Goal: Contribute content: Contribute content

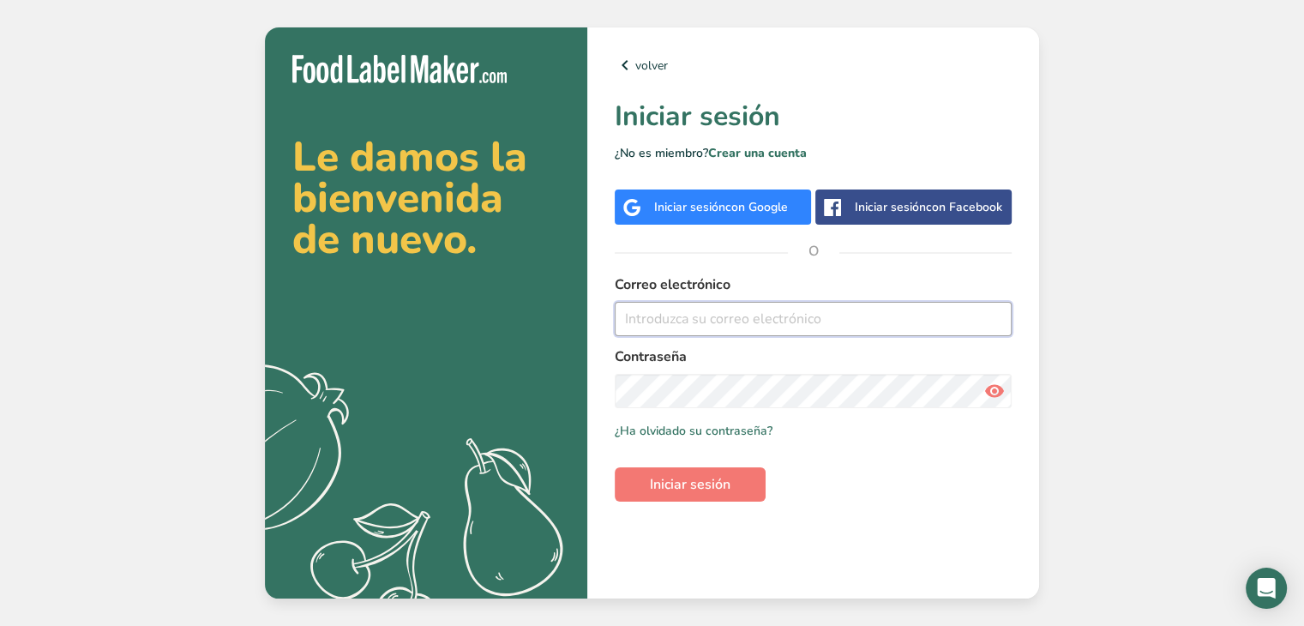
type input "[PERSON_NAME][EMAIL_ADDRESS][PERSON_NAME][DOMAIN_NAME]"
click at [732, 203] on span "con Google" at bounding box center [756, 207] width 63 height 16
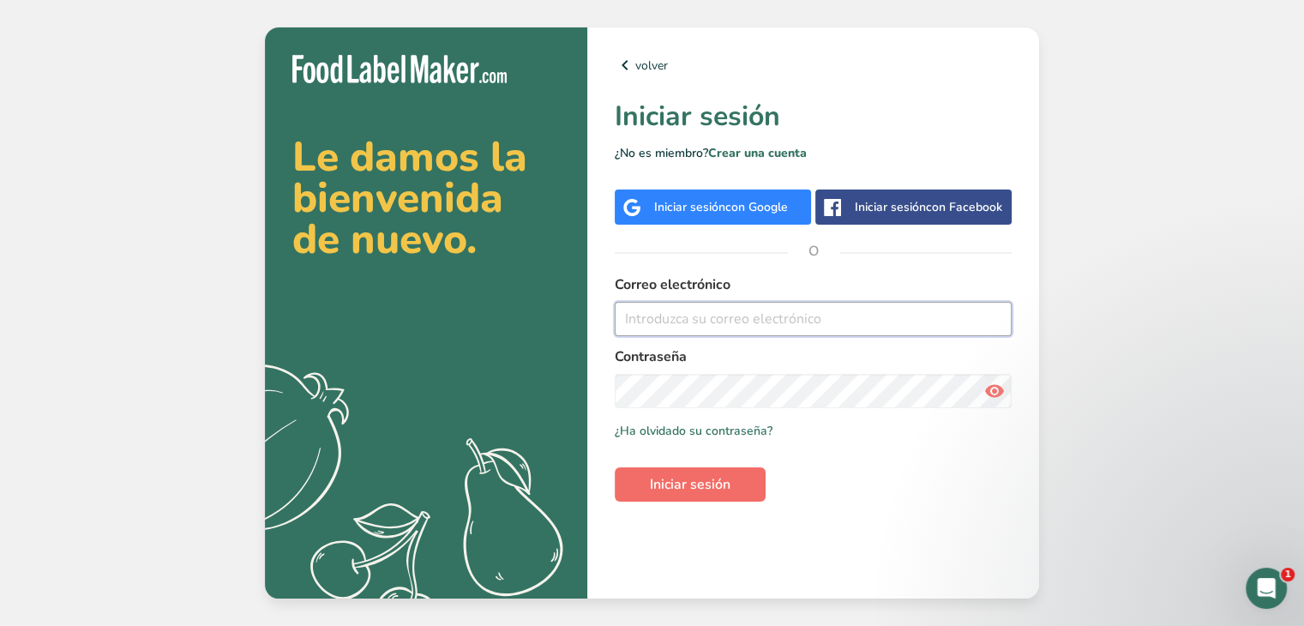
type input "antonio.oblitas@eatsimpli.com"
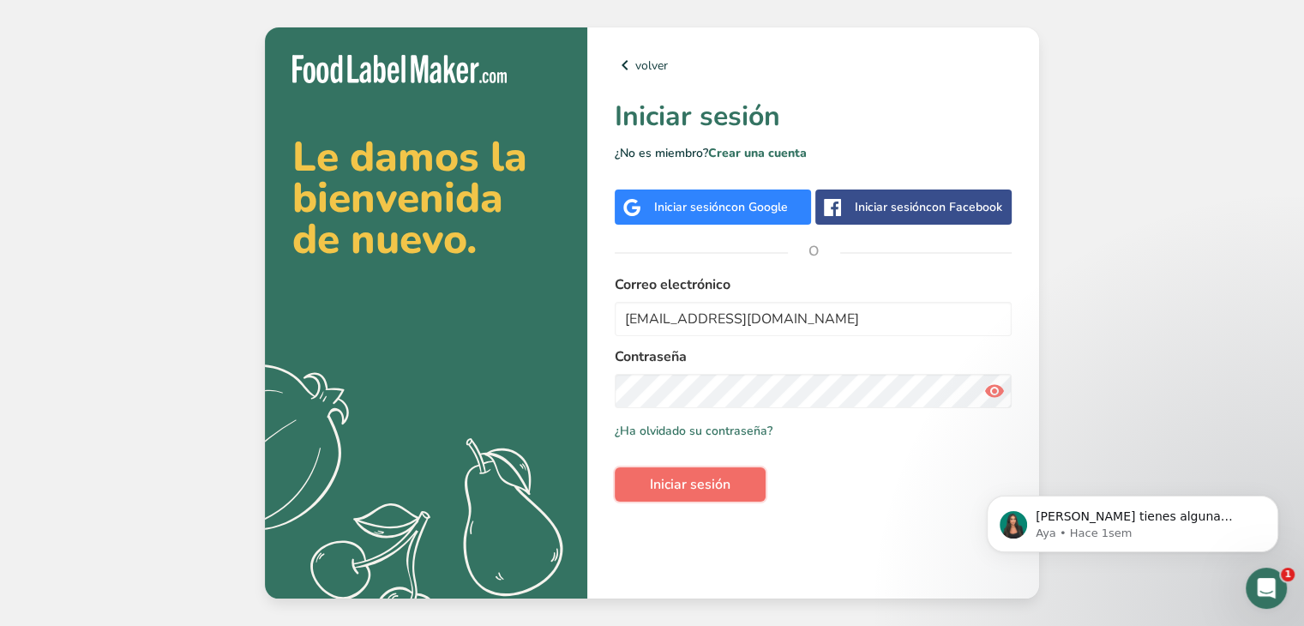
click at [709, 483] on span "Iniciar sesión" at bounding box center [690, 484] width 81 height 21
click at [681, 482] on span "Iniciar sesión" at bounding box center [690, 484] width 81 height 21
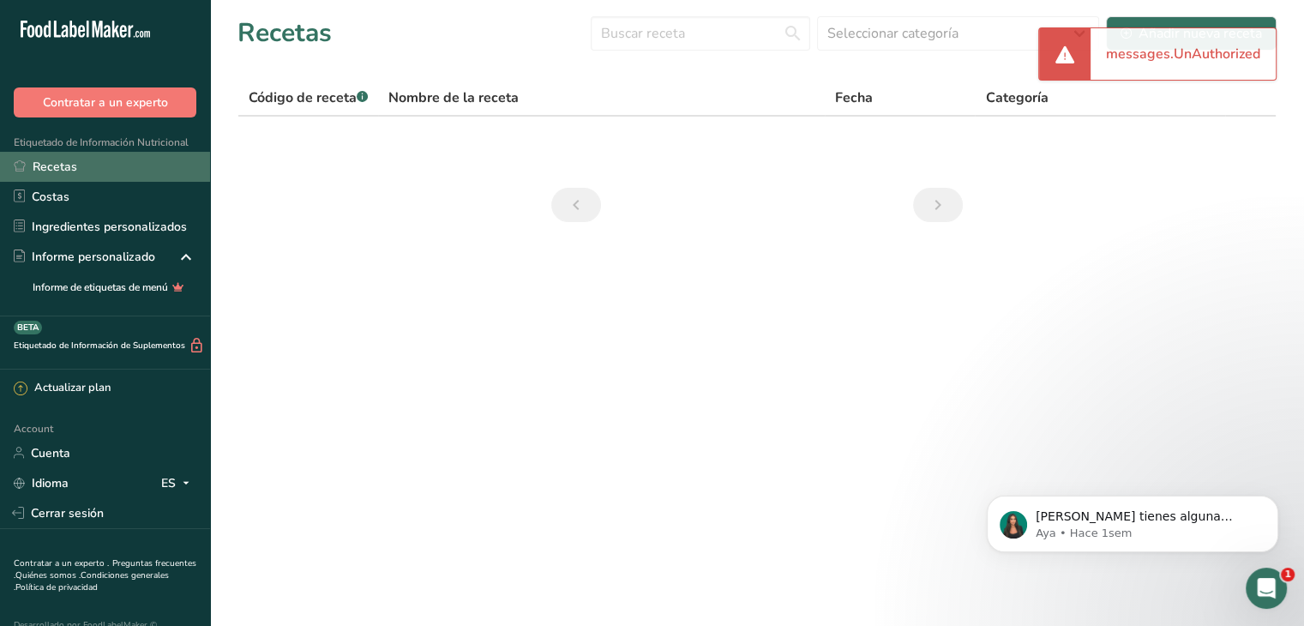
click at [111, 165] on link "Recetas" at bounding box center [105, 167] width 210 height 30
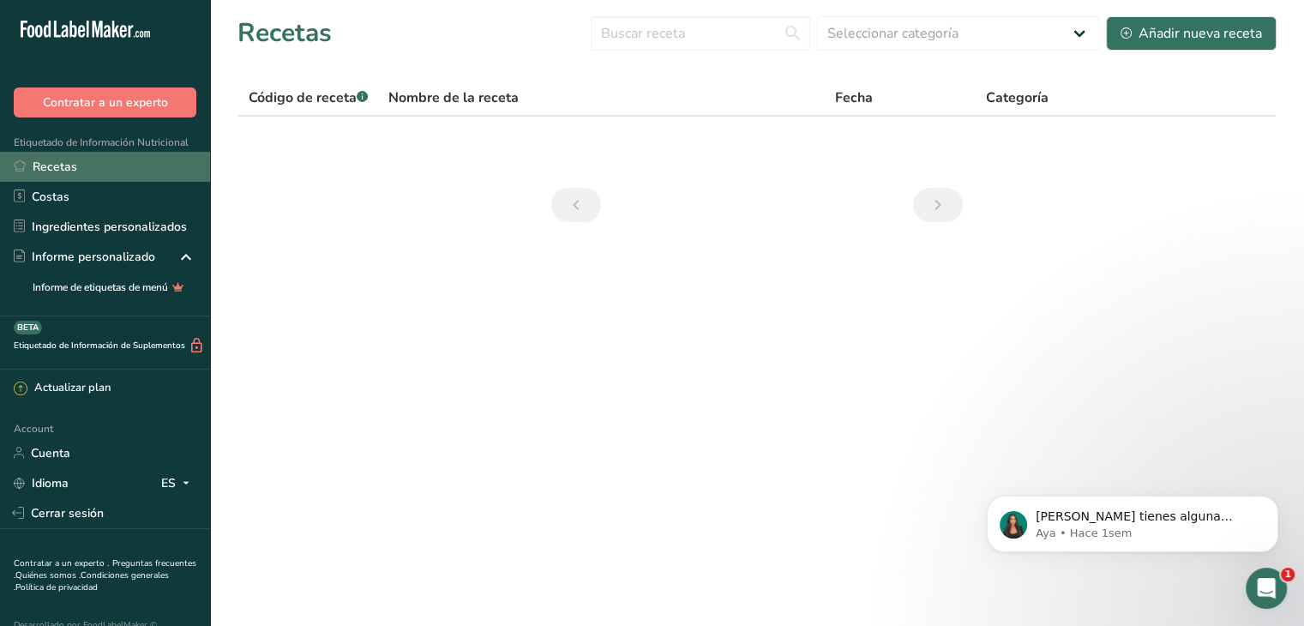
click at [69, 171] on link "Recetas" at bounding box center [105, 167] width 210 height 30
click at [47, 163] on link "Recetas" at bounding box center [105, 167] width 210 height 30
click at [1275, 589] on icon "Abrir Intercom Messenger" at bounding box center [1266, 588] width 28 height 28
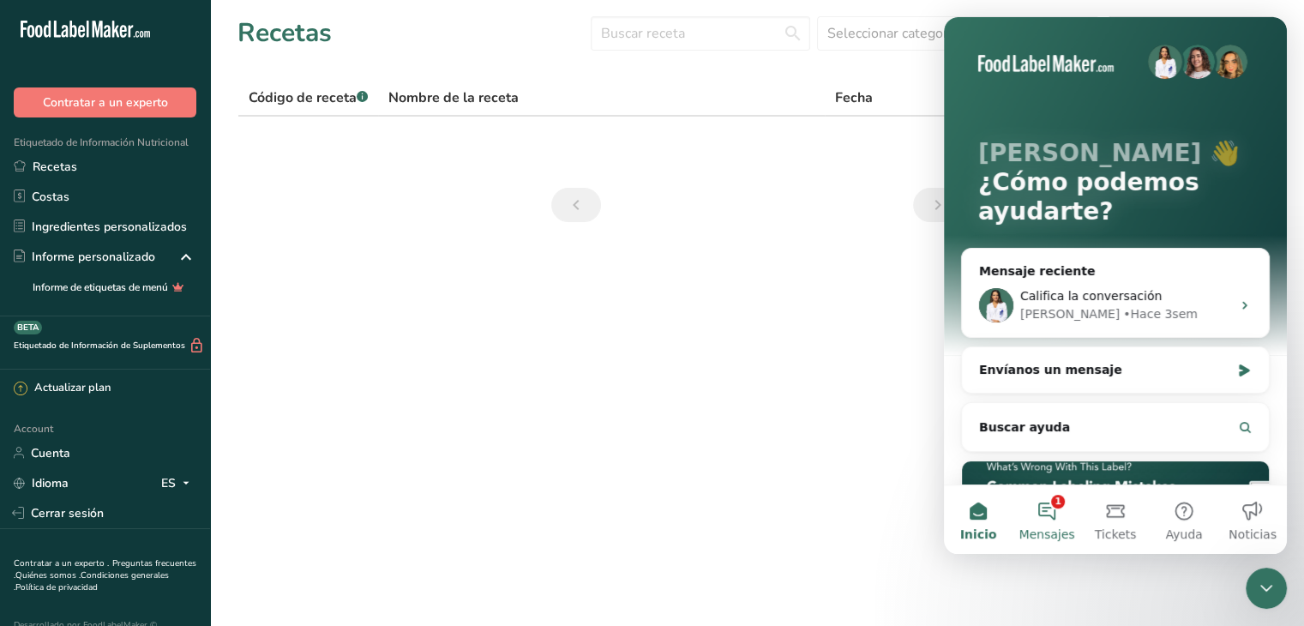
click at [1051, 506] on button "1 Mensajes" at bounding box center [1046, 519] width 69 height 69
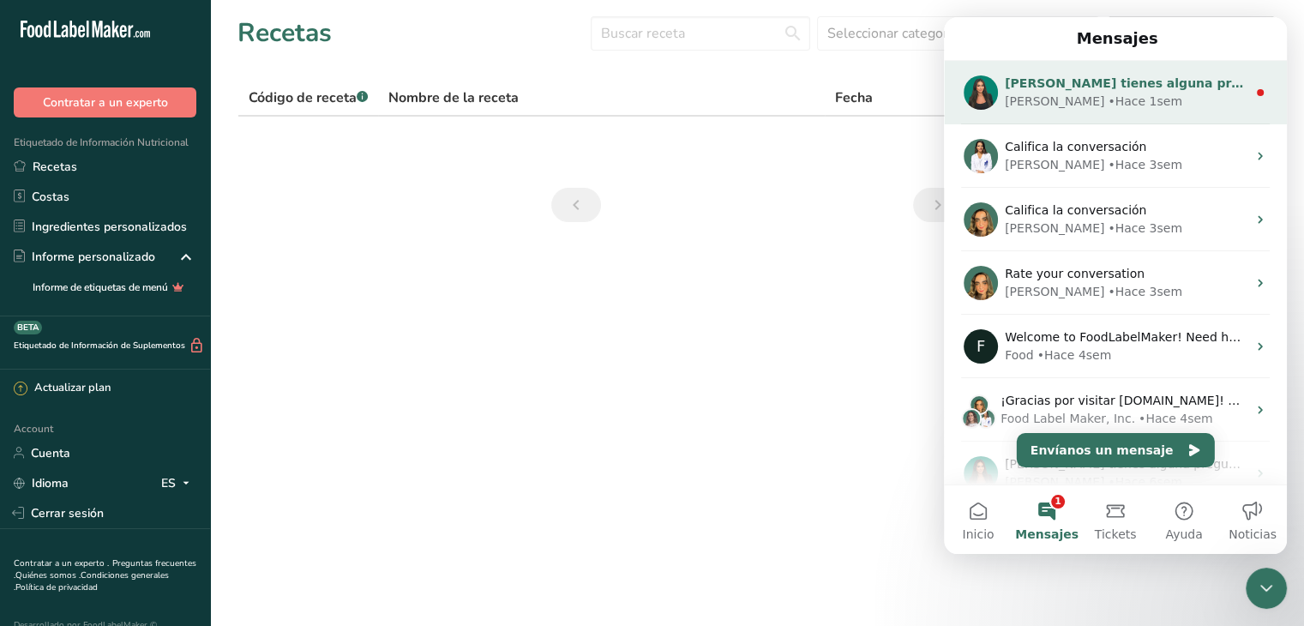
click at [1137, 91] on div "[PERSON_NAME] tienes alguna pregunta no dudes en consultarnos. ¡Estamos aquí pa…" at bounding box center [1126, 84] width 242 height 18
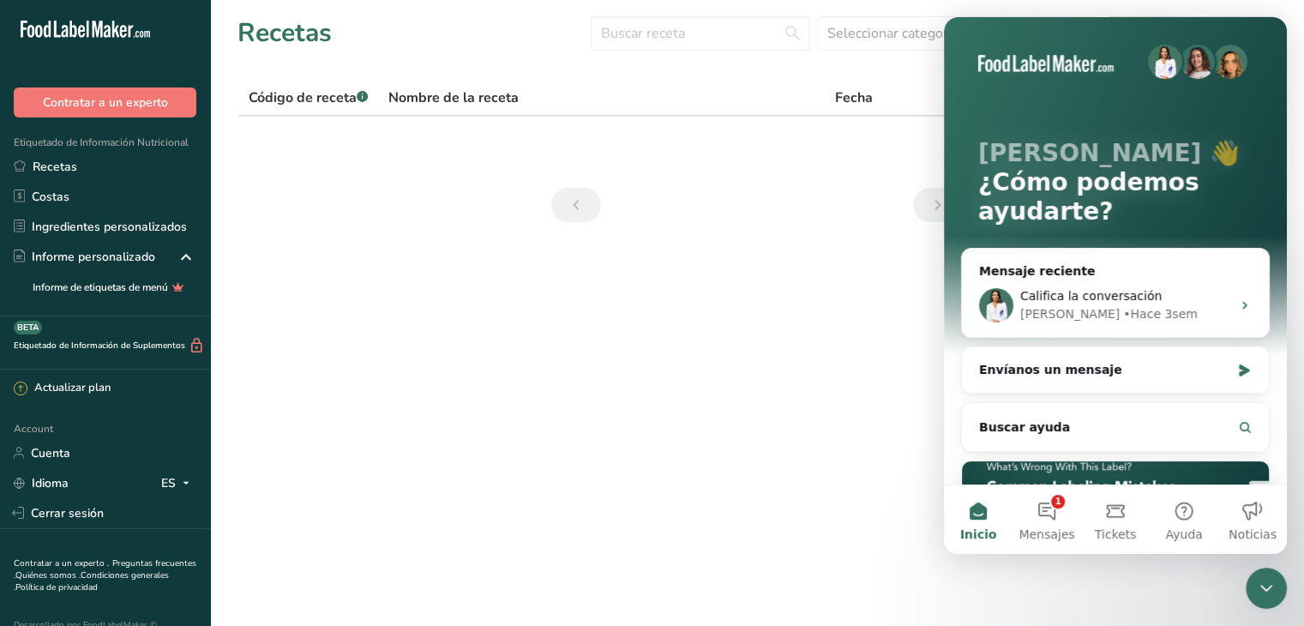
click at [717, 334] on main "Recetas Seleccionar categoría Todos Productos de panadería Bebidas Confitería C…" at bounding box center [652, 313] width 1304 height 626
click at [74, 171] on link "Recetas" at bounding box center [105, 167] width 210 height 30
click at [789, 225] on section "Recetas Seleccionar categoría Todos Productos de panadería Bebidas Confitería C…" at bounding box center [757, 124] width 1094 height 249
click at [1053, 510] on button "1 Mensajes" at bounding box center [1046, 519] width 69 height 69
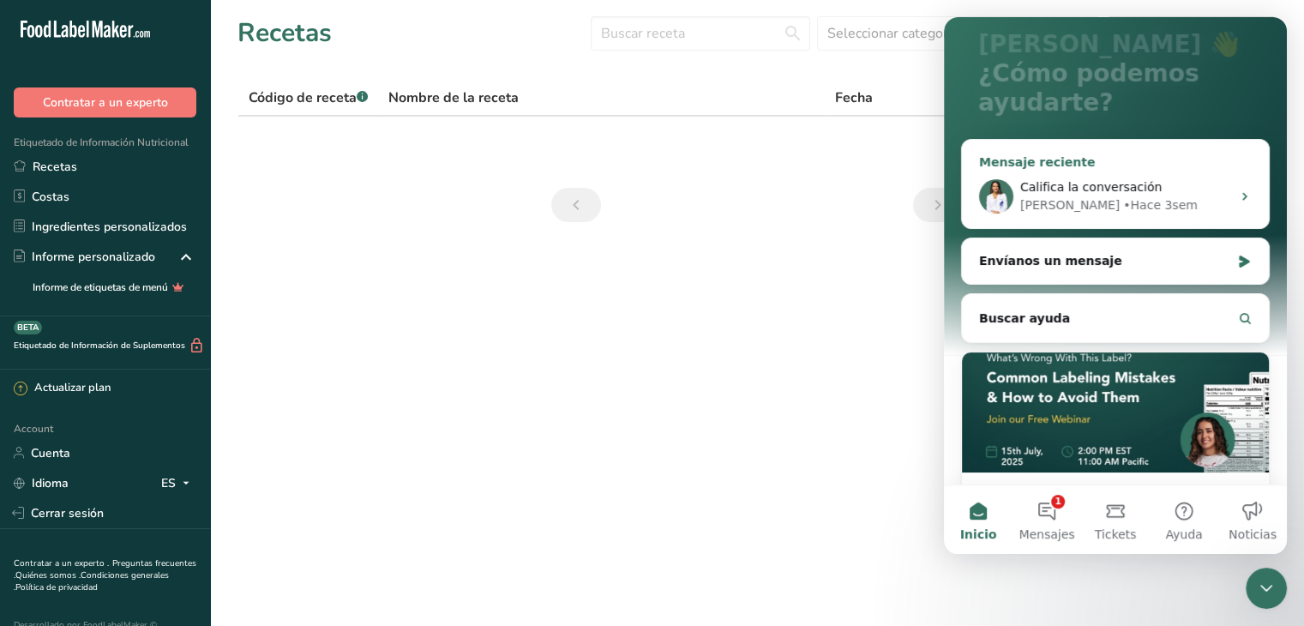
scroll to position [200, 0]
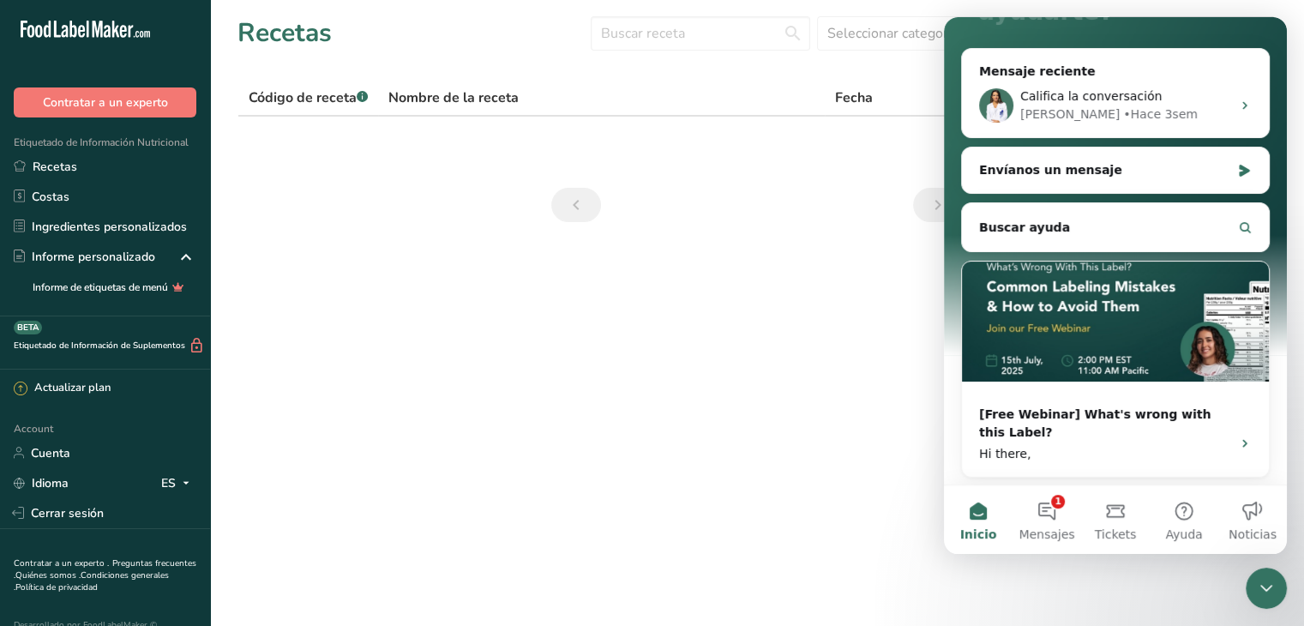
click at [861, 174] on section "Recetas Seleccionar categoría Todos Productos de panadería Bebidas Confitería C…" at bounding box center [757, 124] width 1094 height 249
click at [983, 515] on button "Inicio" at bounding box center [978, 519] width 69 height 69
click at [1254, 579] on div "Cerrar Intercom Messenger" at bounding box center [1265, 587] width 41 height 41
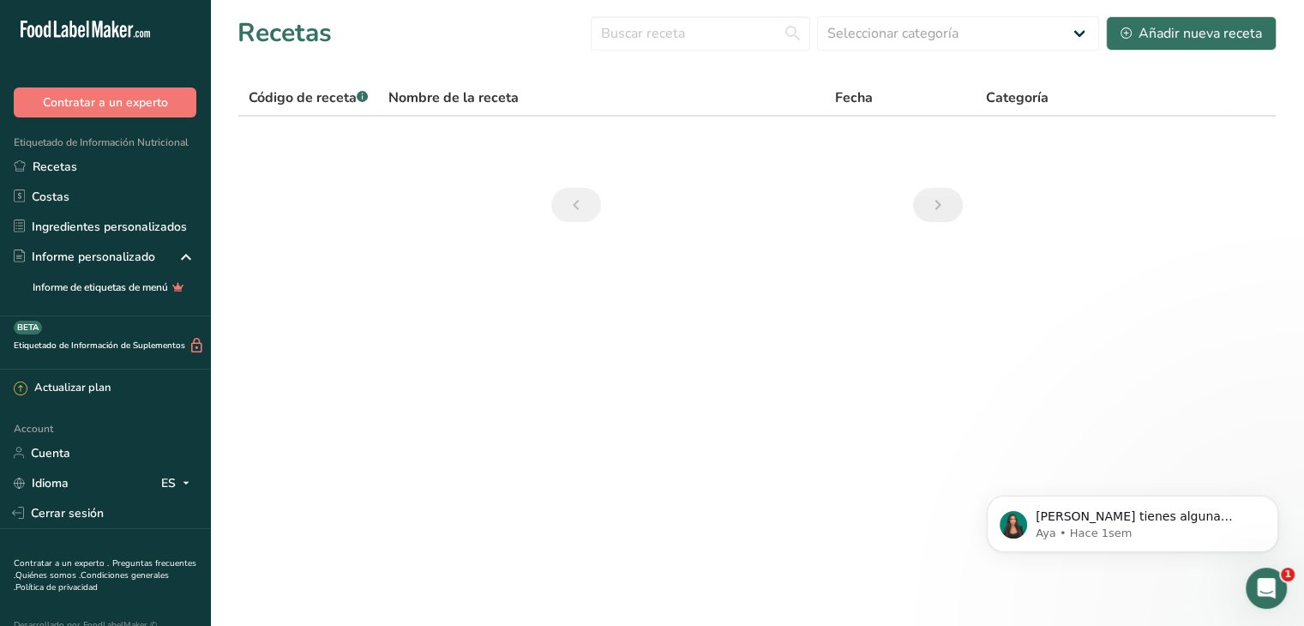
scroll to position [0, 0]
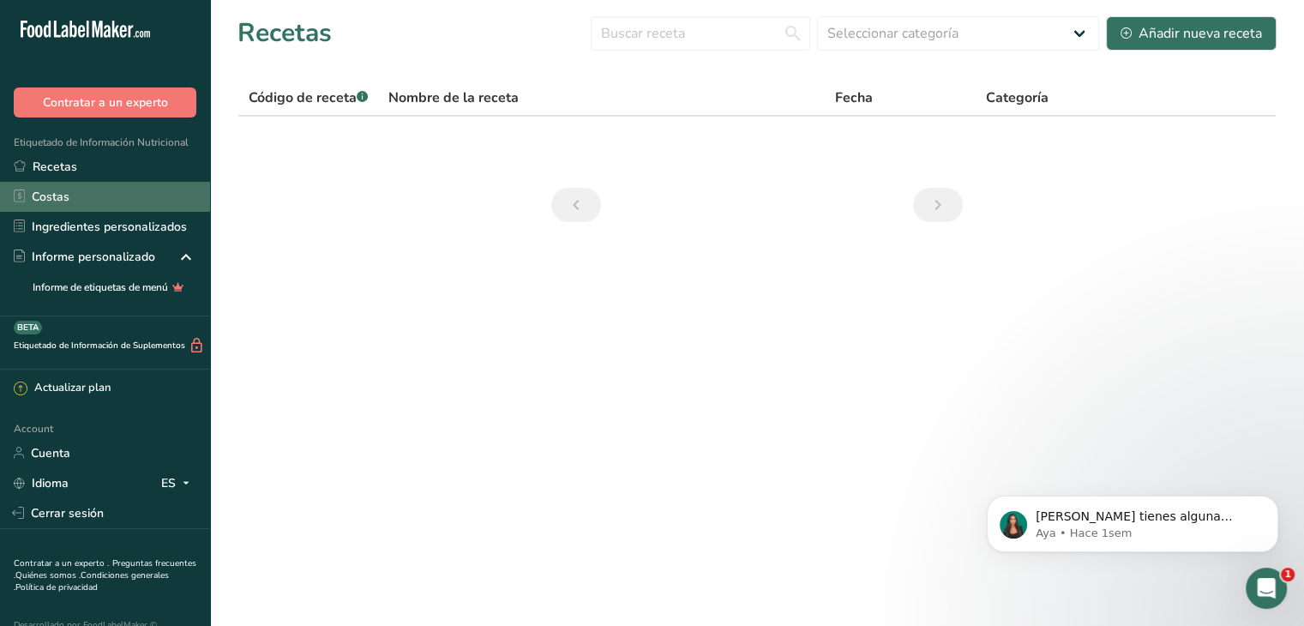
click at [100, 185] on link "Costas" at bounding box center [105, 197] width 210 height 30
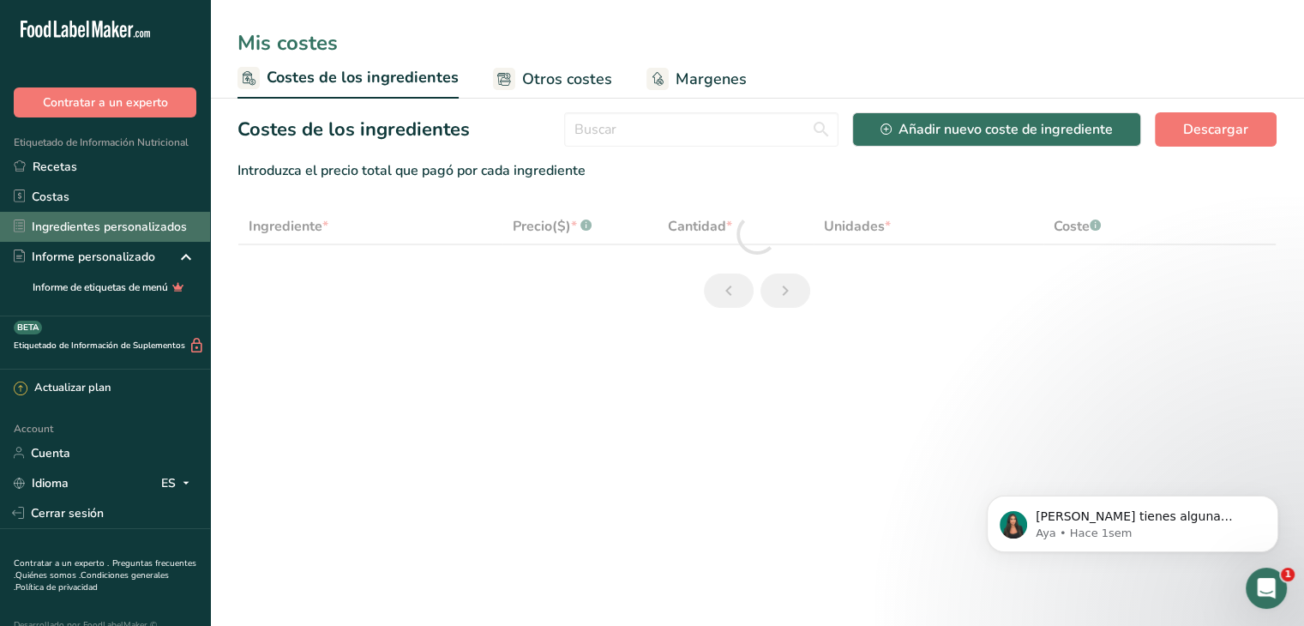
select select "1"
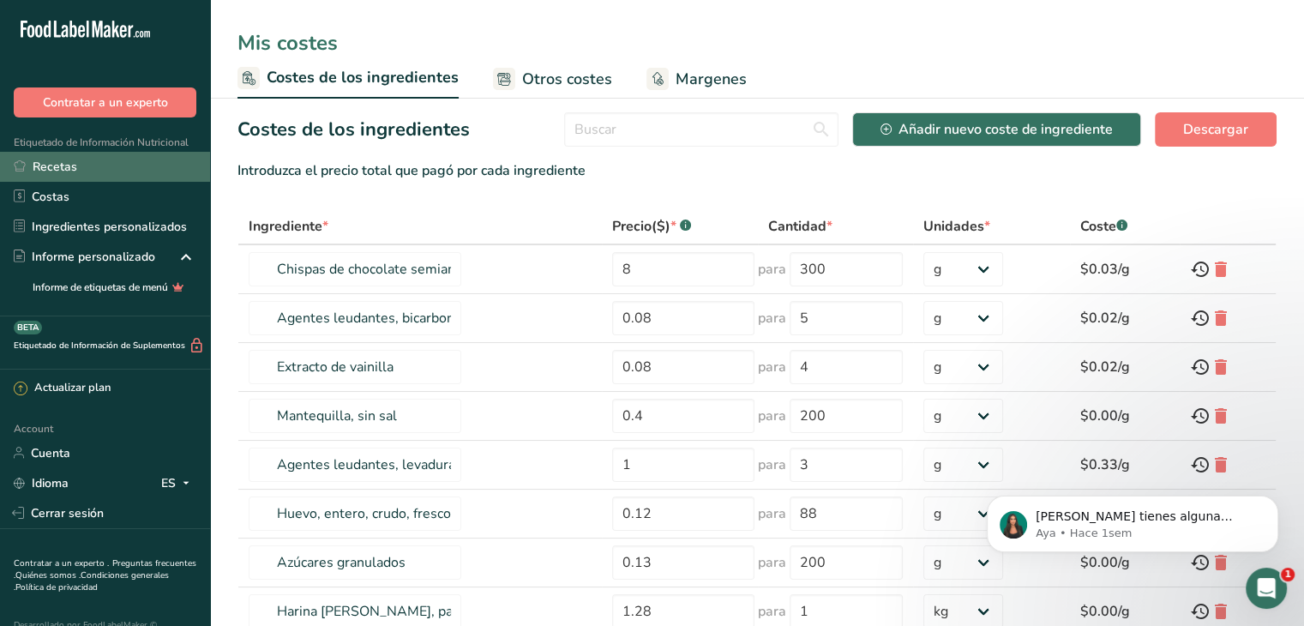
click at [89, 165] on link "Recetas" at bounding box center [105, 167] width 210 height 30
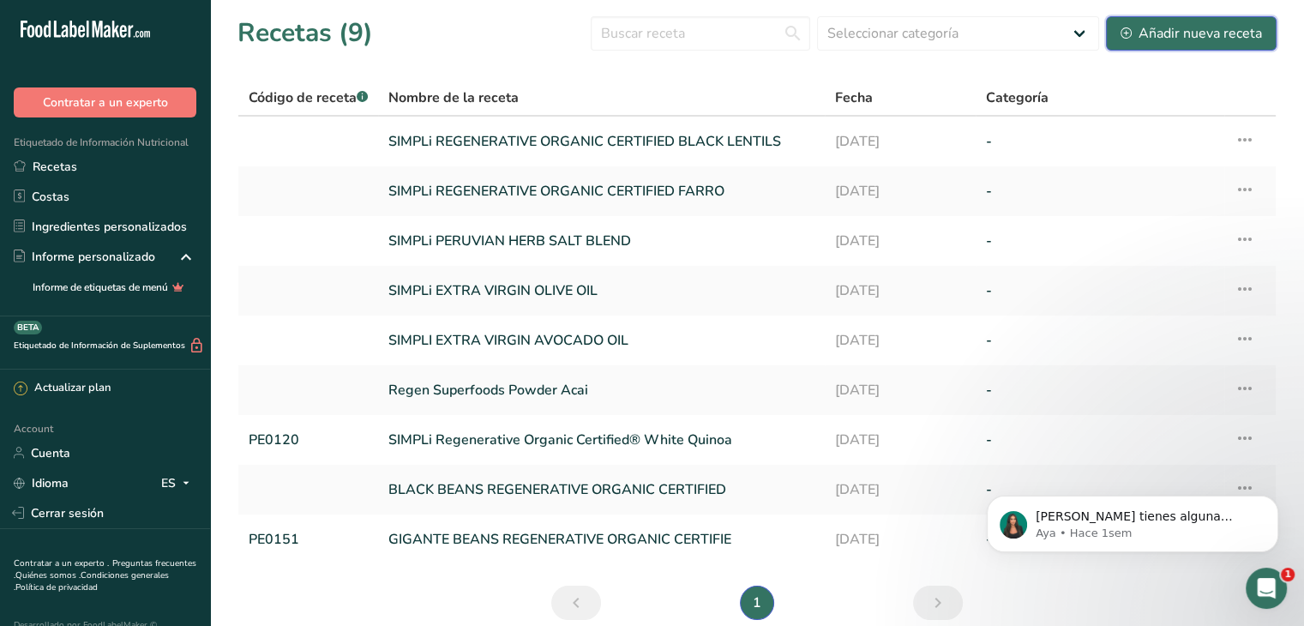
click at [1199, 32] on div "Añadir nueva receta" at bounding box center [1190, 33] width 141 height 21
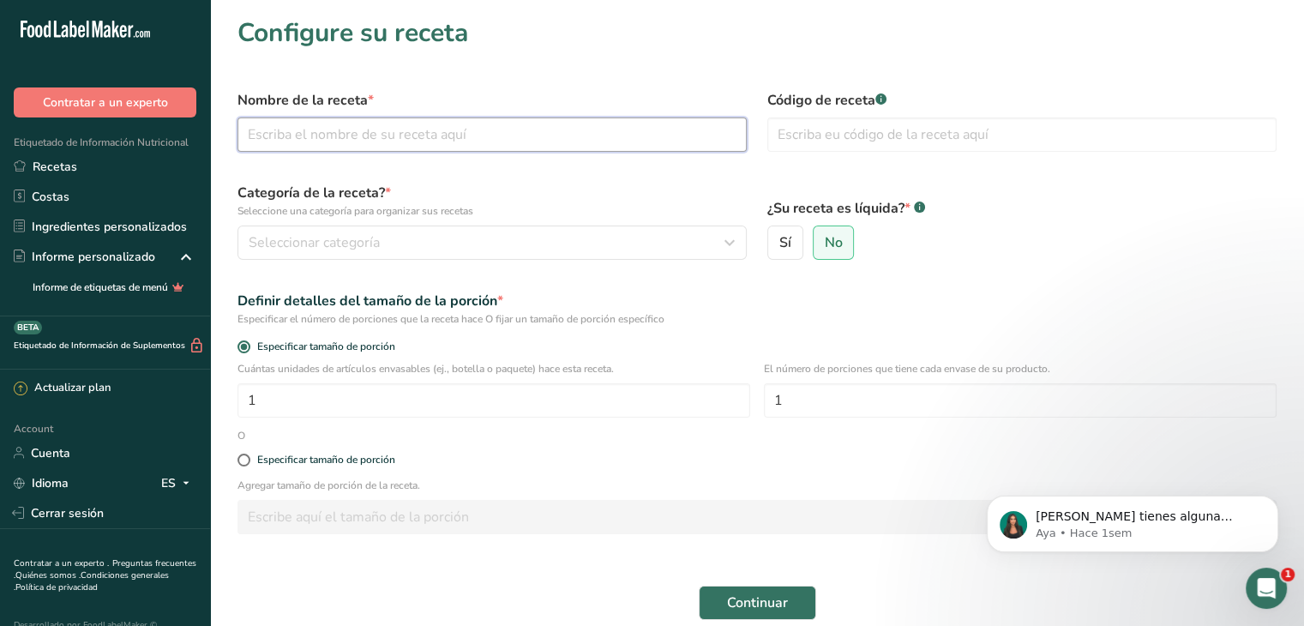
click at [399, 130] on input "text" at bounding box center [491, 134] width 509 height 34
type input "SIMPLi REGENERATIVE ORGANIC CERTIFIED CALICO LIMA BEANS"
click at [341, 459] on div "Especificar tamaño de porción" at bounding box center [326, 459] width 138 height 13
click at [249, 459] on input "Especificar tamaño de porción" at bounding box center [242, 459] width 11 height 11
radio input "true"
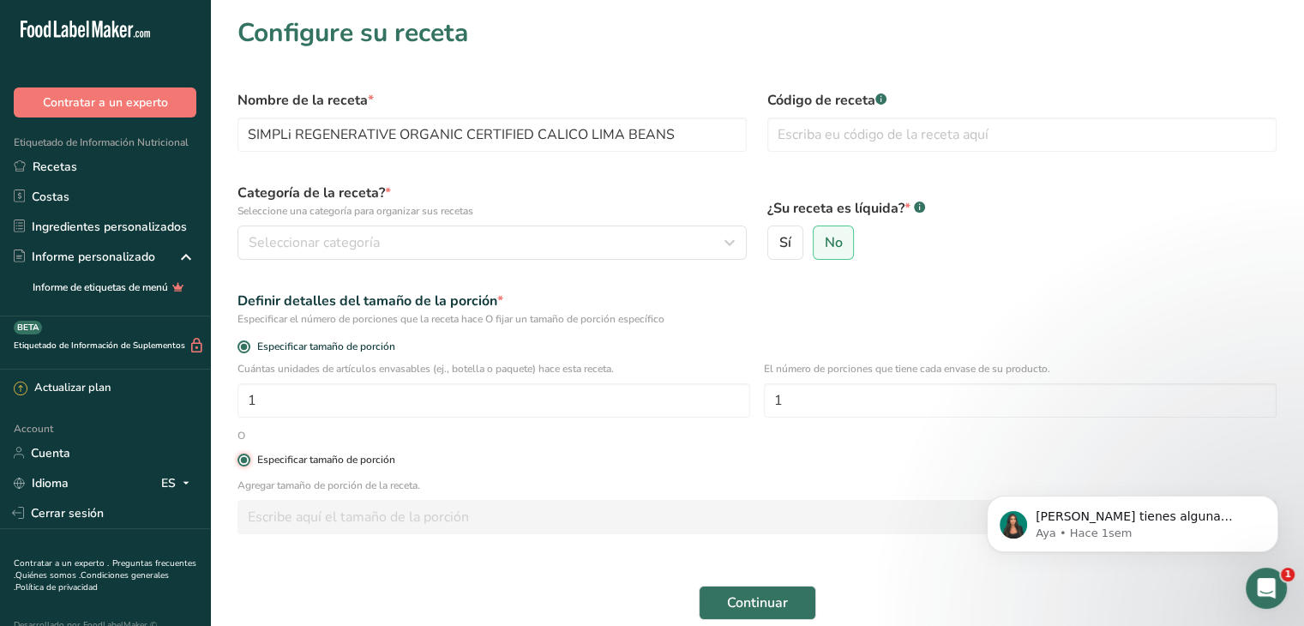
radio input "false"
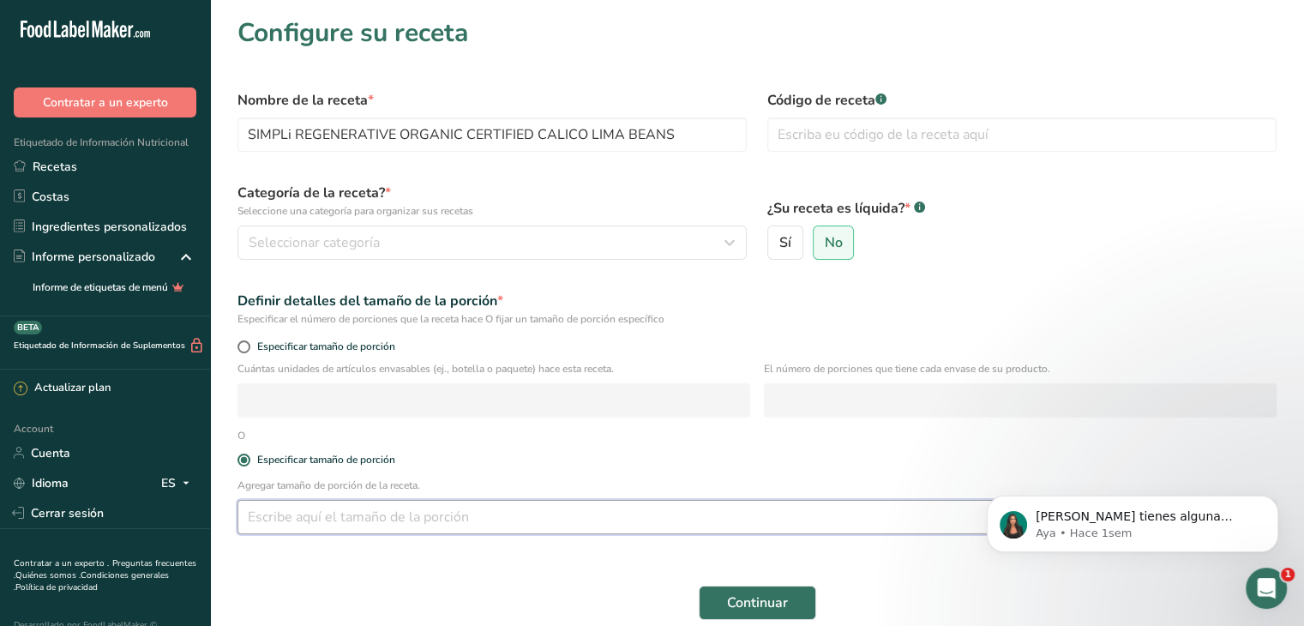
click at [346, 513] on input "number" at bounding box center [676, 517] width 879 height 34
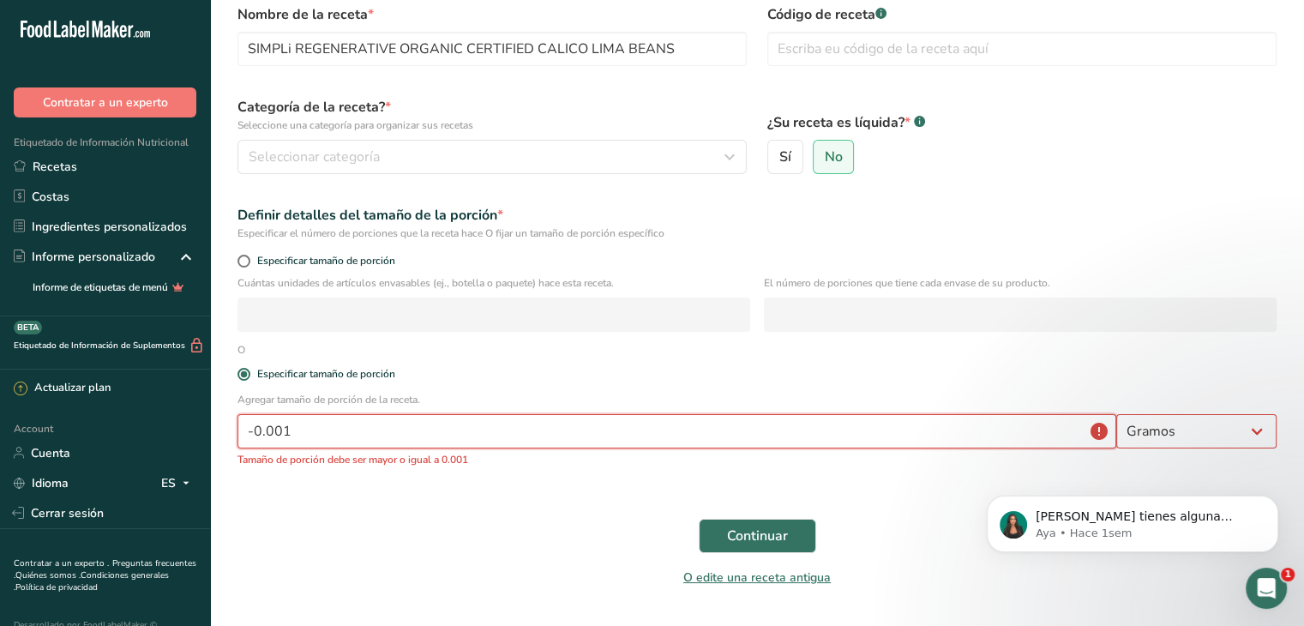
scroll to position [130, 0]
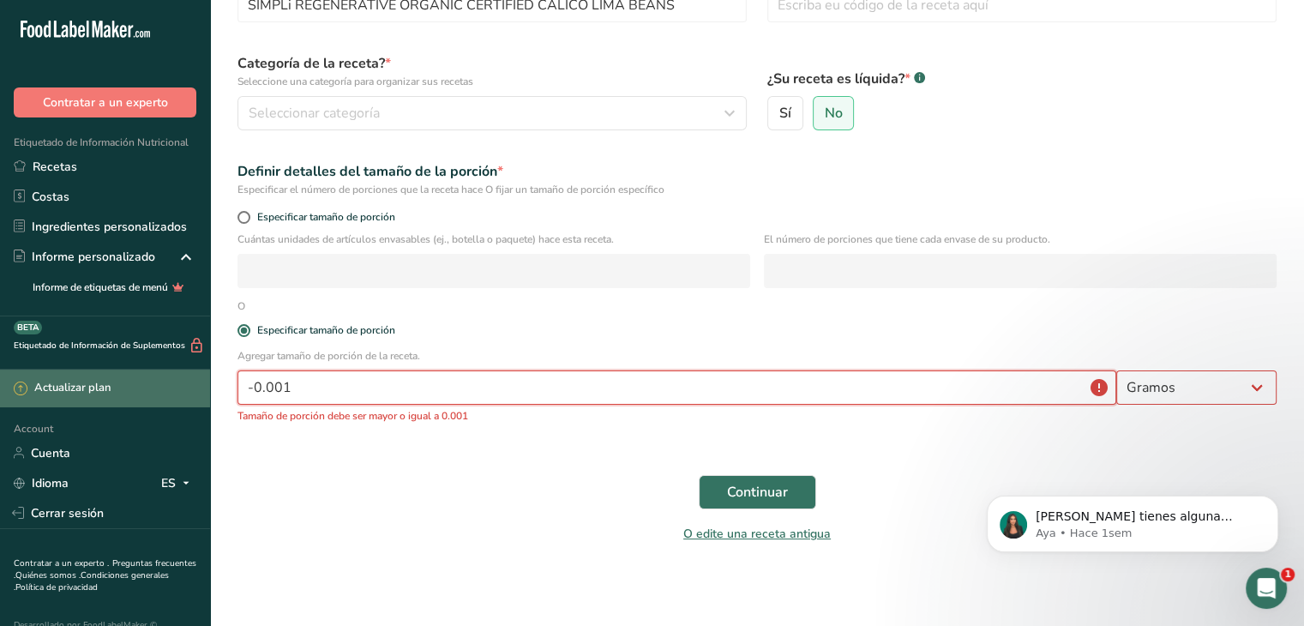
drag, startPoint x: 355, startPoint y: 385, endPoint x: 195, endPoint y: 382, distance: 160.3
click at [195, 382] on div ".a-20{fill:#fff;} Contratar a un experto Etiquetado de Información Nutricional …" at bounding box center [652, 248] width 1304 height 755
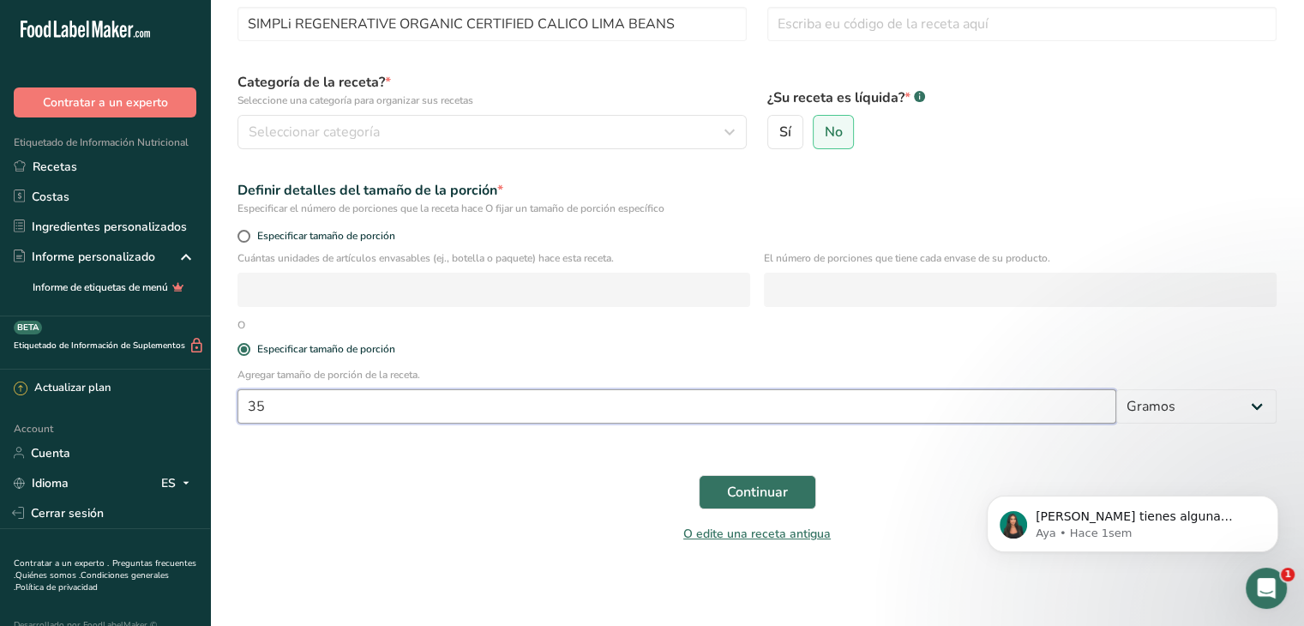
type input "35"
click at [1269, 575] on div "Abrir Intercom Messenger" at bounding box center [1266, 588] width 57 height 57
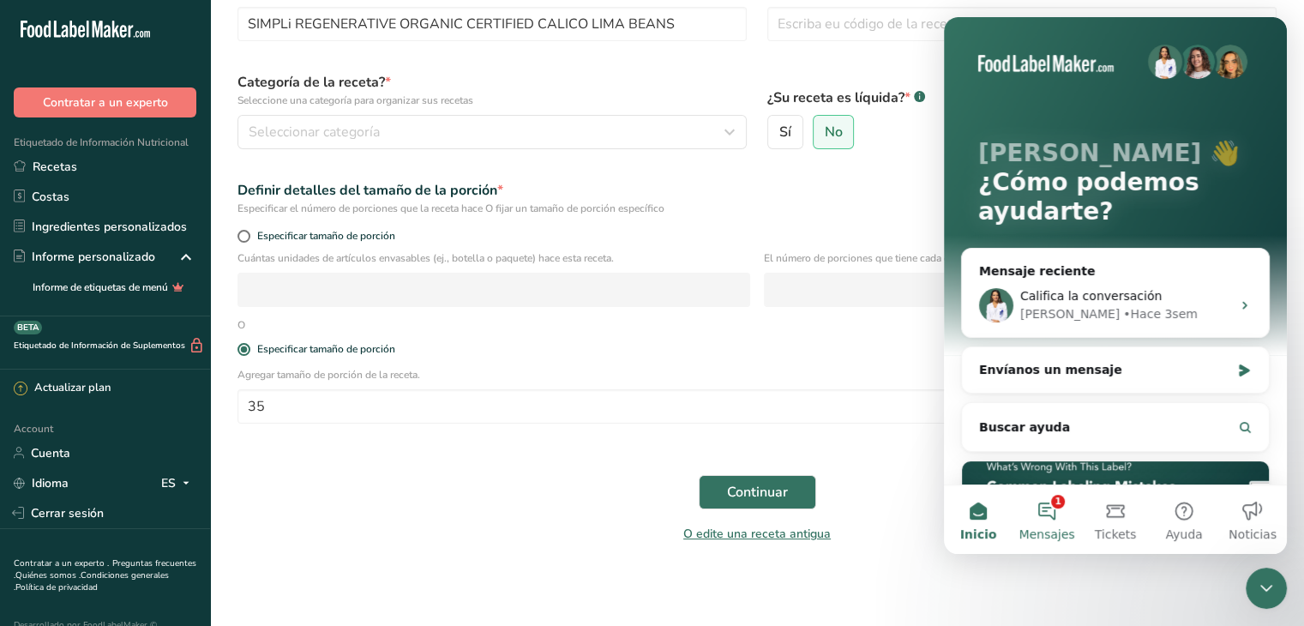
click at [1054, 508] on button "1 Mensajes" at bounding box center [1046, 519] width 69 height 69
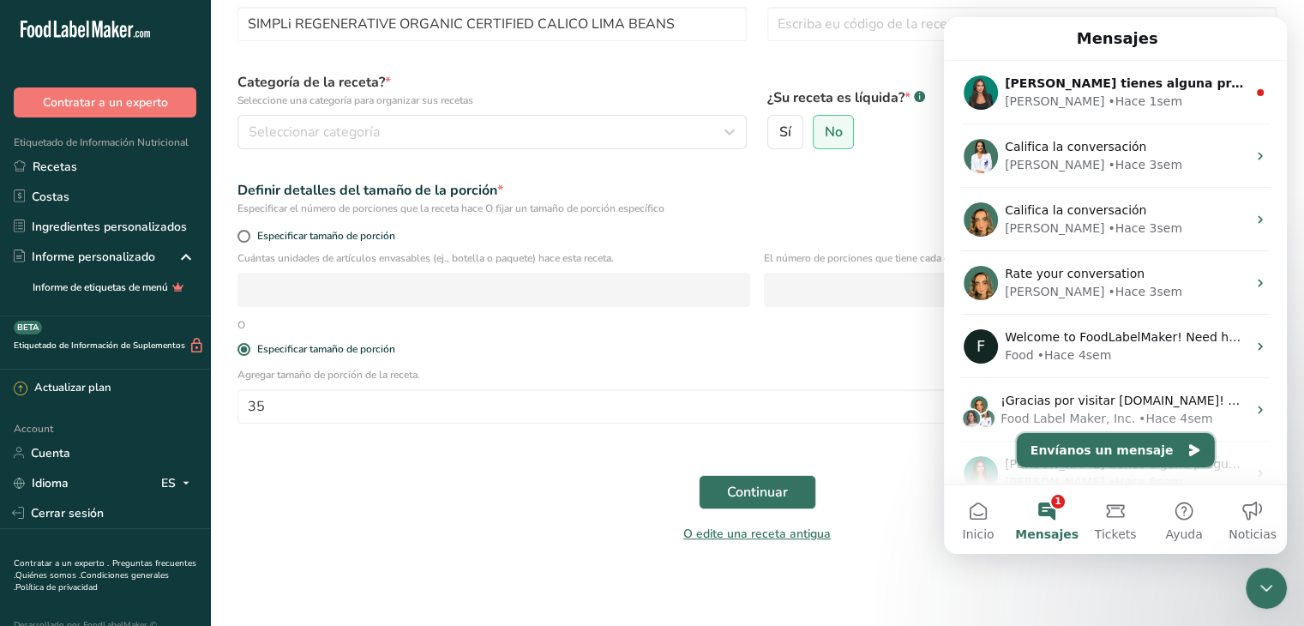
click at [1134, 448] on button "Envíanos un mensaje" at bounding box center [1116, 450] width 198 height 34
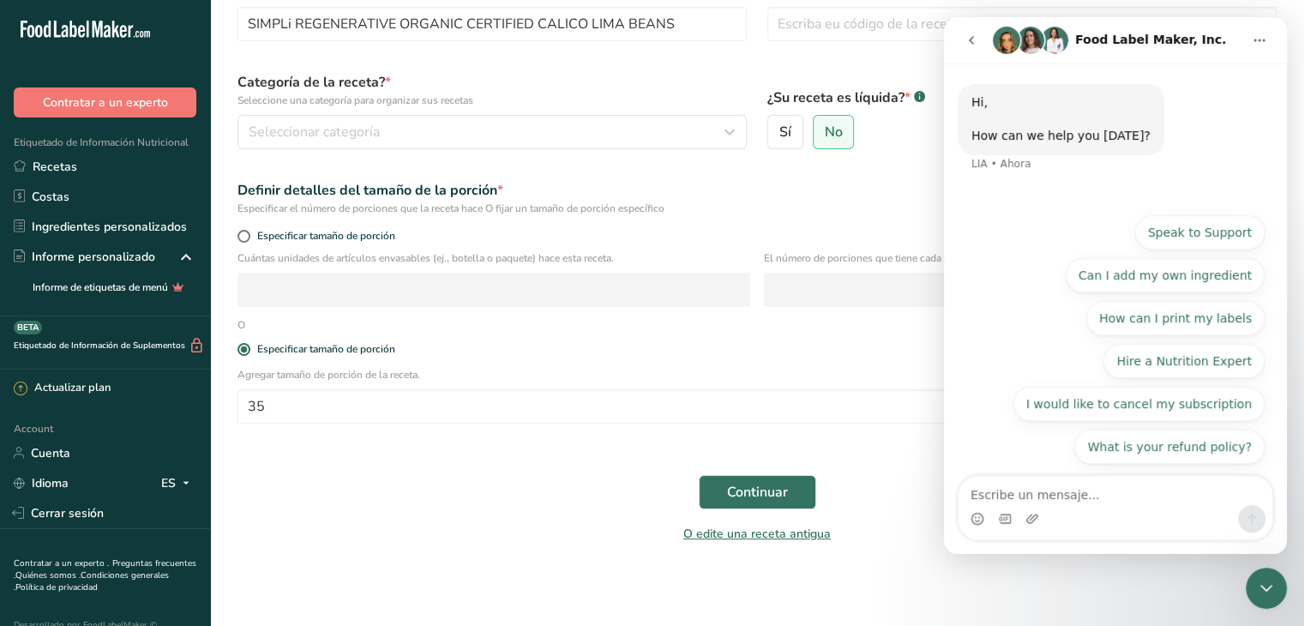
click at [978, 39] on button "go back" at bounding box center [971, 40] width 33 height 33
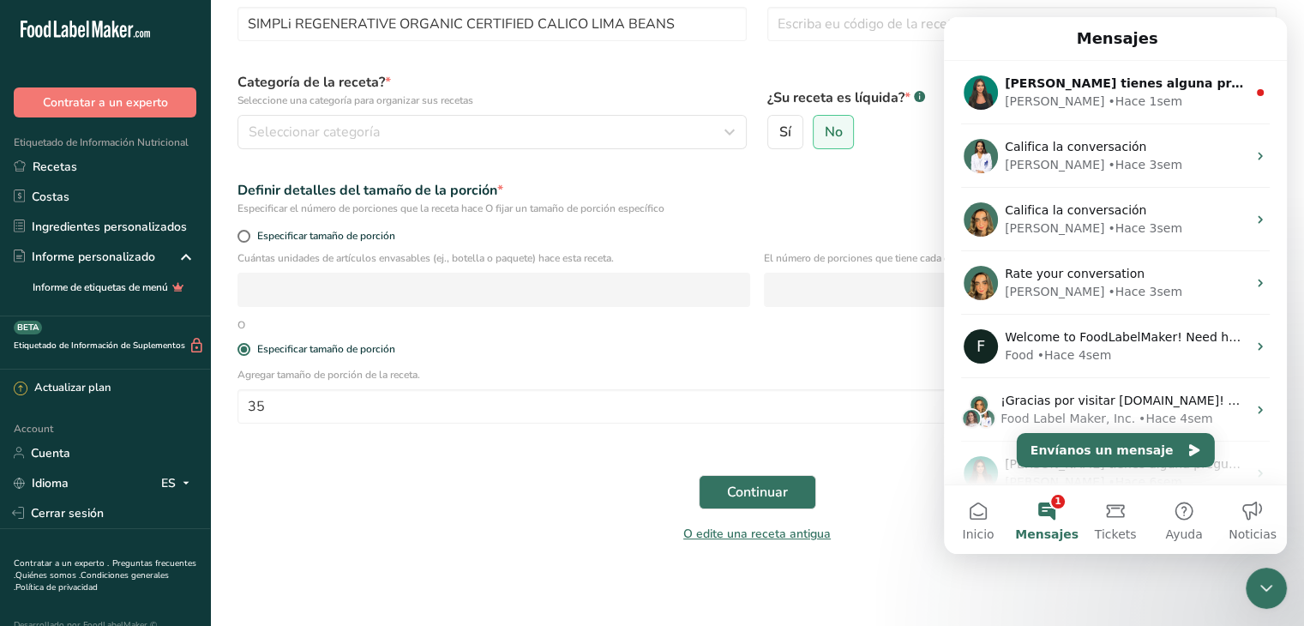
click at [1050, 505] on button "1 Mensajes" at bounding box center [1046, 519] width 69 height 69
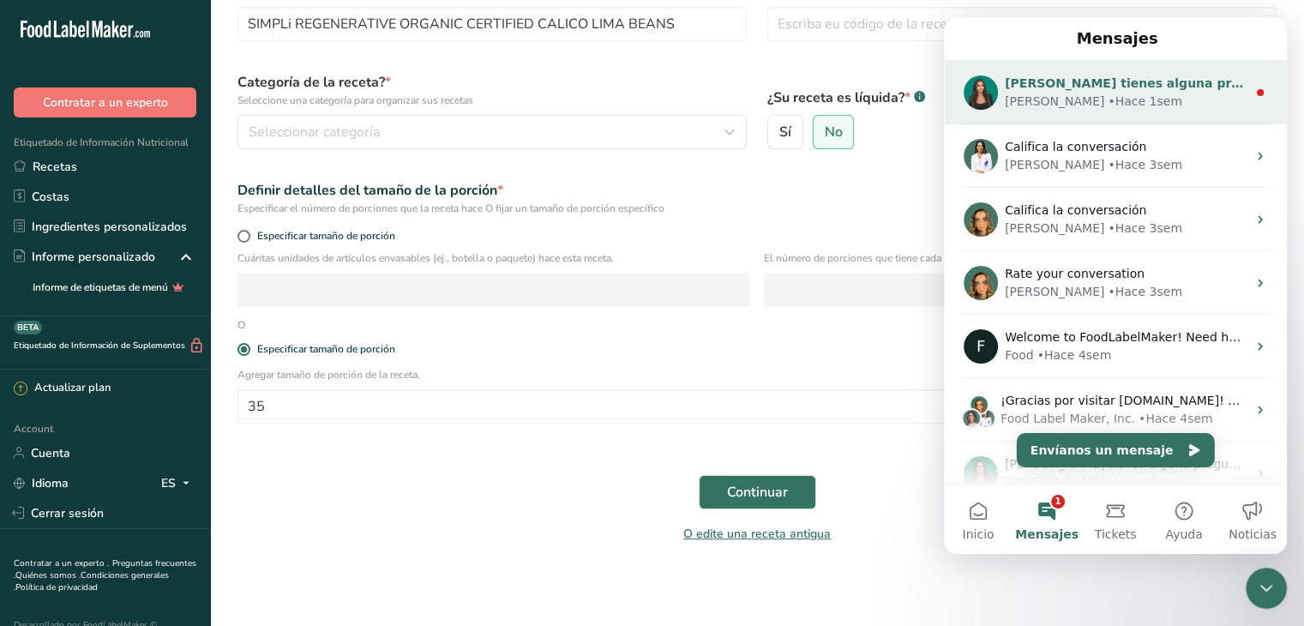
click at [1253, 94] on icon "Intercom Messenger" at bounding box center [1260, 93] width 14 height 14
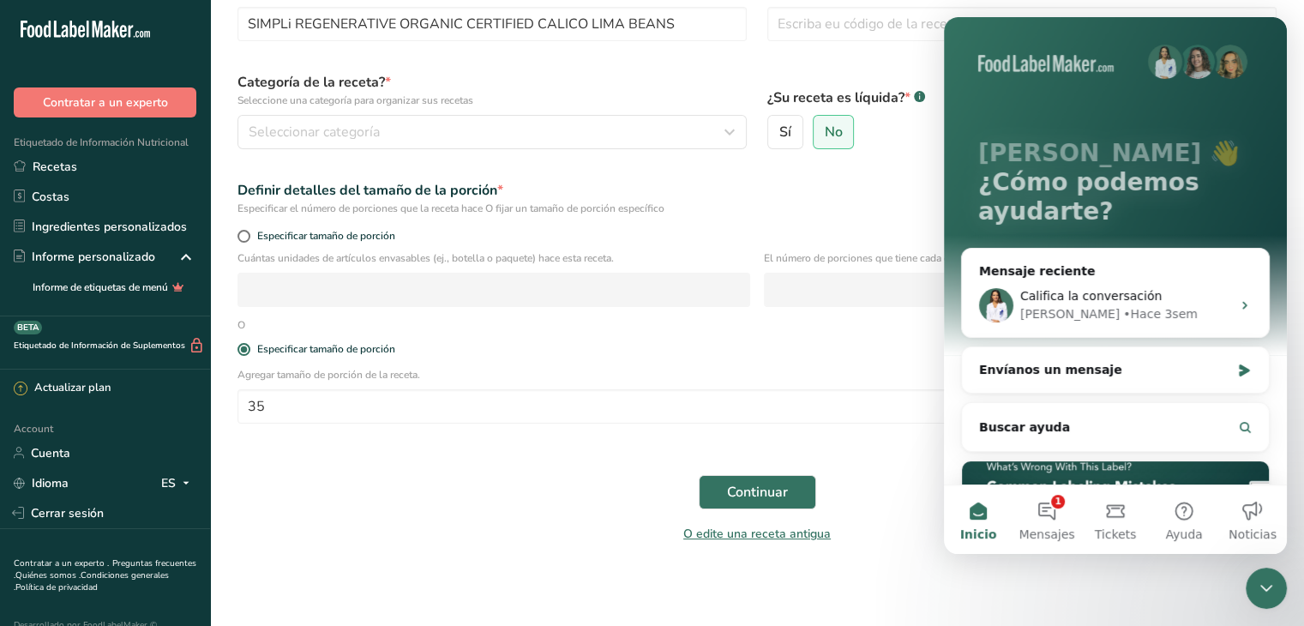
scroll to position [200, 0]
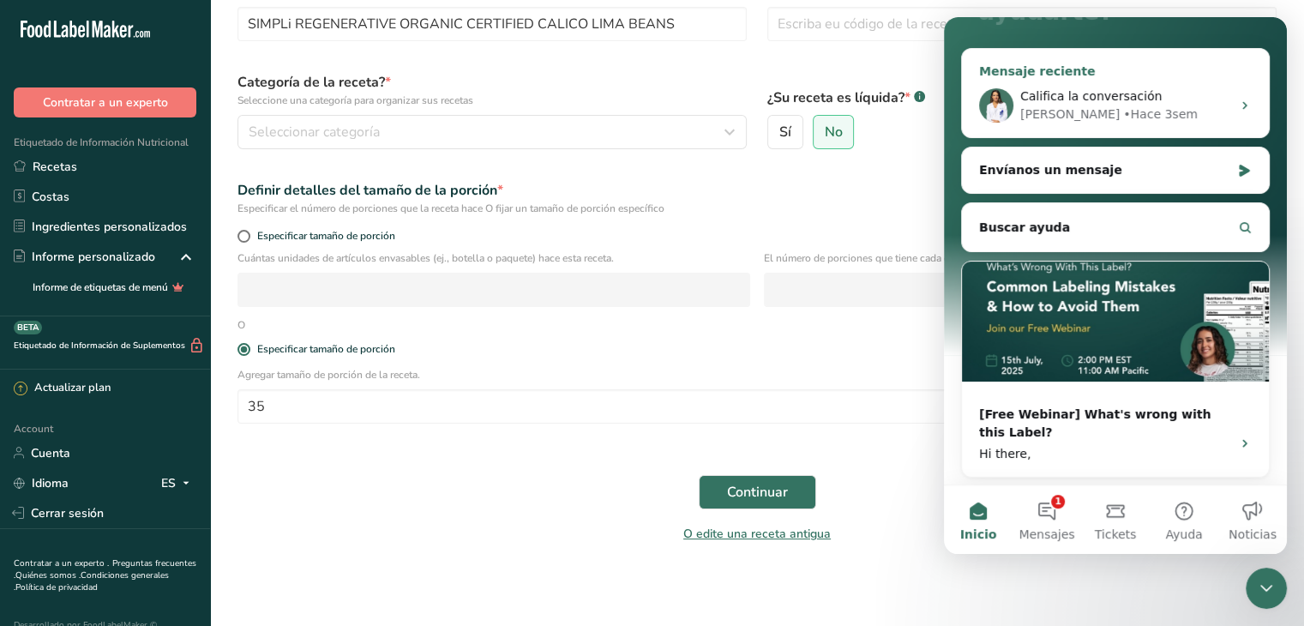
click at [1162, 111] on div "Rana • Hace 3sem" at bounding box center [1125, 114] width 211 height 18
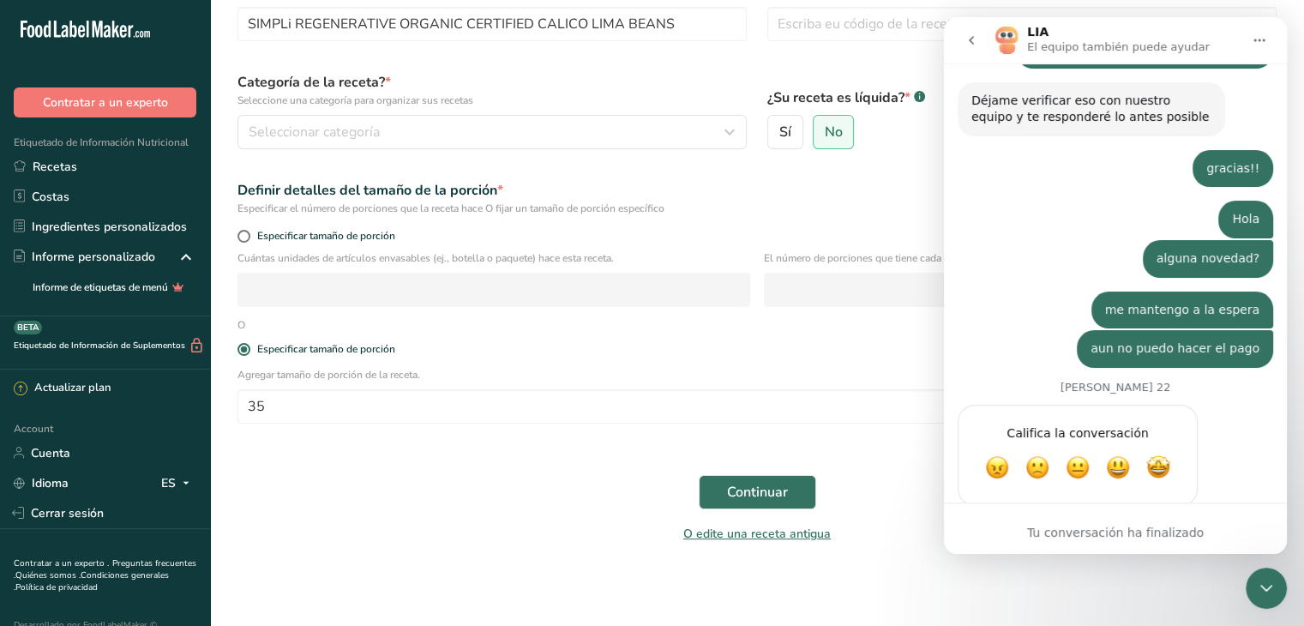
scroll to position [716, 0]
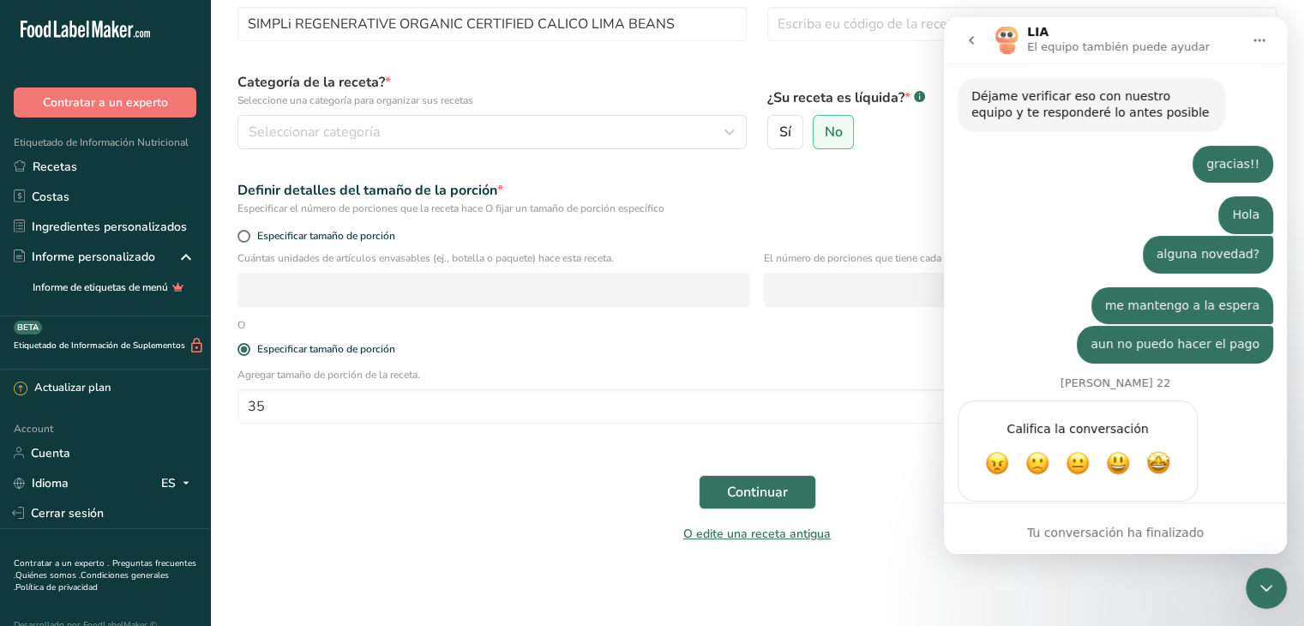
click at [975, 43] on icon "go back" at bounding box center [971, 40] width 14 height 14
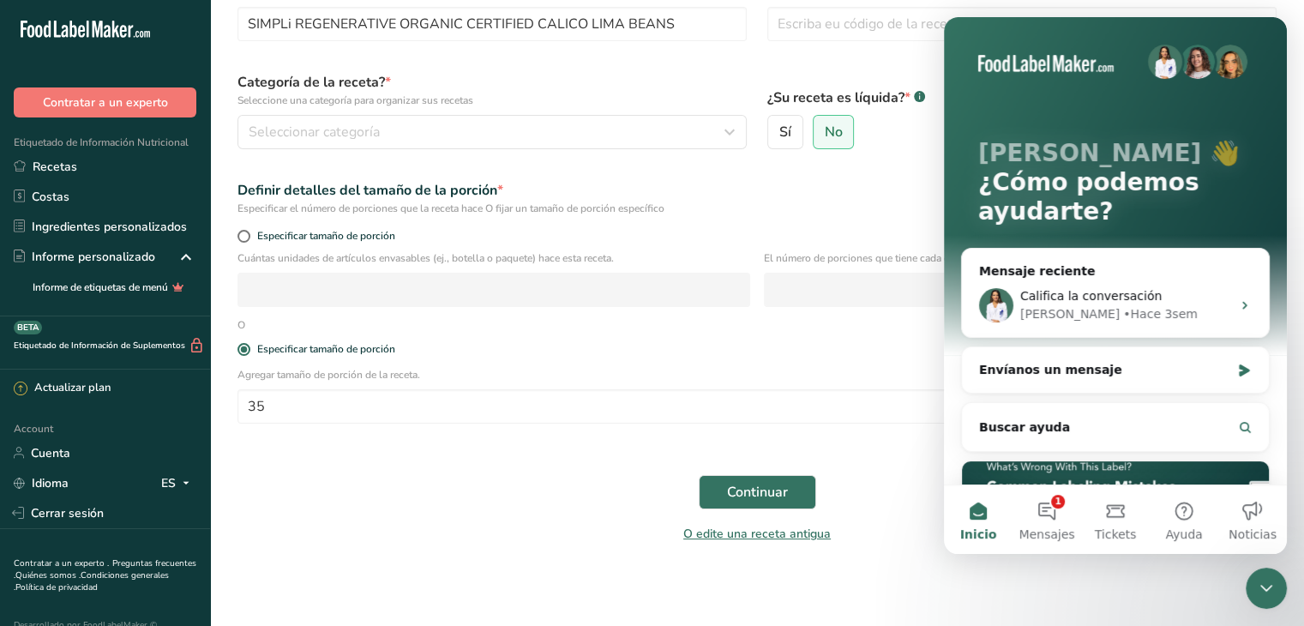
click at [1256, 585] on icon "Cerrar Intercom Messenger" at bounding box center [1266, 588] width 21 height 21
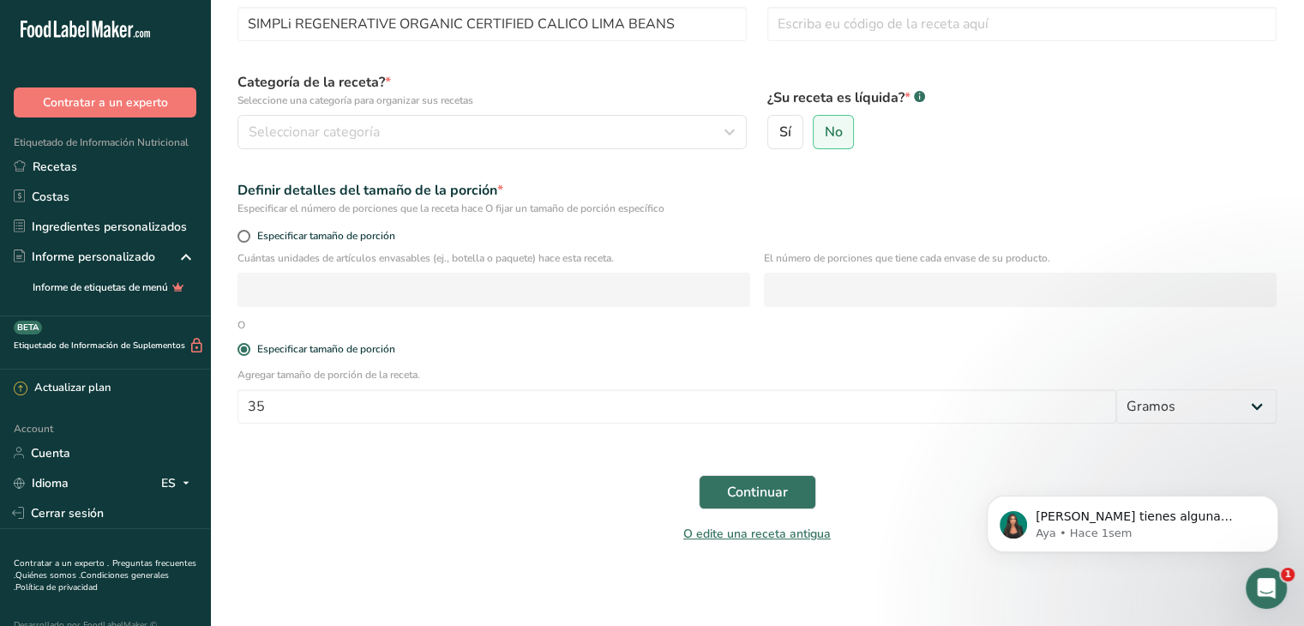
click at [636, 483] on div "Continuar" at bounding box center [756, 492] width 1059 height 55
click at [771, 495] on span "Continuar" at bounding box center [757, 492] width 61 height 21
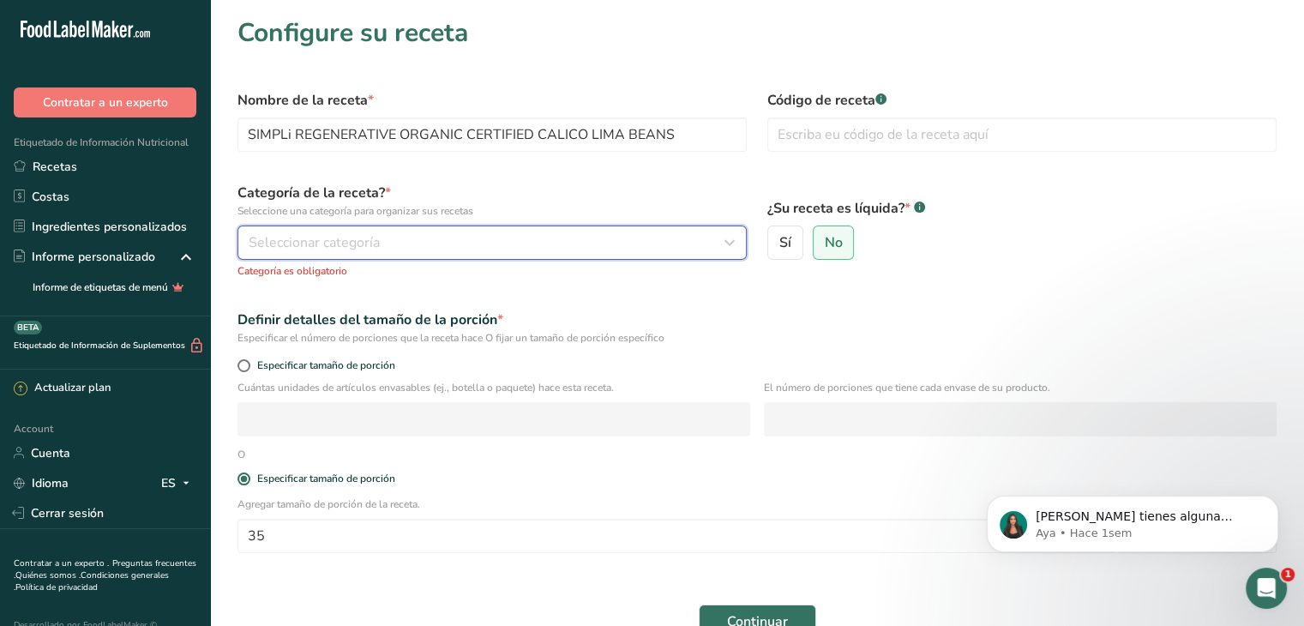
click at [571, 241] on div "Seleccionar categoría" at bounding box center [487, 242] width 477 height 21
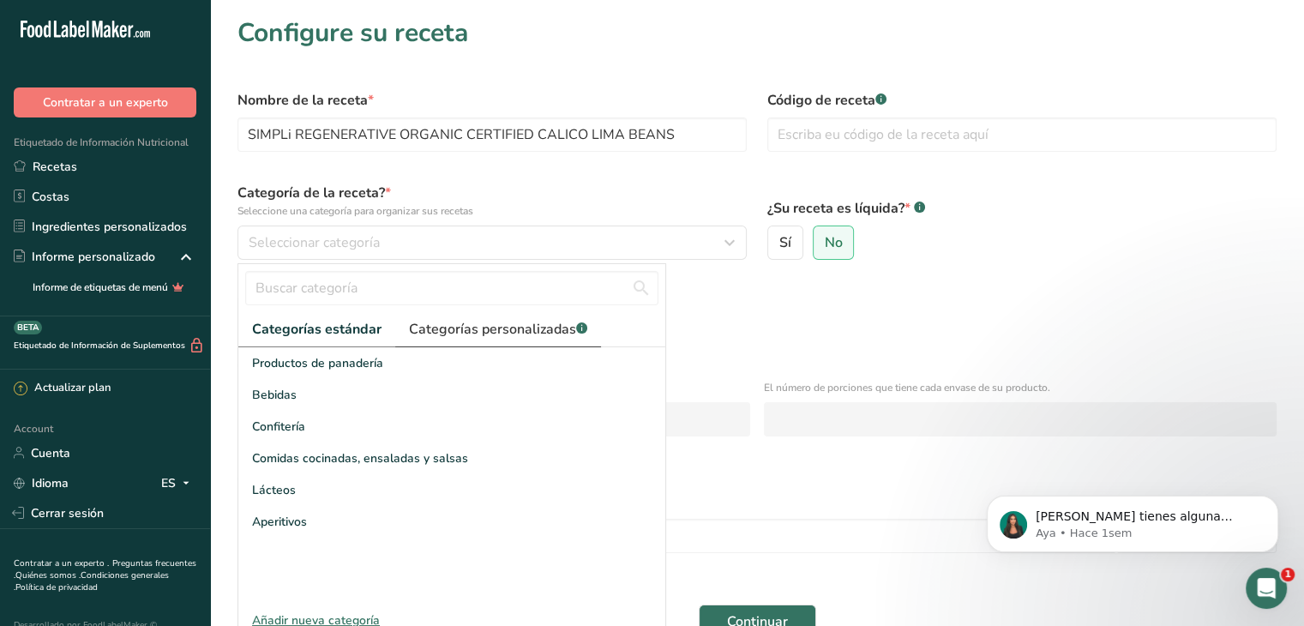
click at [497, 326] on span "Categorías personalizadas .a-a{fill:#347362;}.b-a{fill:#fff;}" at bounding box center [498, 329] width 178 height 21
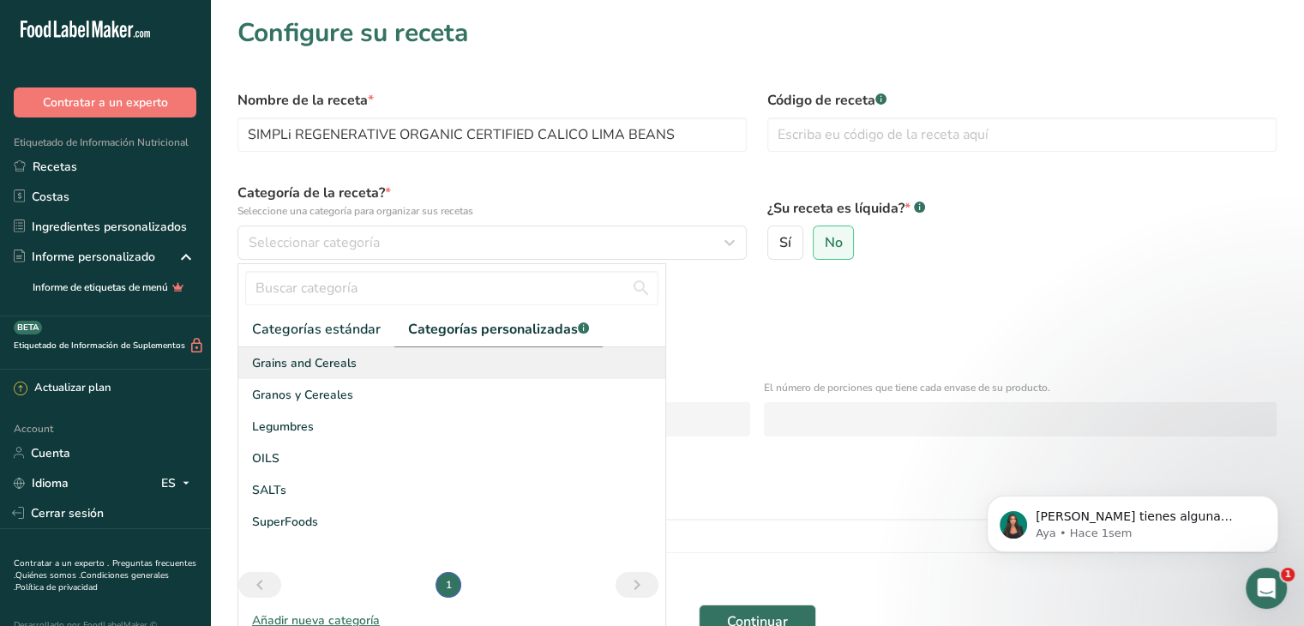
click at [379, 363] on div "Grains and Cereals" at bounding box center [451, 363] width 427 height 32
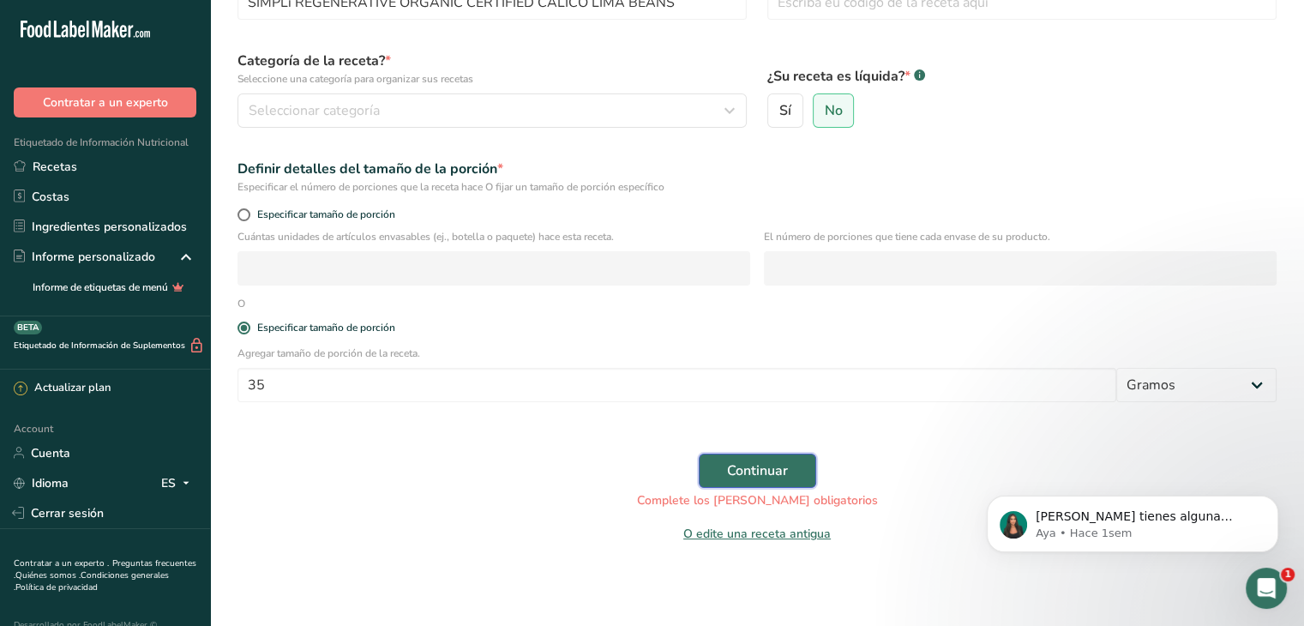
click at [761, 475] on span "Continuar" at bounding box center [757, 470] width 61 height 21
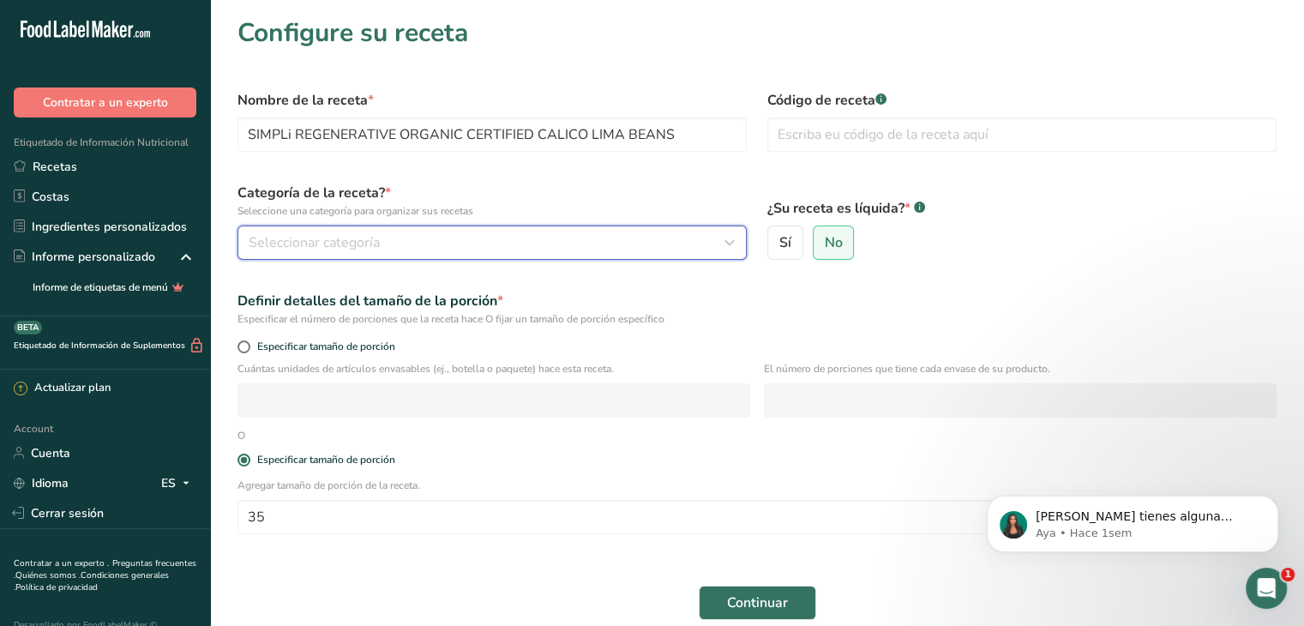
click at [457, 243] on div "Seleccionar categoría" at bounding box center [487, 242] width 477 height 21
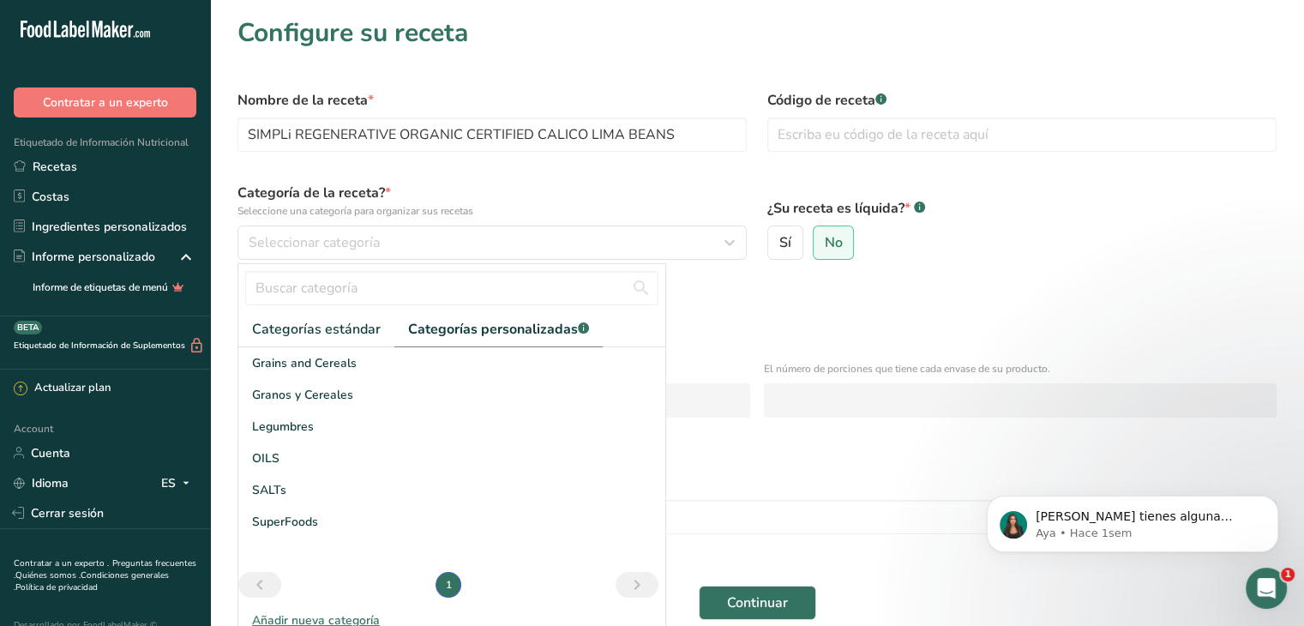
click at [457, 336] on span "Categorías personalizadas .a-a{fill:#347362;}.b-a{fill:#fff;}" at bounding box center [498, 329] width 181 height 21
click at [457, 335] on span "Categorías personalizadas .a-a{fill:#347362;}.b-a{fill:#fff;}" at bounding box center [498, 329] width 181 height 21
click at [360, 364] on div "Grains and Cereals" at bounding box center [451, 363] width 427 height 32
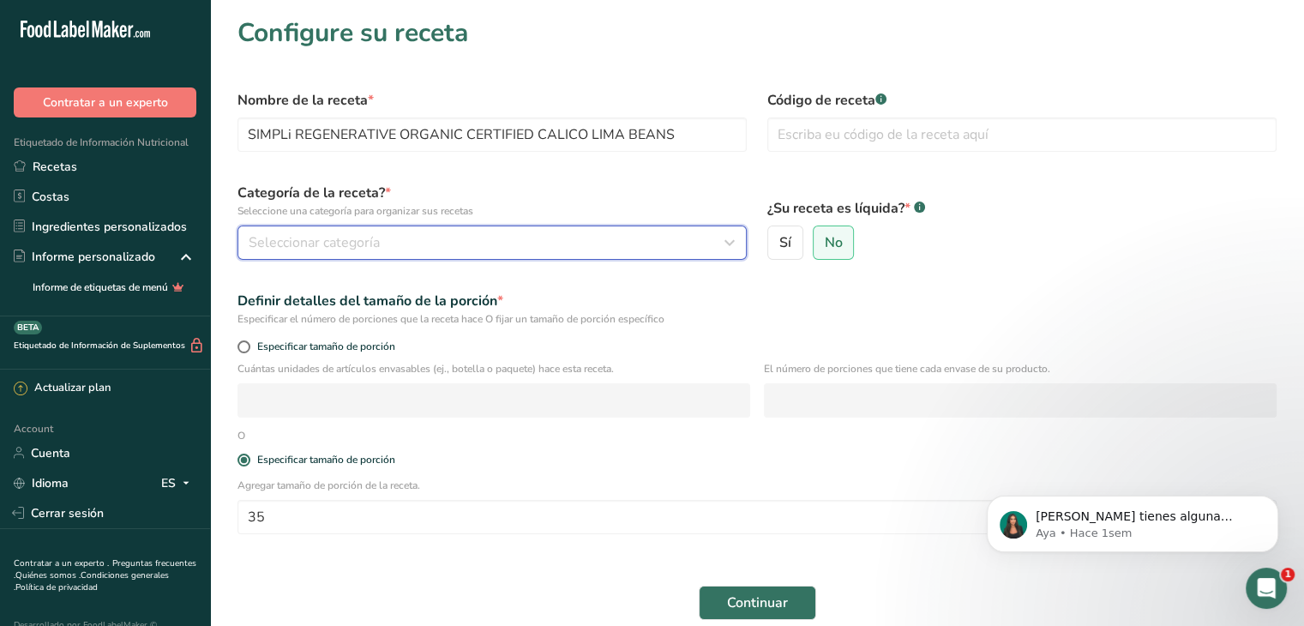
click at [405, 244] on div "Seleccionar categoría" at bounding box center [487, 242] width 477 height 21
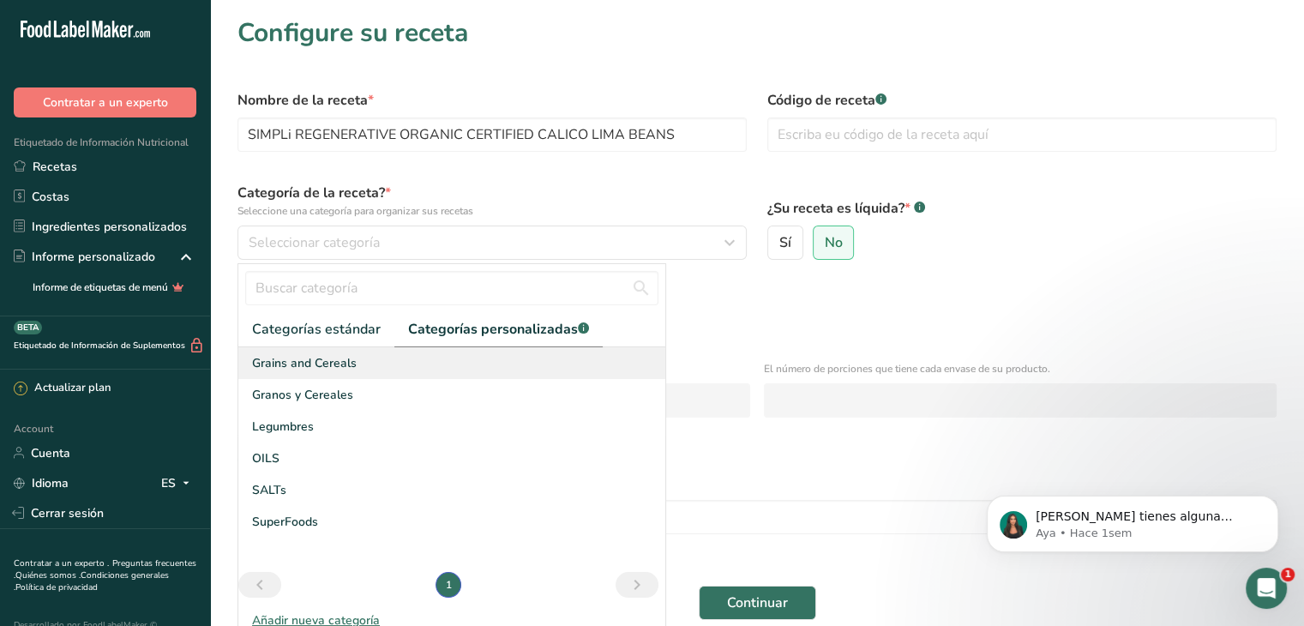
click at [310, 363] on span "Grains and Cereals" at bounding box center [304, 363] width 105 height 18
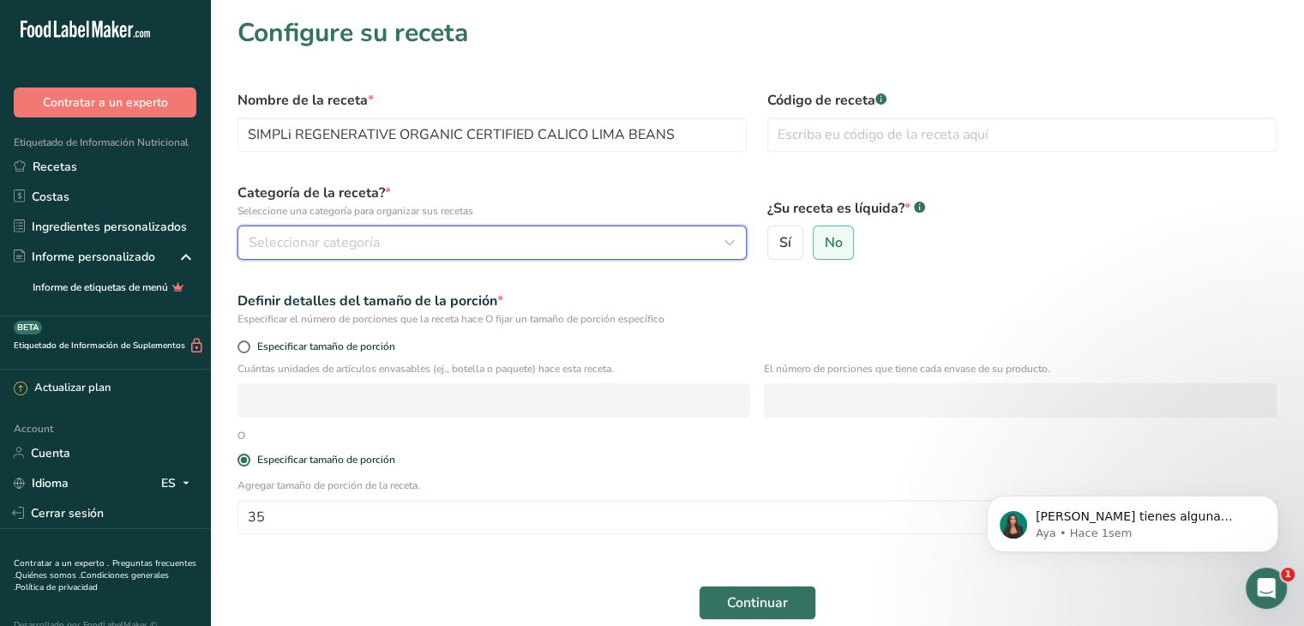
click at [349, 238] on span "Seleccionar categoría" at bounding box center [314, 242] width 131 height 21
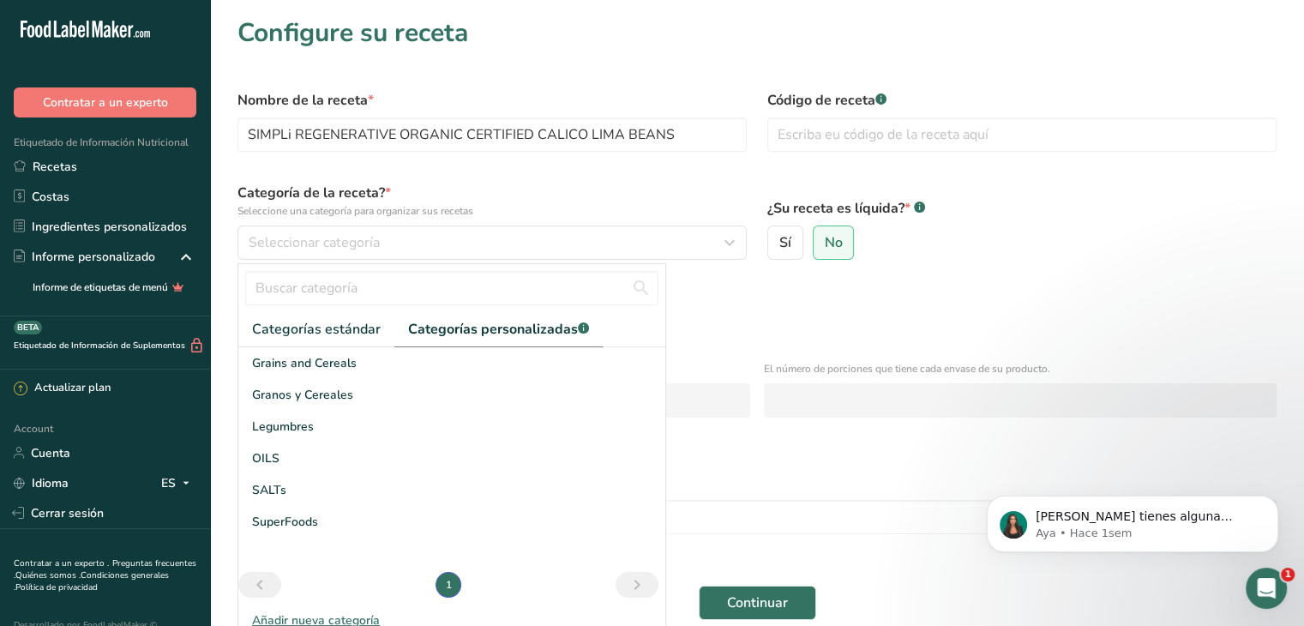
click at [429, 330] on span "Categorías personalizadas .a-a{fill:#347362;}.b-a{fill:#fff;}" at bounding box center [498, 329] width 181 height 21
click at [312, 392] on span "Granos y Cereales" at bounding box center [302, 395] width 101 height 18
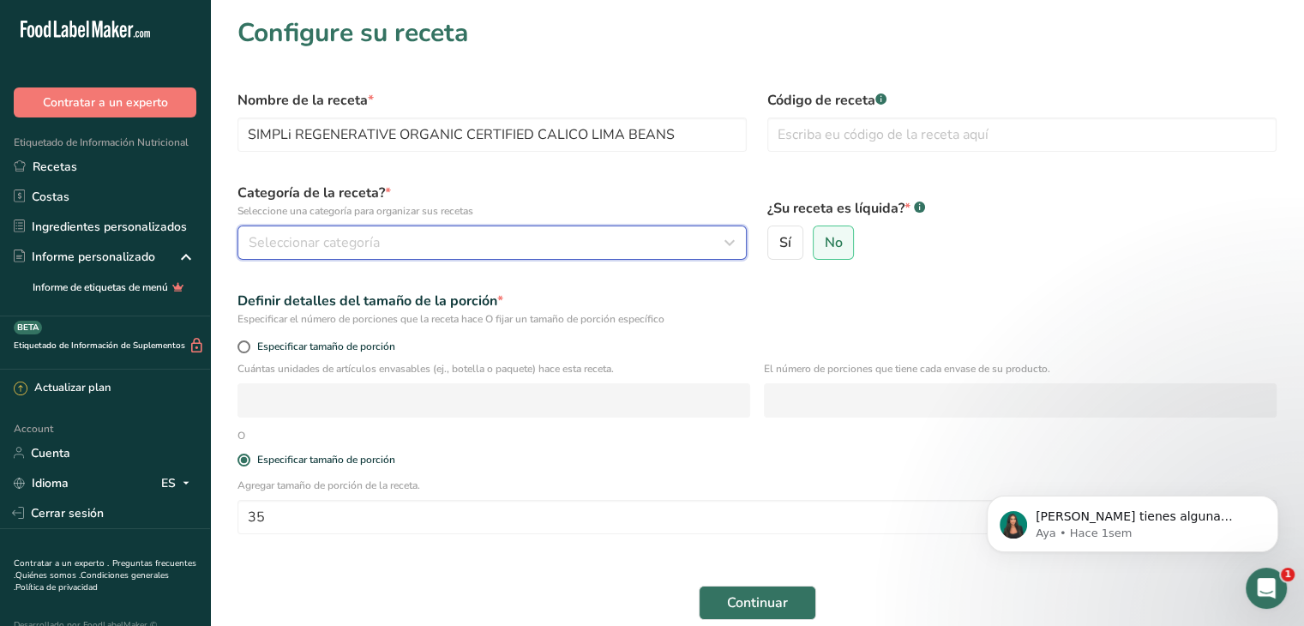
click at [369, 245] on span "Seleccionar categoría" at bounding box center [314, 242] width 131 height 21
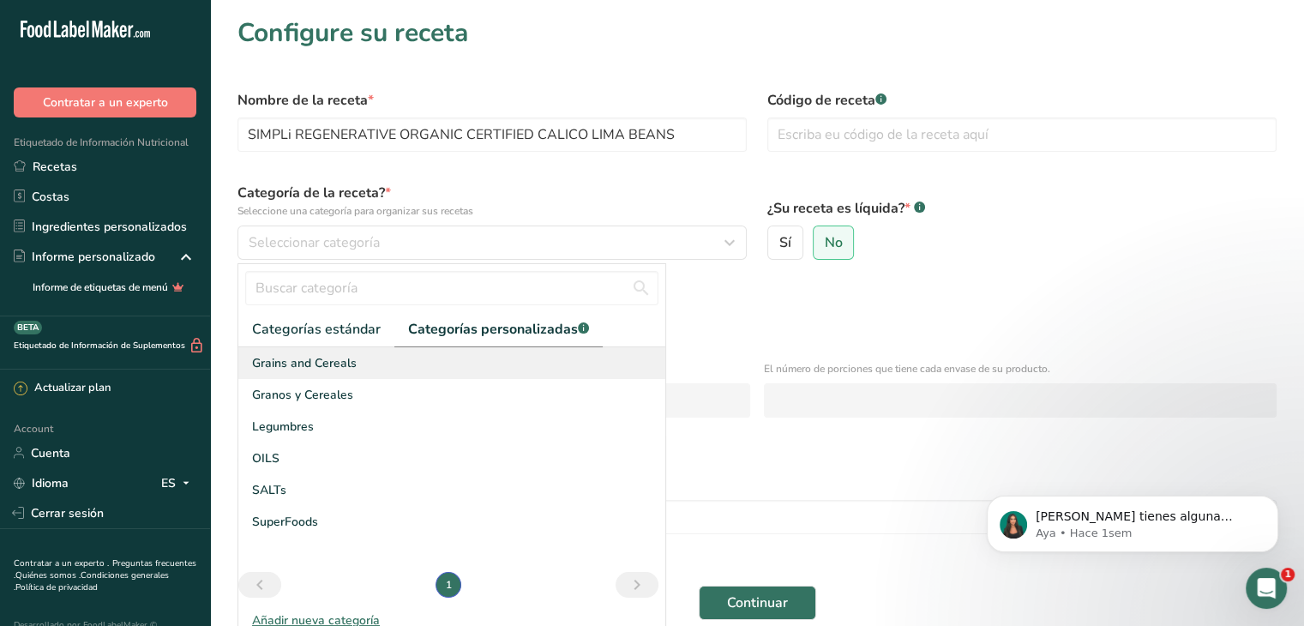
click at [329, 367] on span "Grains and Cereals" at bounding box center [304, 363] width 105 height 18
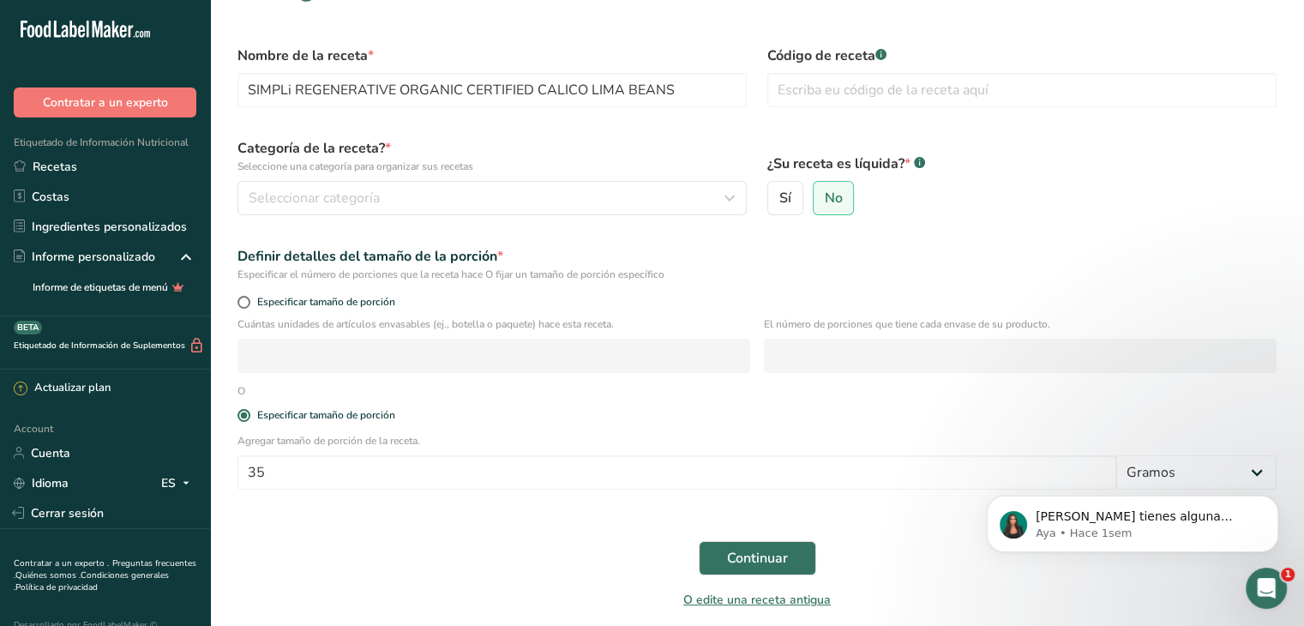
scroll to position [86, 0]
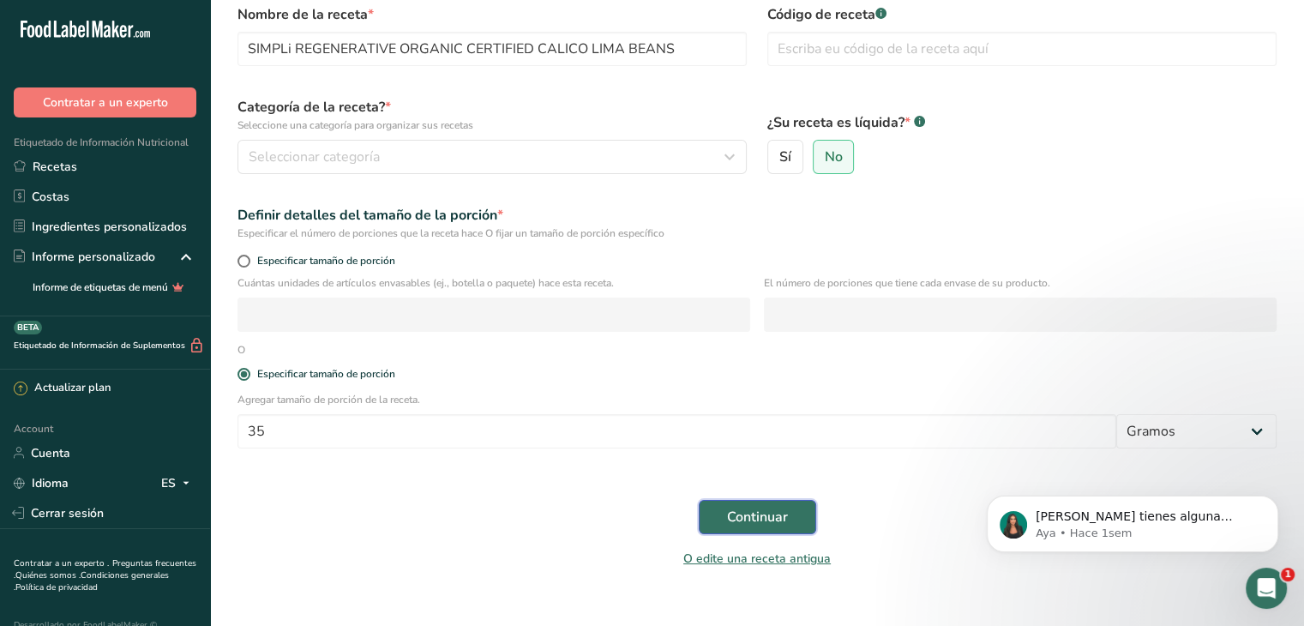
click at [789, 519] on button "Continuar" at bounding box center [757, 517] width 117 height 34
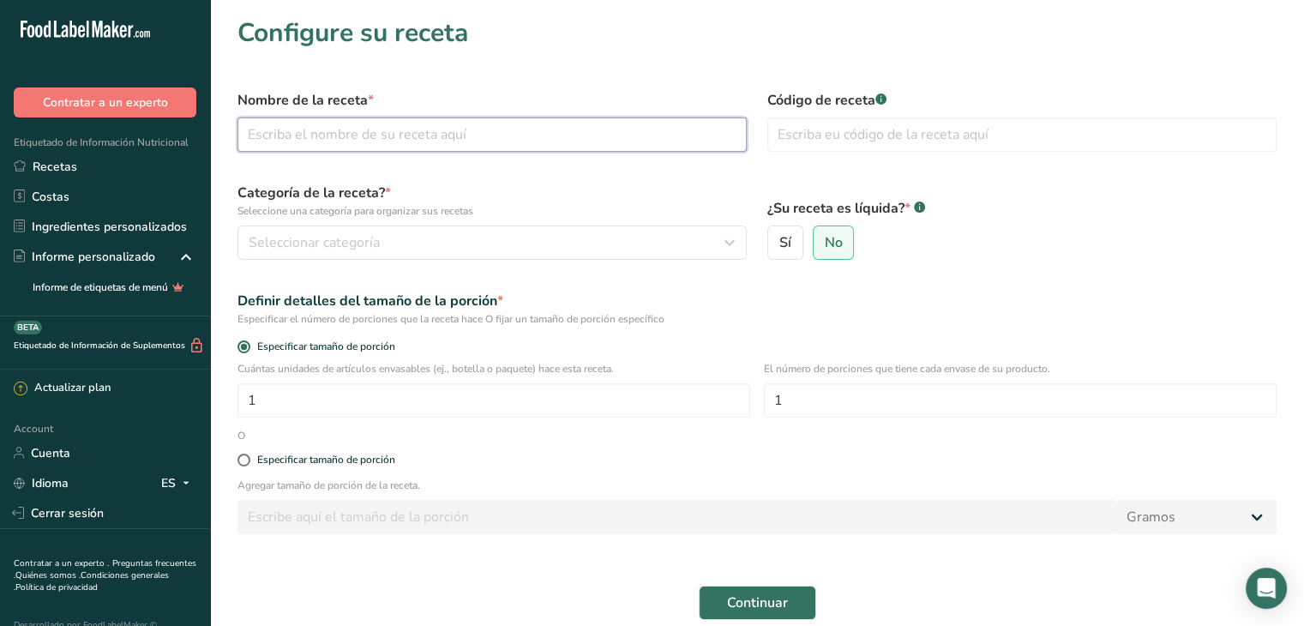
click at [391, 141] on input "text" at bounding box center [491, 134] width 509 height 34
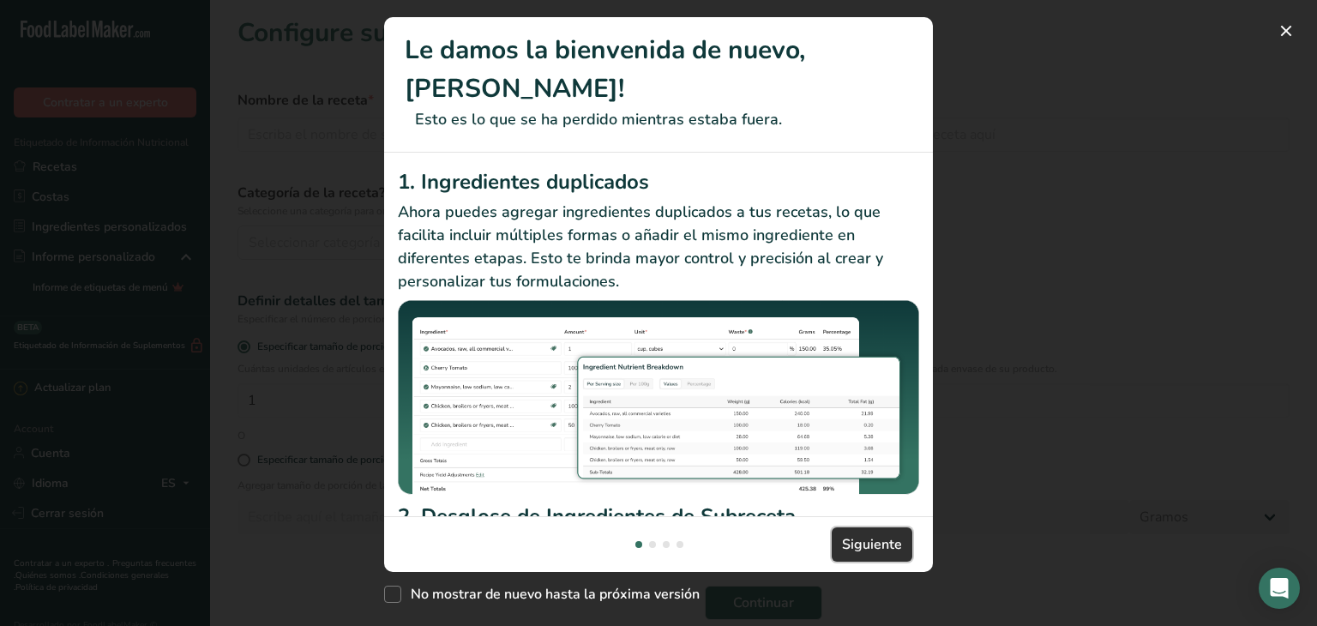
click at [891, 539] on span "Siguiente" at bounding box center [872, 544] width 60 height 21
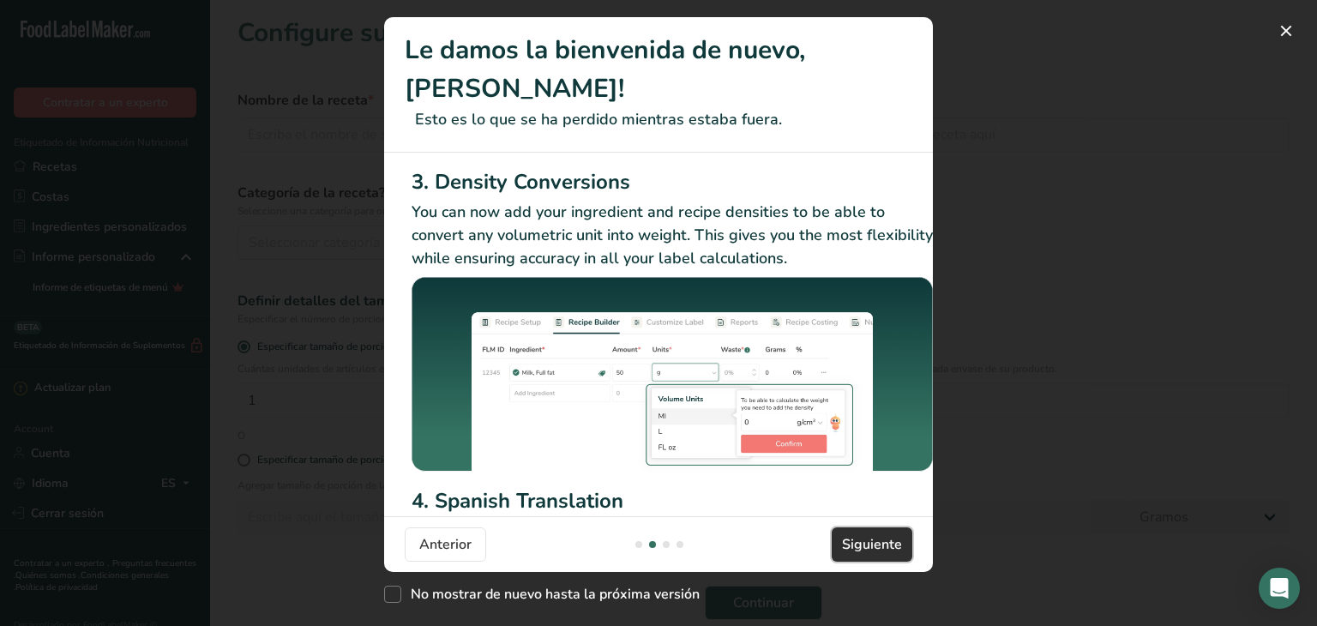
click at [891, 539] on span "Siguiente" at bounding box center [872, 544] width 60 height 21
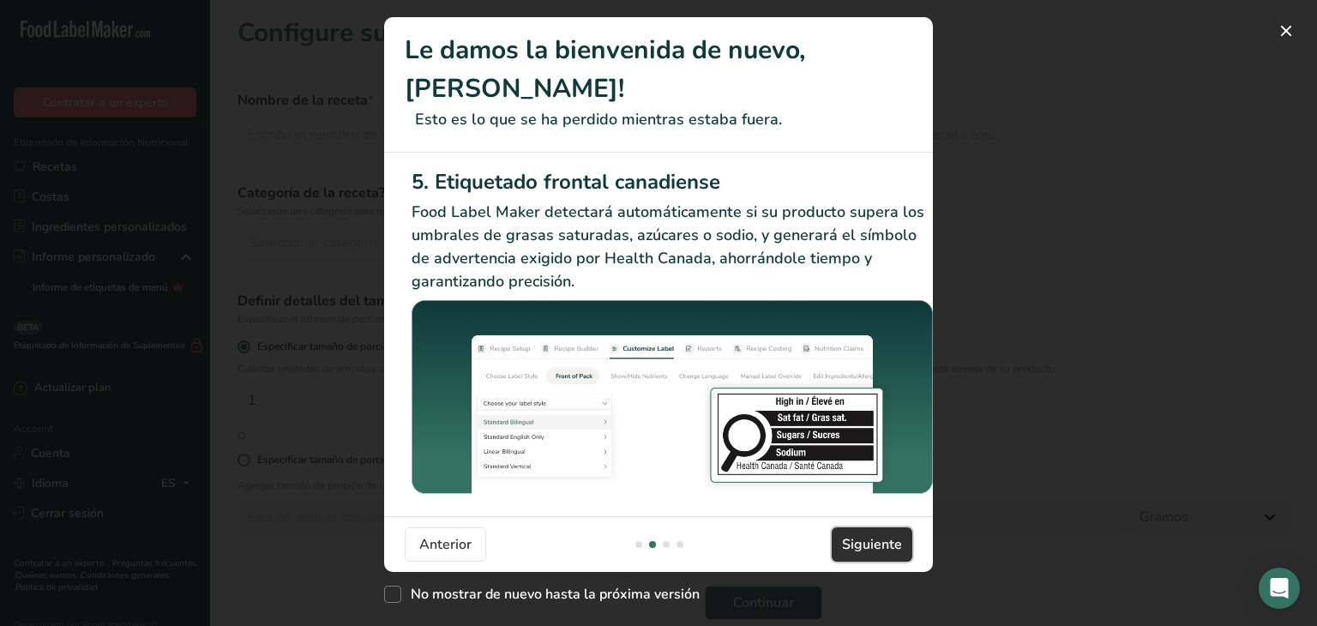
click at [891, 539] on span "Siguiente" at bounding box center [872, 544] width 60 height 21
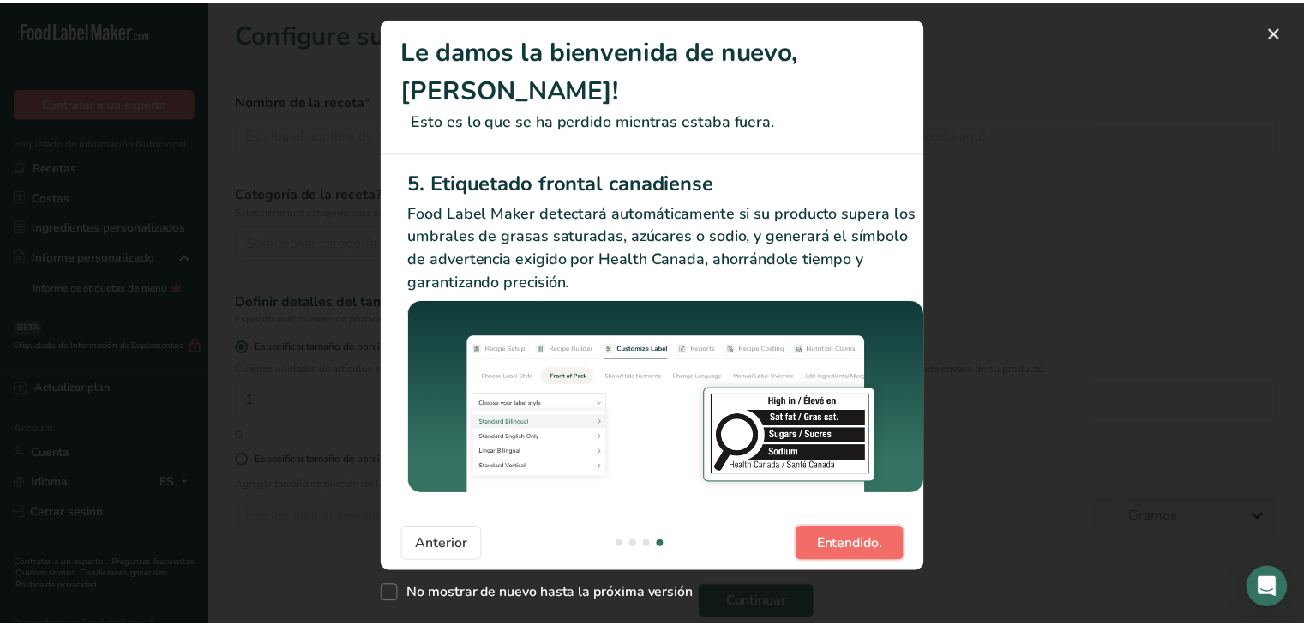
scroll to position [0, 1632]
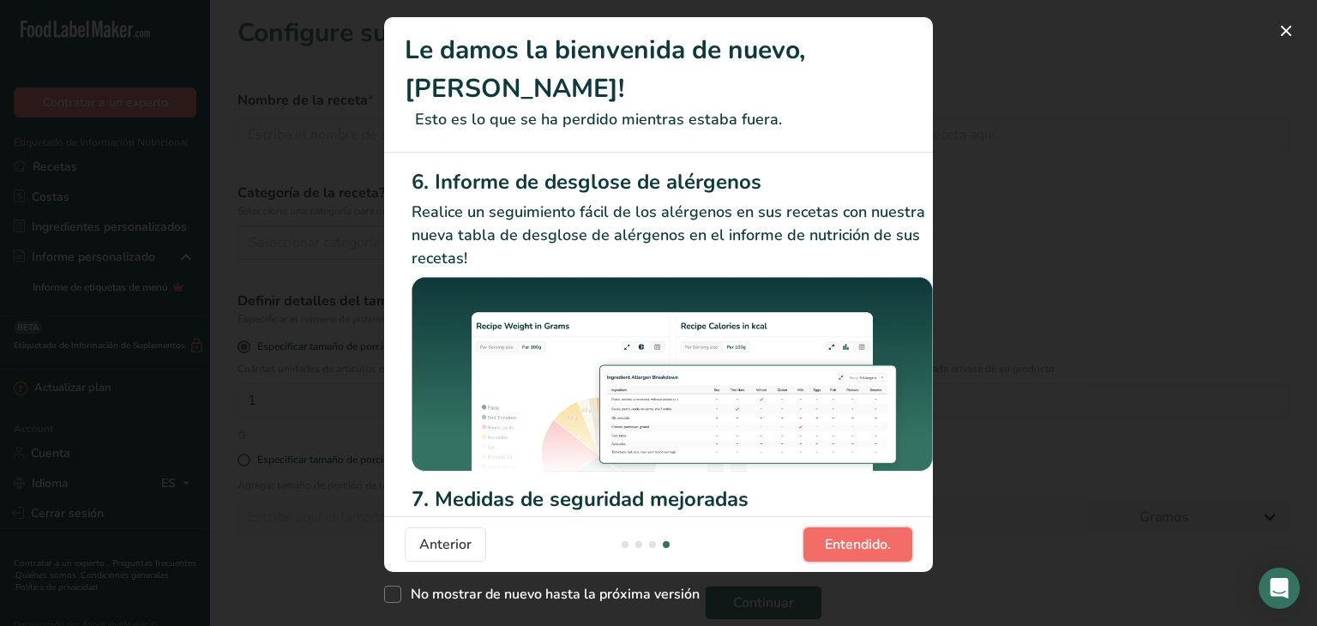
click at [891, 539] on button "Entendido." at bounding box center [857, 544] width 109 height 34
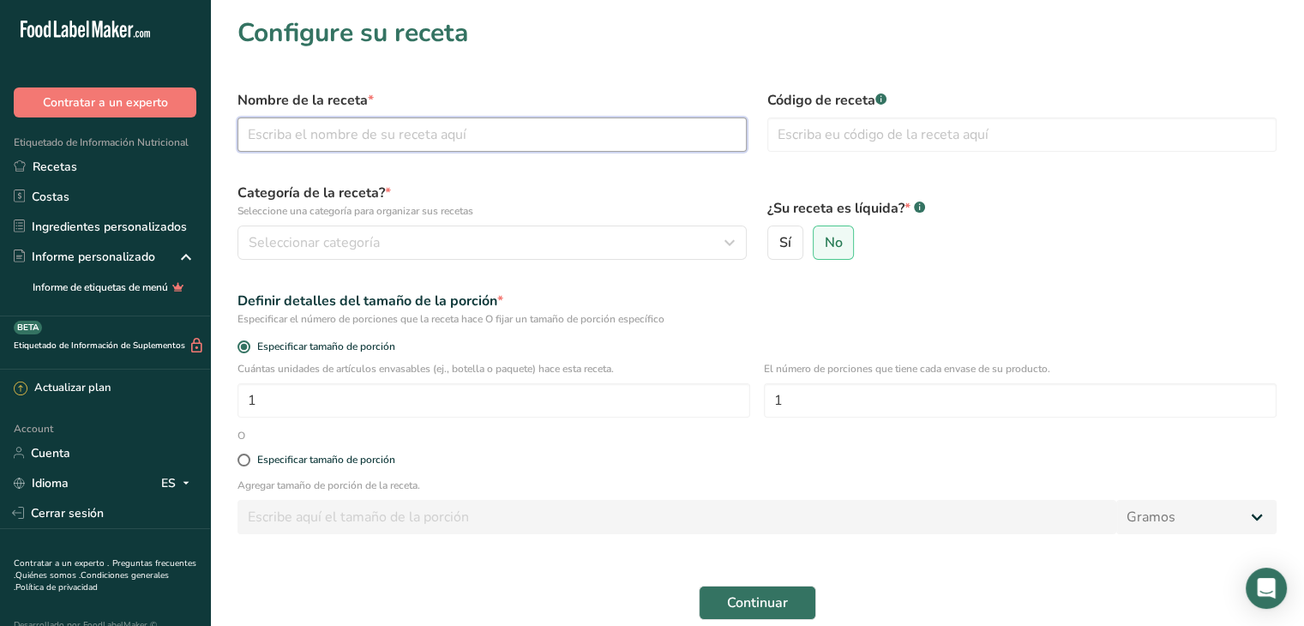
click at [458, 135] on input "text" at bounding box center [491, 134] width 509 height 34
drag, startPoint x: 648, startPoint y: 131, endPoint x: 536, endPoint y: 130, distance: 112.3
click at [536, 130] on input "SIMPLi REGENERATIVE ORGANIC CERTIFIED BLACK LENTILS" at bounding box center [491, 134] width 509 height 34
type input "SIMPLi REGENERATIVE ORGANIC CERTIFIED CALICO LIMA BEANS"
click at [537, 212] on p "Seleccione una categoría para organizar sus recetas" at bounding box center [491, 210] width 509 height 15
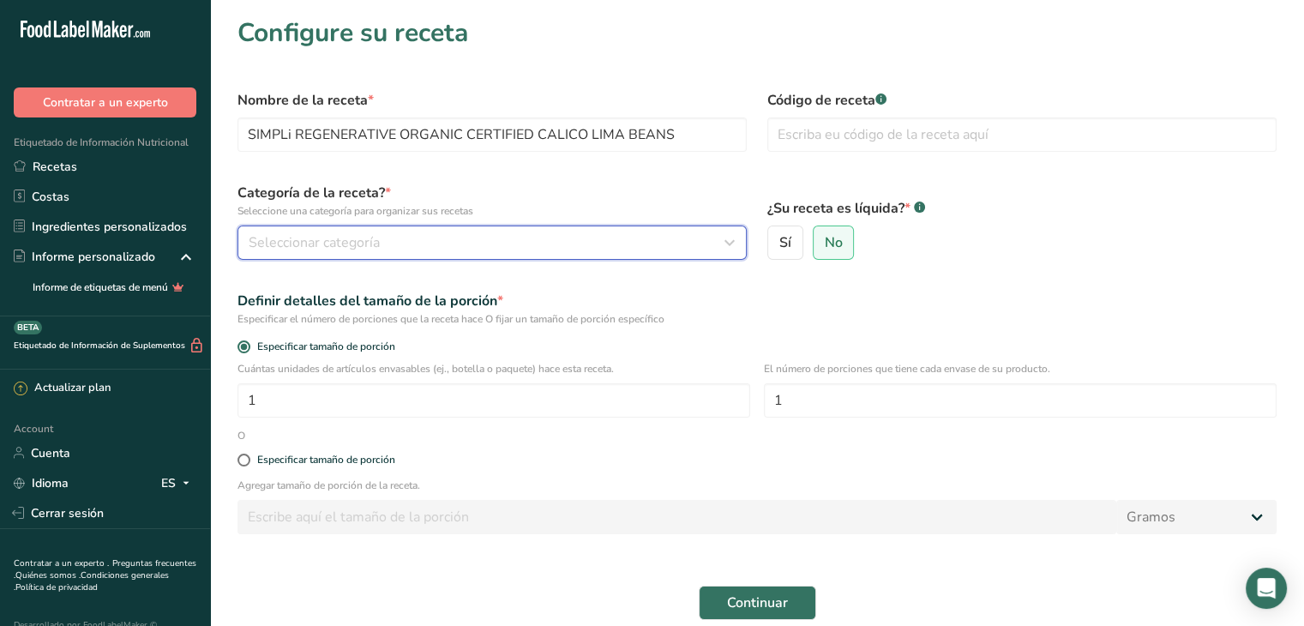
click at [509, 238] on div "Seleccionar categoría" at bounding box center [487, 242] width 477 height 21
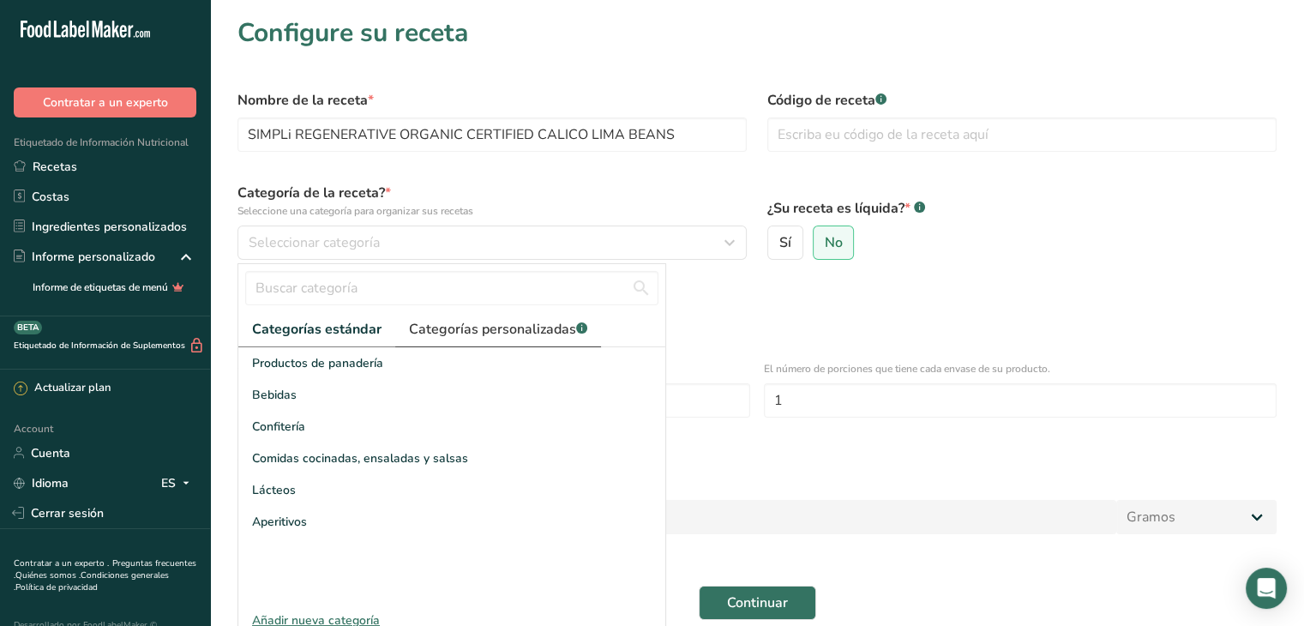
click at [475, 330] on span "Categorías personalizadas .a-a{fill:#347362;}.b-a{fill:#fff;}" at bounding box center [498, 329] width 178 height 21
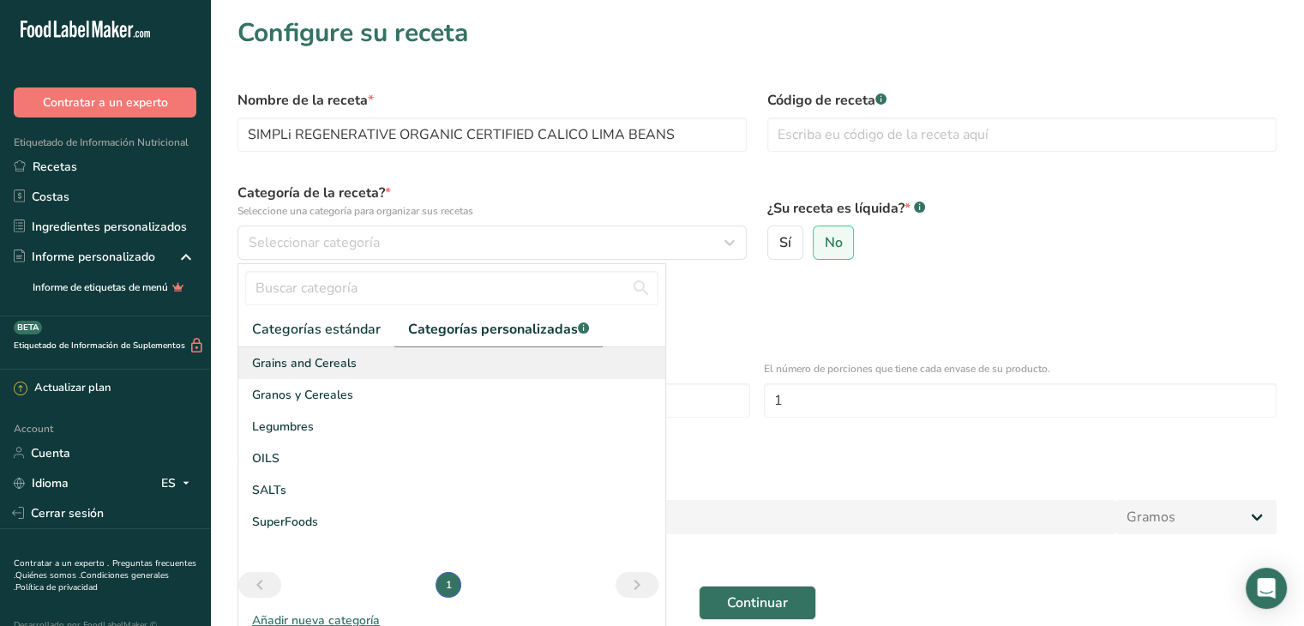
click at [357, 369] on div "Grains and Cereals" at bounding box center [451, 363] width 427 height 32
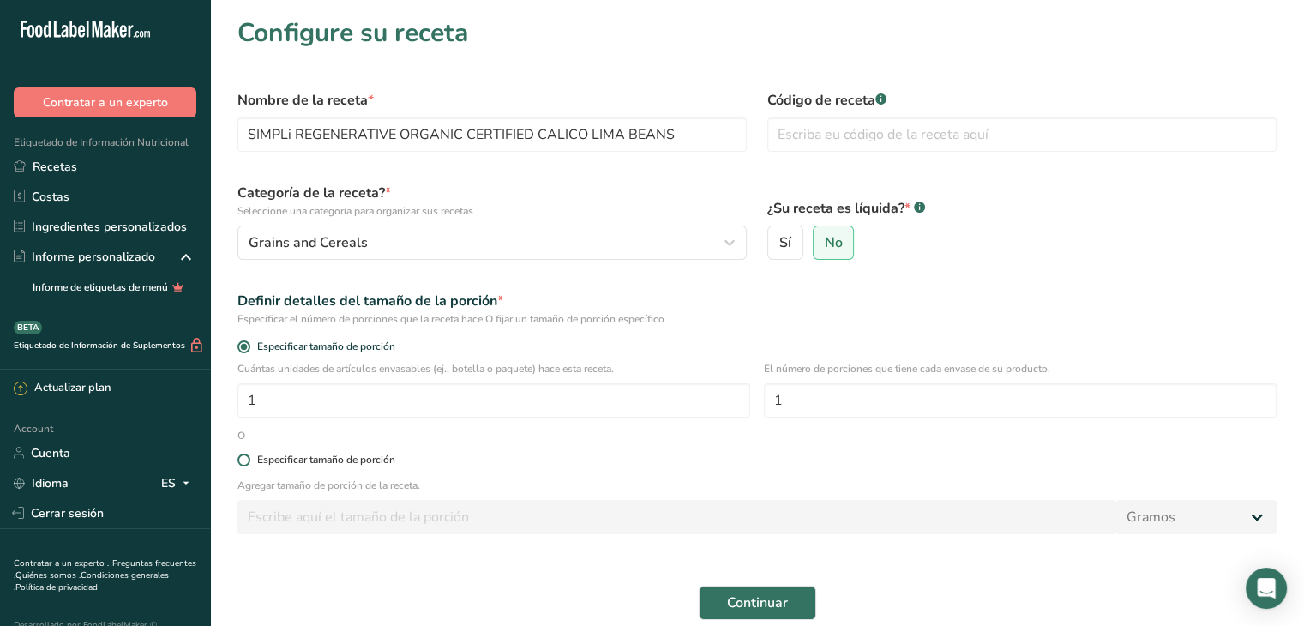
click at [298, 458] on div "Especificar tamaño de porción" at bounding box center [326, 459] width 138 height 13
click at [249, 458] on input "Especificar tamaño de porción" at bounding box center [242, 459] width 11 height 11
radio input "true"
radio input "false"
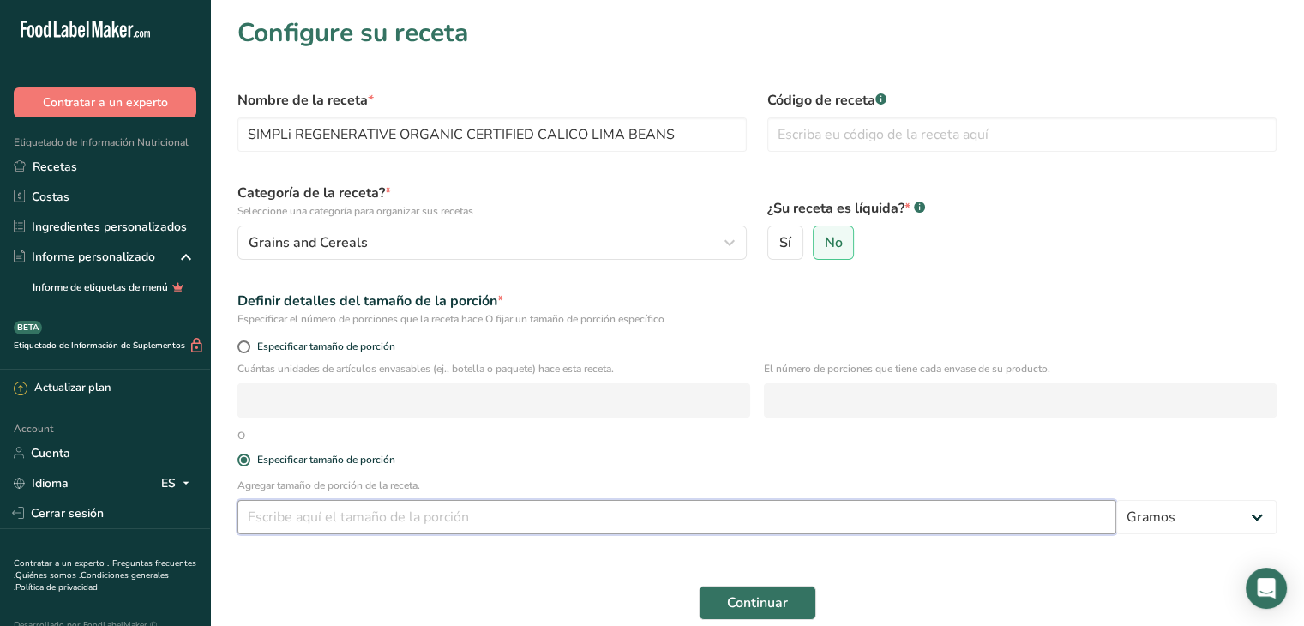
click at [302, 517] on input "number" at bounding box center [676, 517] width 879 height 34
type input "35"
click at [731, 591] on button "Continuar" at bounding box center [757, 602] width 117 height 34
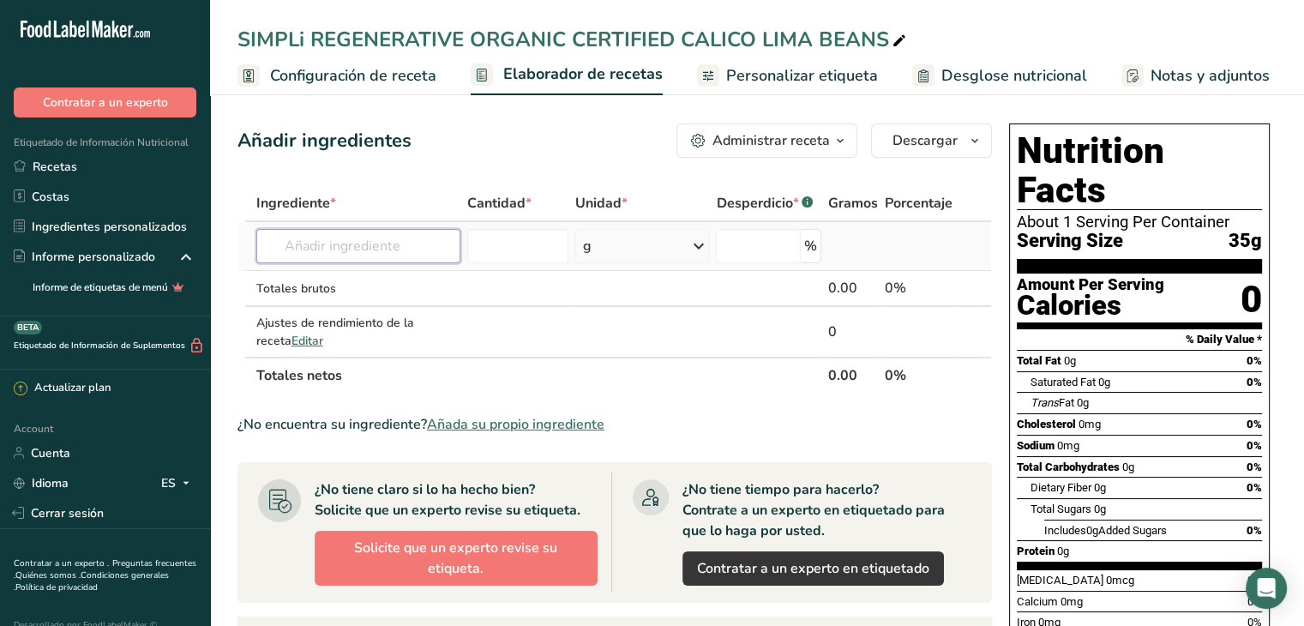
click at [391, 255] on input "text" at bounding box center [358, 246] width 204 height 34
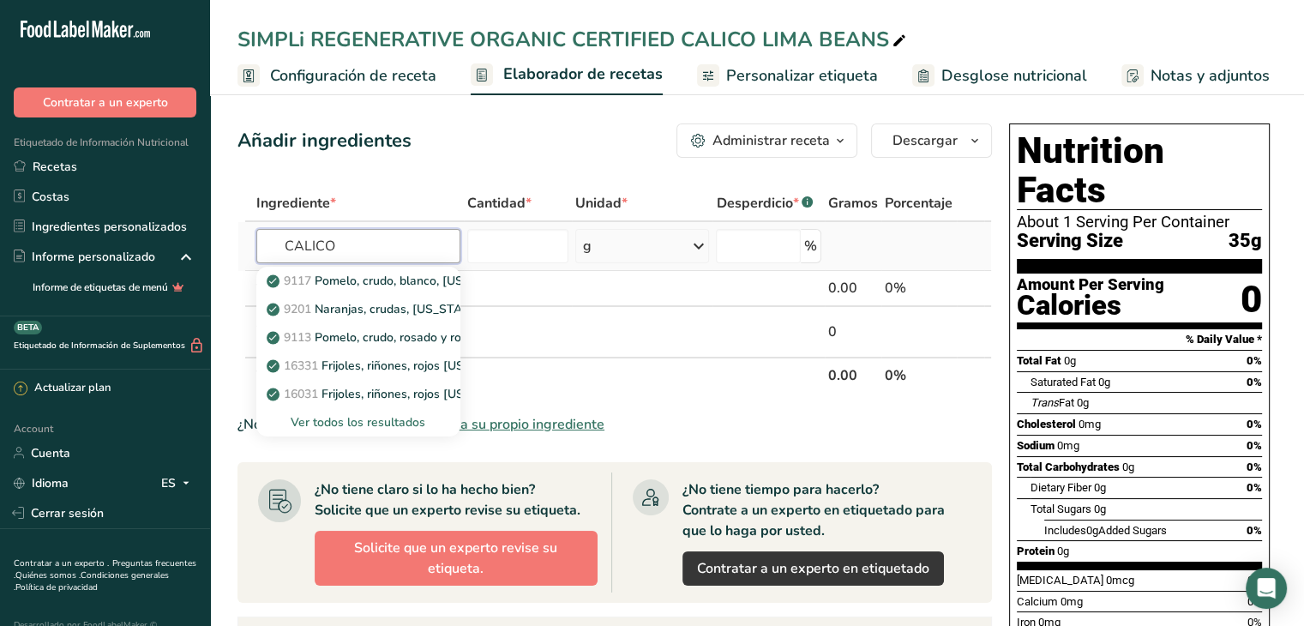
type input "CALICO"
click at [345, 419] on div "Ver todos los resultados" at bounding box center [358, 422] width 177 height 18
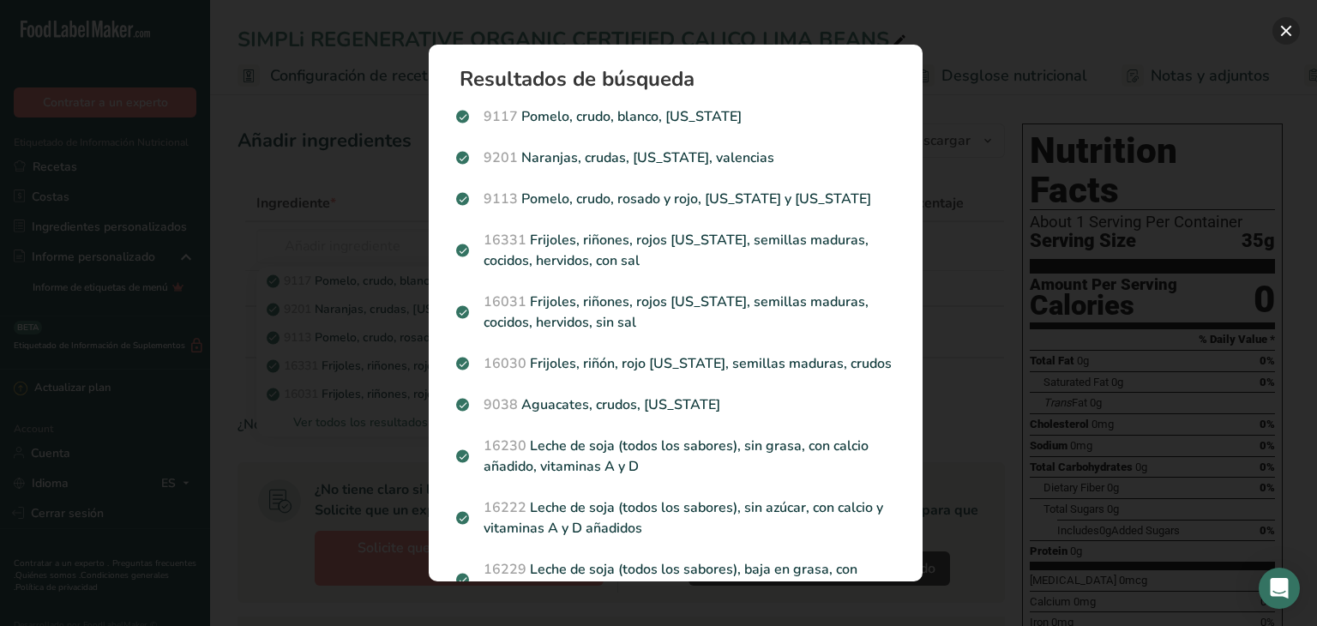
click at [1293, 28] on button "Search results modal" at bounding box center [1285, 30] width 27 height 27
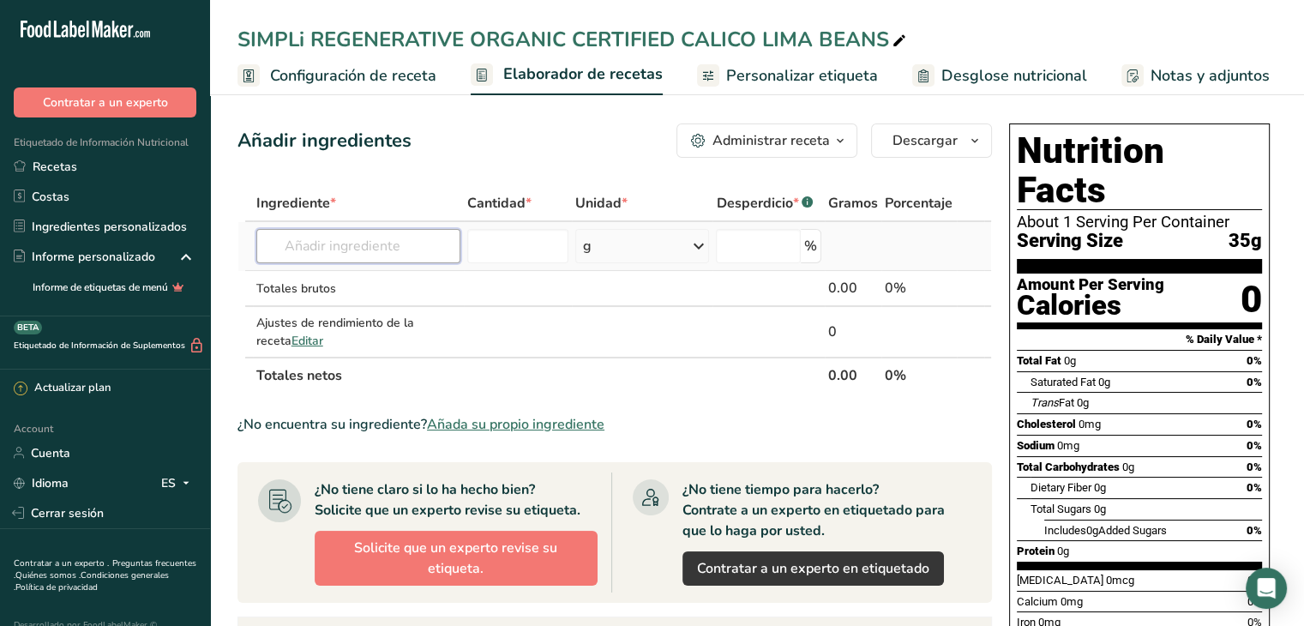
click at [363, 246] on input "text" at bounding box center [358, 246] width 204 height 34
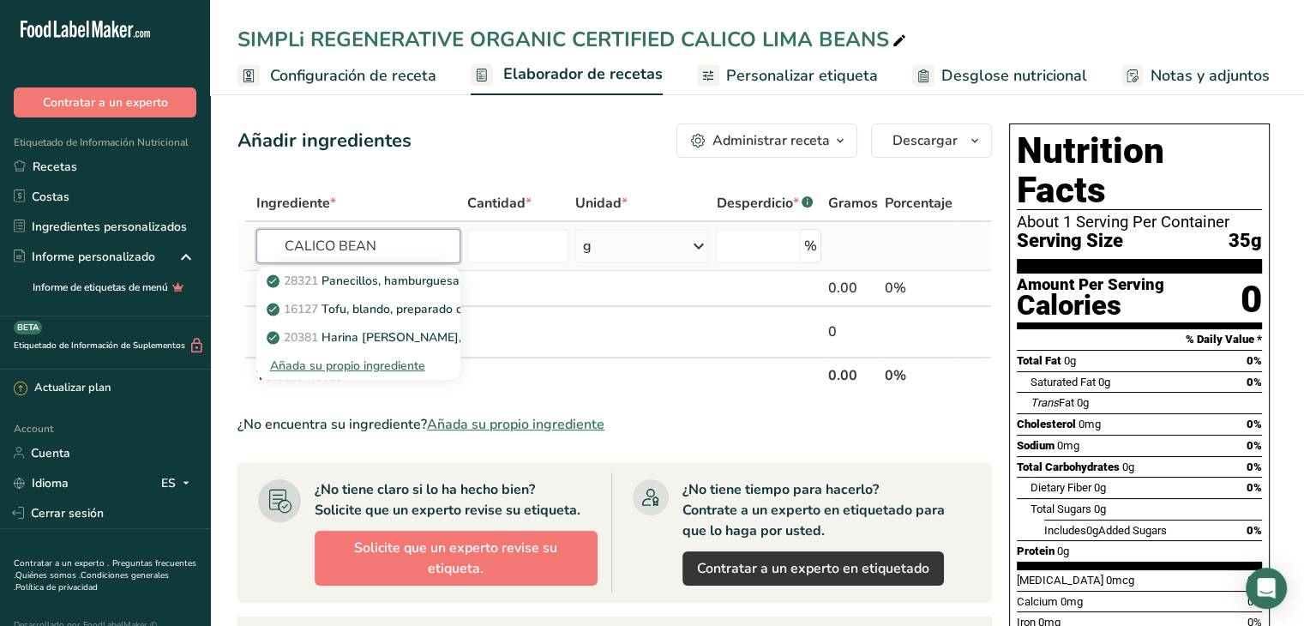
type input "CALICO BEAN"
click at [379, 370] on div "Añada su propio ingrediente" at bounding box center [358, 366] width 177 height 18
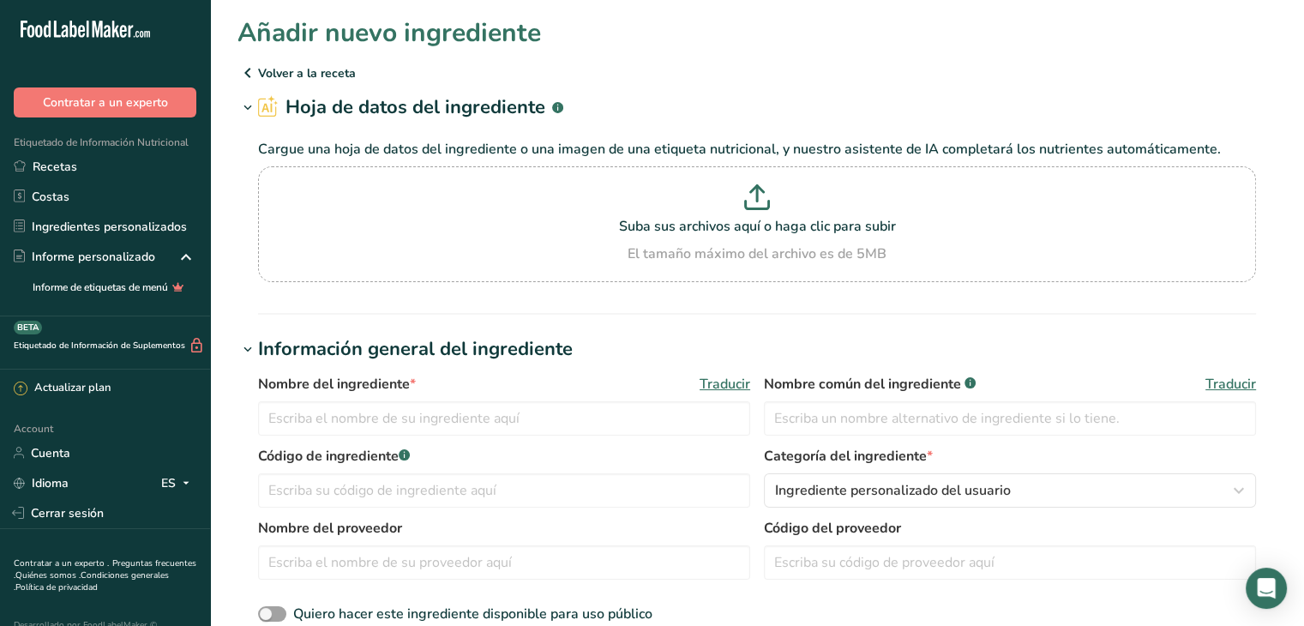
click at [251, 75] on icon at bounding box center [247, 72] width 21 height 31
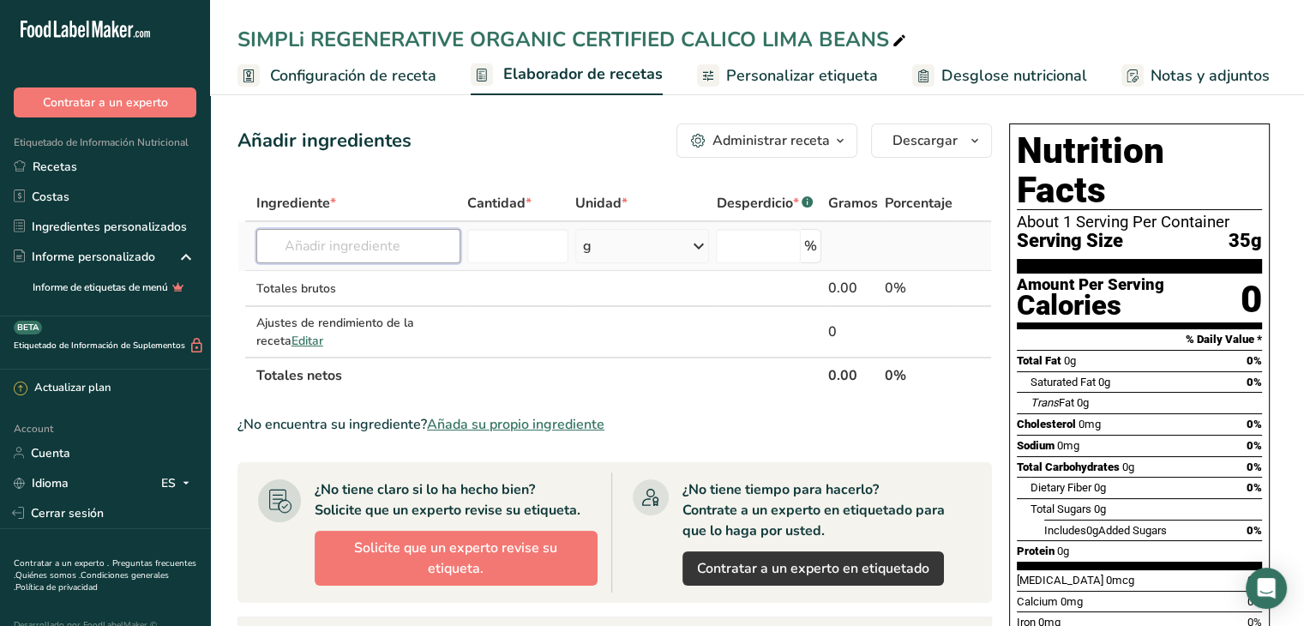
click at [377, 240] on input "text" at bounding box center [358, 246] width 204 height 34
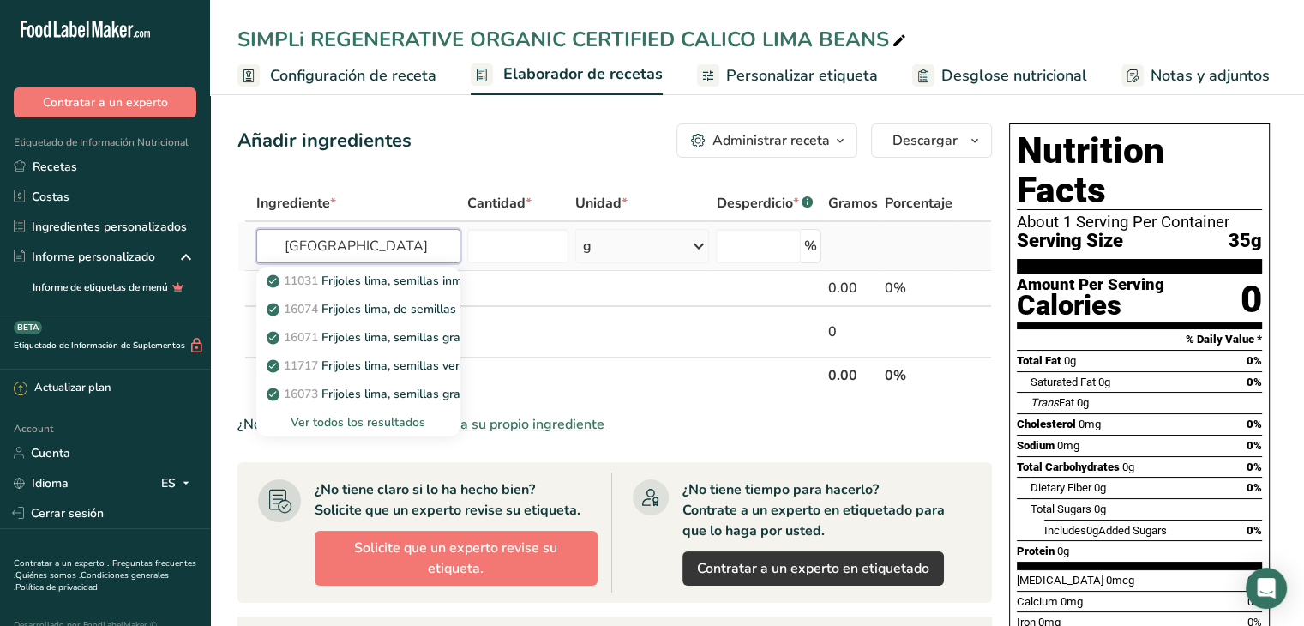
type input "LIMA"
click at [332, 425] on div "Ver todos los resultados" at bounding box center [358, 422] width 177 height 18
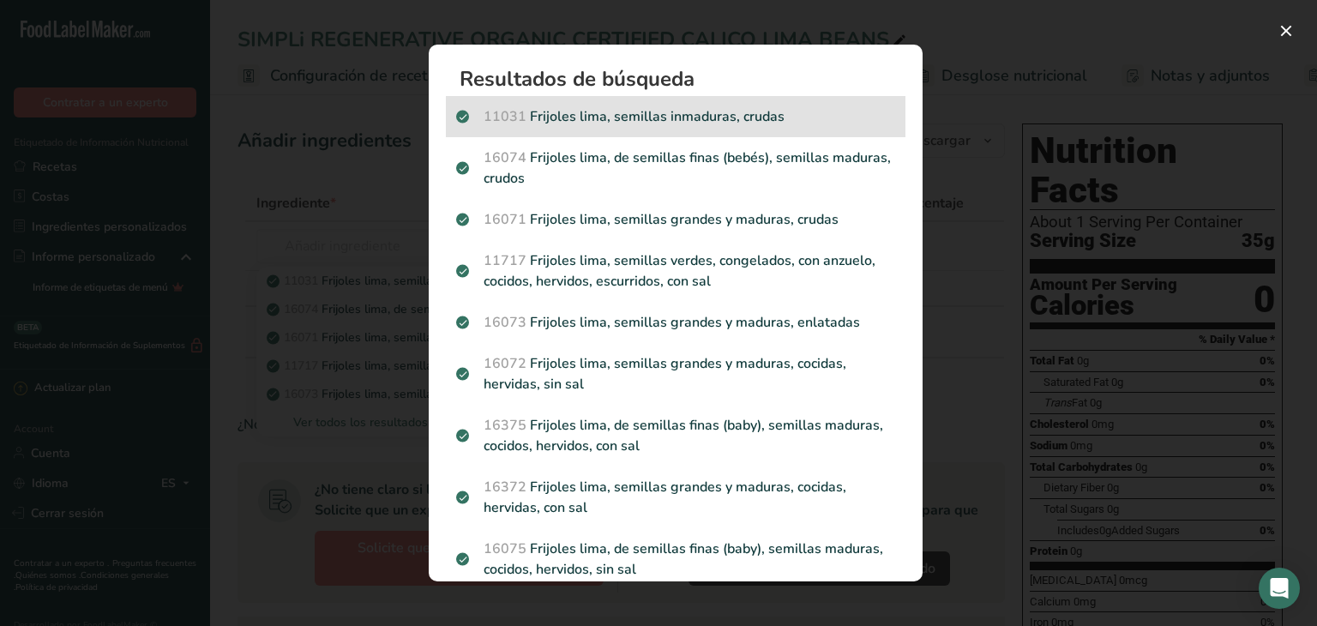
click at [753, 122] on p "11031 Frijoles lima, semillas inmaduras, crudas" at bounding box center [675, 116] width 439 height 21
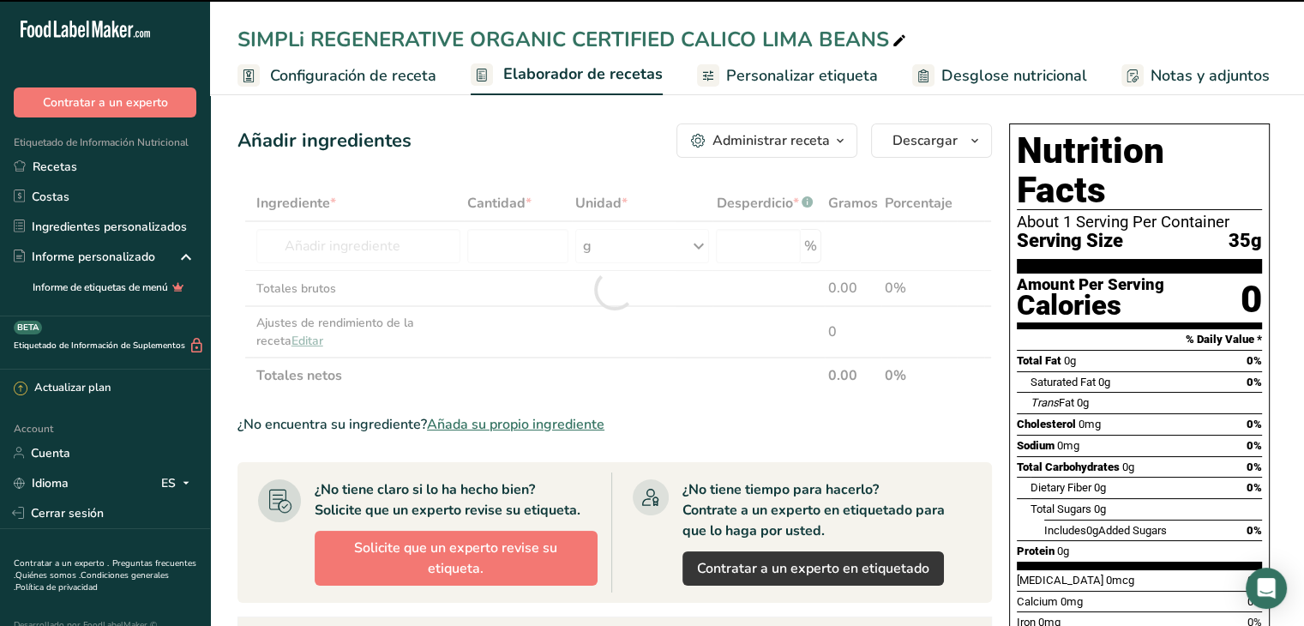
type input "0"
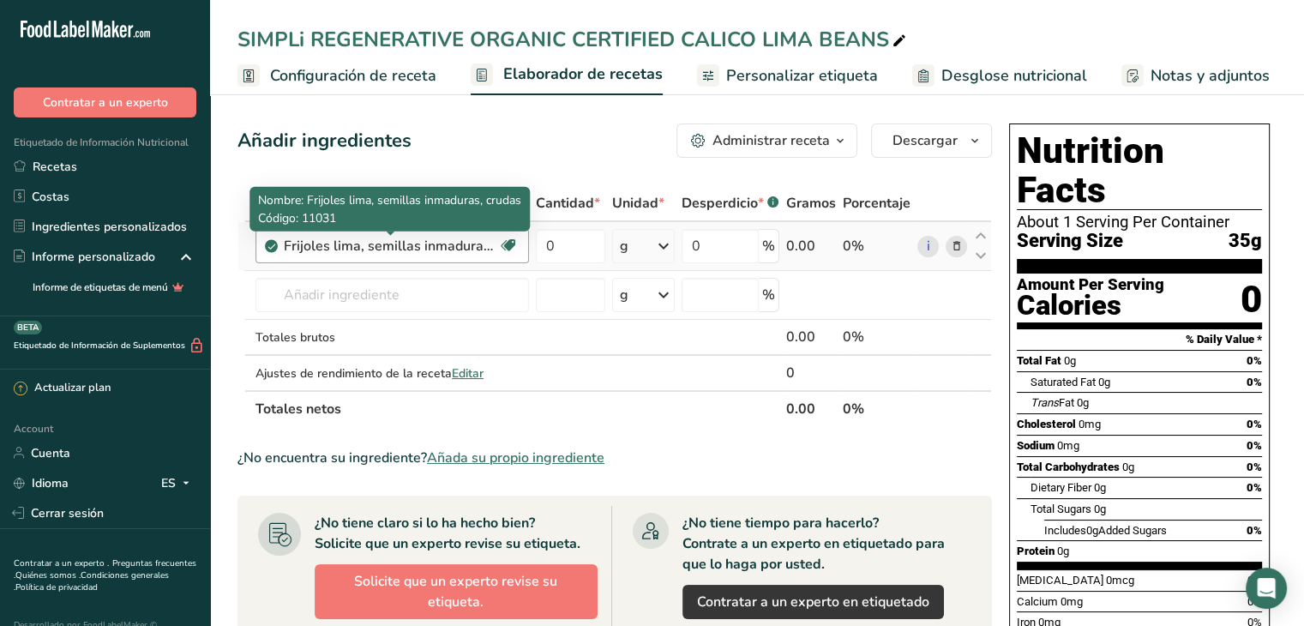
click at [420, 243] on div "Frijoles lima, semillas inmaduras, crudas" at bounding box center [391, 246] width 214 height 21
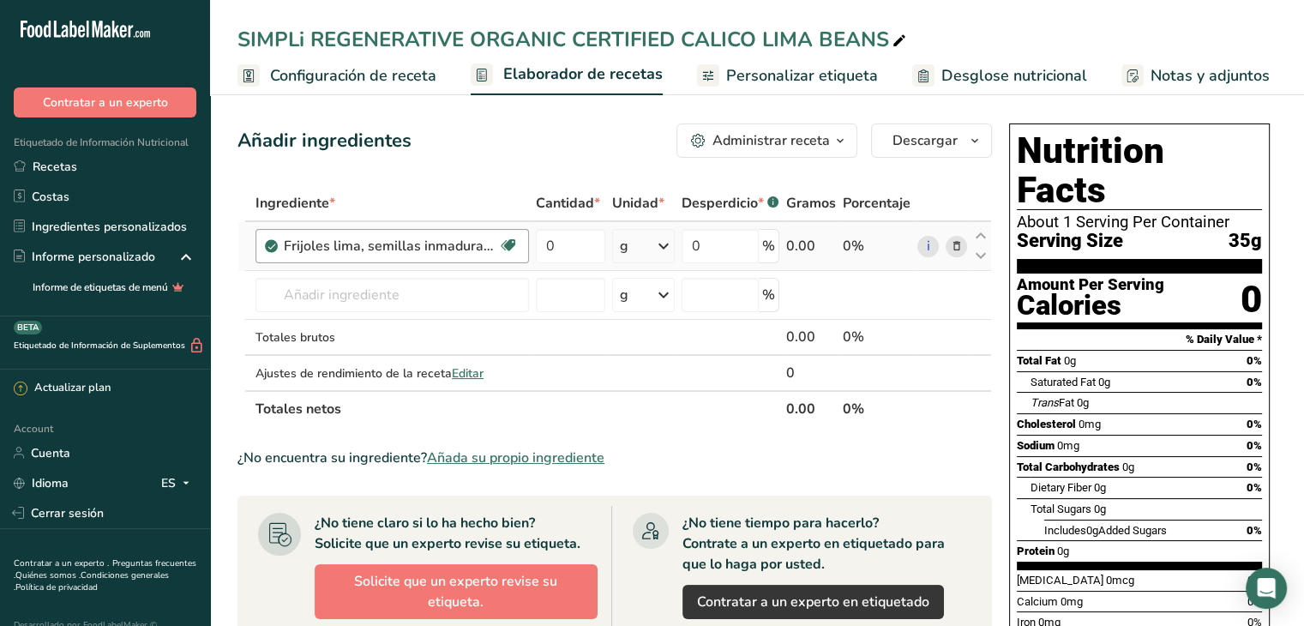
click at [414, 247] on div "Frijoles lima, semillas inmaduras, crudas" at bounding box center [391, 246] width 214 height 21
click at [466, 304] on input "text" at bounding box center [391, 295] width 273 height 34
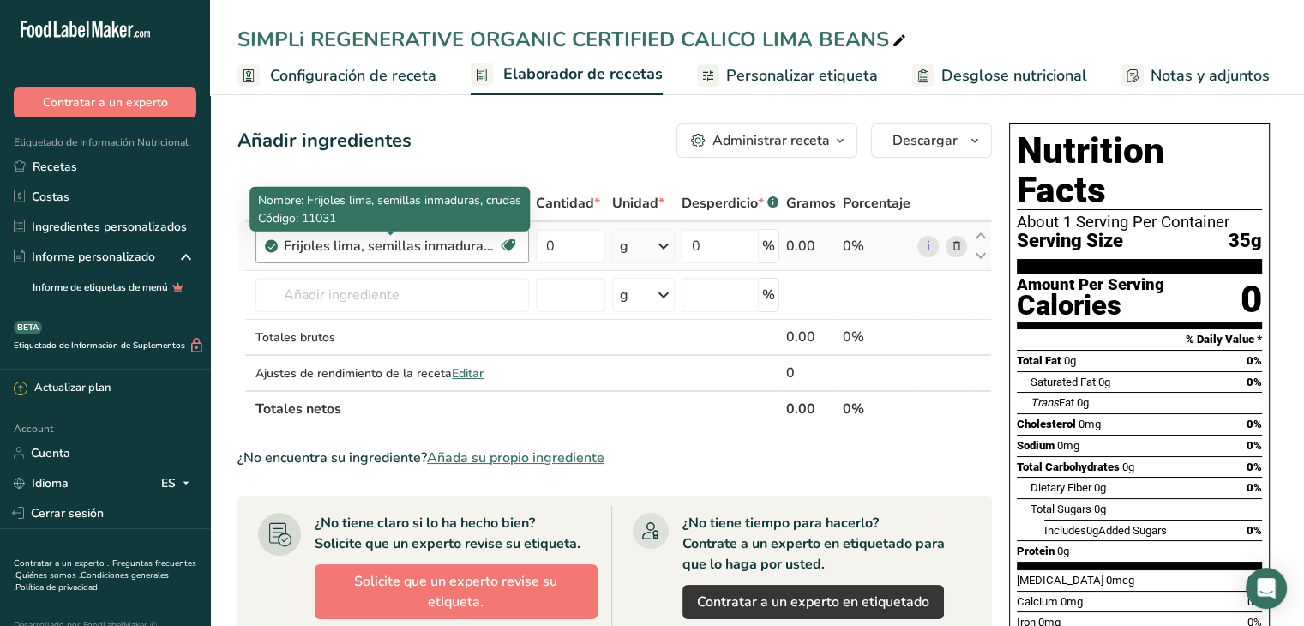
click at [450, 241] on div "Frijoles lima, semillas inmaduras, crudas" at bounding box center [391, 246] width 214 height 21
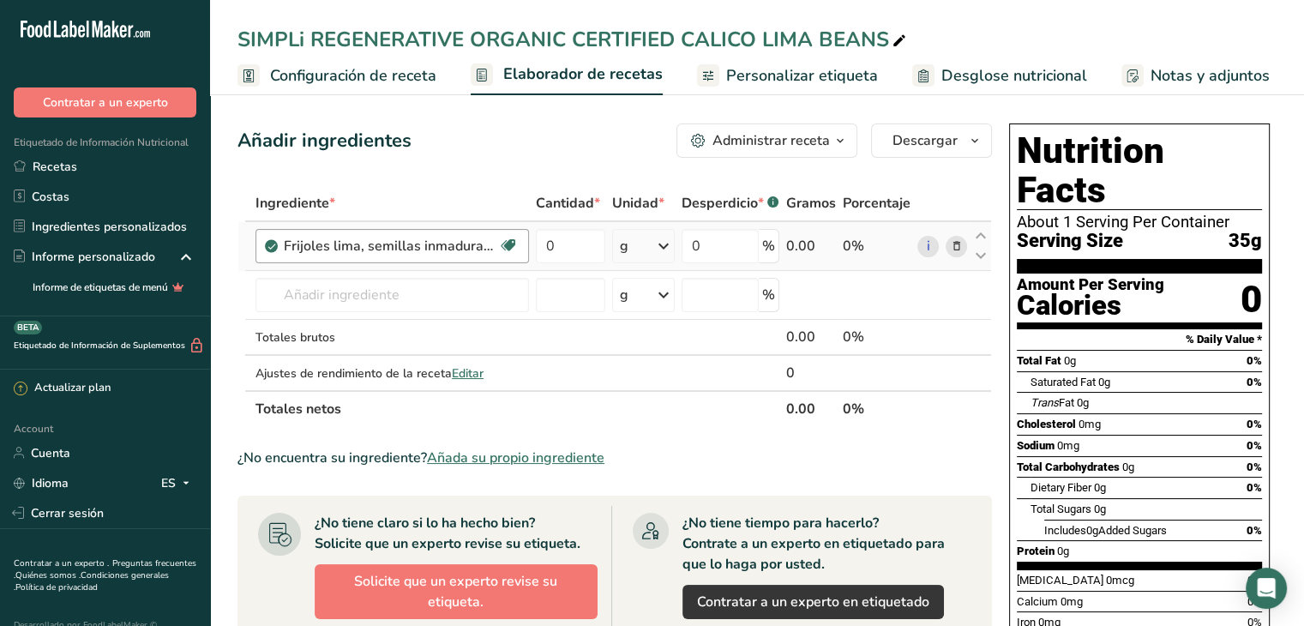
click at [448, 242] on div "Frijoles lima, semillas inmaduras, crudas" at bounding box center [391, 246] width 214 height 21
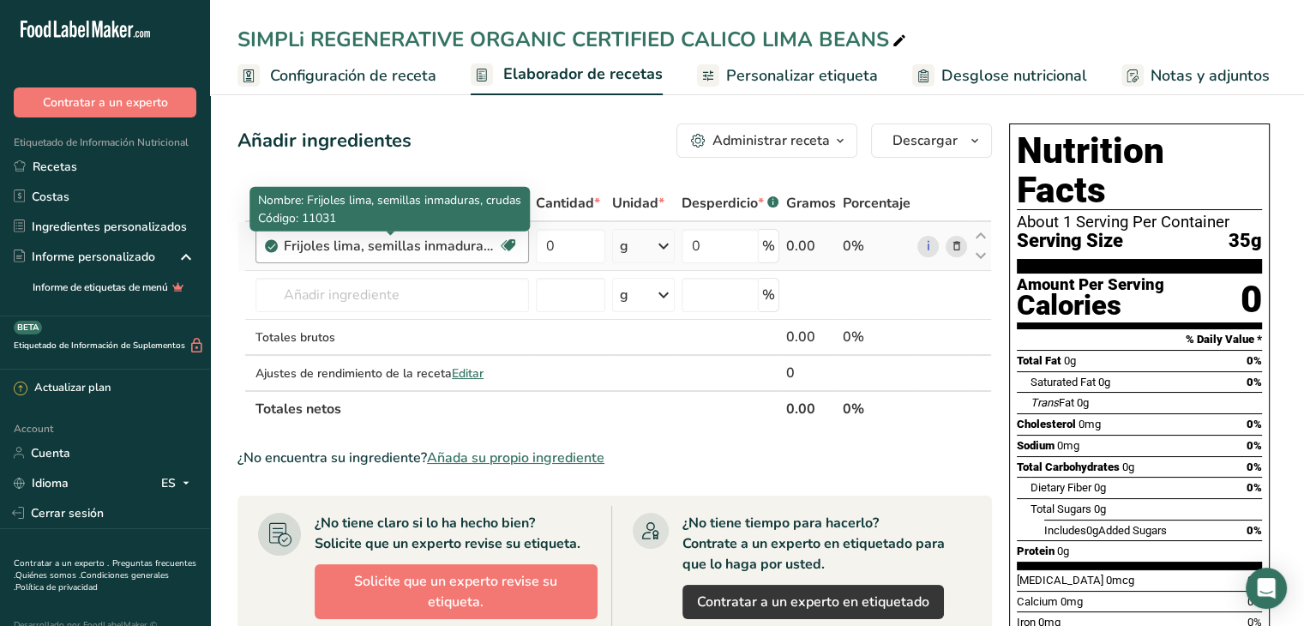
click at [447, 242] on div "Frijoles lima, semillas inmaduras, crudas" at bounding box center [391, 246] width 214 height 21
click at [385, 252] on div "Frijoles lima, semillas inmaduras, crudas" at bounding box center [391, 246] width 214 height 21
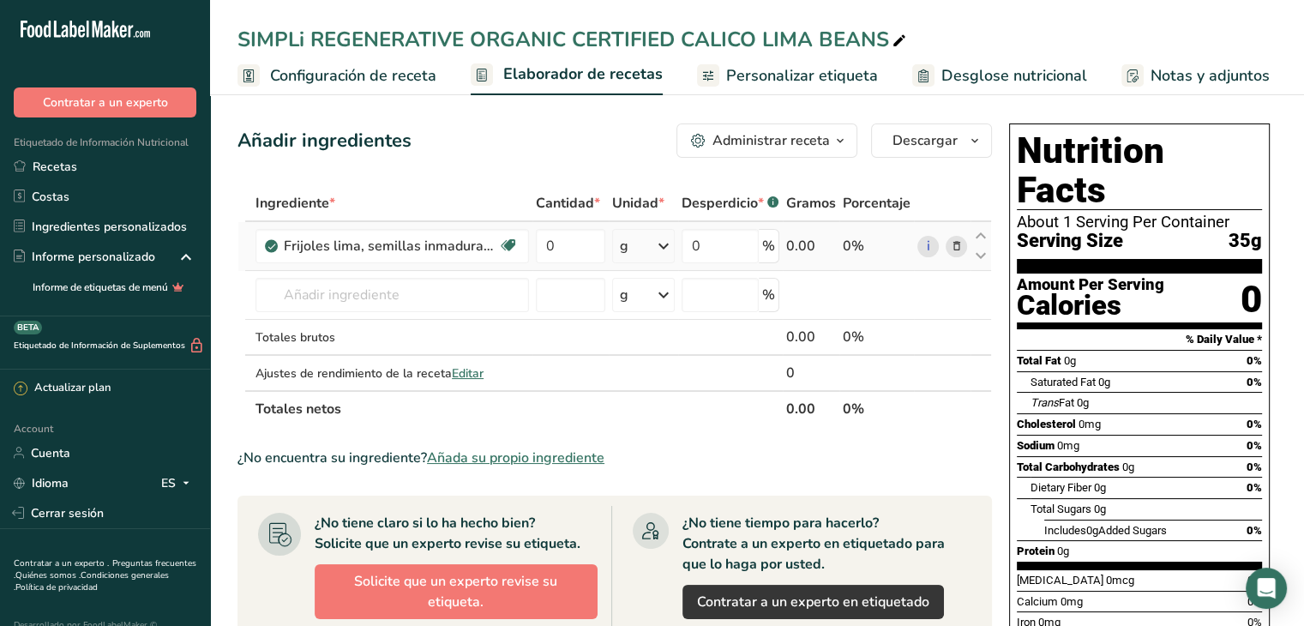
drag, startPoint x: 285, startPoint y: 244, endPoint x: 624, endPoint y: 263, distance: 339.1
click at [624, 263] on tr "Frijoles lima, semillas inmaduras, crudas Proteína de origen vegetal Libre de l…" at bounding box center [614, 246] width 753 height 49
click at [584, 248] on input "0" at bounding box center [570, 246] width 69 height 34
click at [662, 248] on div "Ingrediente * Cantidad * Unidad * Desperdicio * .a-a{fill:#347362;}.b-a{fill:#f…" at bounding box center [614, 306] width 754 height 242
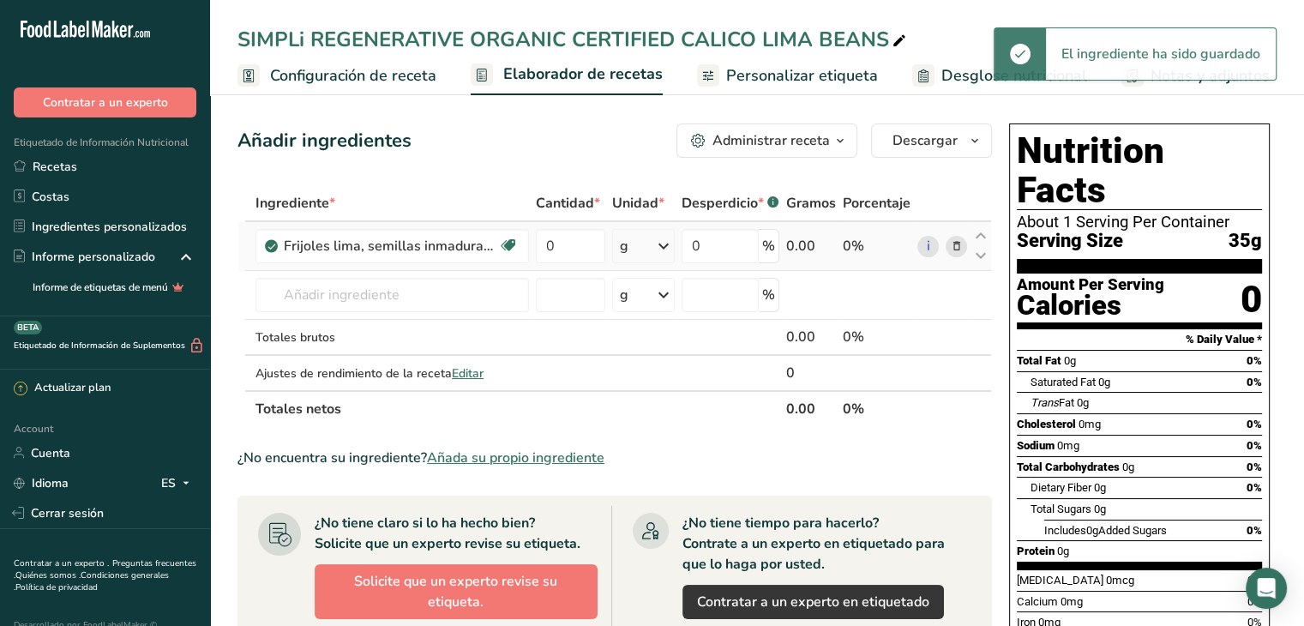
click at [665, 251] on icon at bounding box center [663, 246] width 21 height 31
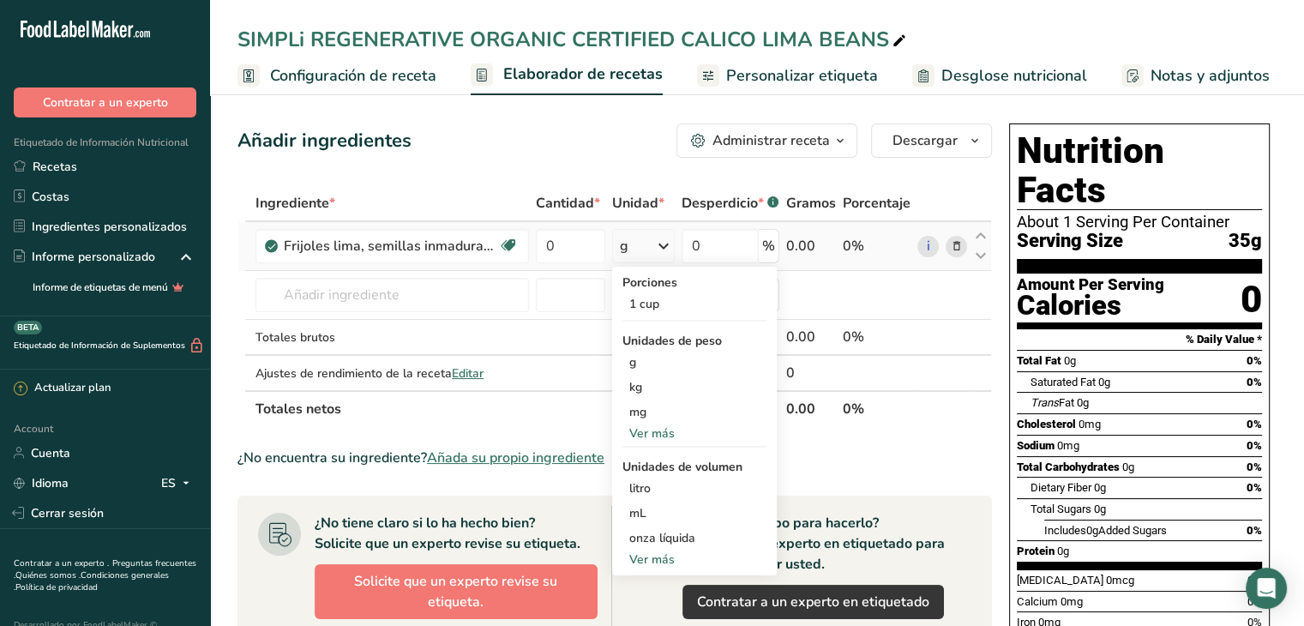
click at [658, 429] on div "Ver más" at bounding box center [694, 433] width 144 height 18
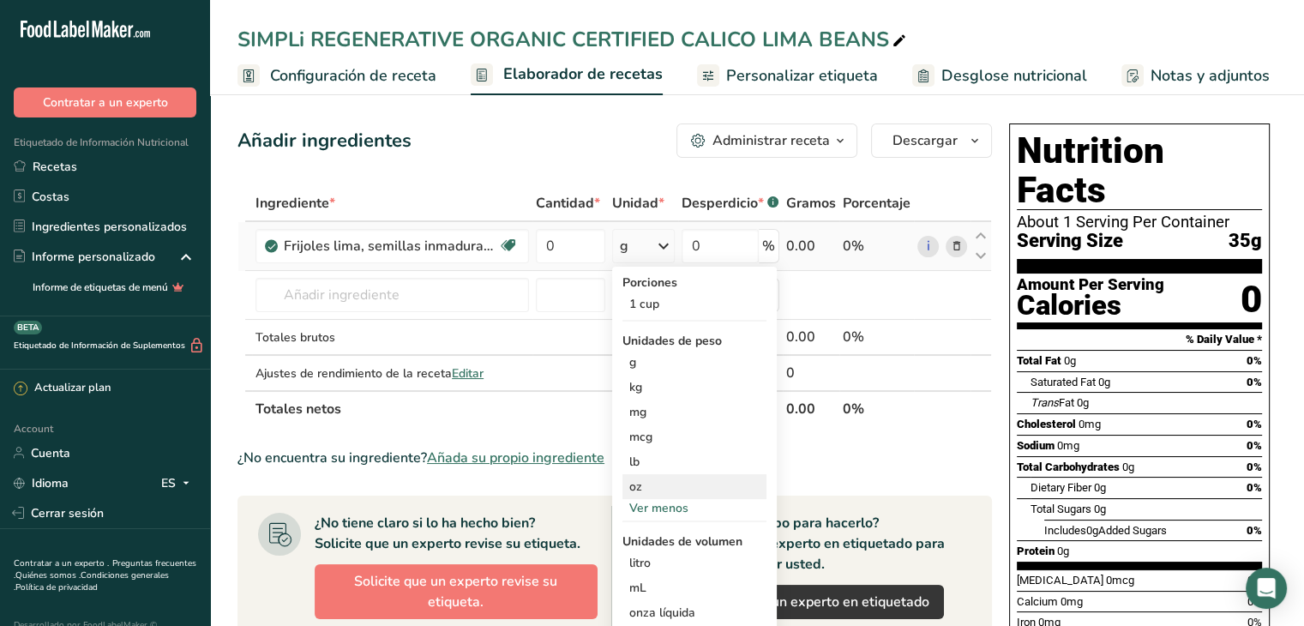
click at [662, 488] on div "oz" at bounding box center [694, 486] width 144 height 25
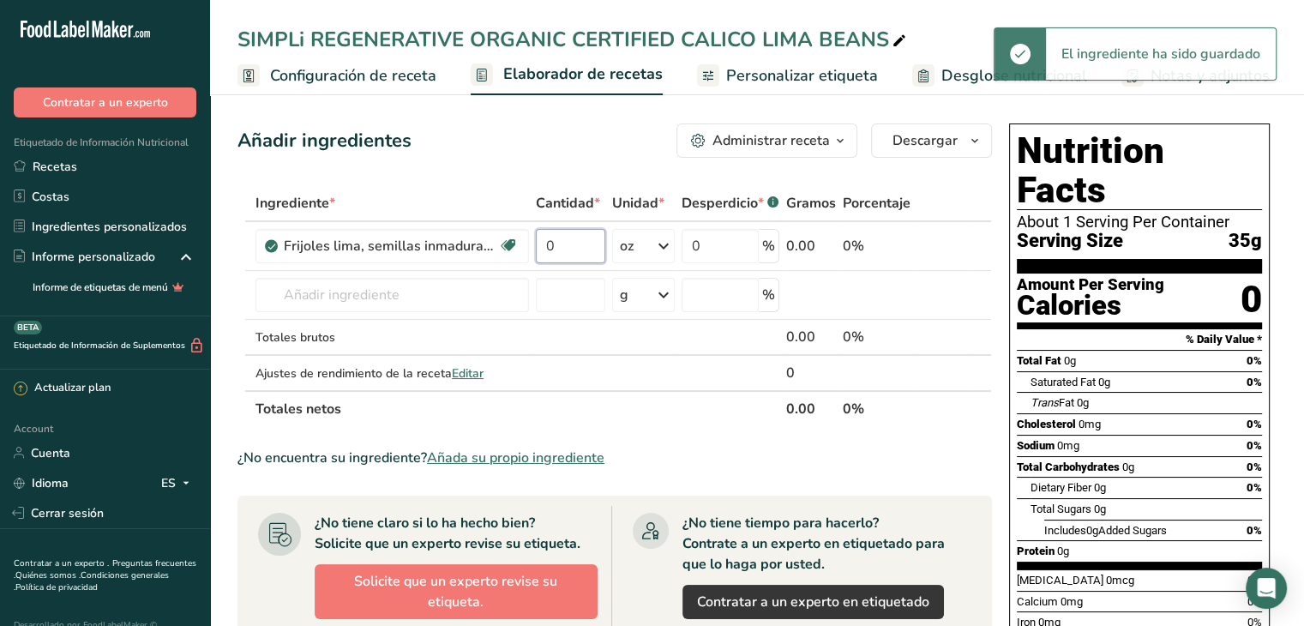
click at [562, 241] on input "0" at bounding box center [570, 246] width 69 height 34
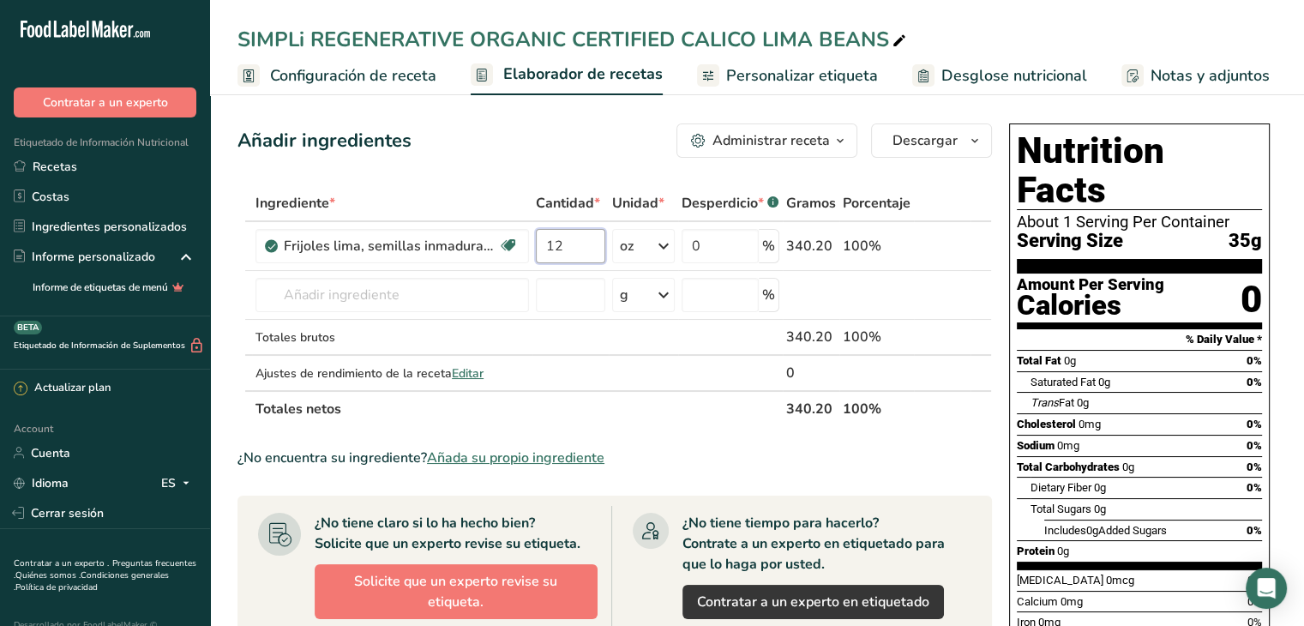
type input "12"
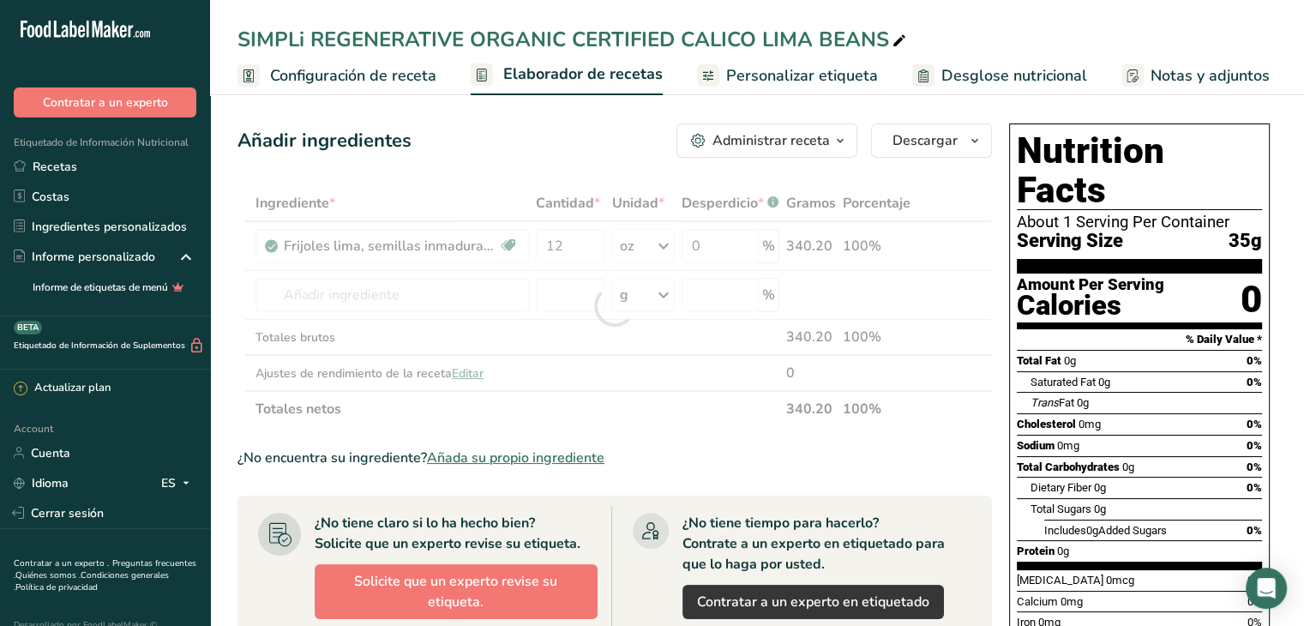
click at [552, 165] on div "Añadir ingredientes Administrar receta Eliminar receta Duplicar receta Escalar …" at bounding box center [619, 555] width 765 height 876
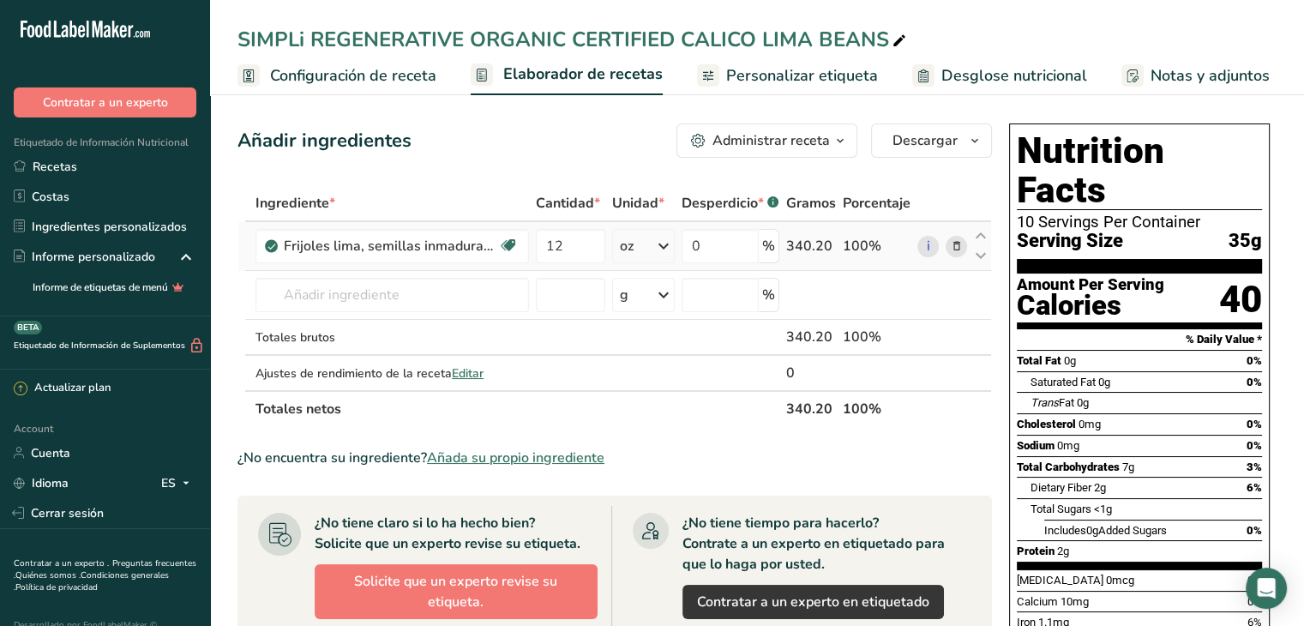
click at [662, 247] on icon at bounding box center [663, 246] width 21 height 31
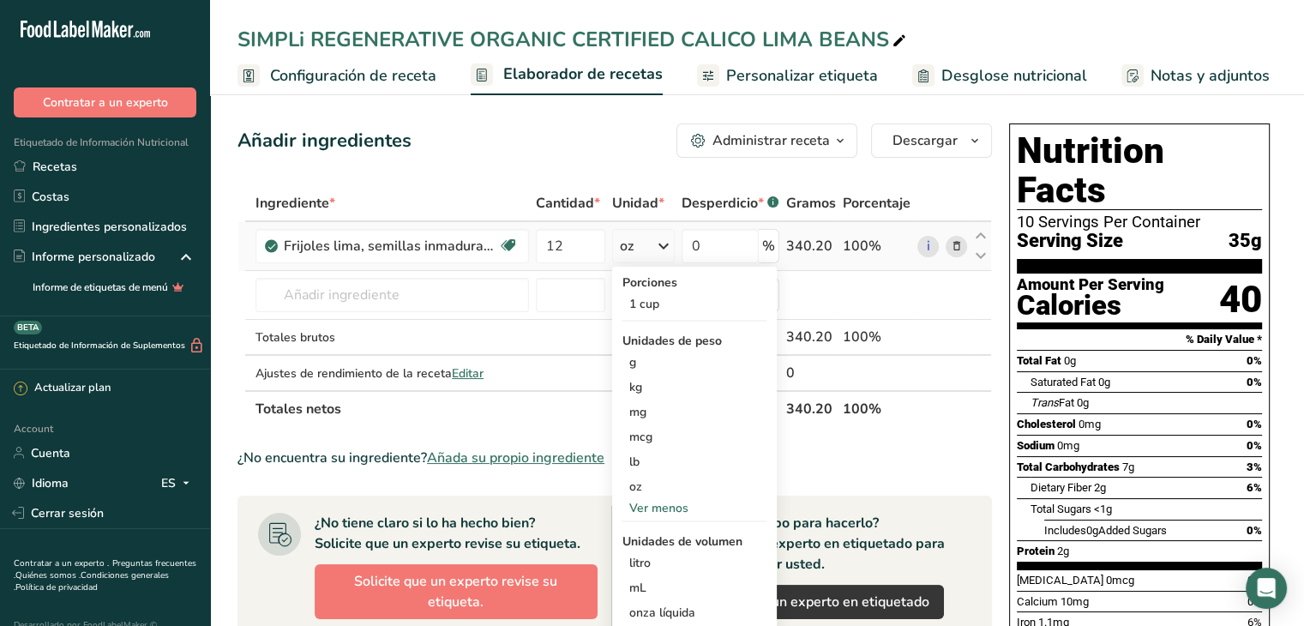
click at [675, 510] on div "Ver menos" at bounding box center [694, 508] width 144 height 18
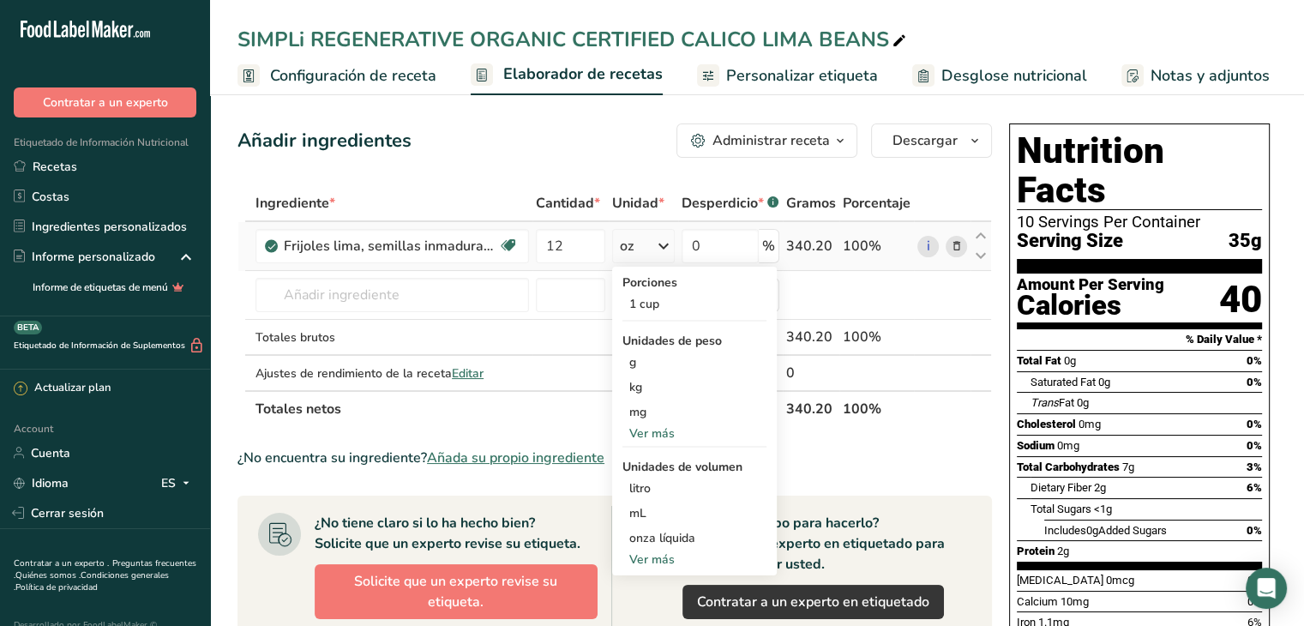
click at [674, 430] on div "Ver más" at bounding box center [694, 433] width 144 height 18
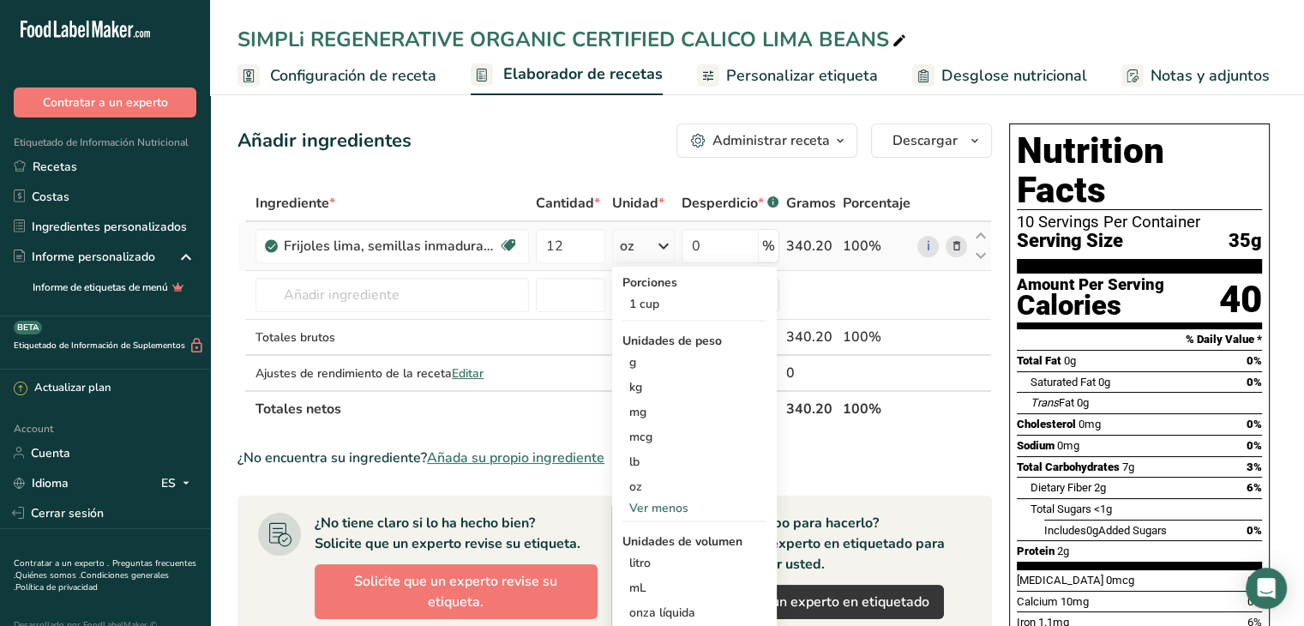
click at [607, 264] on td "12" at bounding box center [570, 246] width 76 height 49
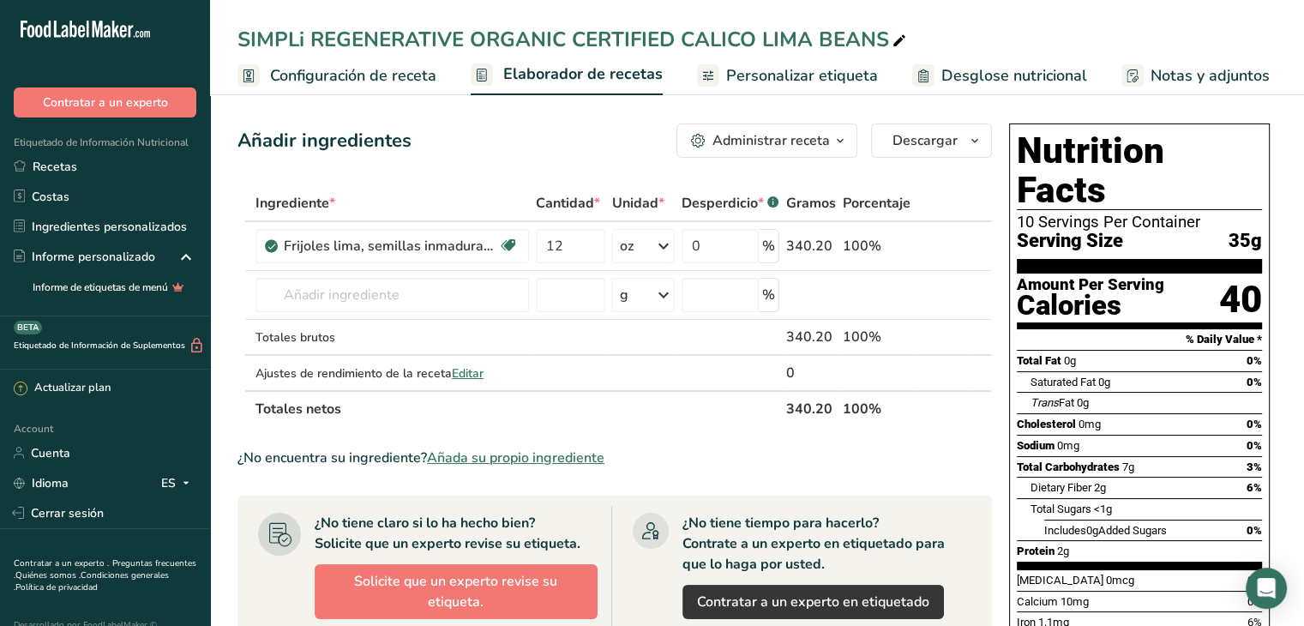
click at [783, 78] on span "Personalizar etiqueta" at bounding box center [802, 75] width 152 height 23
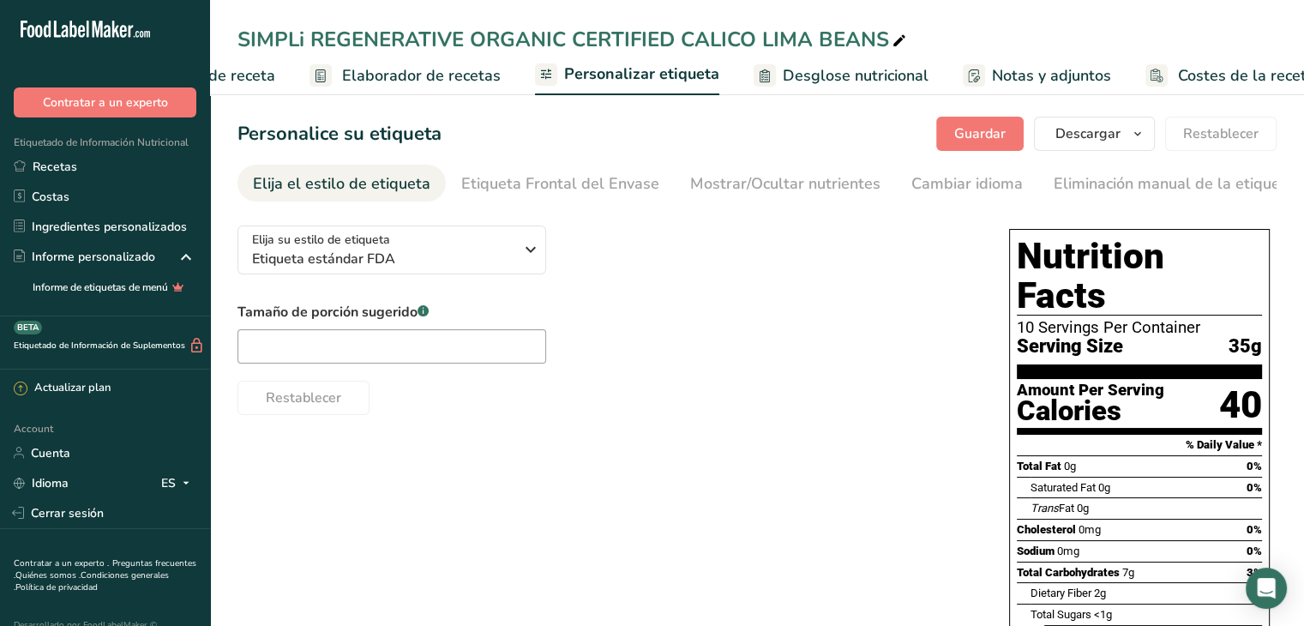
scroll to position [0, 191]
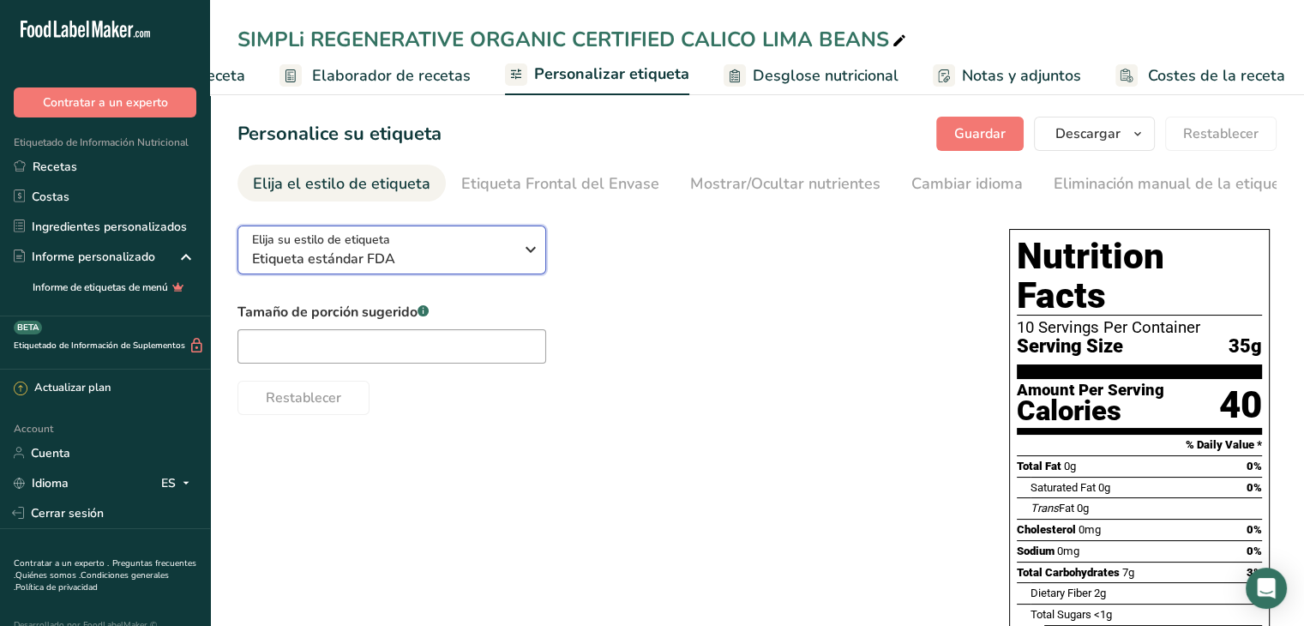
click at [529, 249] on icon "button" at bounding box center [530, 249] width 21 height 31
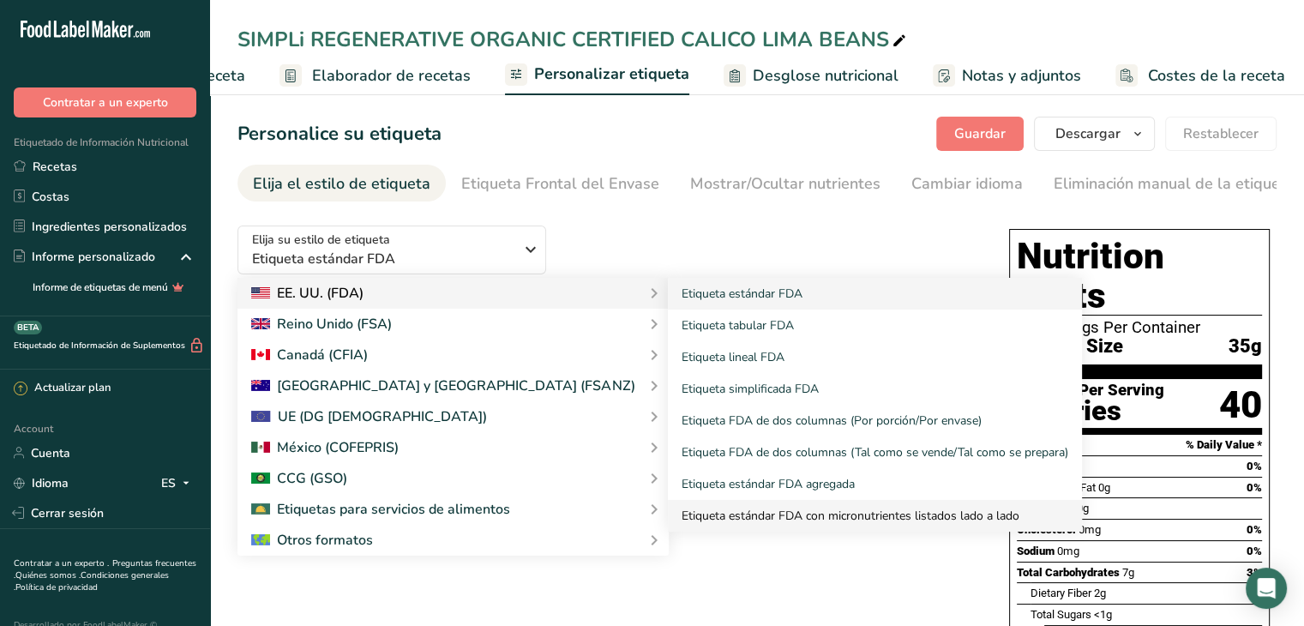
click at [669, 518] on link "Etiqueta estándar FDA con micronutrientes listados lado a lado" at bounding box center [875, 516] width 414 height 32
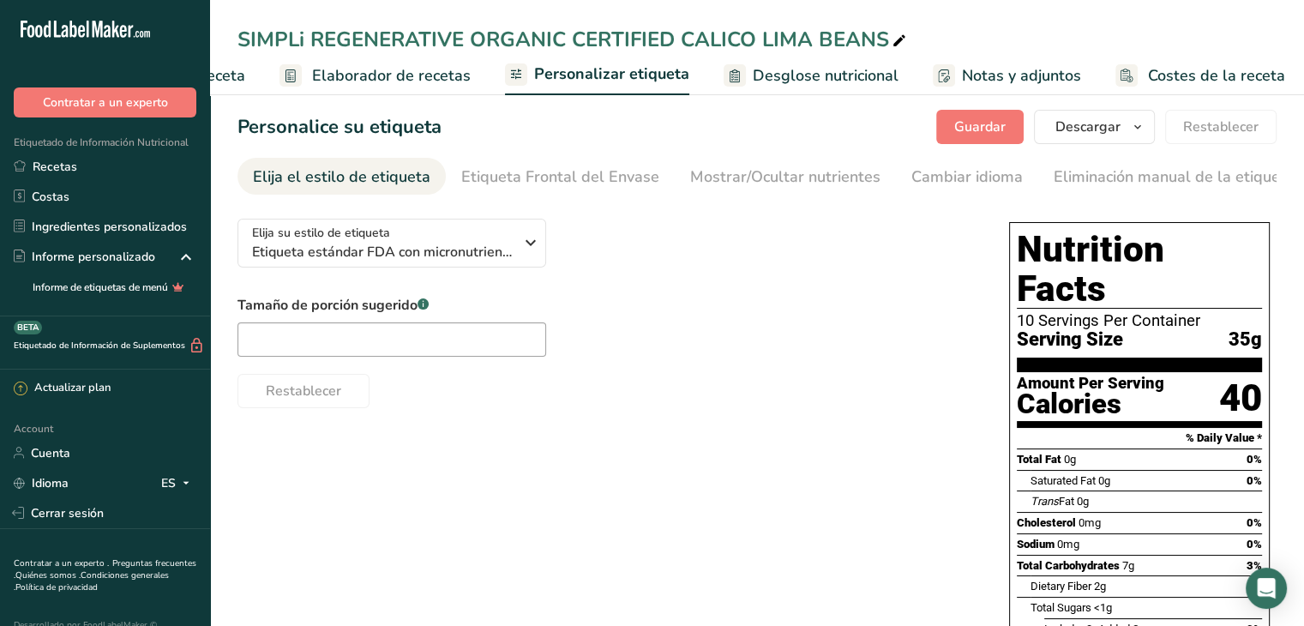
scroll to position [0, 0]
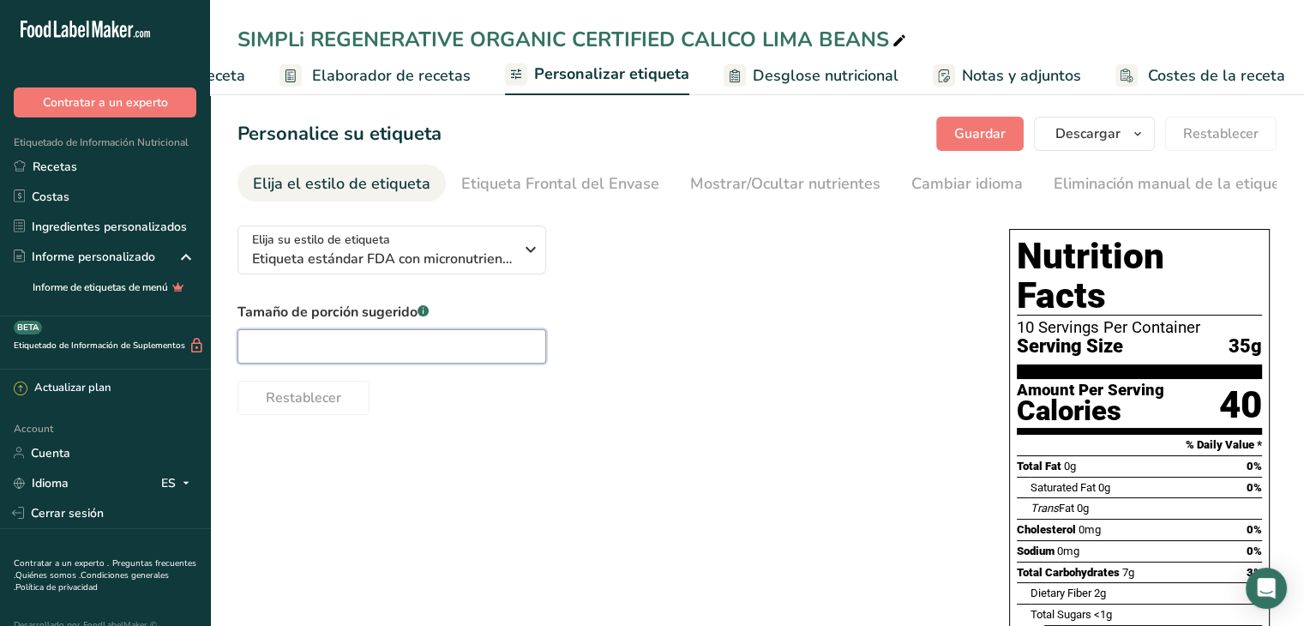
click at [387, 357] on input "text" at bounding box center [391, 346] width 309 height 34
paste input "cup"
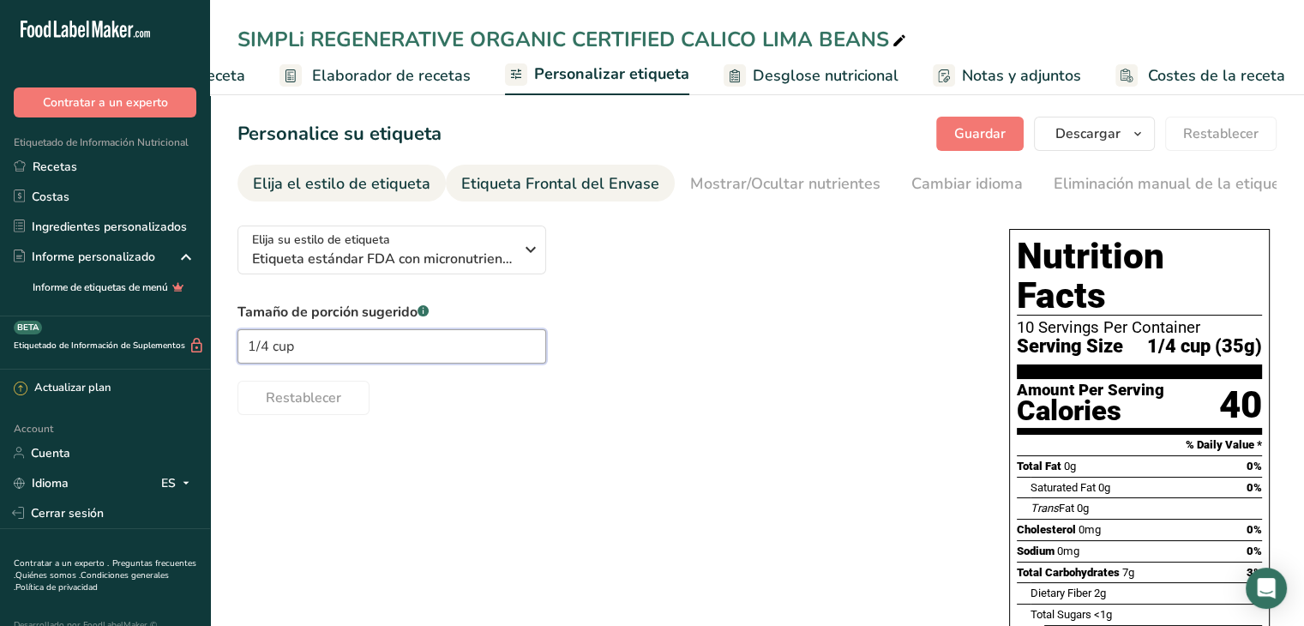
type input "1/4 cup"
click at [607, 192] on div "Etiqueta Frontal del Envase" at bounding box center [560, 183] width 198 height 23
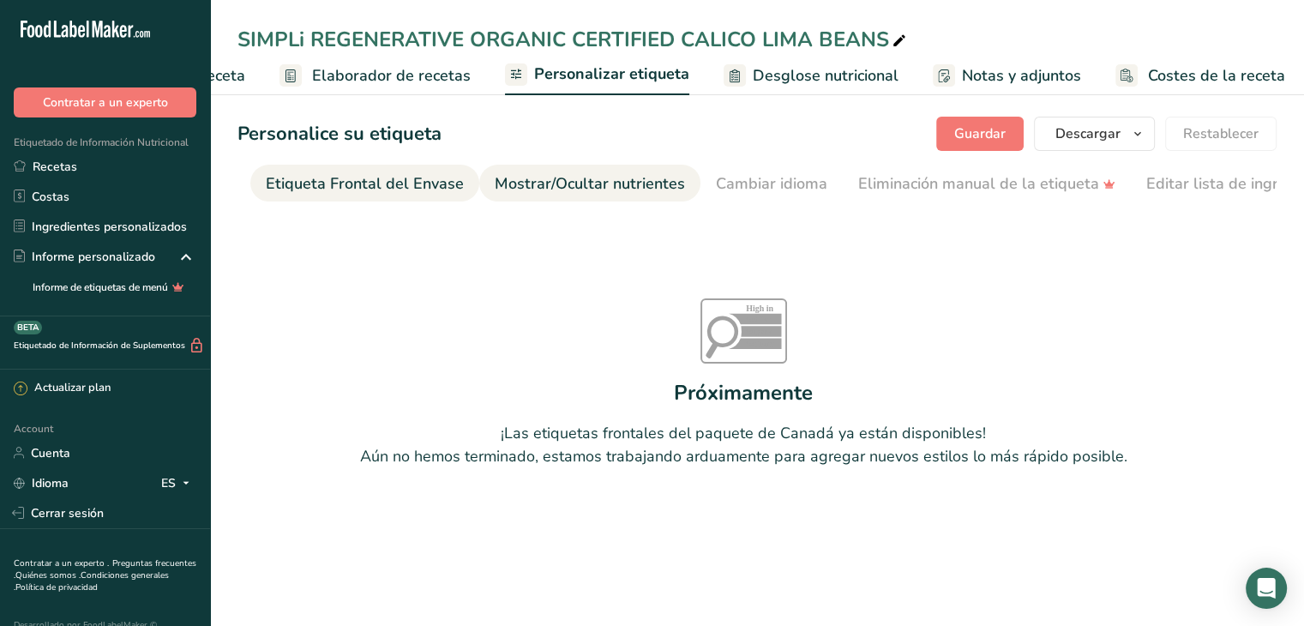
scroll to position [0, 204]
click at [604, 189] on div "Mostrar/Ocultar nutrientes" at bounding box center [581, 183] width 190 height 23
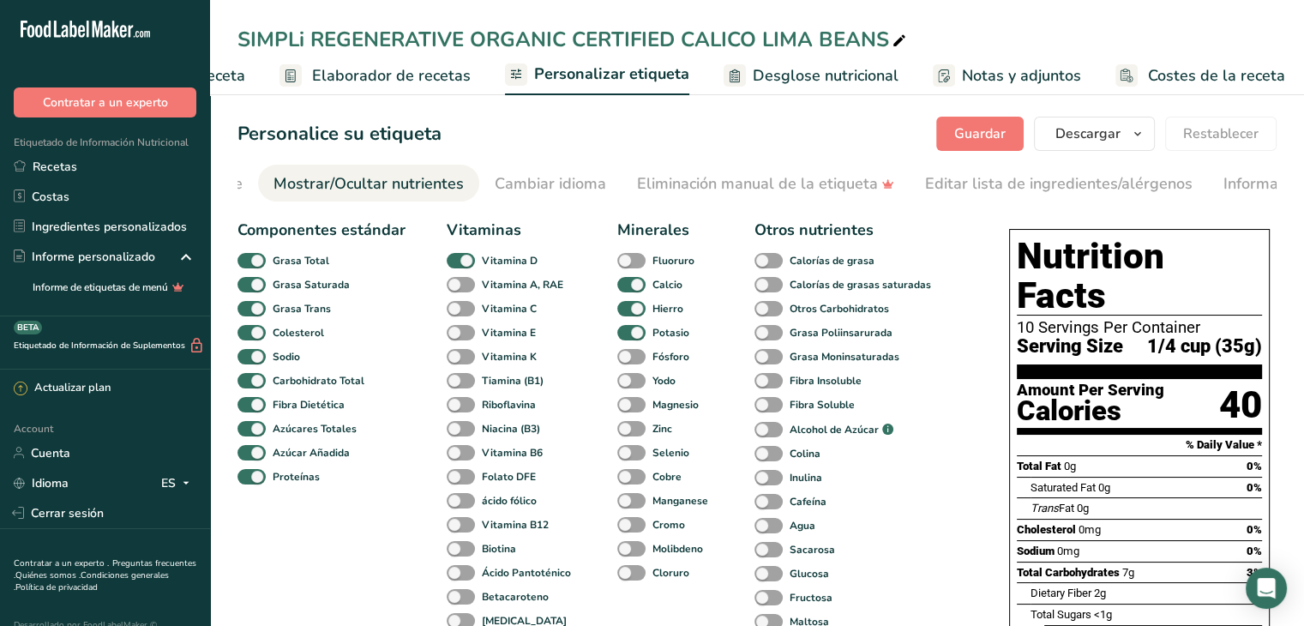
scroll to position [0, 428]
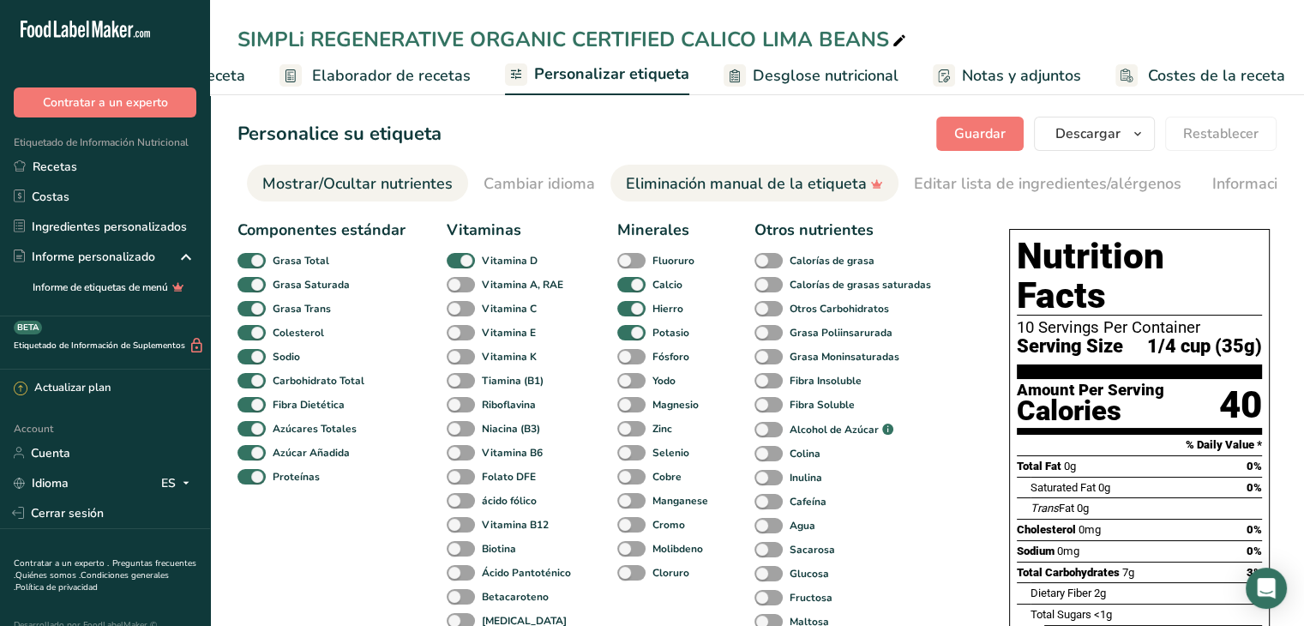
click at [700, 185] on div "Eliminación manual de la etiqueta" at bounding box center [754, 183] width 257 height 23
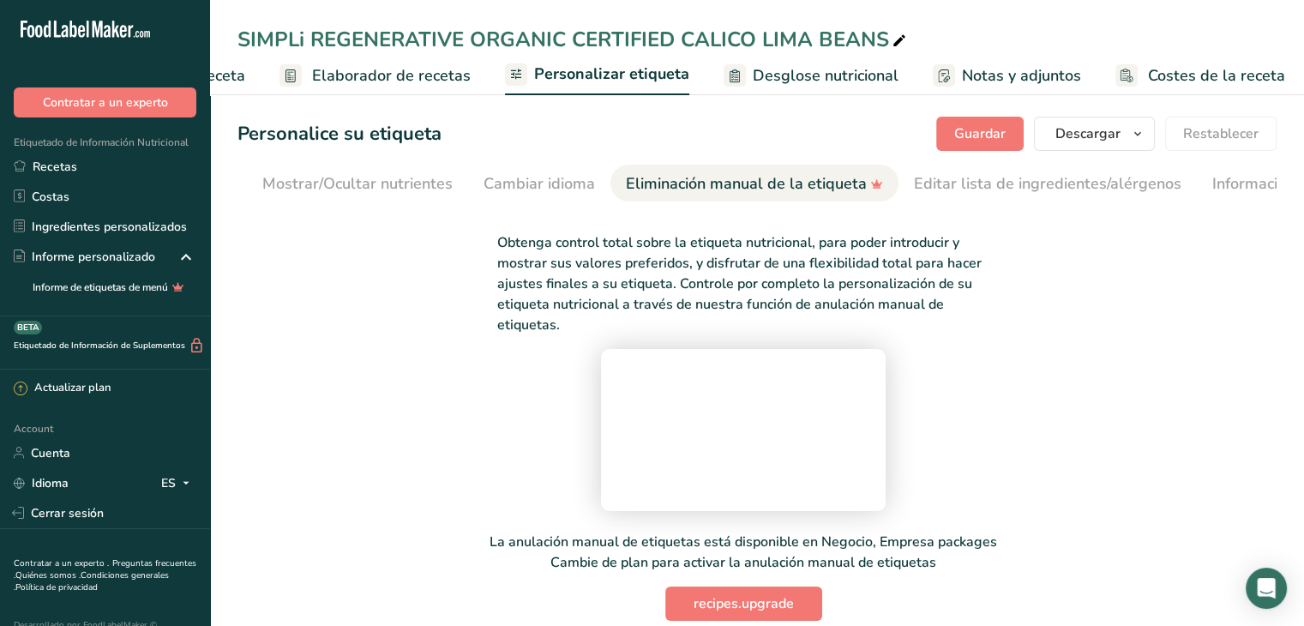
scroll to position [0, 581]
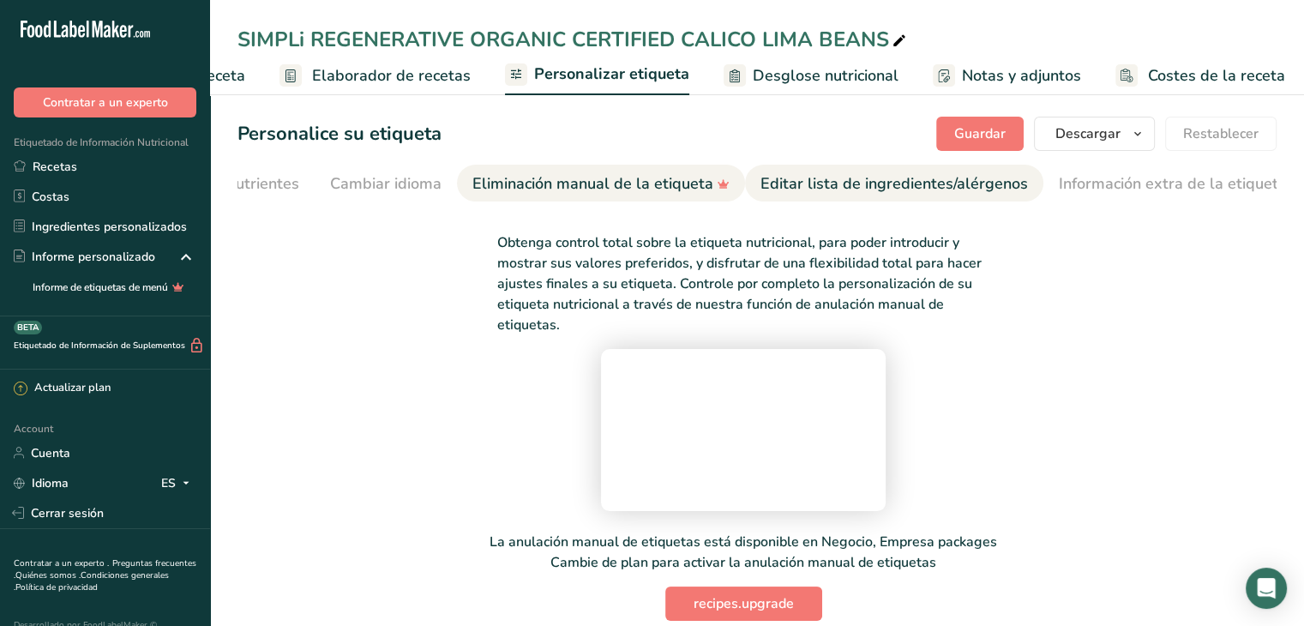
click at [819, 183] on div "Editar lista de ingredientes/alérgenos" at bounding box center [893, 183] width 267 height 23
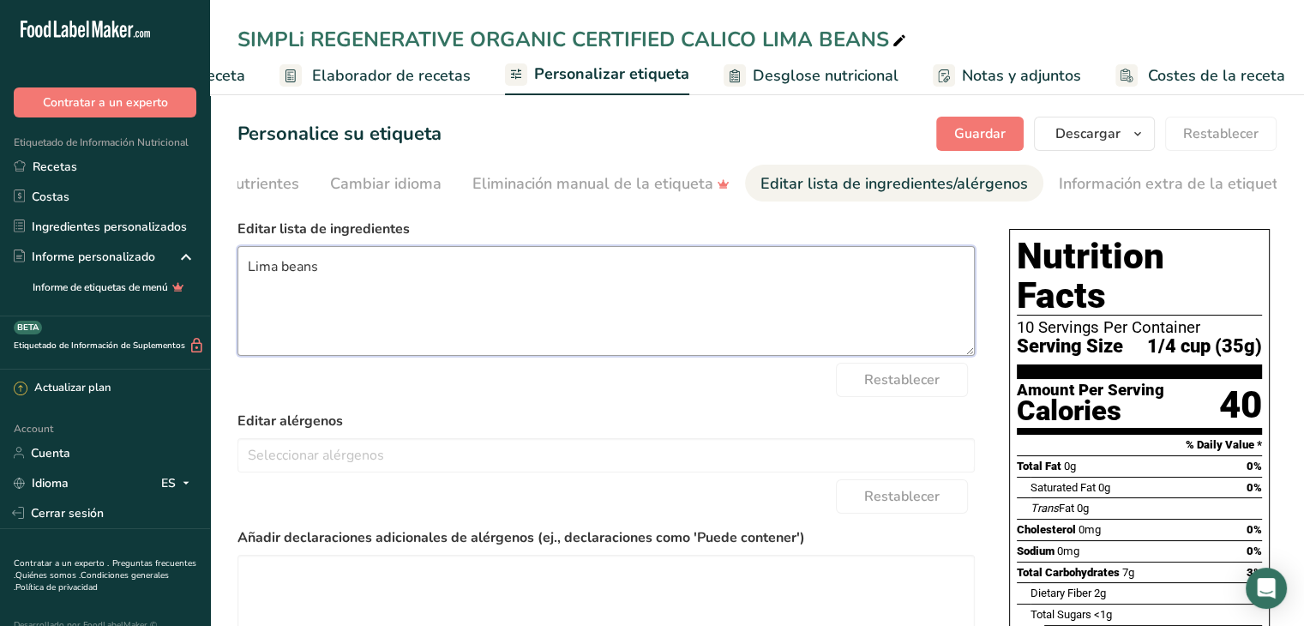
click at [339, 279] on textarea "Lima beans" at bounding box center [605, 301] width 737 height 110
click at [243, 267] on textarea "Lima beans" at bounding box center [605, 301] width 737 height 110
type textarea "Calico Lima beans"
click at [336, 560] on textarea at bounding box center [605, 610] width 737 height 110
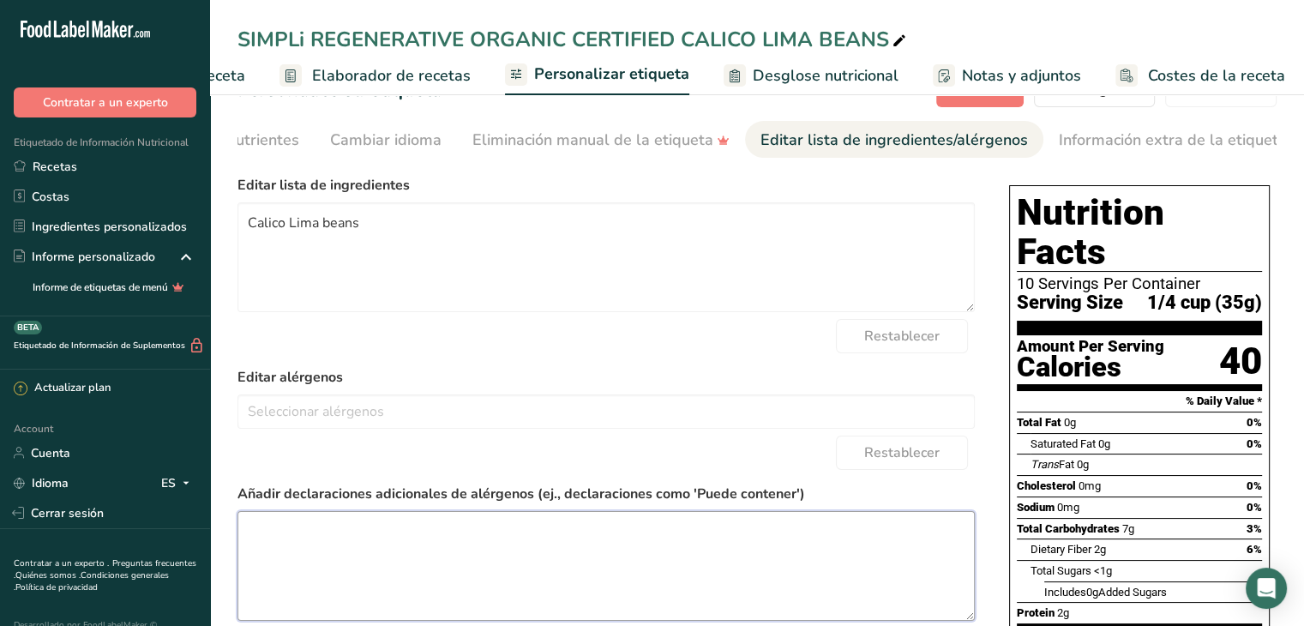
scroll to position [0, 0]
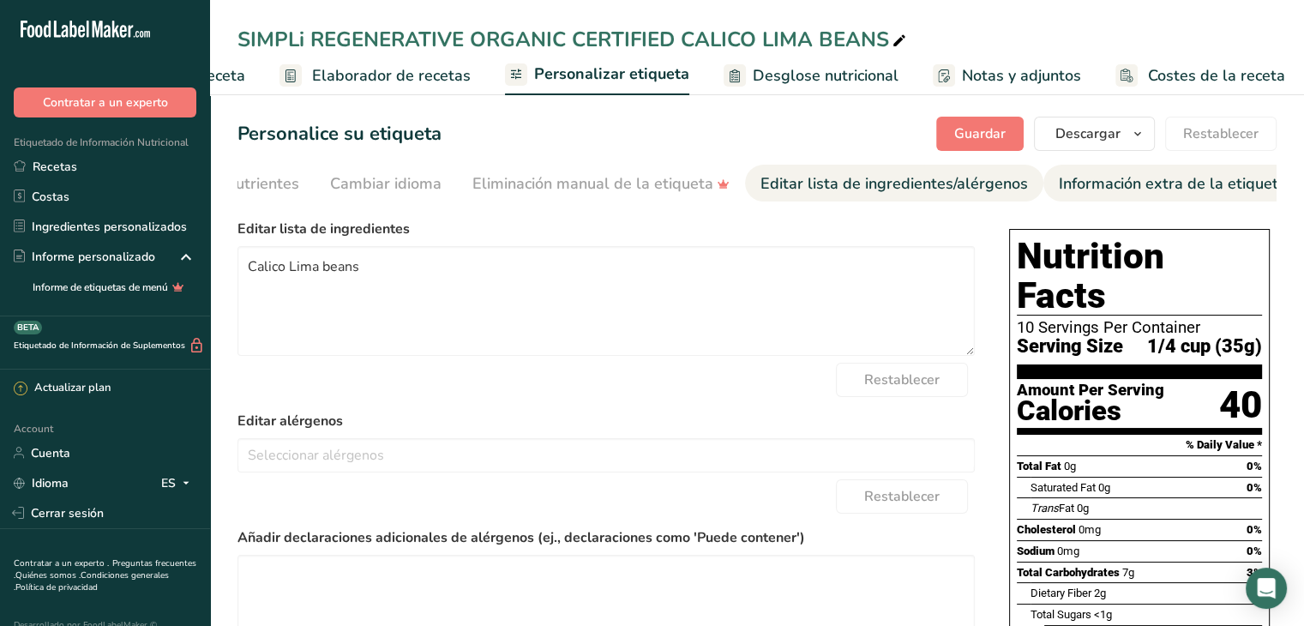
click at [1185, 181] on div "Información extra de la etiqueta" at bounding box center [1173, 183] width 228 height 23
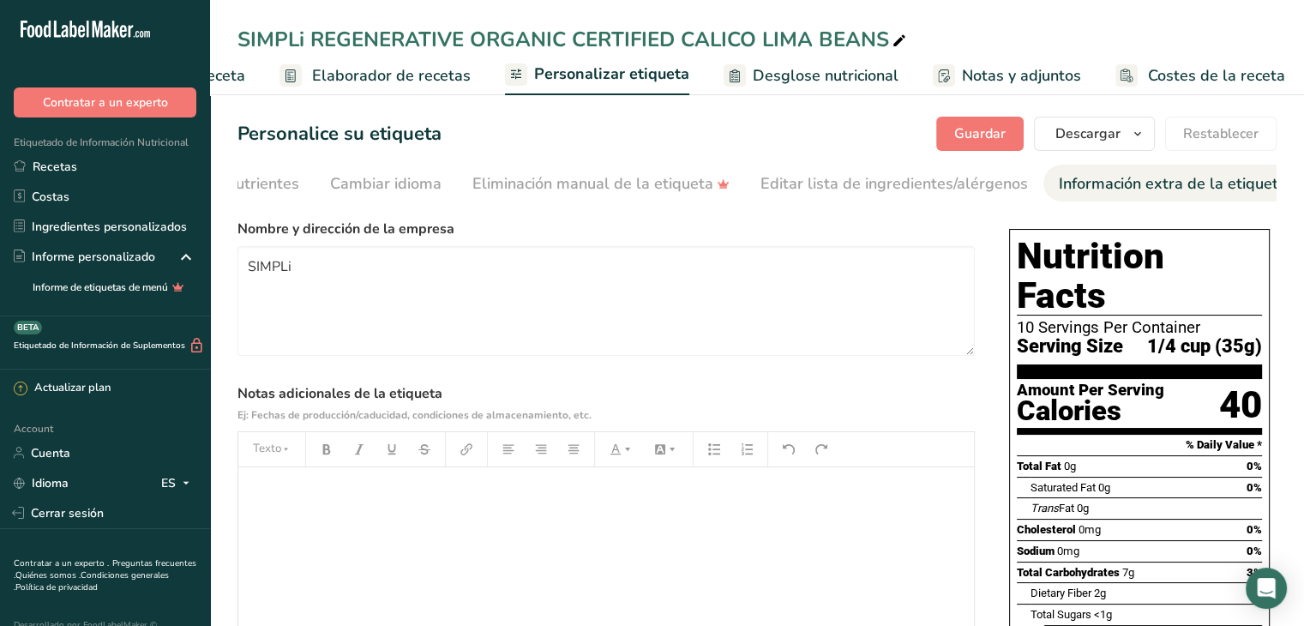
scroll to position [171, 0]
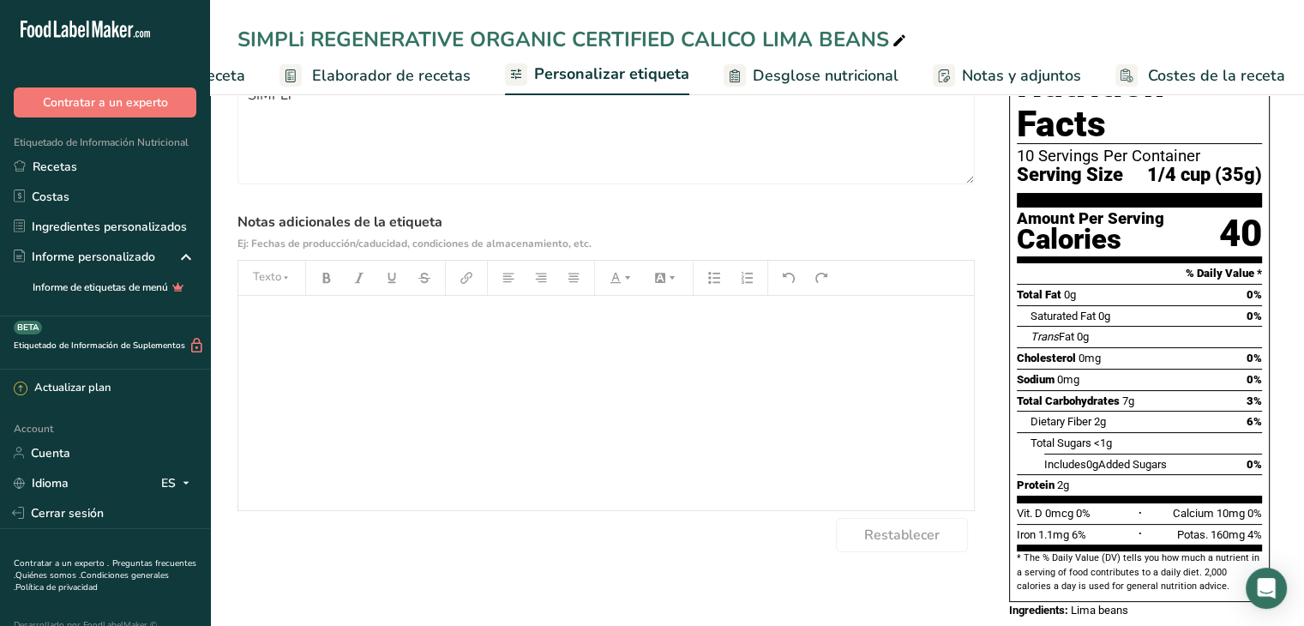
click at [411, 369] on div "﻿" at bounding box center [605, 403] width 735 height 214
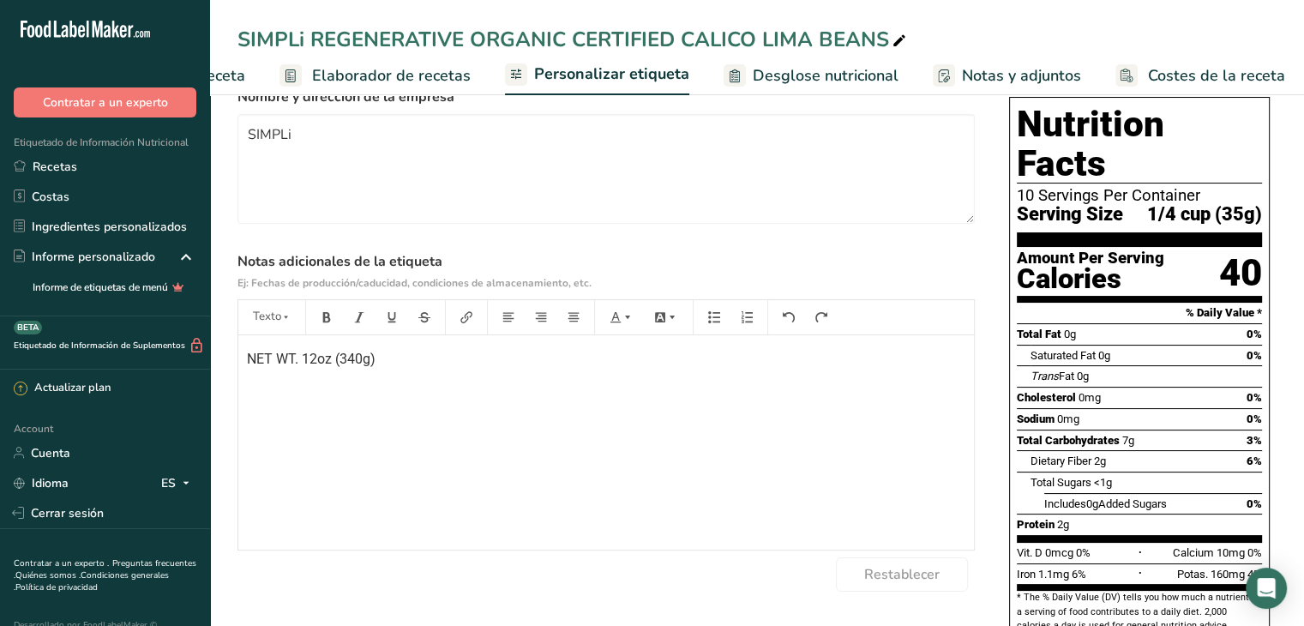
scroll to position [0, 0]
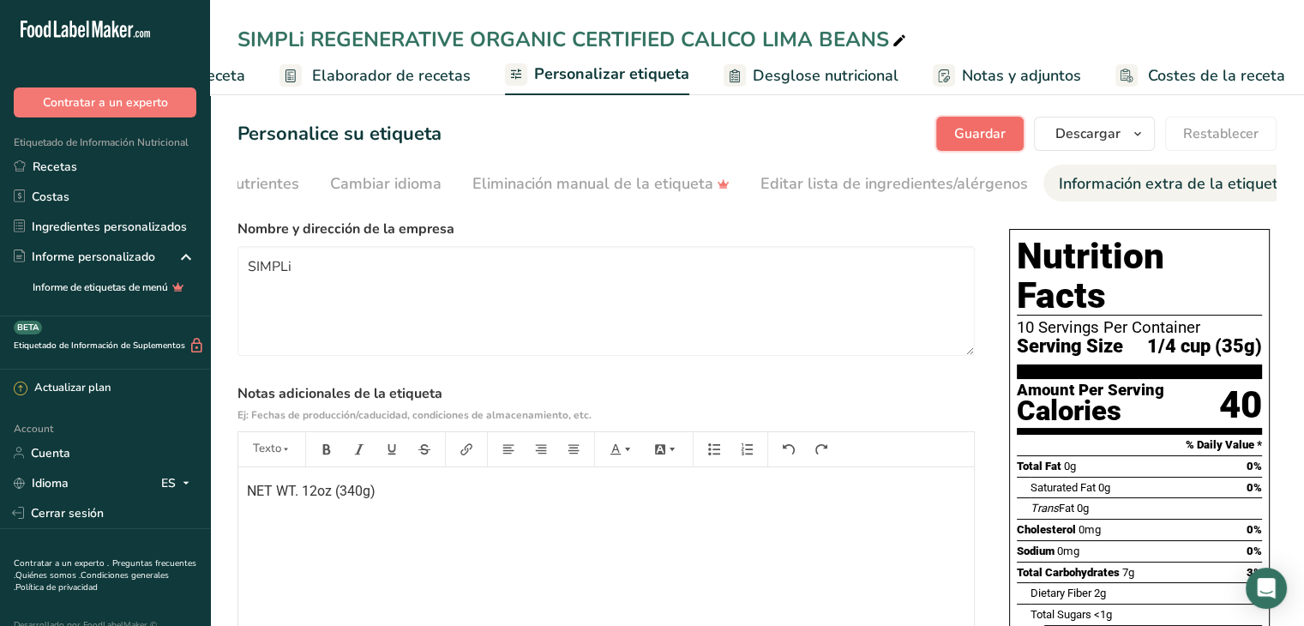
click at [992, 138] on span "Guardar" at bounding box center [979, 133] width 51 height 21
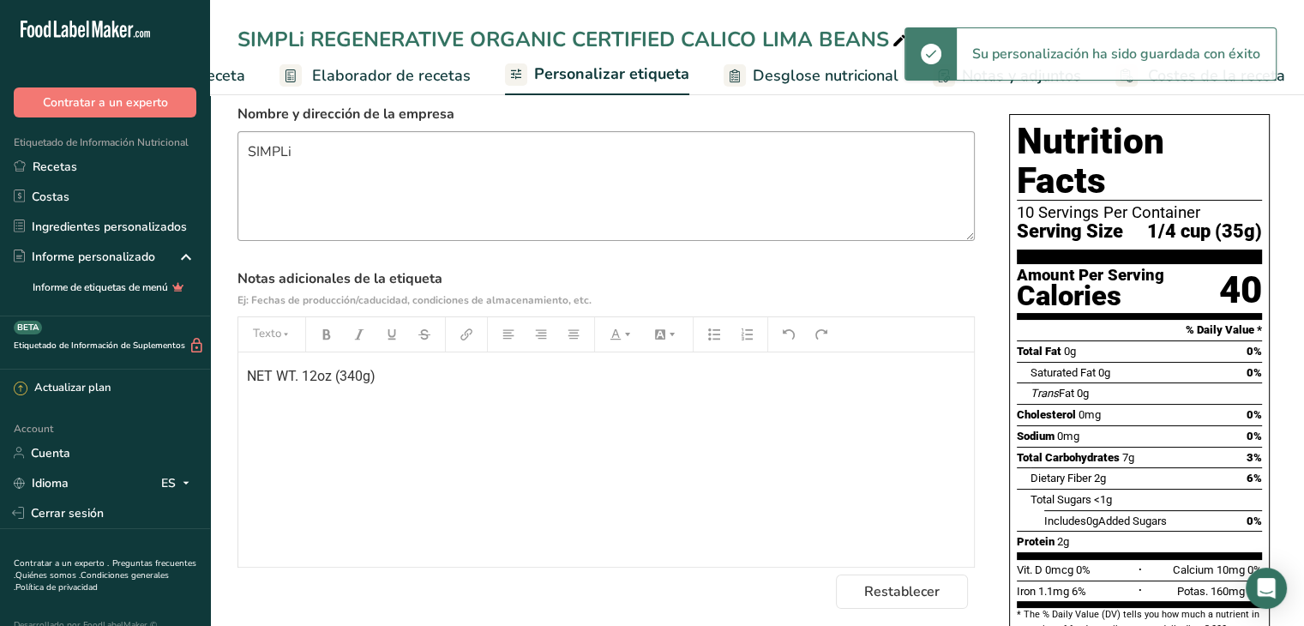
scroll to position [86, 0]
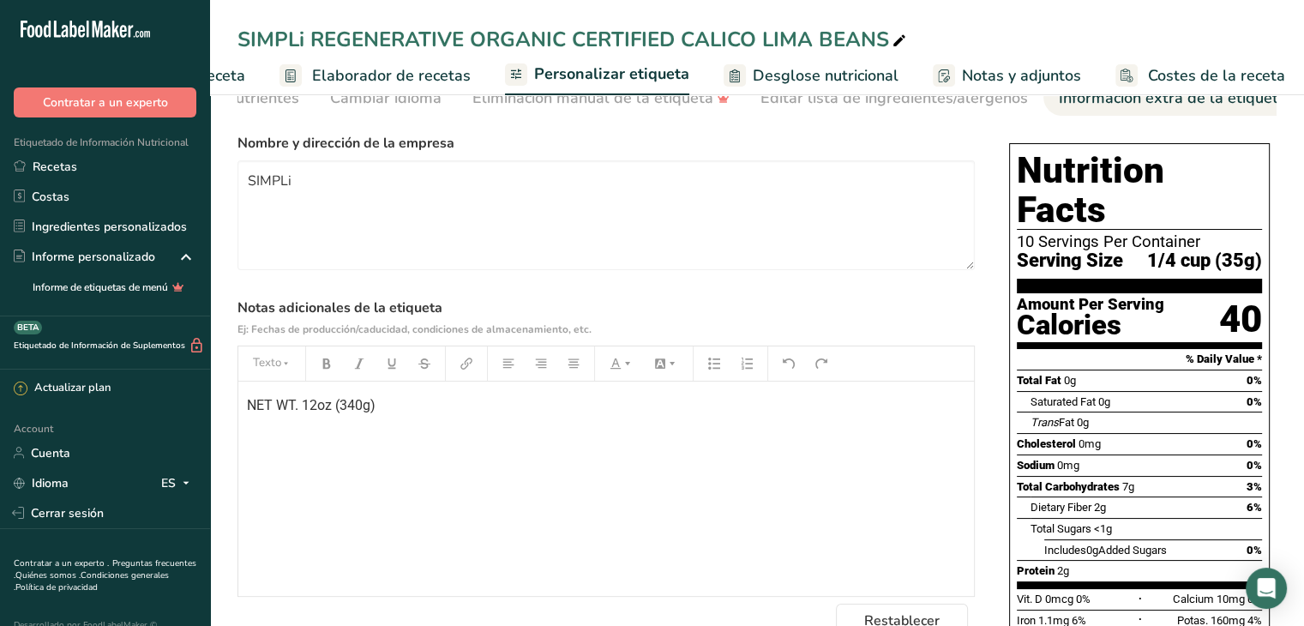
click at [576, 78] on span "Personalizar etiqueta" at bounding box center [611, 74] width 155 height 23
click at [772, 78] on span "Desglose nutricional" at bounding box center [826, 75] width 146 height 23
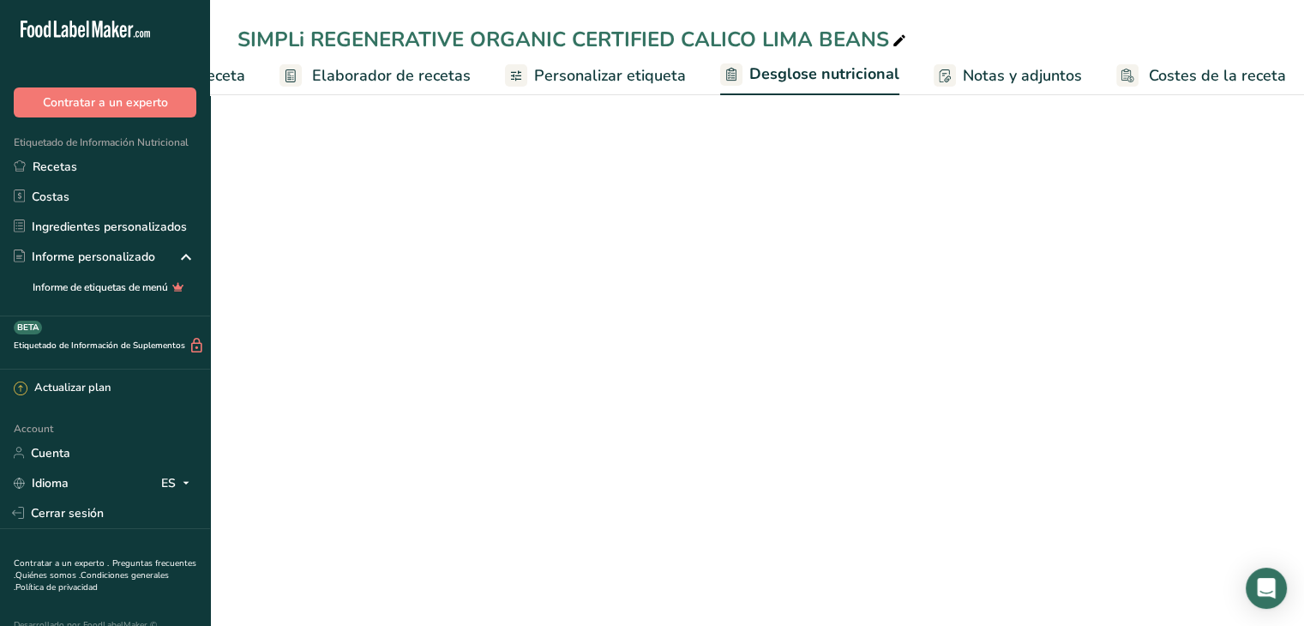
scroll to position [0, 190]
select select "Calories"
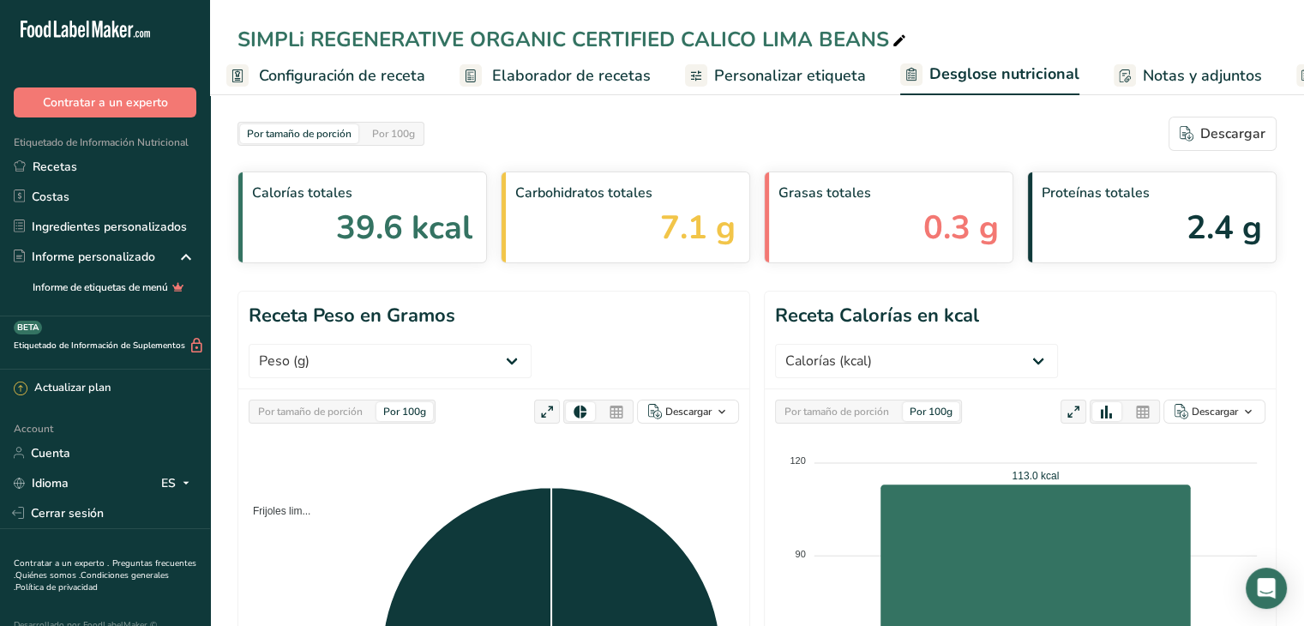
scroll to position [0, 0]
click at [352, 75] on span "Configuración de receta" at bounding box center [353, 75] width 166 height 23
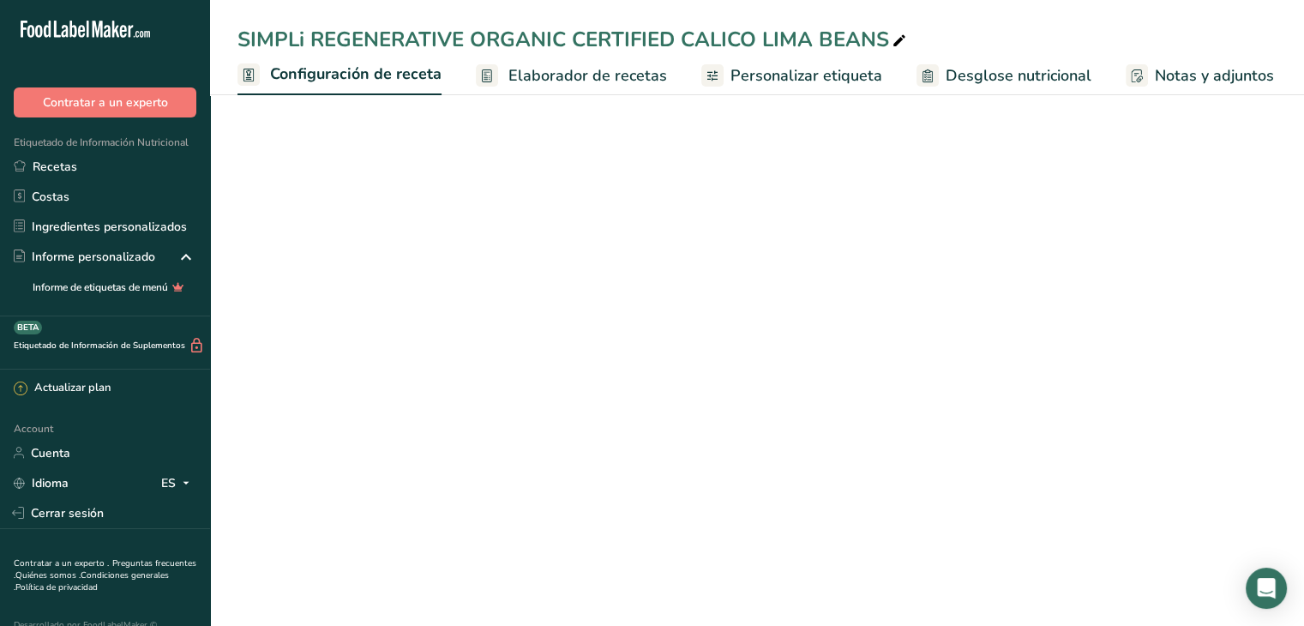
scroll to position [0, 6]
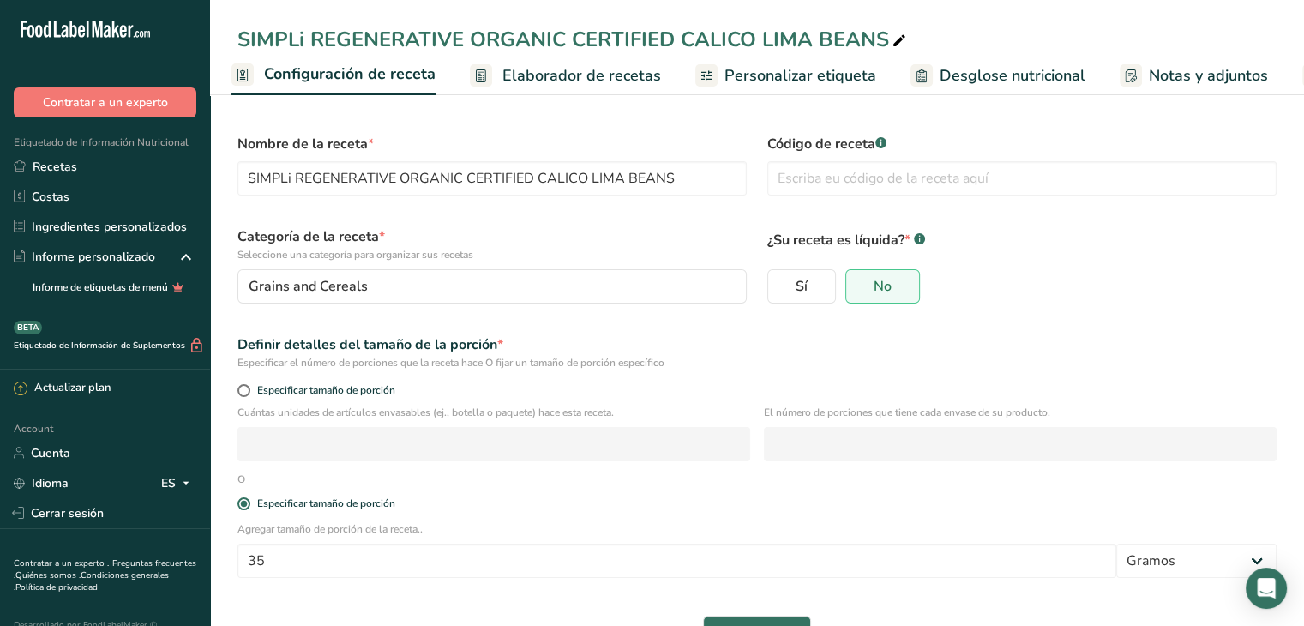
click at [537, 72] on span "Elaborador de recetas" at bounding box center [581, 75] width 159 height 23
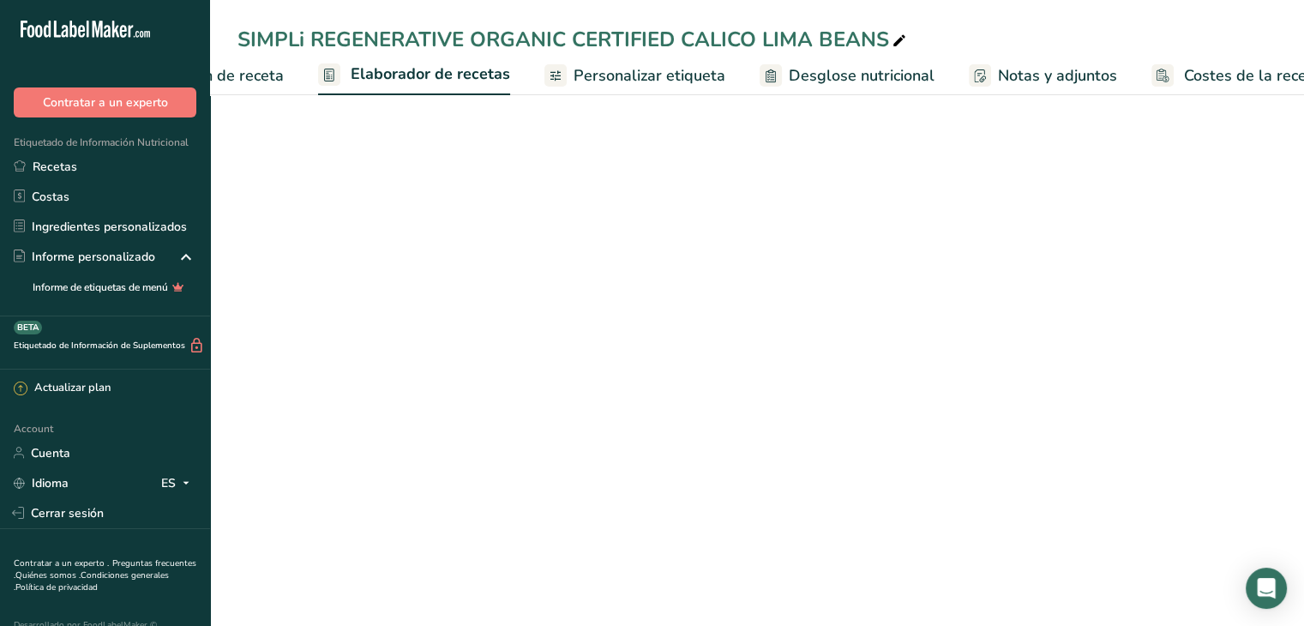
scroll to position [0, 191]
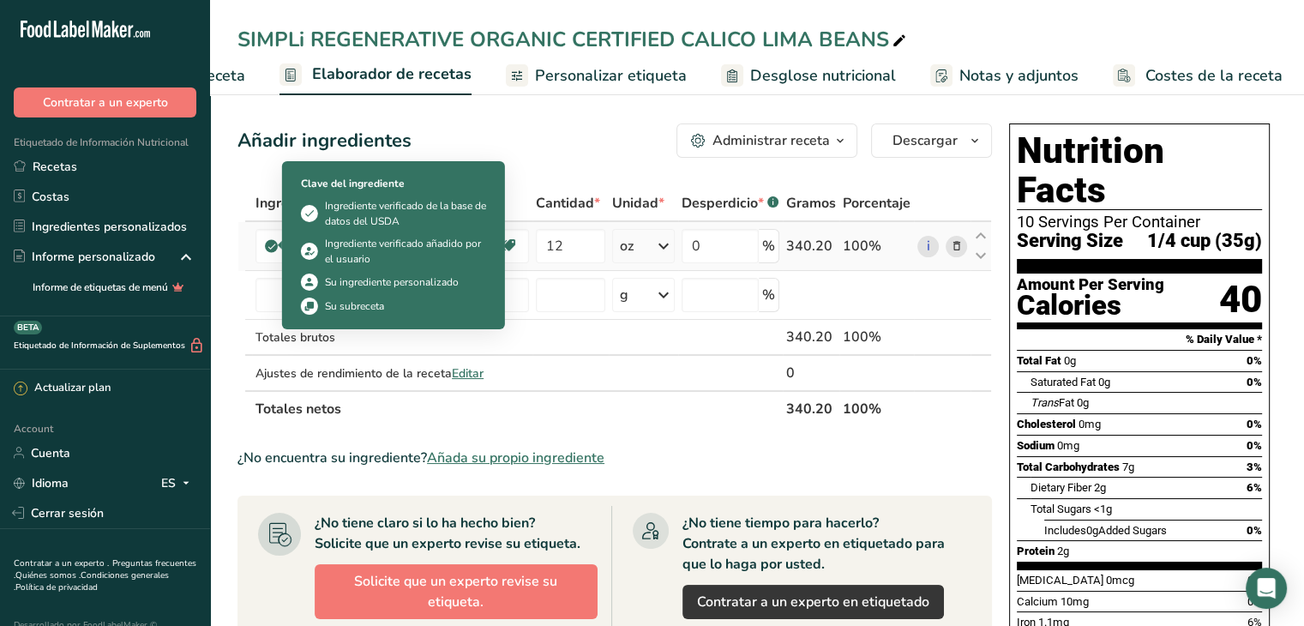
click at [274, 240] on icon at bounding box center [272, 245] width 10 height 15
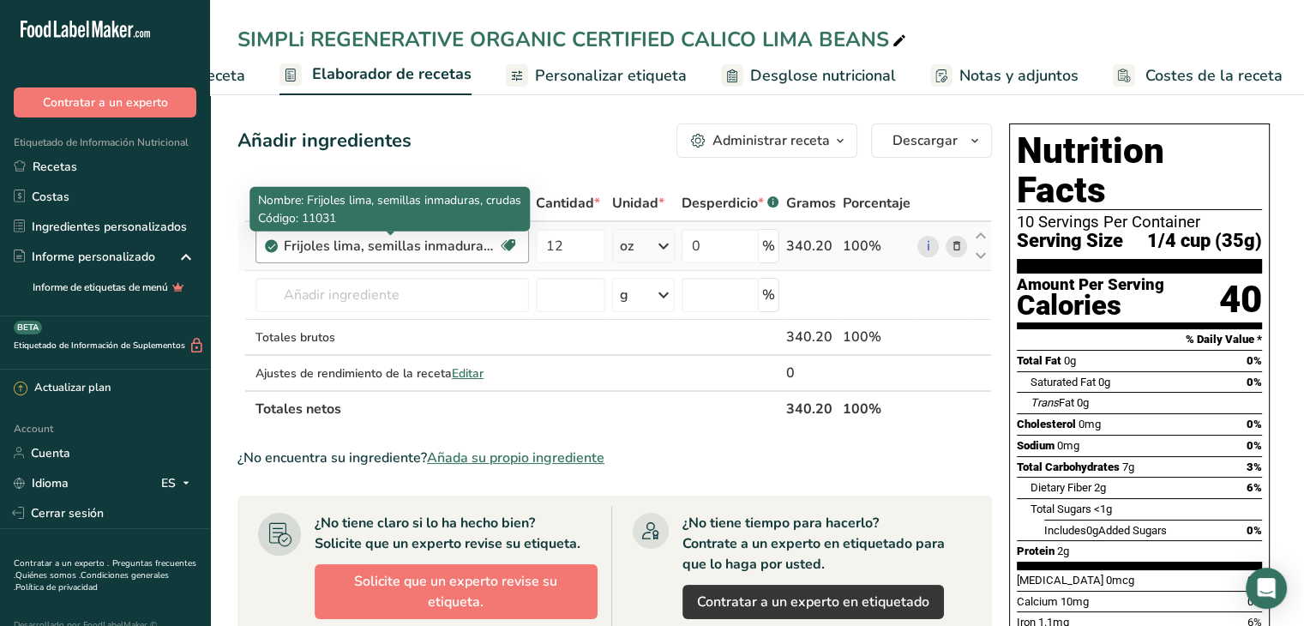
click at [317, 244] on div "Frijoles lima, semillas inmaduras, crudas" at bounding box center [391, 246] width 214 height 21
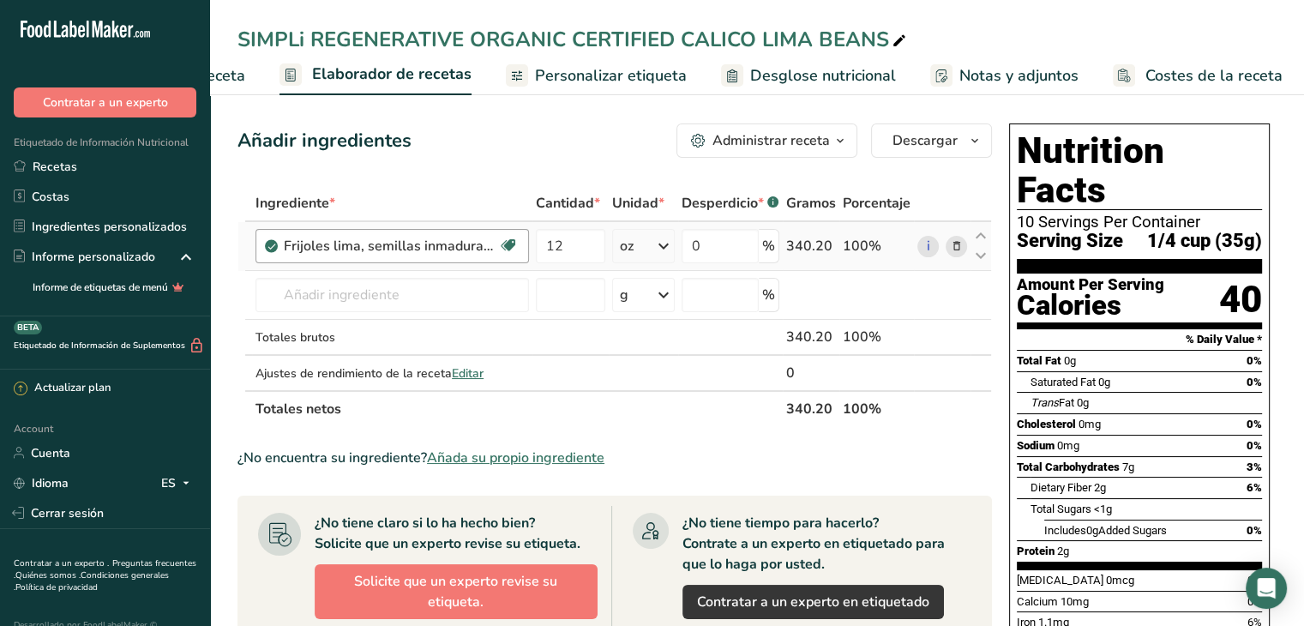
click at [315, 244] on div "Frijoles lima, semillas inmaduras, crudas" at bounding box center [391, 246] width 214 height 21
click at [367, 247] on div "Frijoles lima, semillas inmaduras, crudas" at bounding box center [391, 246] width 214 height 21
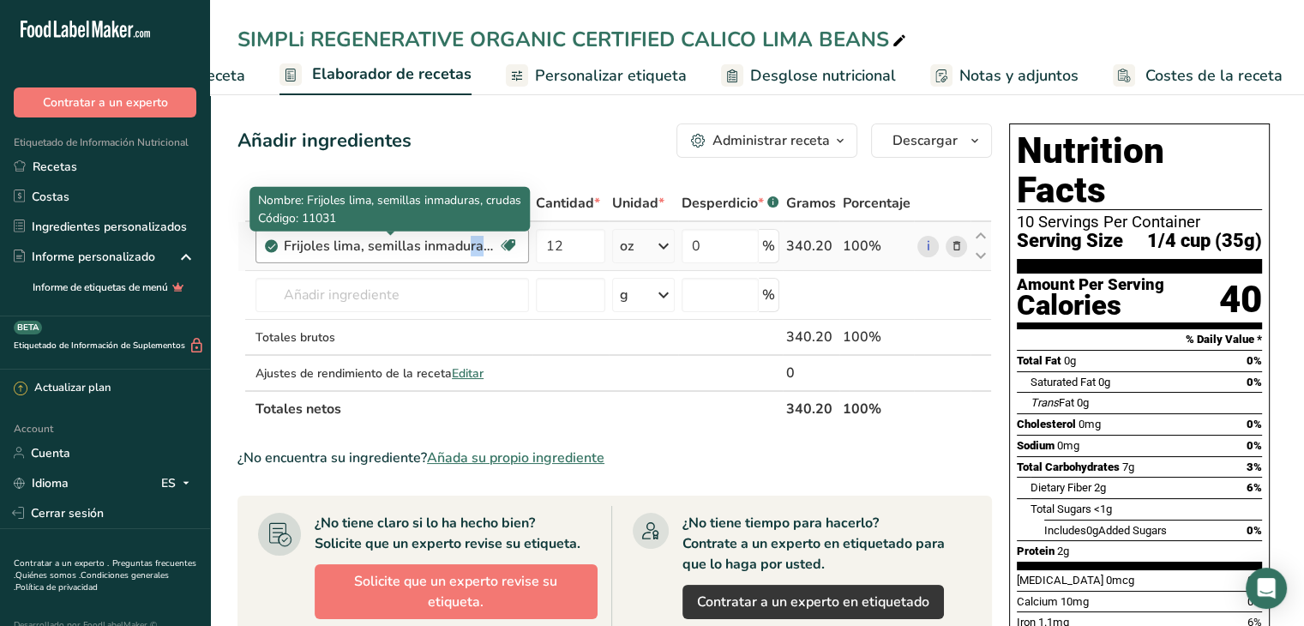
click at [367, 247] on div "Frijoles lima, semillas inmaduras, crudas" at bounding box center [391, 246] width 214 height 21
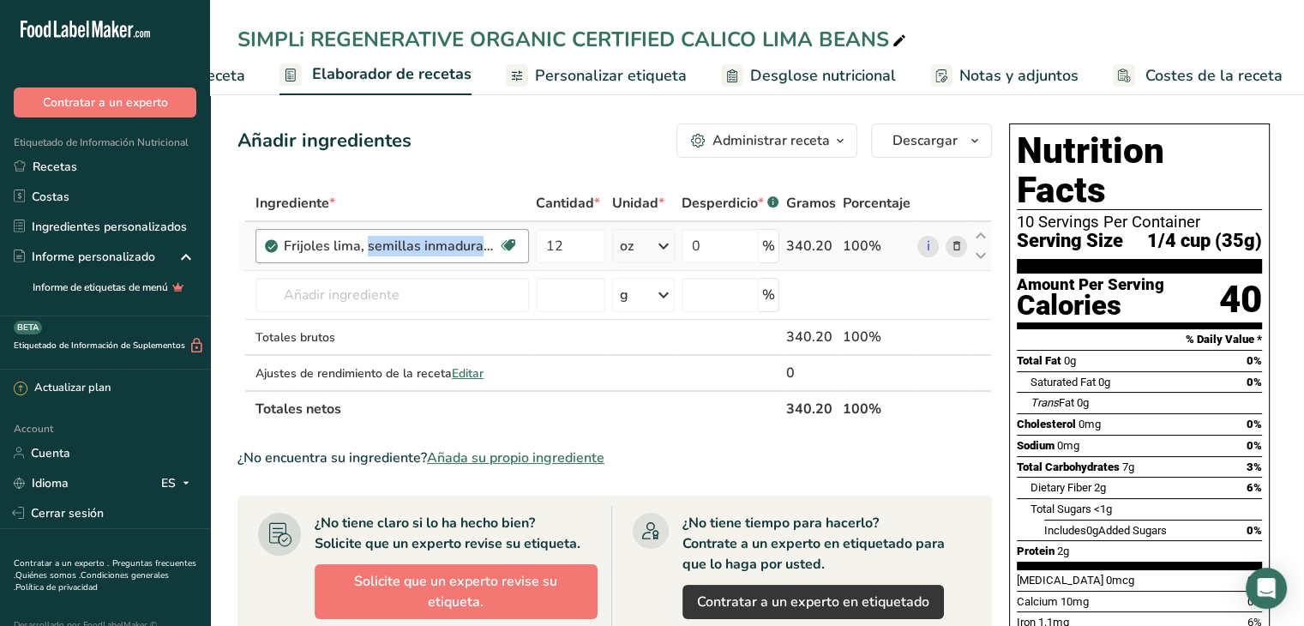
click at [367, 247] on div "Frijoles lima, semillas inmaduras, crudas" at bounding box center [391, 246] width 214 height 21
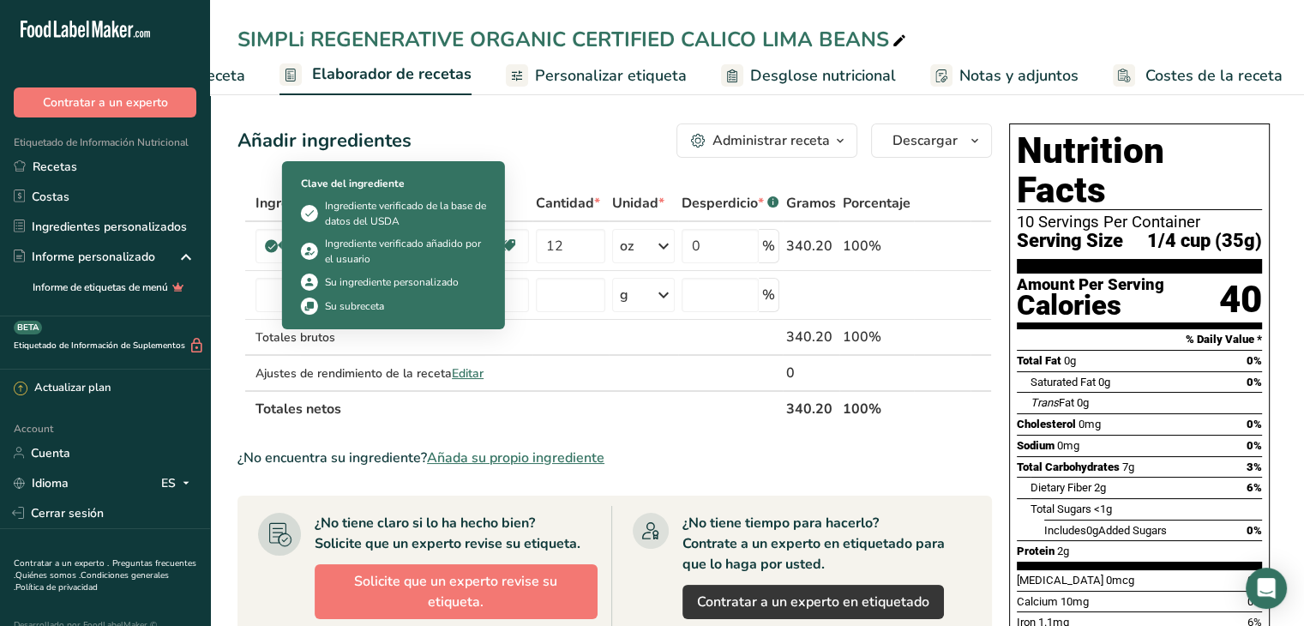
click at [305, 213] on icon at bounding box center [309, 214] width 12 height 18
click at [273, 244] on icon at bounding box center [272, 245] width 10 height 15
click at [278, 243] on div at bounding box center [280, 245] width 4 height 9
click at [262, 241] on div "Frijoles lima, semillas inmaduras, crudas Proteína de origen vegetal Libre de l…" at bounding box center [391, 246] width 273 height 34
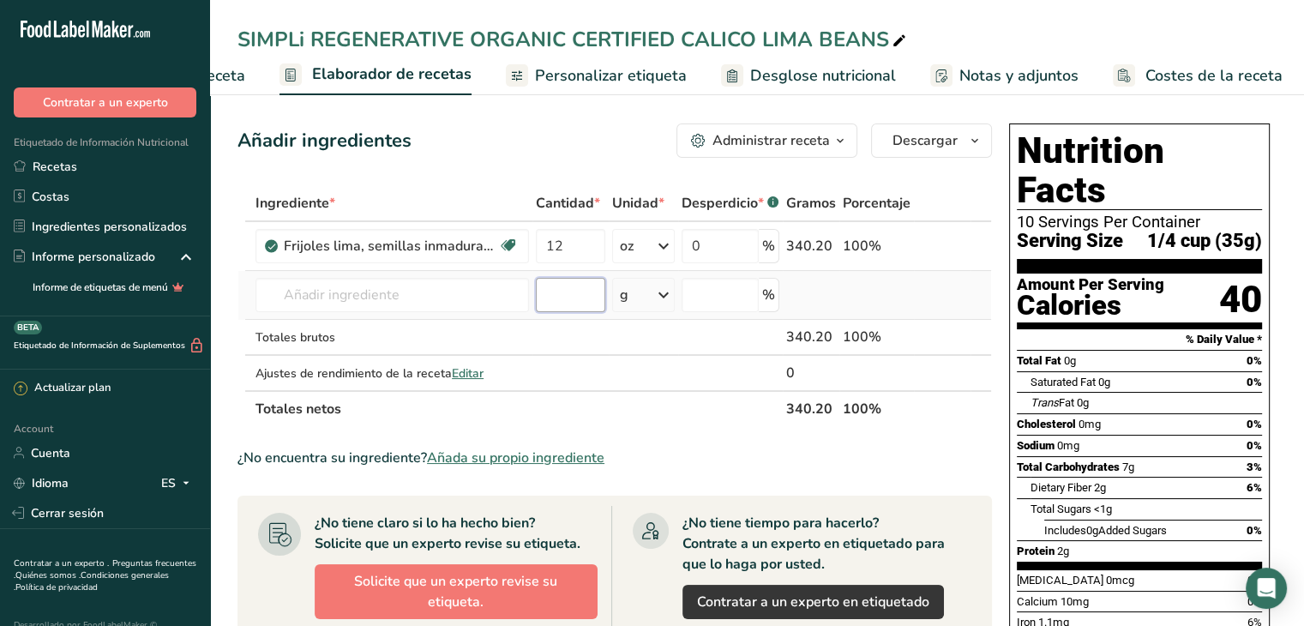
click at [551, 302] on input "number" at bounding box center [570, 295] width 69 height 34
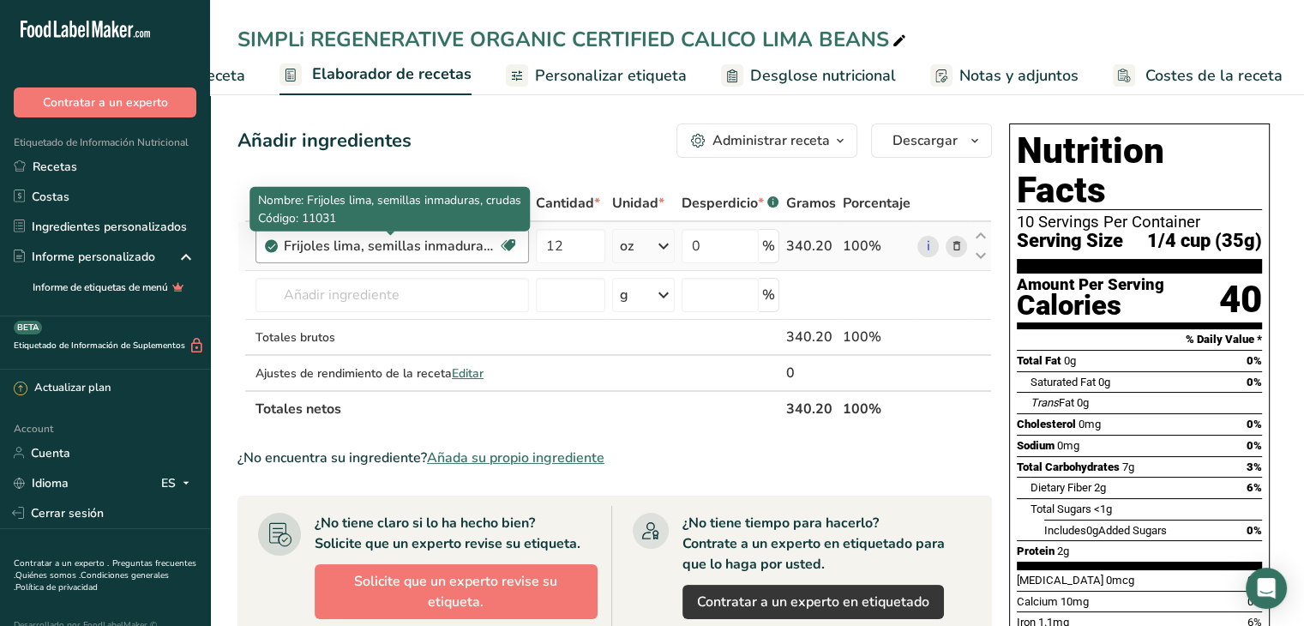
click at [438, 243] on div "Frijoles lima, semillas inmaduras, crudas" at bounding box center [391, 246] width 214 height 21
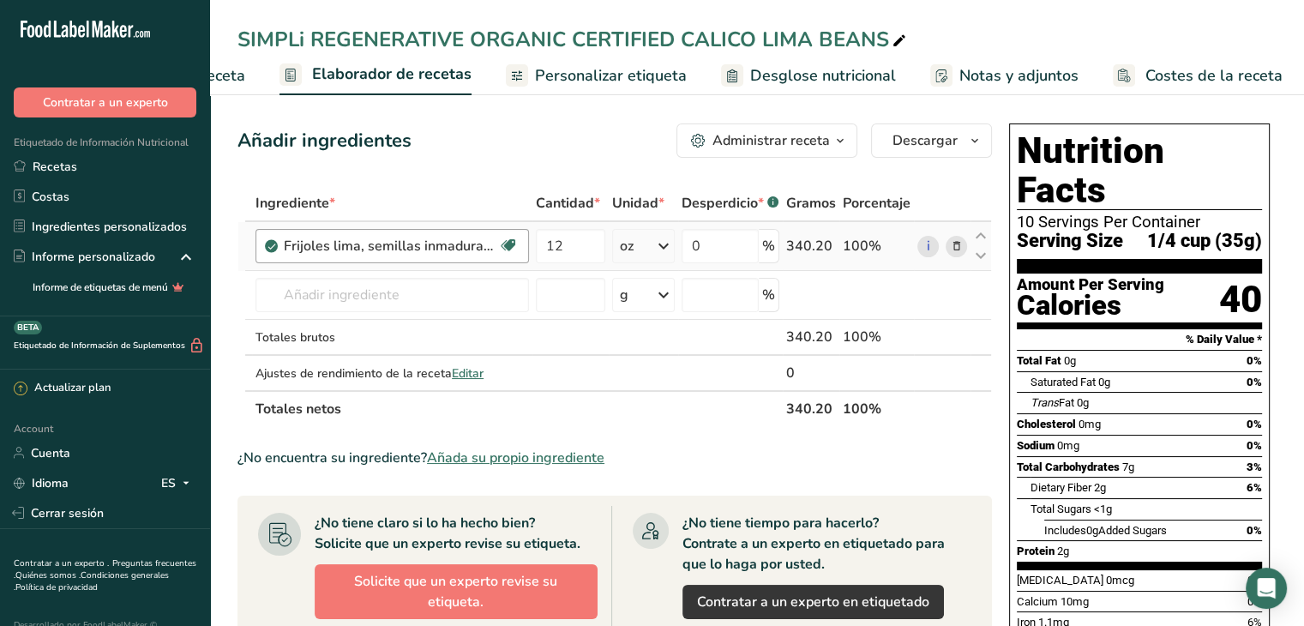
click at [448, 241] on div "Frijoles lima, semillas inmaduras, crudas" at bounding box center [391, 246] width 214 height 21
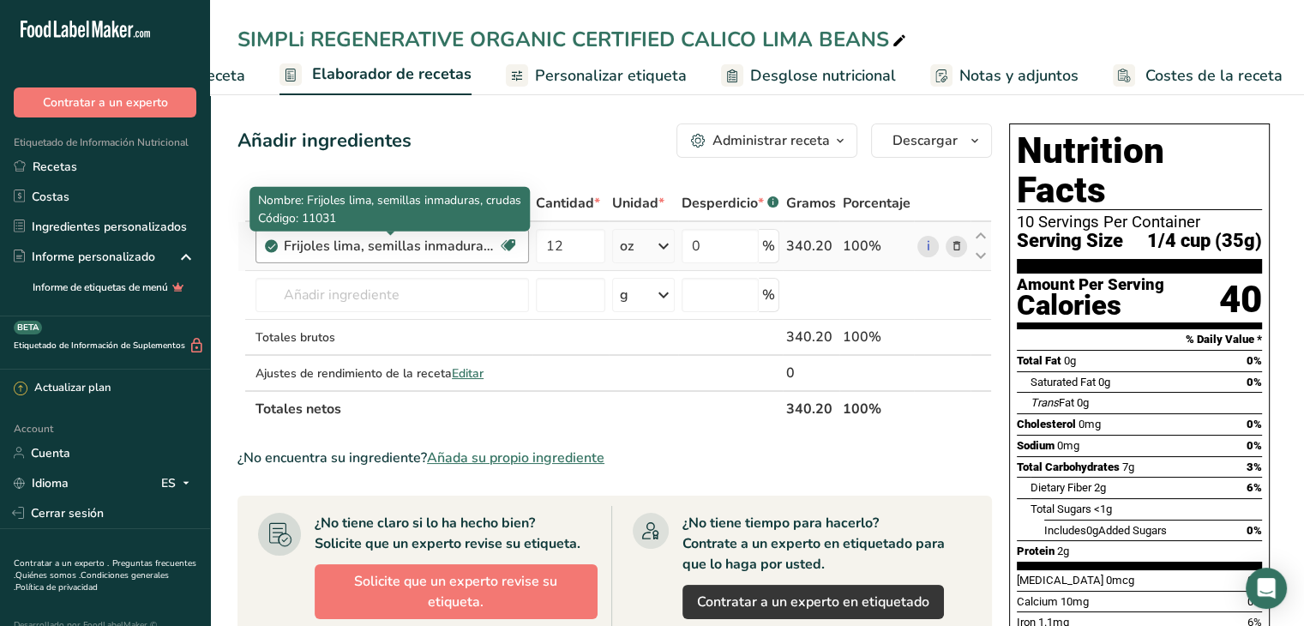
click at [448, 241] on div "Frijoles lima, semillas inmaduras, crudas" at bounding box center [391, 246] width 214 height 21
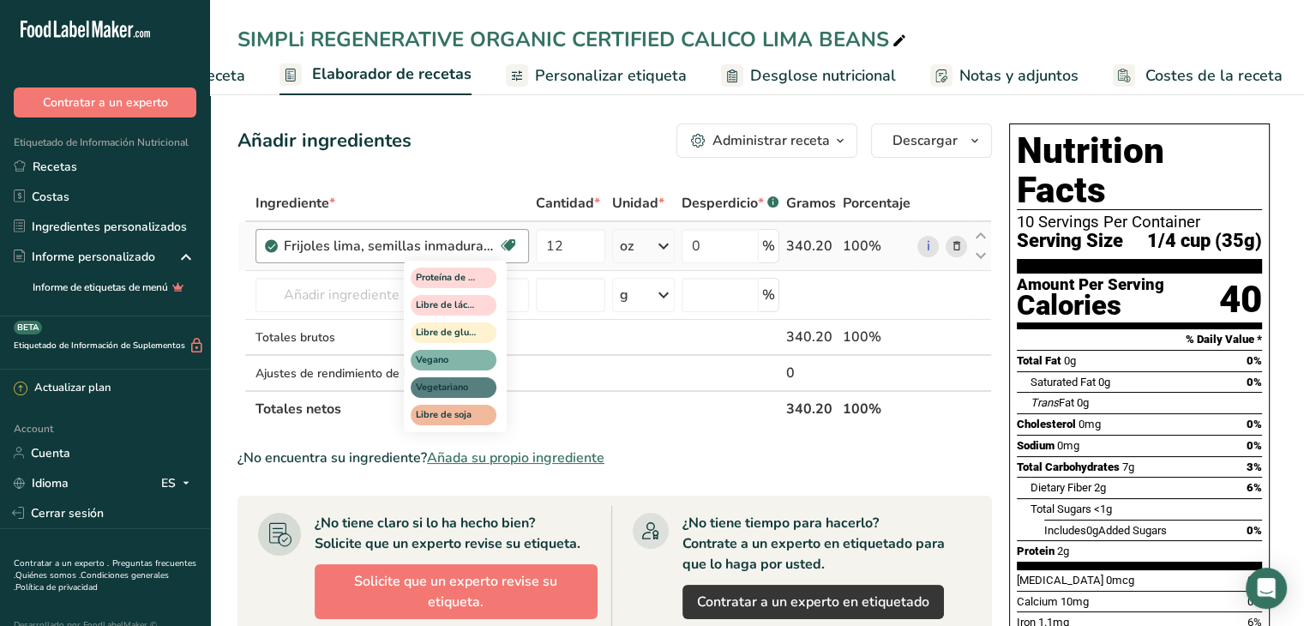
click at [507, 242] on icon at bounding box center [508, 245] width 17 height 27
click at [512, 241] on icon at bounding box center [508, 245] width 17 height 27
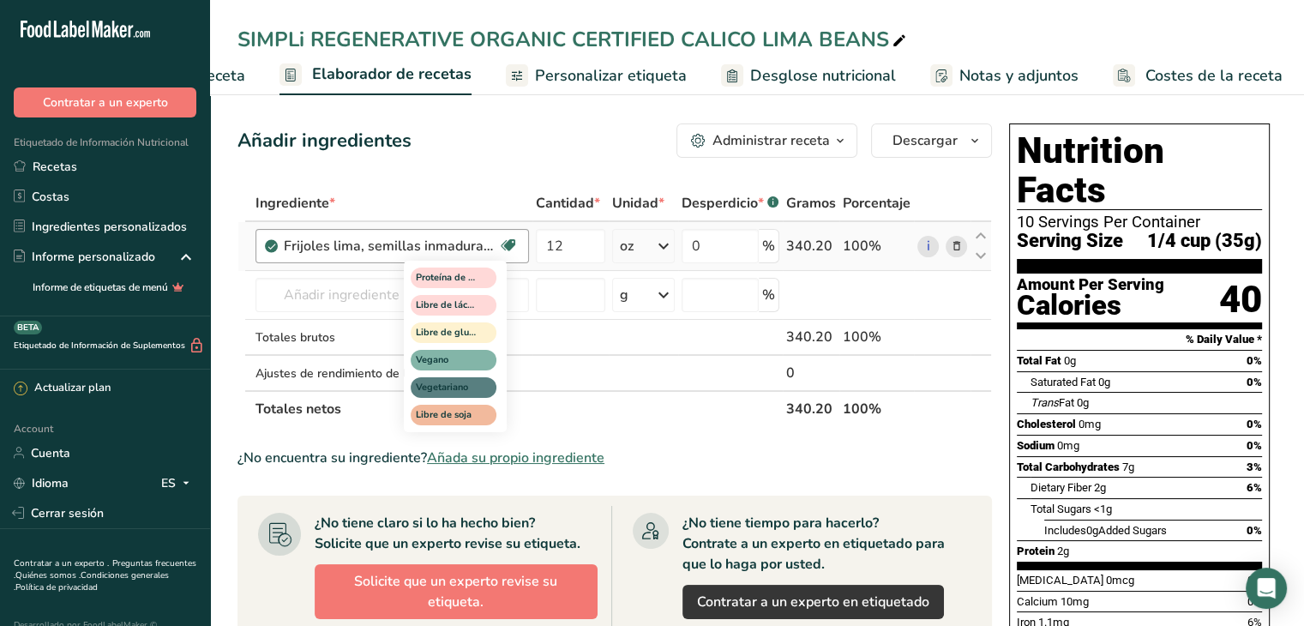
click at [508, 243] on icon at bounding box center [508, 245] width 17 height 27
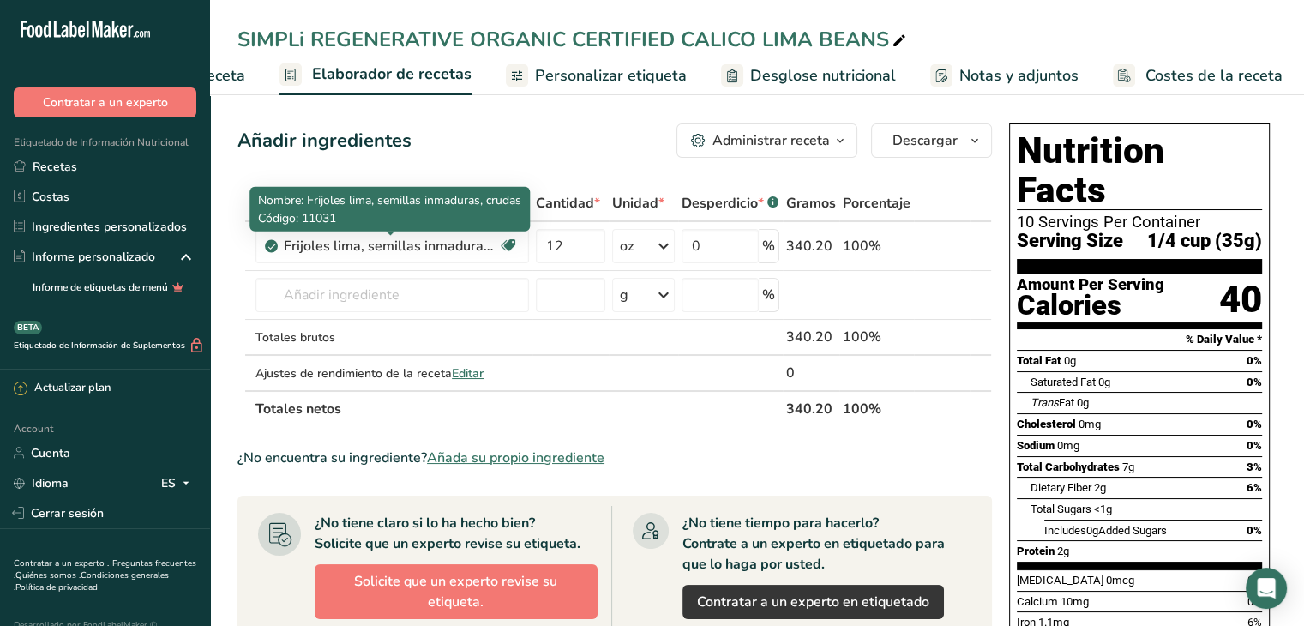
click at [459, 204] on span "Nombre: Frijoles lima, semillas inmaduras, crudas" at bounding box center [389, 200] width 263 height 16
click at [317, 199] on span "Nombre: Frijoles lima, semillas inmaduras, crudas" at bounding box center [389, 200] width 263 height 16
click at [302, 201] on span "Nombre: Frijoles lima, semillas inmaduras, crudas" at bounding box center [389, 200] width 263 height 16
click at [273, 212] on span "Código: 11031" at bounding box center [297, 218] width 78 height 16
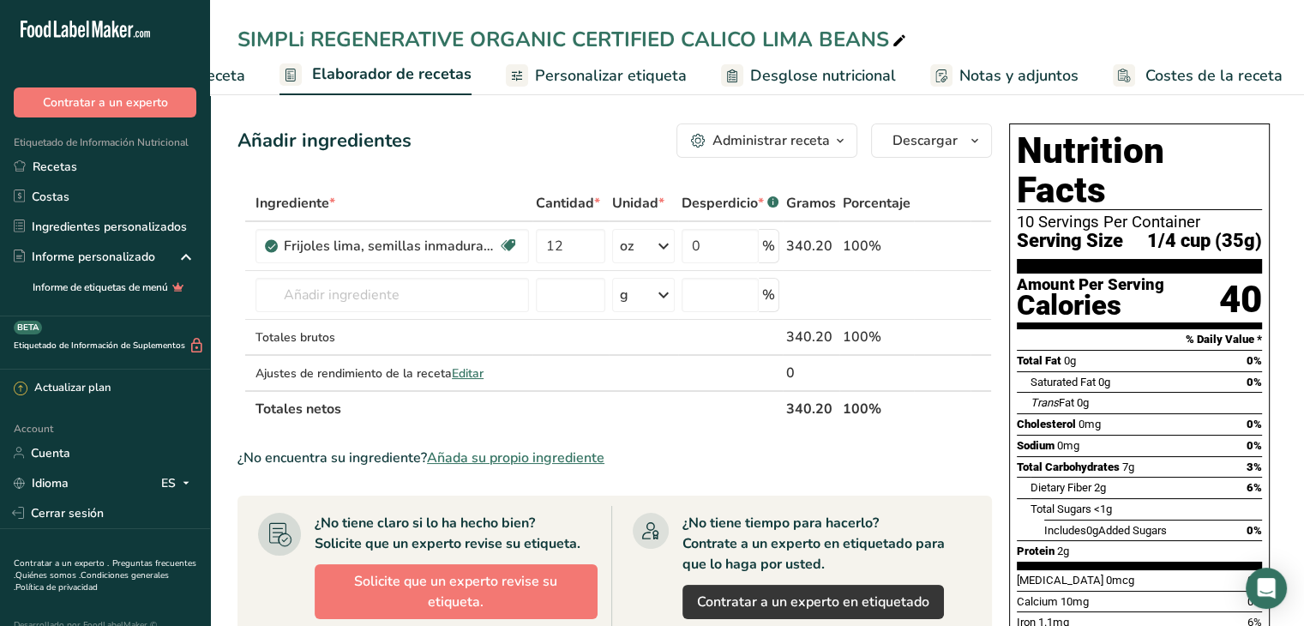
click at [825, 151] on button "Administrar receta" at bounding box center [766, 140] width 181 height 34
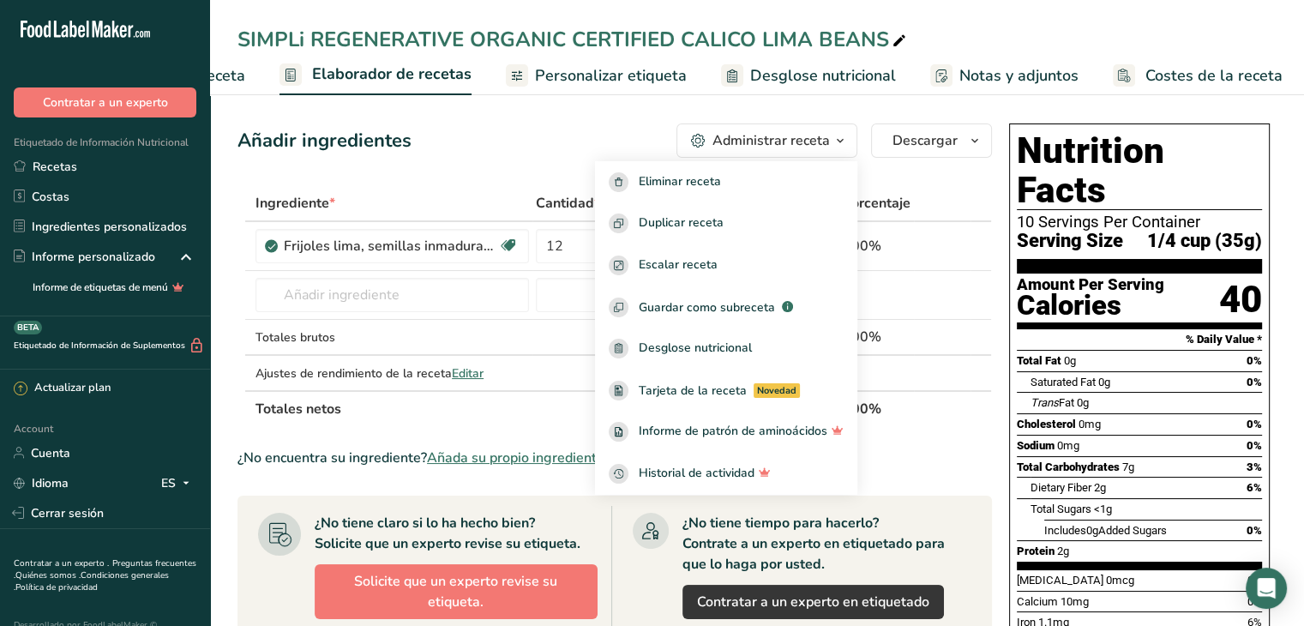
click at [929, 449] on div "¿No encuentra su ingrediente? Añada su propio ingrediente" at bounding box center [614, 457] width 754 height 21
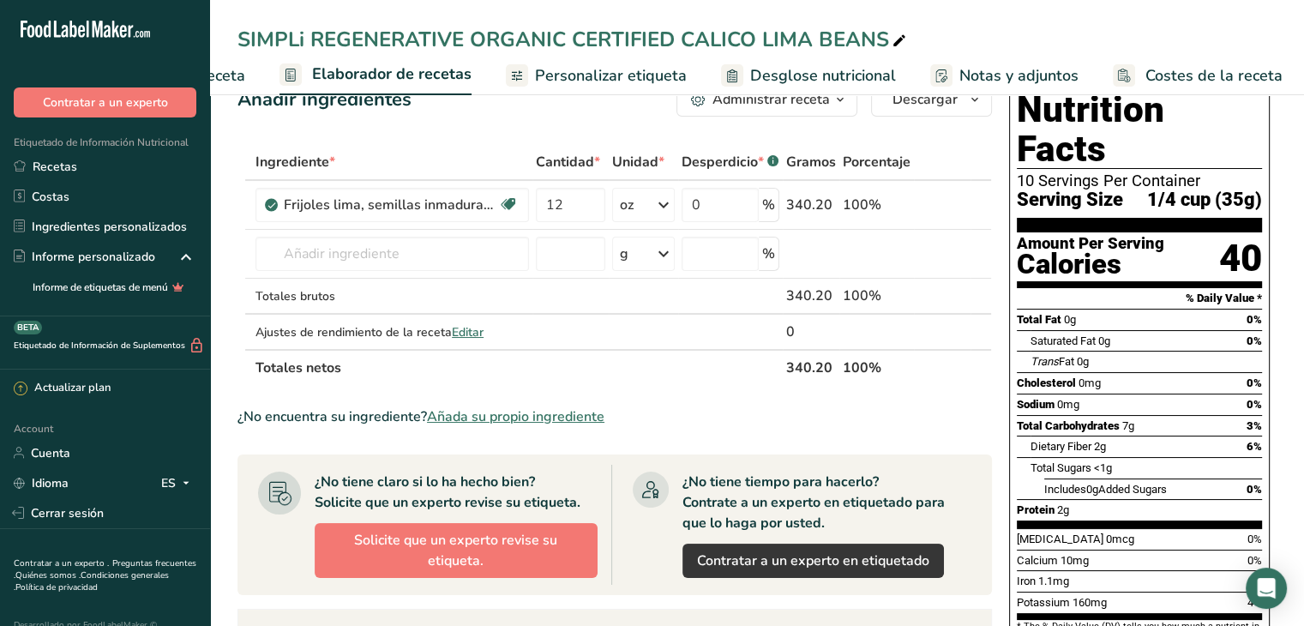
scroll to position [0, 0]
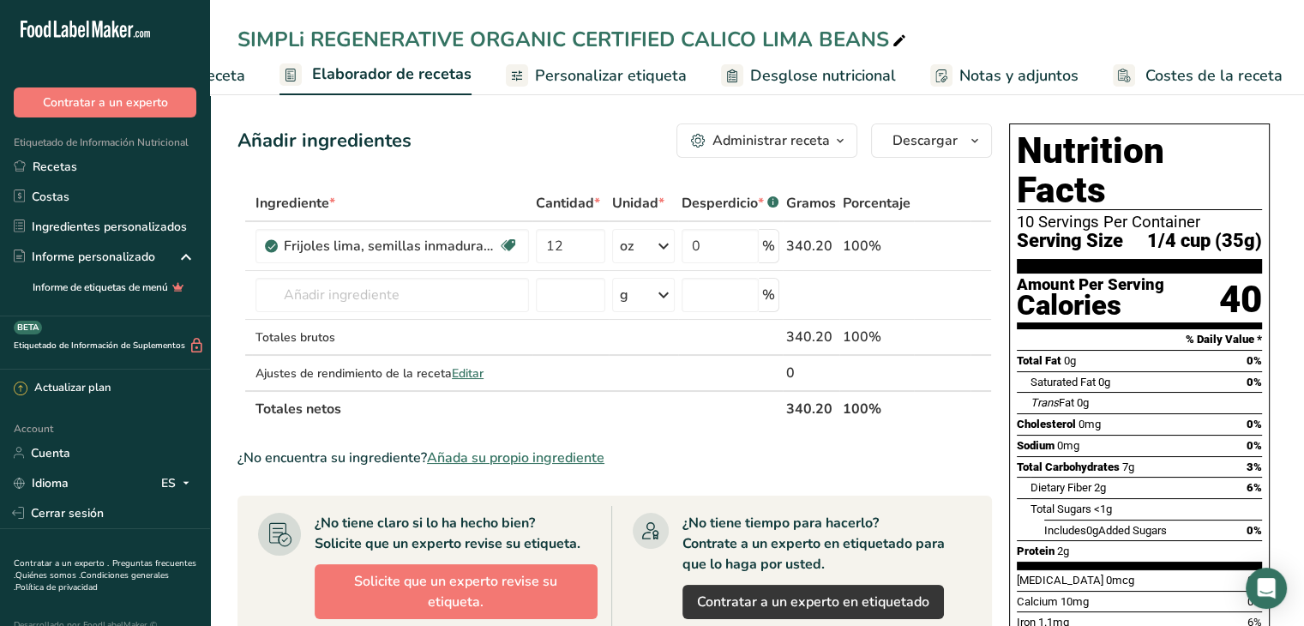
click at [699, 136] on icon "button" at bounding box center [698, 141] width 15 height 15
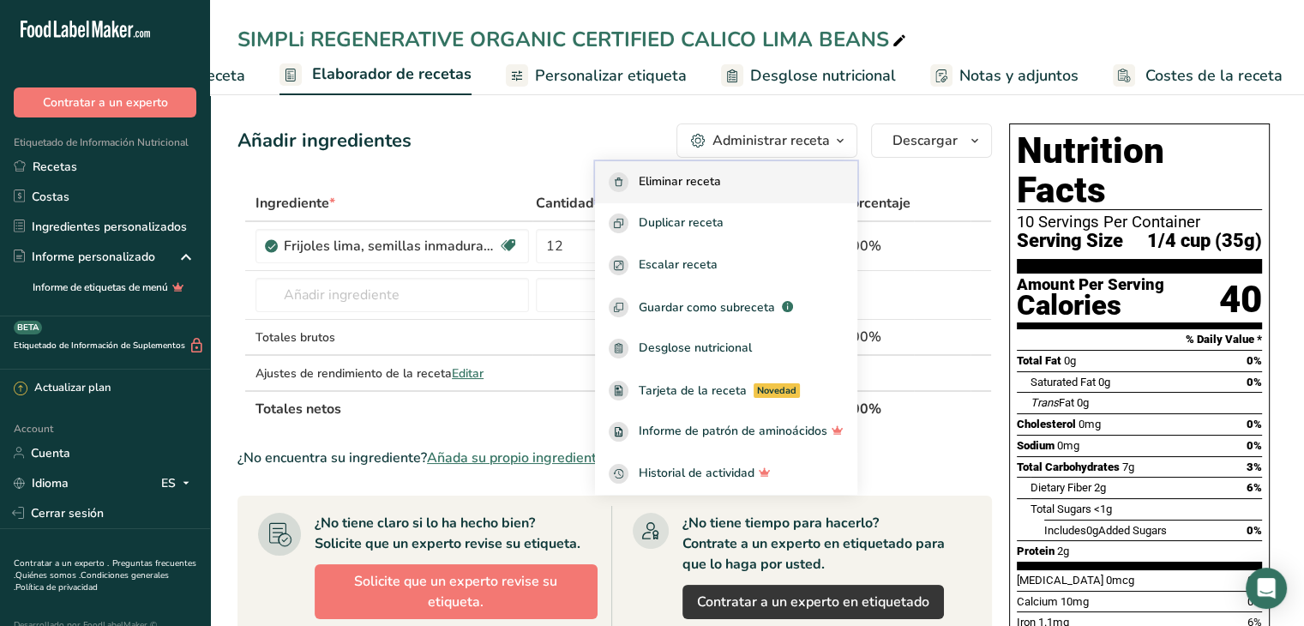
click at [748, 187] on div "Eliminar receta" at bounding box center [726, 182] width 235 height 20
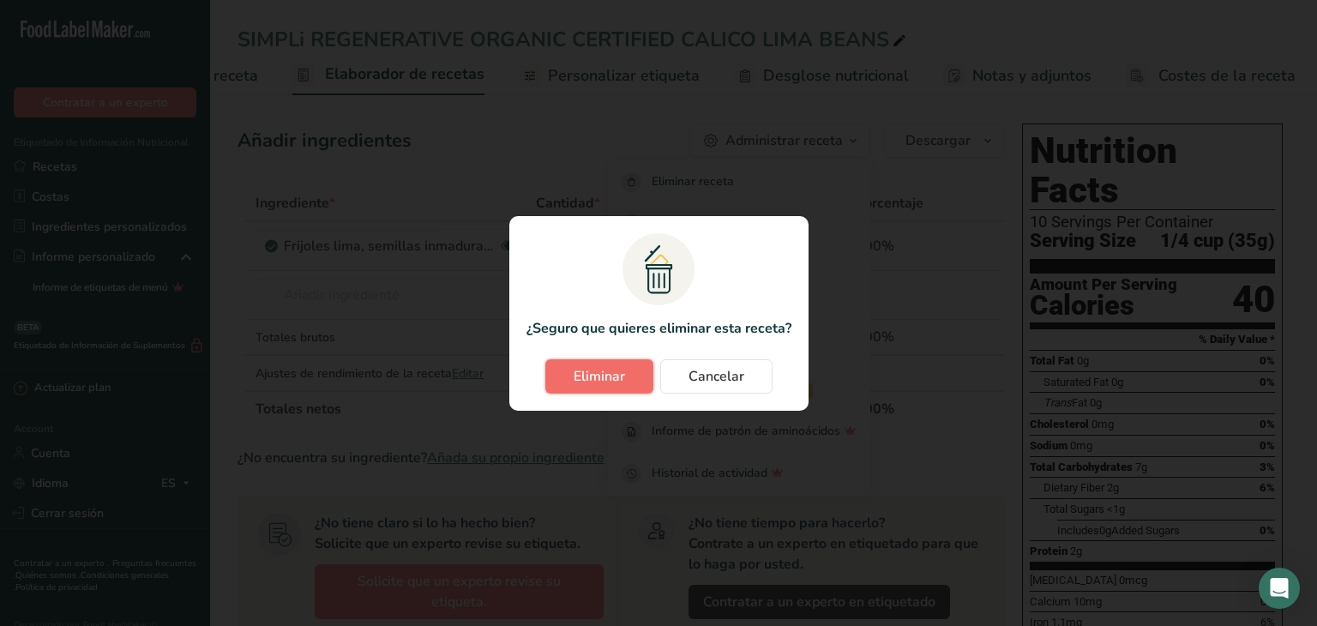
click at [628, 381] on button "Eliminar" at bounding box center [599, 376] width 108 height 34
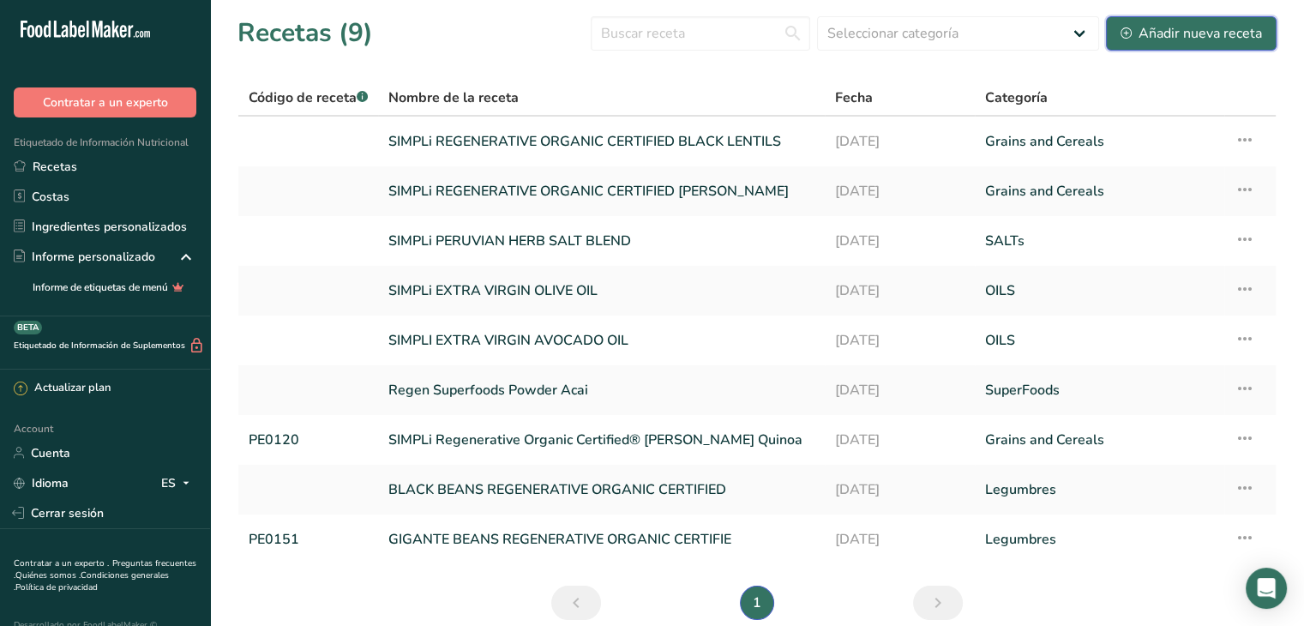
click at [1203, 37] on div "Añadir nueva receta" at bounding box center [1190, 33] width 141 height 21
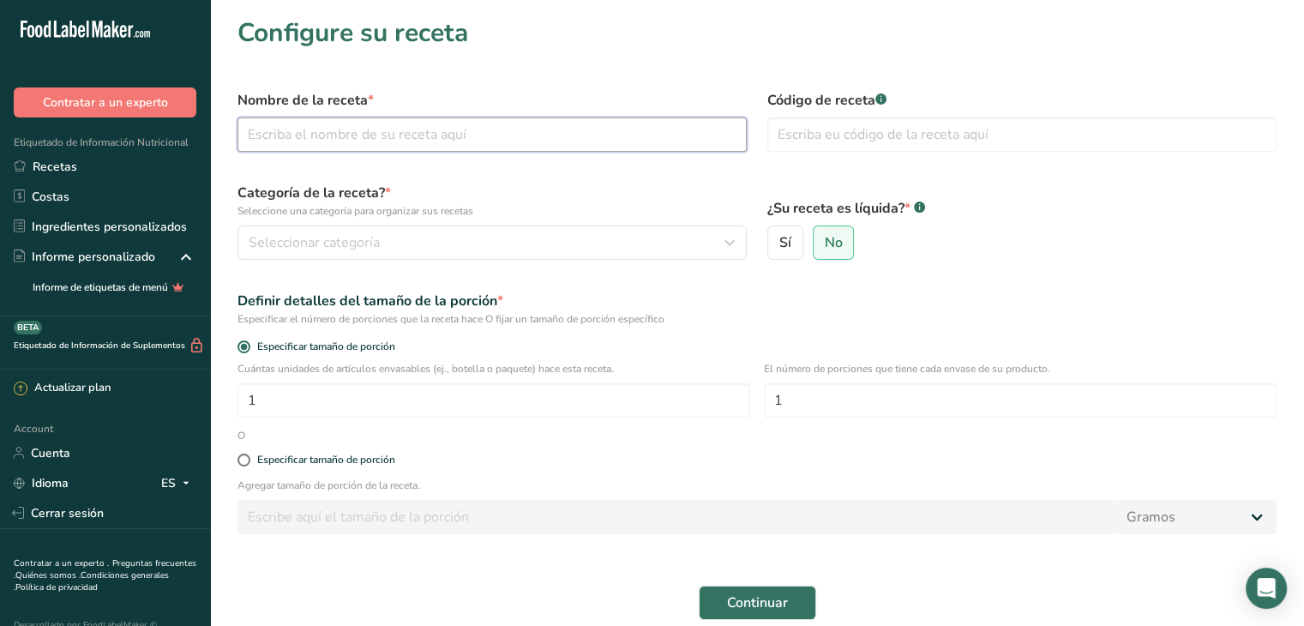
click at [531, 132] on input "text" at bounding box center [491, 134] width 509 height 34
type input "SIMPLi REGENERATIVE ORGANIC CERTIFIED CALICO LIMA BEANS"
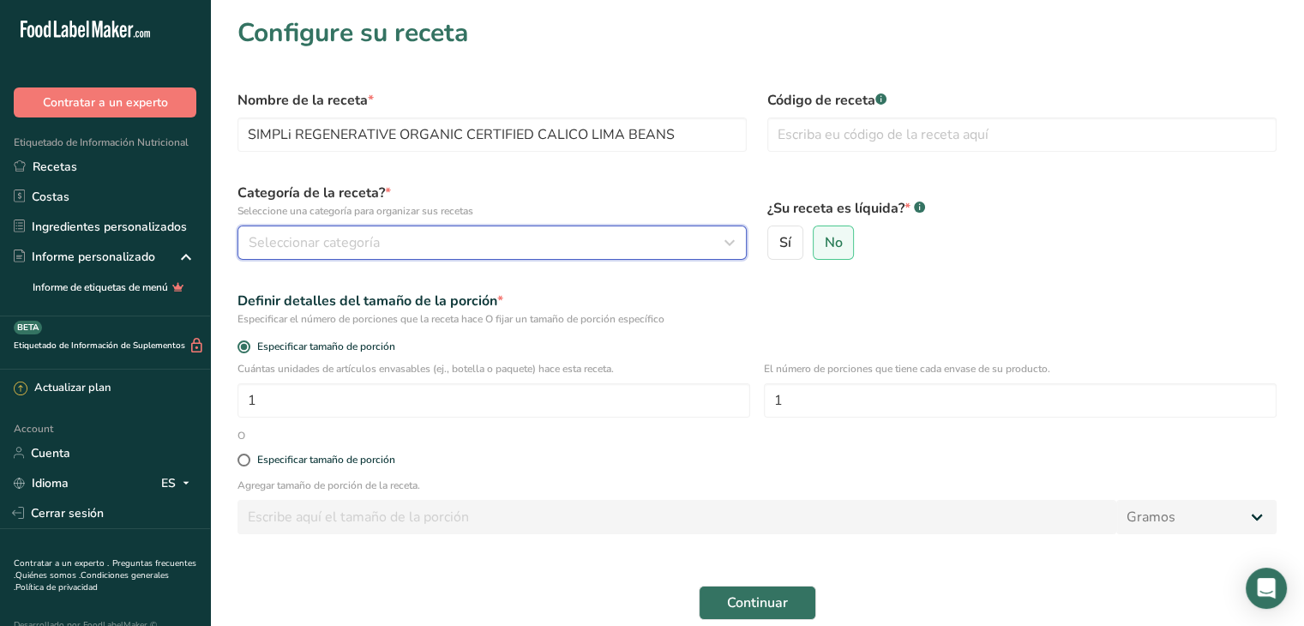
click at [479, 239] on div "Seleccionar categoría" at bounding box center [487, 242] width 477 height 21
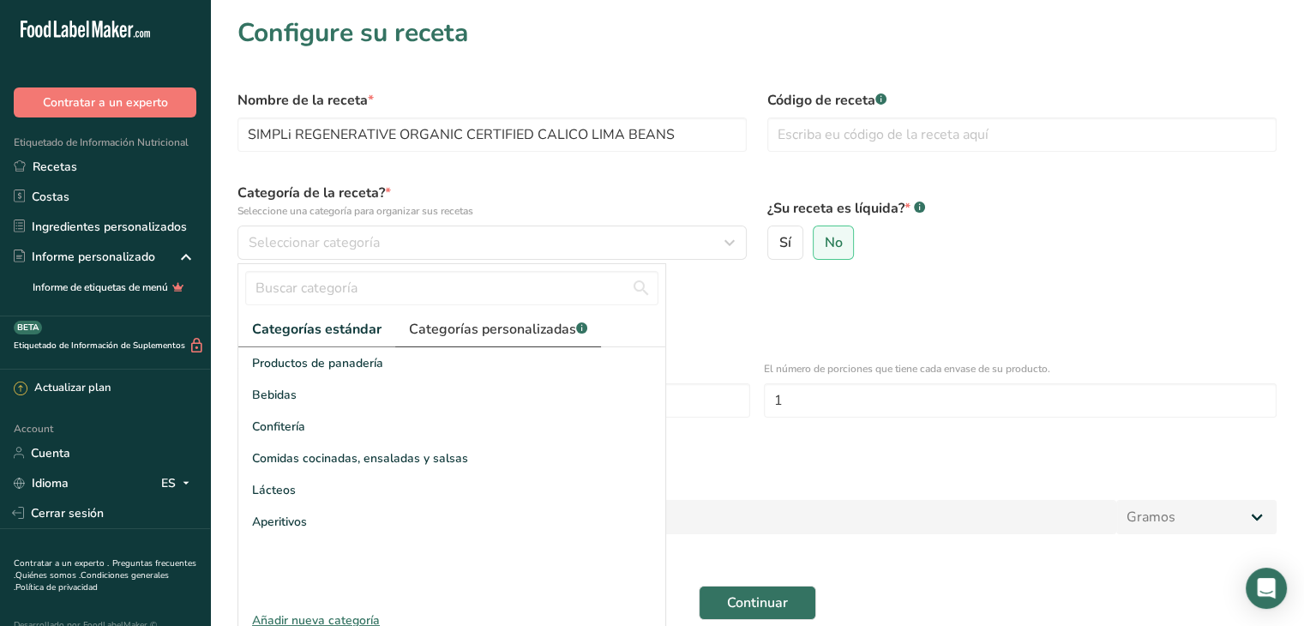
click at [453, 335] on span "Categorías personalizadas .a-a{fill:#347362;}.b-a{fill:#fff;}" at bounding box center [498, 329] width 178 height 21
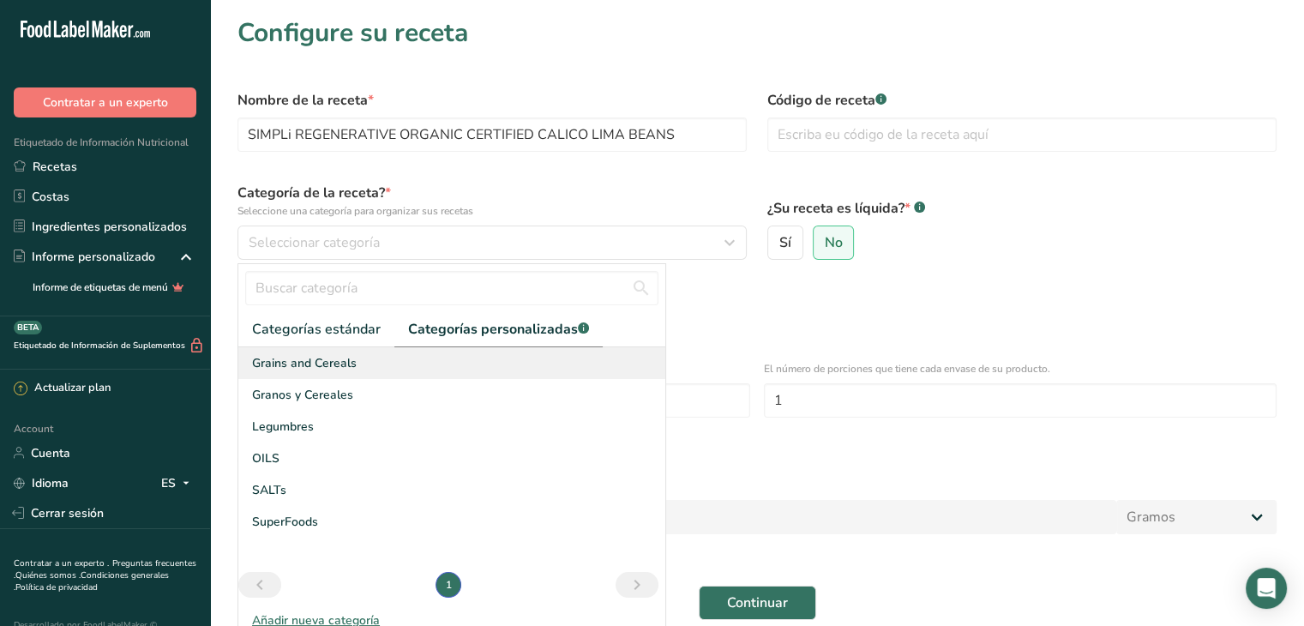
click at [361, 369] on div "Grains and Cereals" at bounding box center [451, 363] width 427 height 32
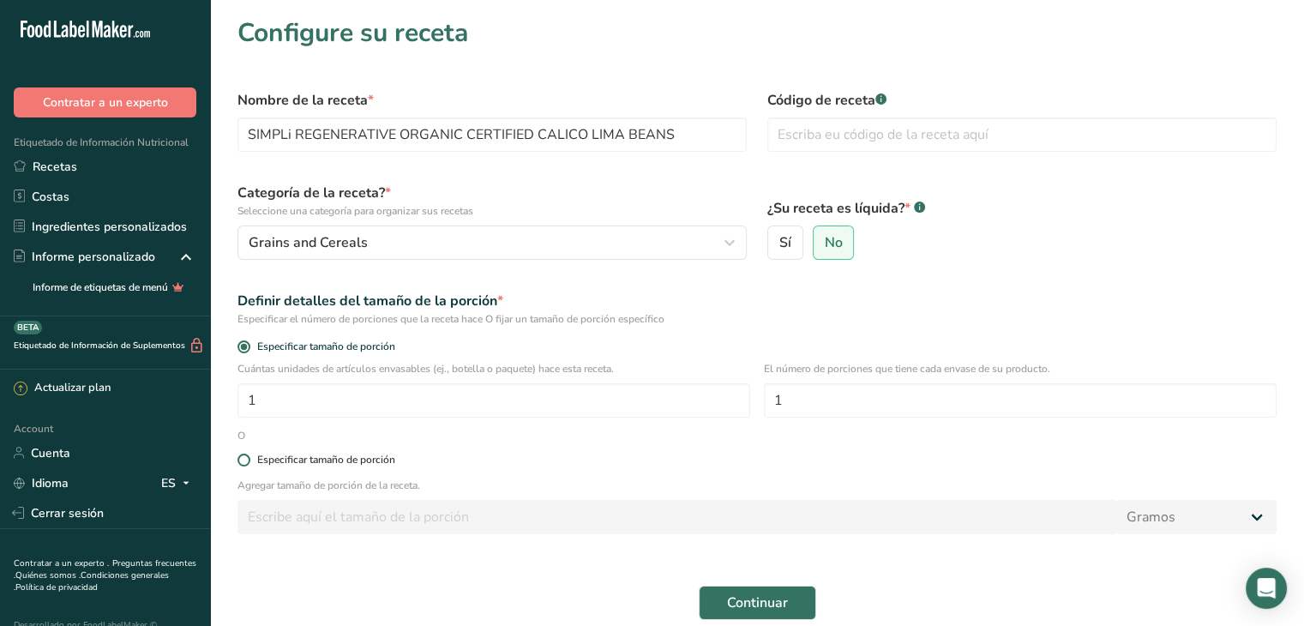
click at [280, 459] on div "Especificar tamaño de porción" at bounding box center [326, 459] width 138 height 13
click at [249, 459] on input "Especificar tamaño de porción" at bounding box center [242, 459] width 11 height 11
radio input "true"
radio input "false"
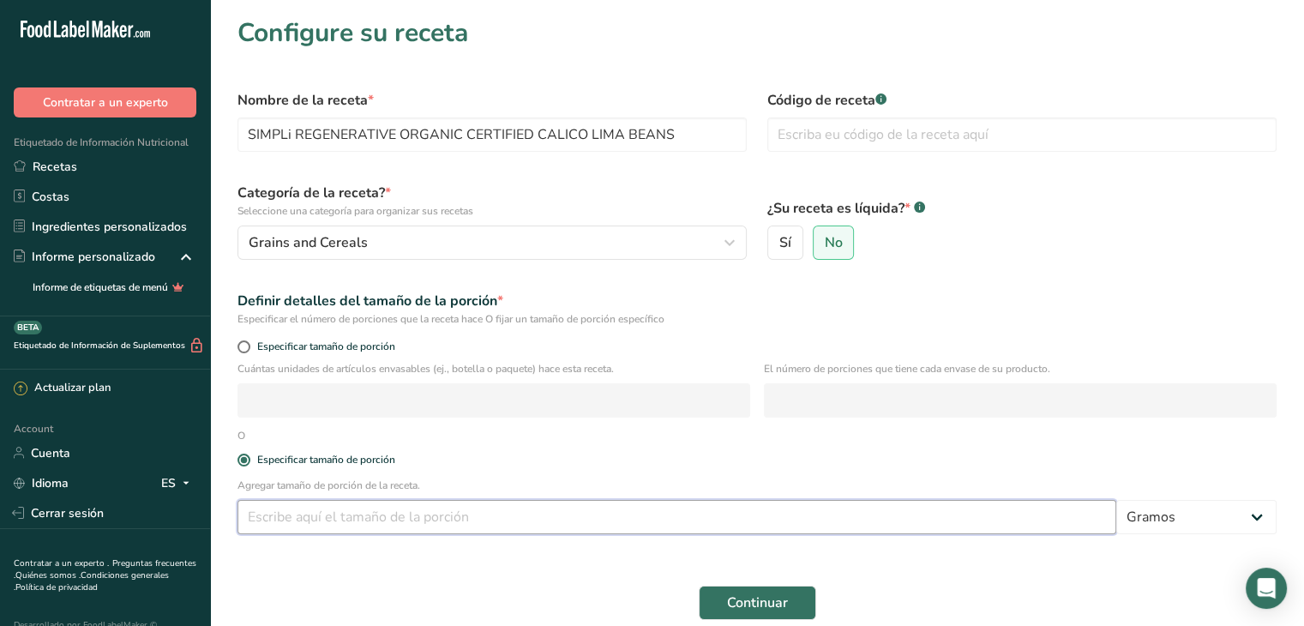
click at [353, 519] on input "number" at bounding box center [676, 517] width 879 height 34
type input "35"
click at [778, 594] on span "Continuar" at bounding box center [757, 602] width 61 height 21
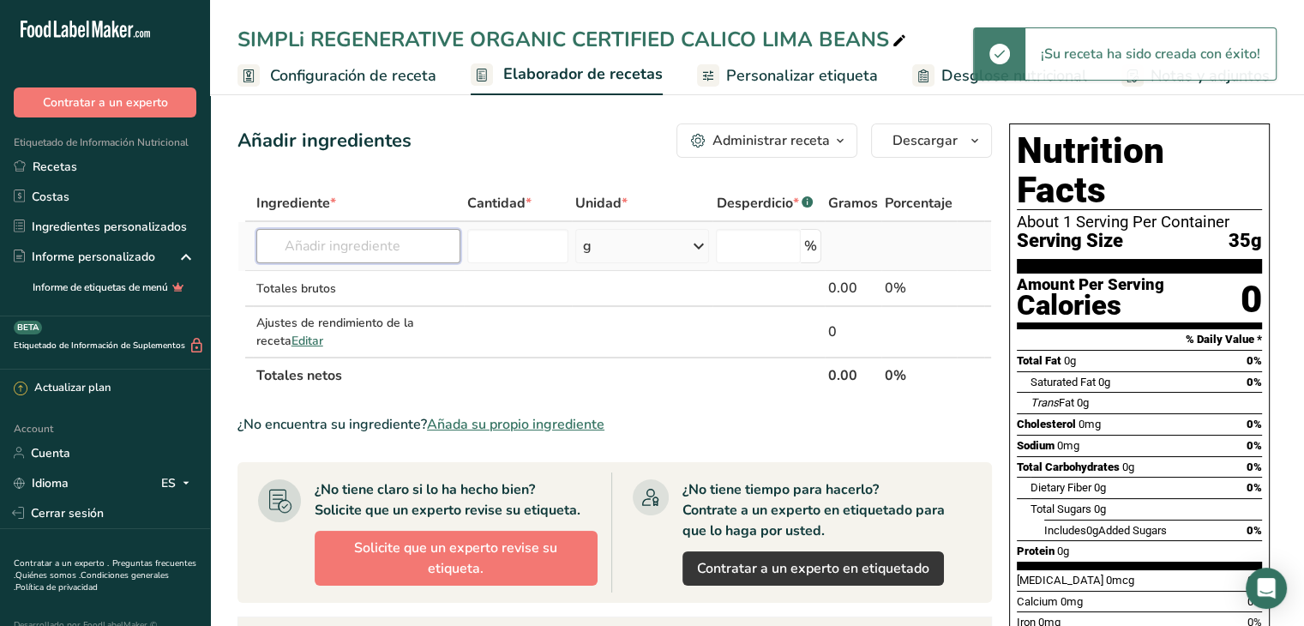
click at [361, 247] on input "text" at bounding box center [358, 246] width 204 height 34
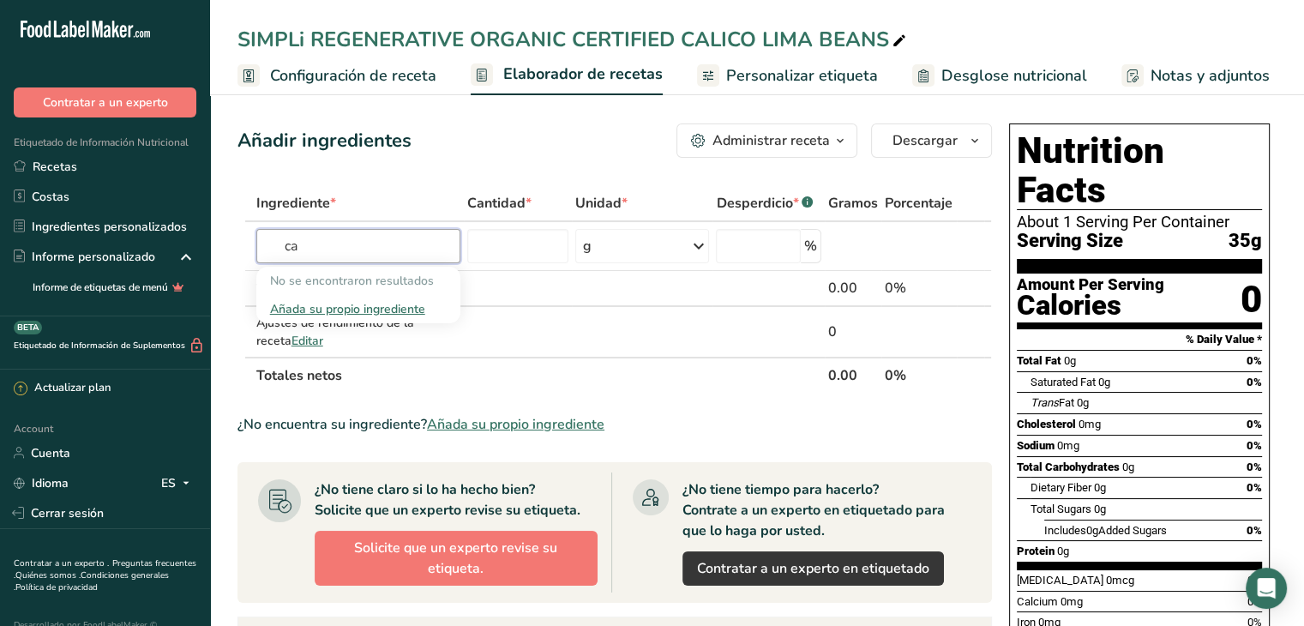
type input "c"
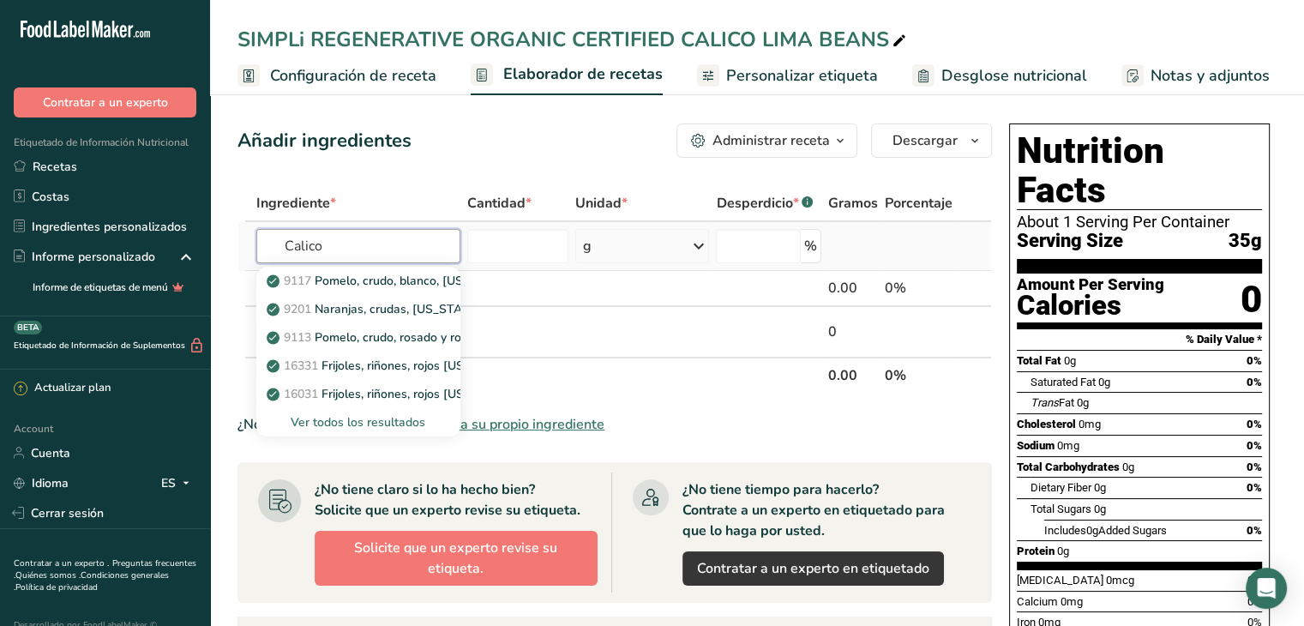
type input "Calico"
click at [386, 419] on div "Ver todos los resultados" at bounding box center [358, 422] width 177 height 18
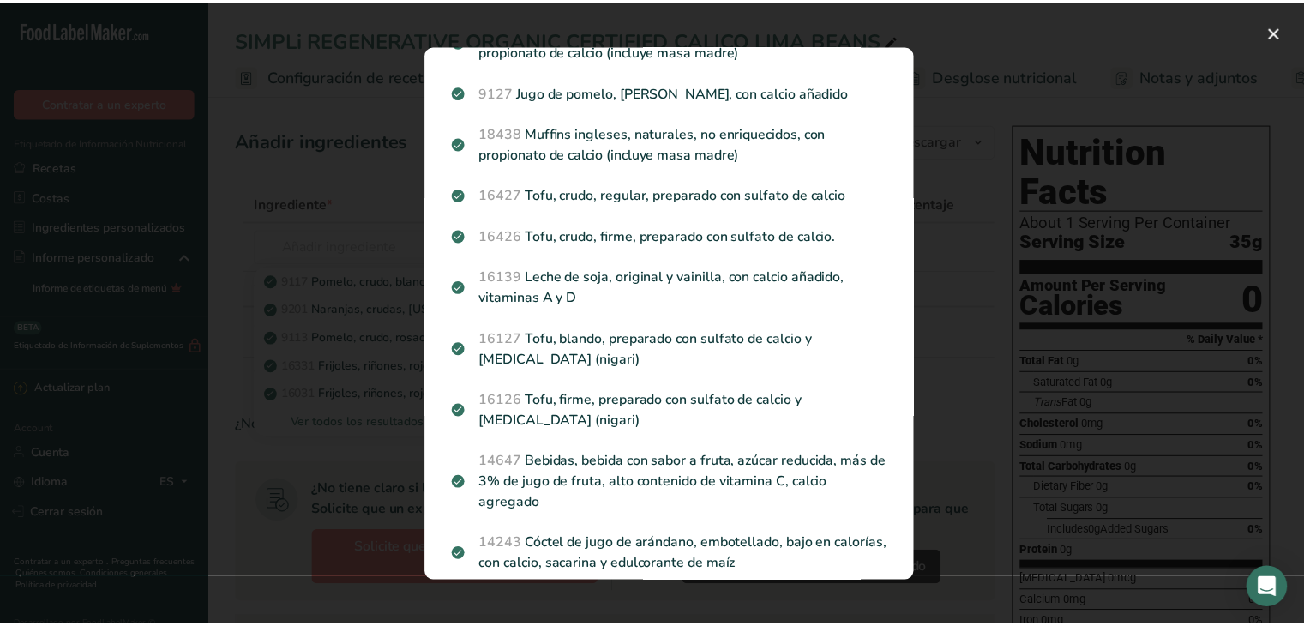
scroll to position [2371, 0]
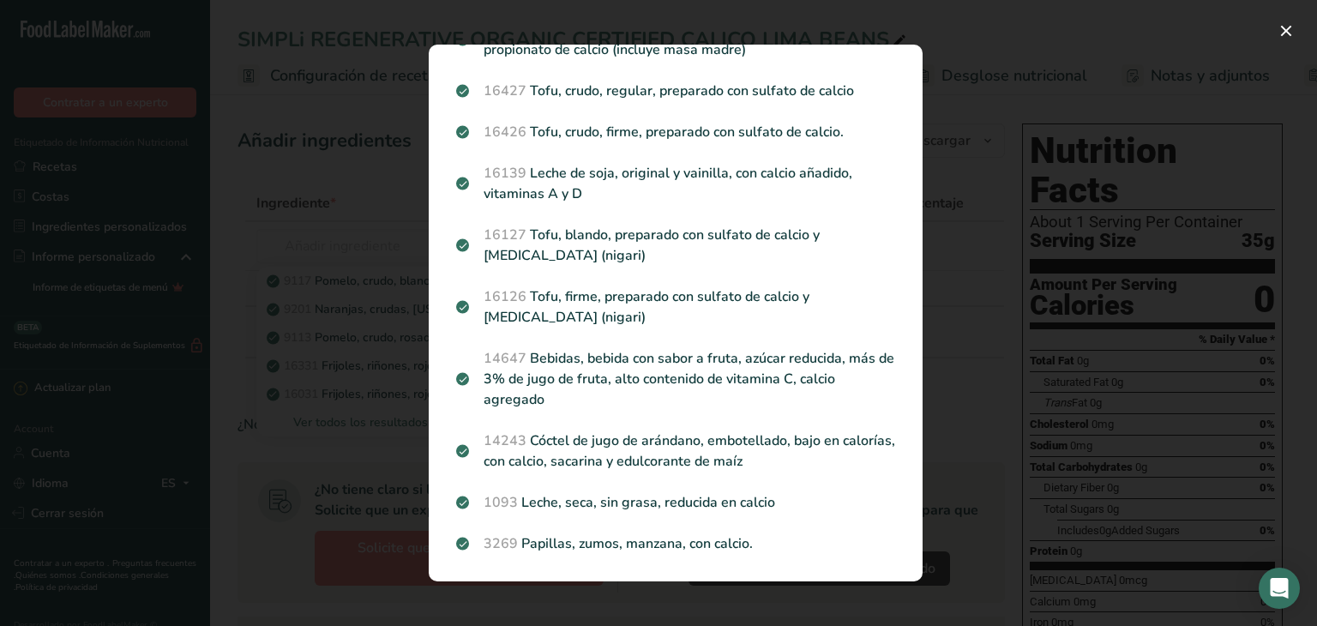
click at [309, 201] on div "Search results modal" at bounding box center [658, 313] width 1317 height 626
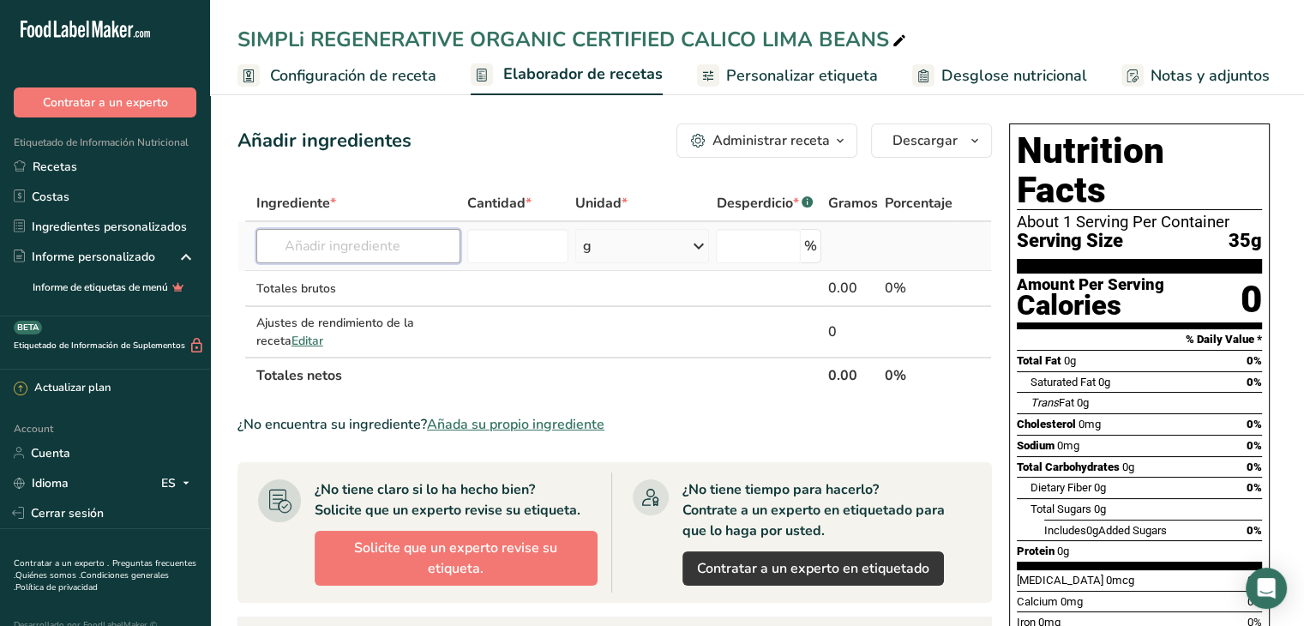
click at [364, 241] on input "text" at bounding box center [358, 246] width 204 height 34
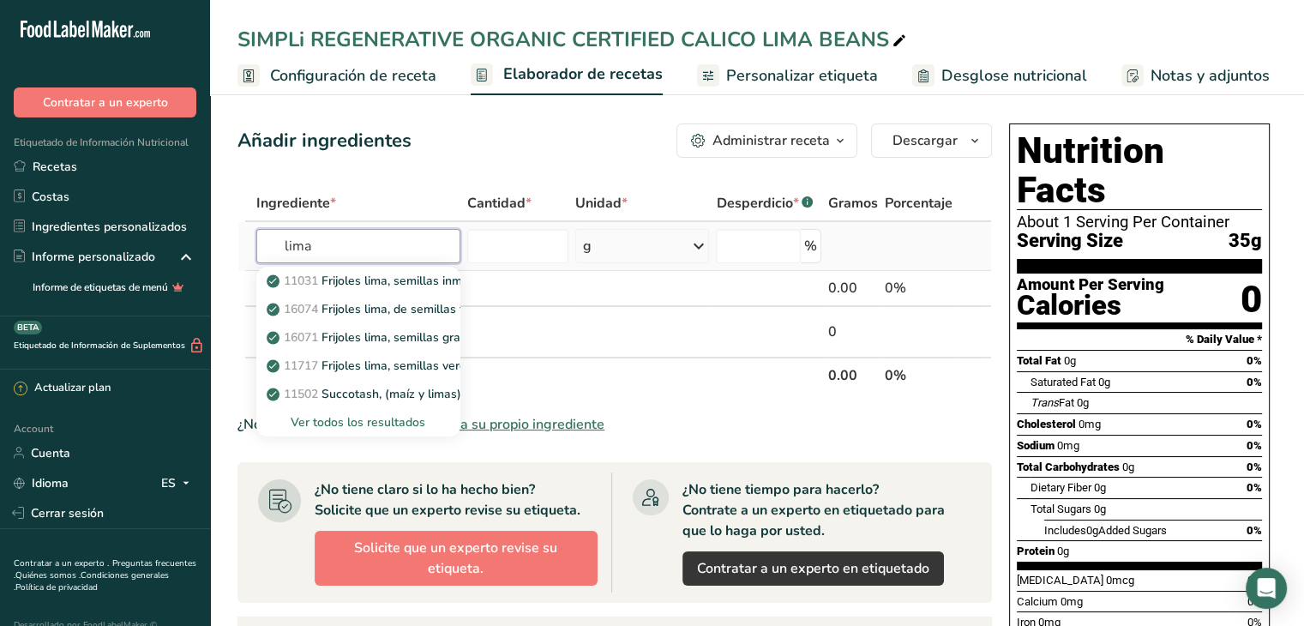
type input "lima"
click at [348, 416] on div "Ver todos los resultados" at bounding box center [358, 422] width 177 height 18
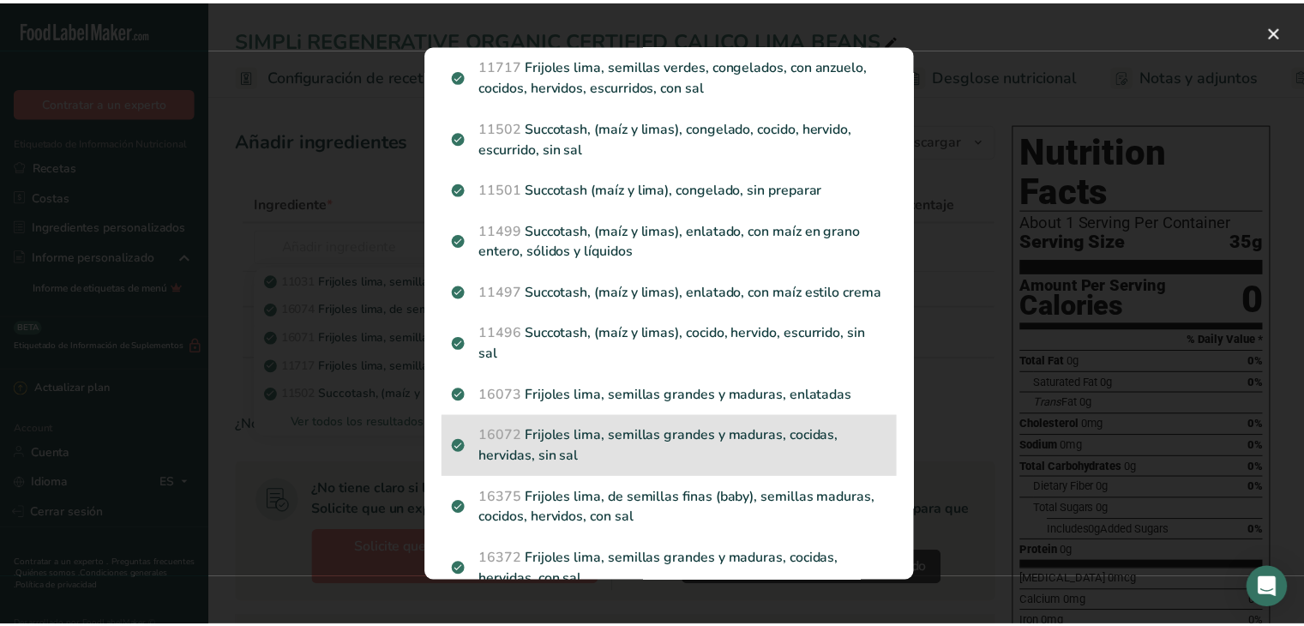
scroll to position [0, 0]
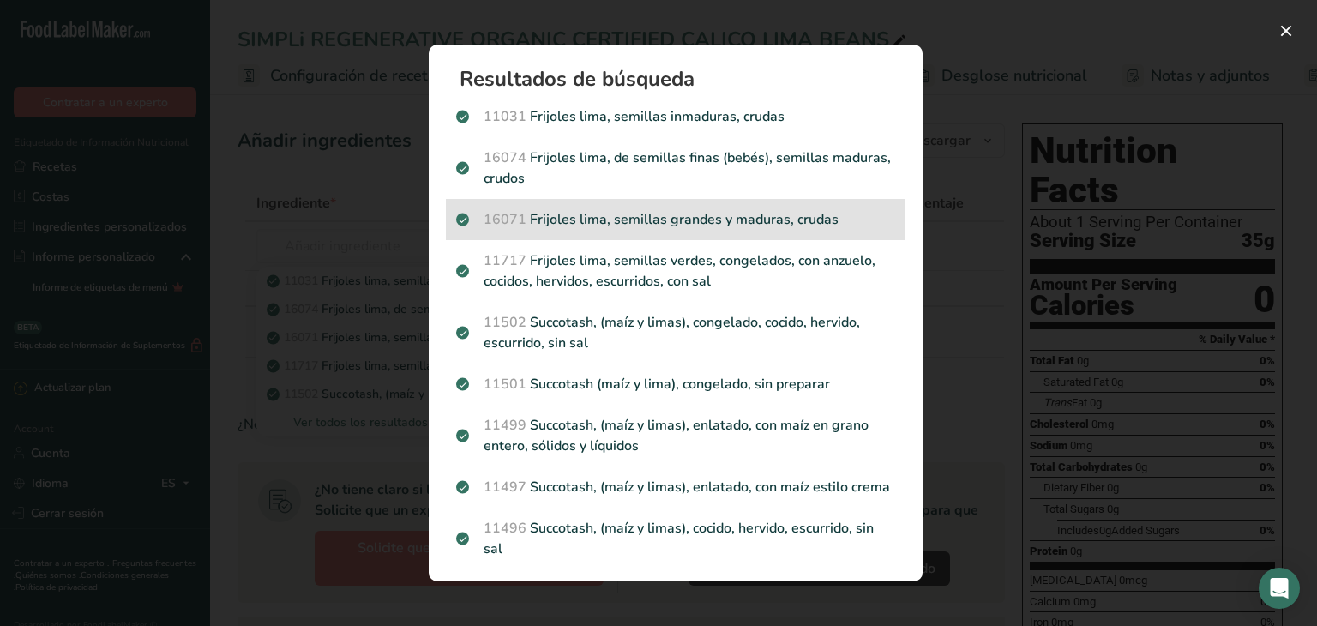
click at [706, 231] on div "16071 Frijoles lima, semillas grandes y maduras, crudas" at bounding box center [675, 219] width 459 height 41
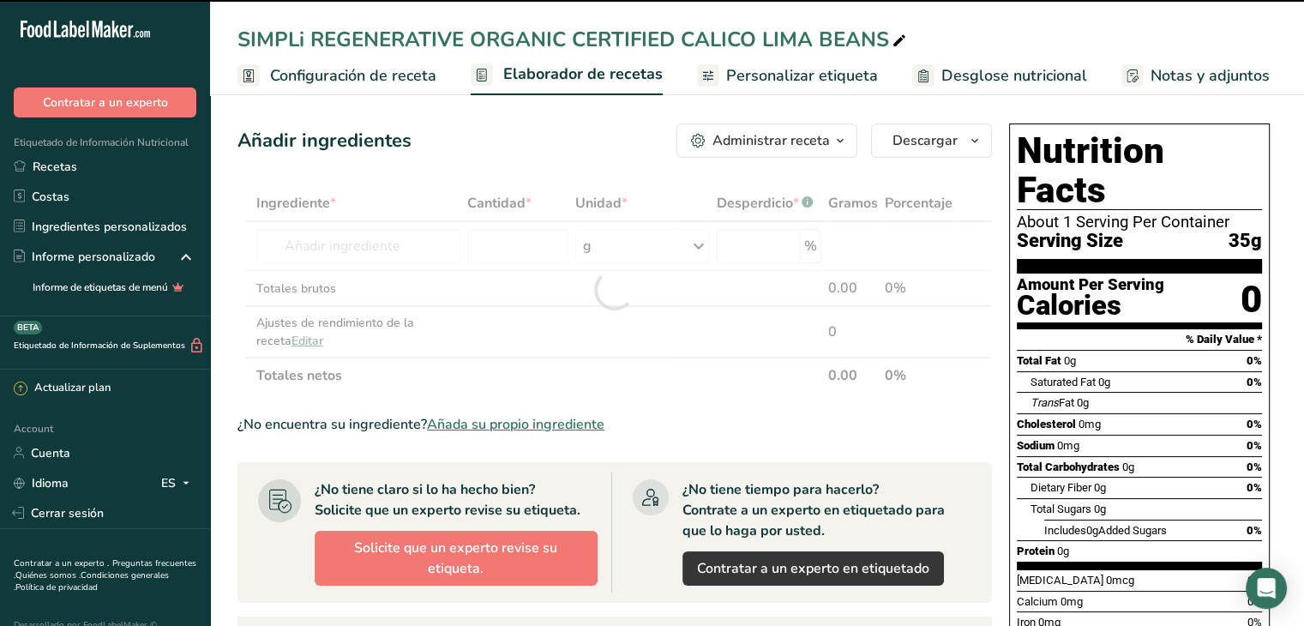
type input "0"
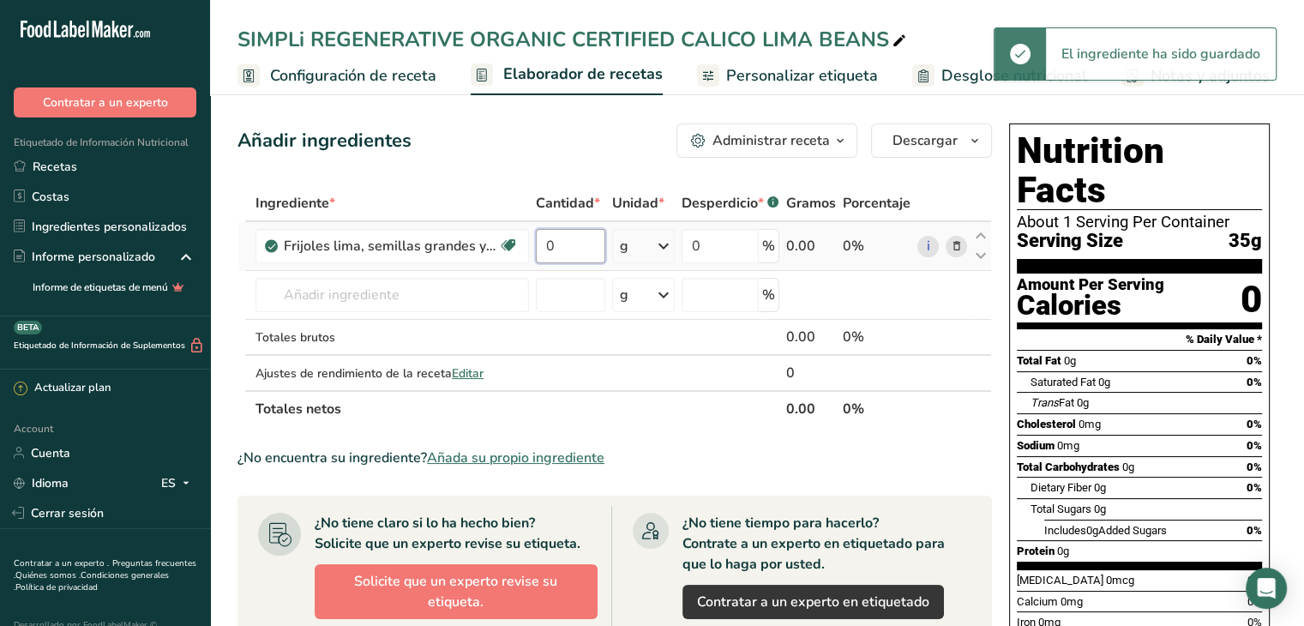
click at [588, 241] on input "0" at bounding box center [570, 246] width 69 height 34
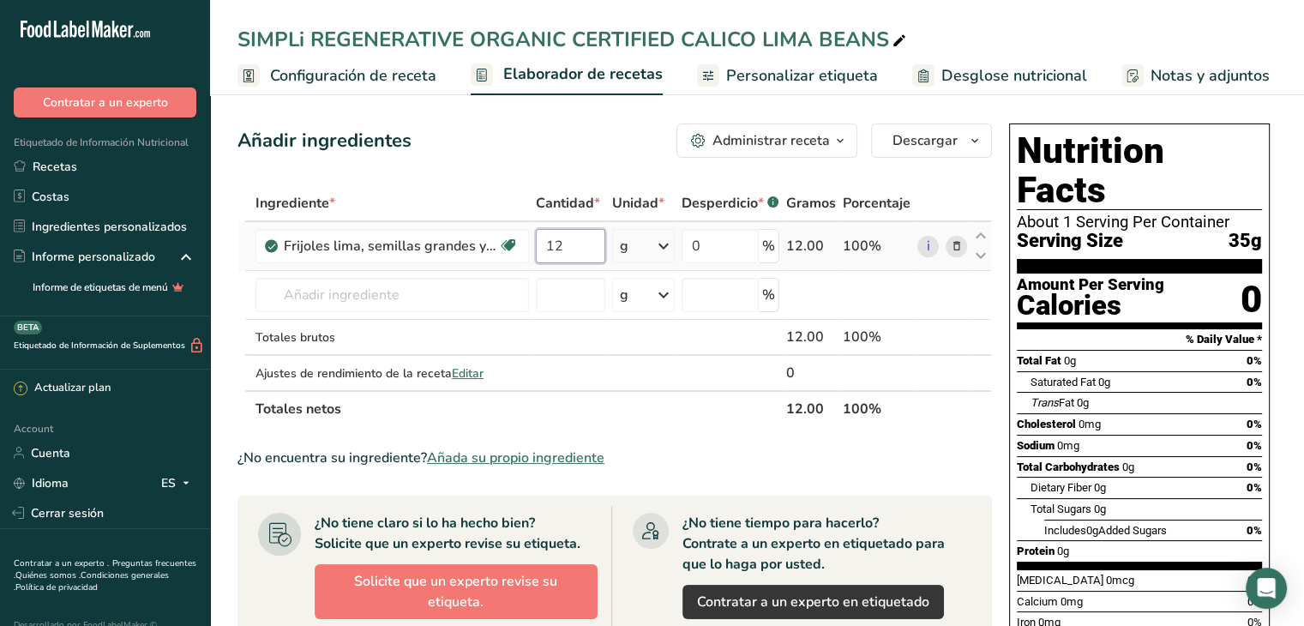
type input "12"
click at [661, 251] on div "Ingrediente * Cantidad * Unidad * Desperdicio * .a-a{fill:#347362;}.b-a{fill:#f…" at bounding box center [614, 306] width 754 height 242
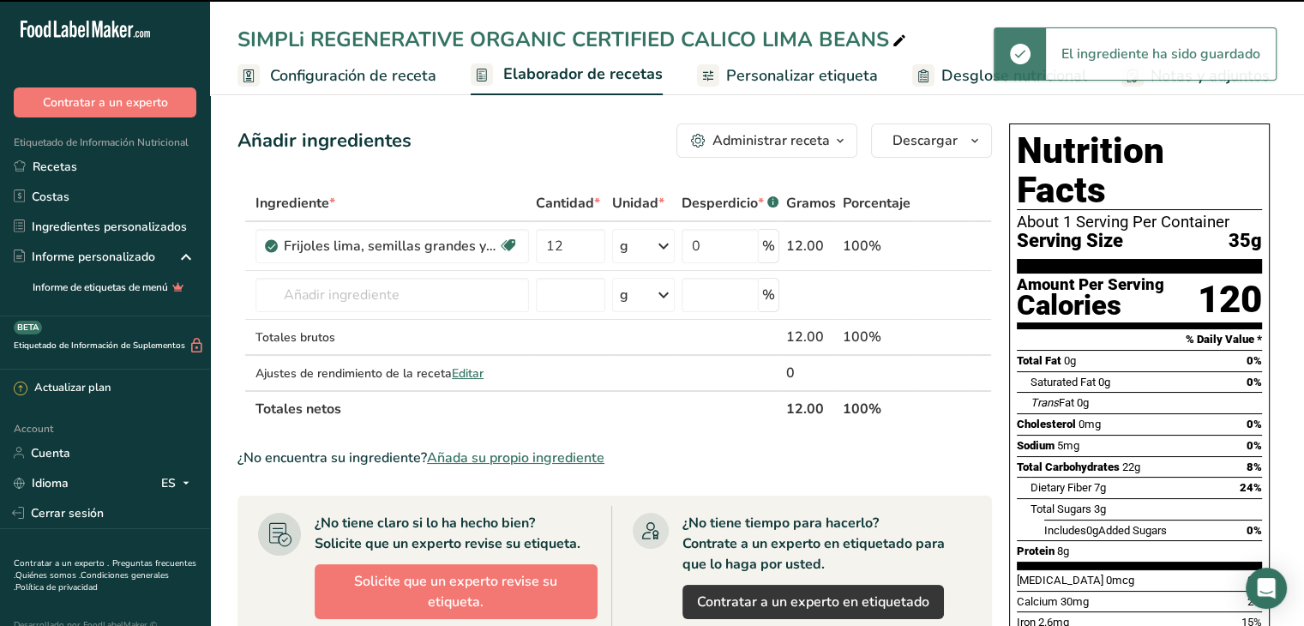
click at [669, 248] on icon at bounding box center [663, 246] width 21 height 31
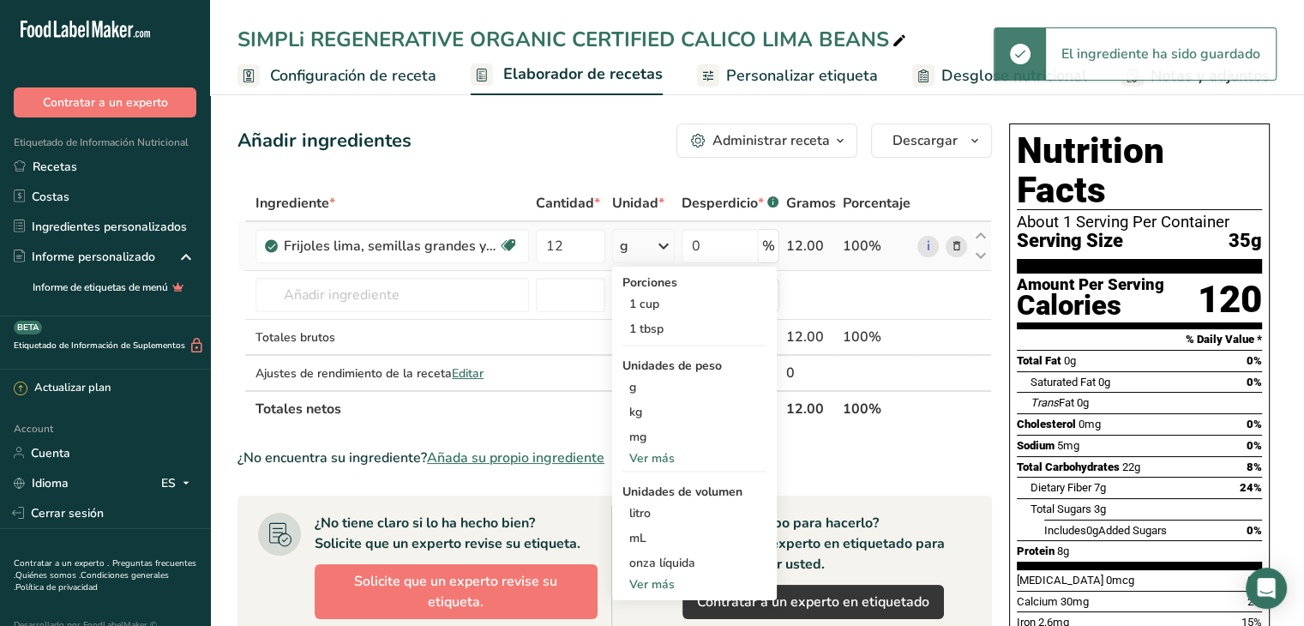
click at [669, 456] on div "Ver más" at bounding box center [694, 458] width 144 height 18
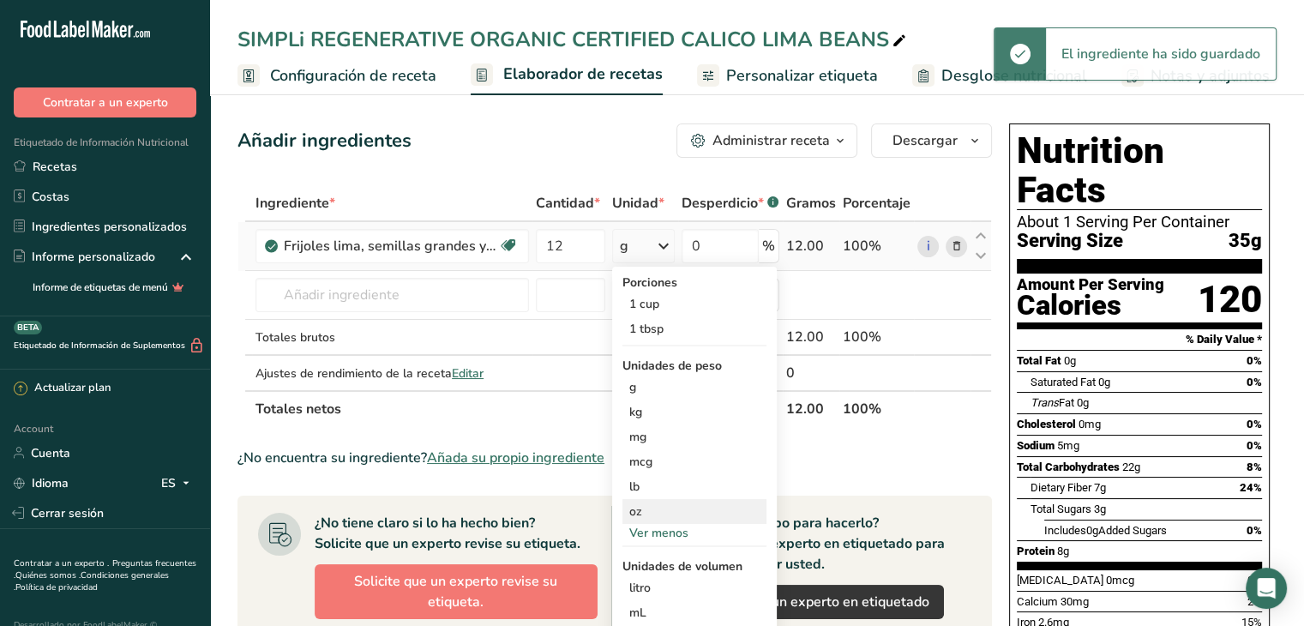
click at [649, 507] on div "oz" at bounding box center [694, 511] width 144 height 25
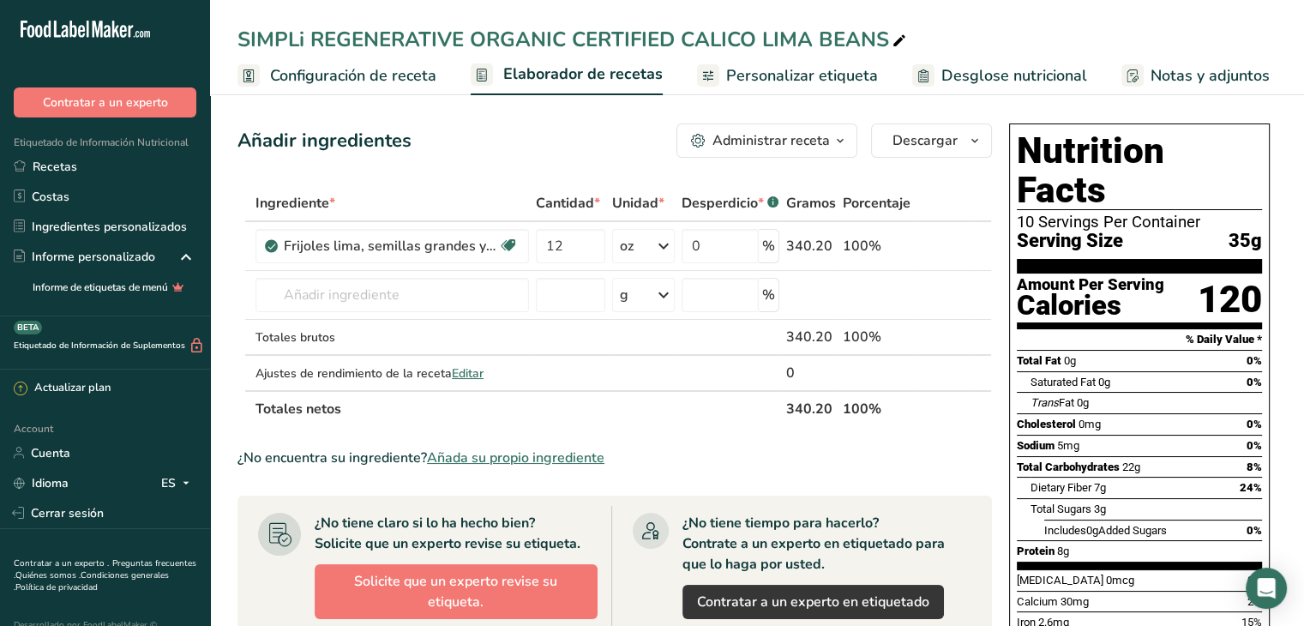
click at [813, 84] on span "Personalizar etiqueta" at bounding box center [802, 75] width 152 height 23
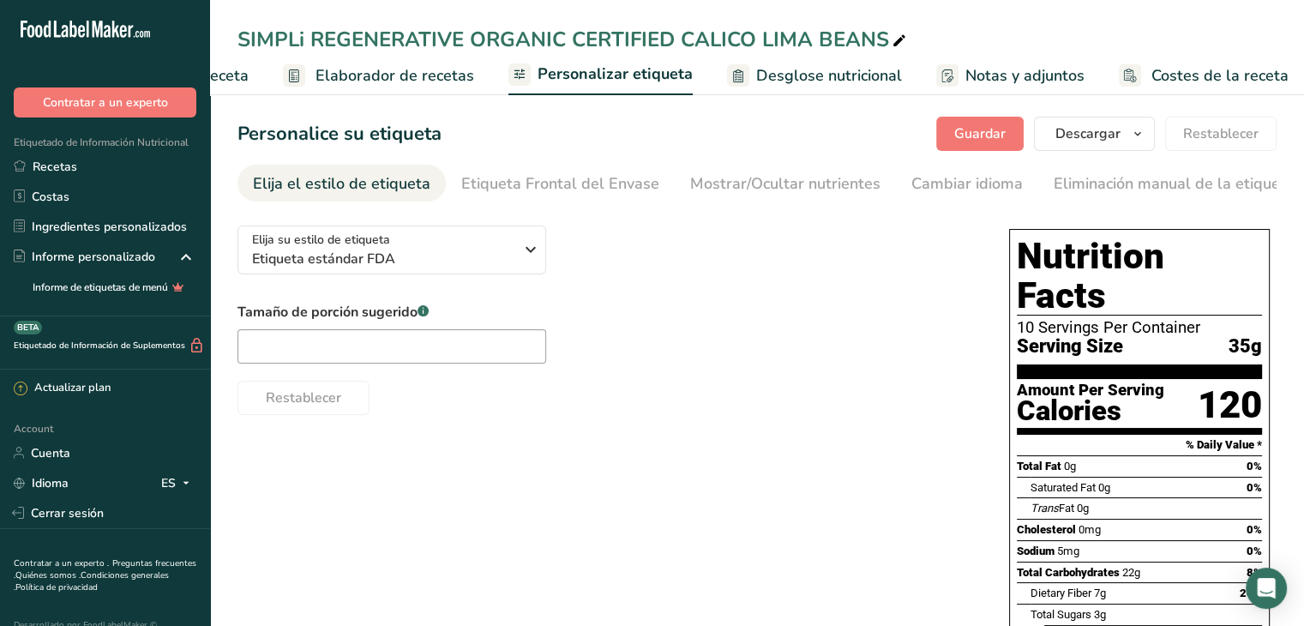
scroll to position [0, 191]
click at [461, 345] on input "text" at bounding box center [391, 346] width 309 height 34
paste input "cup"
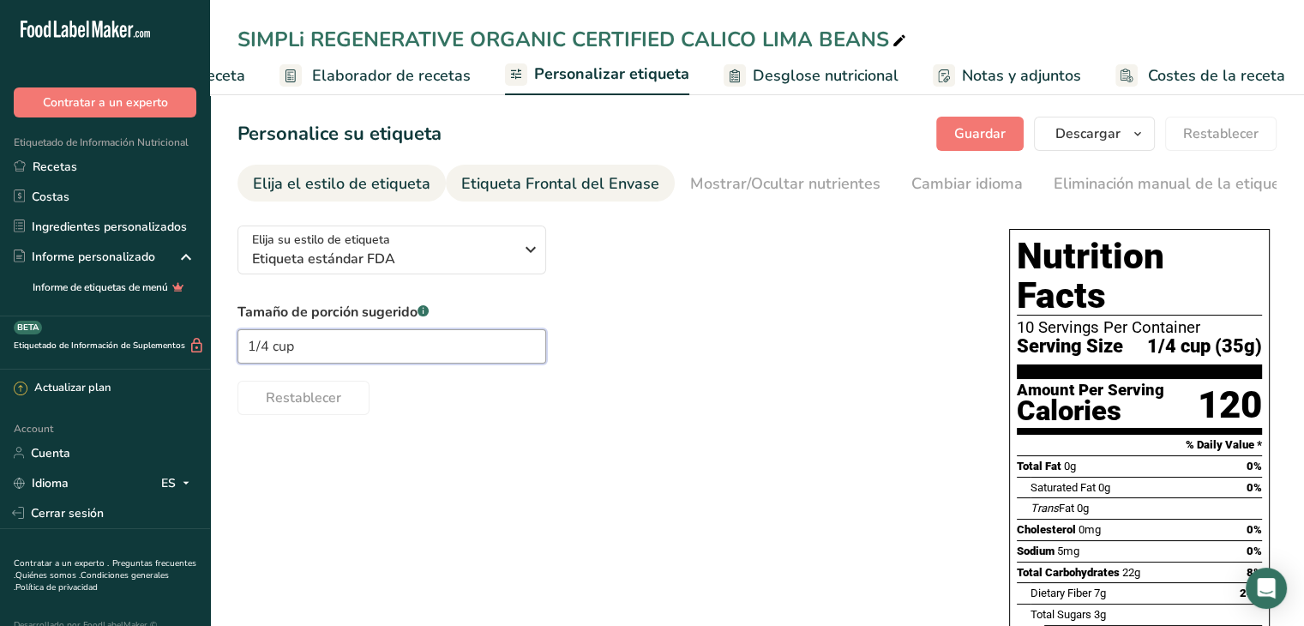
type input "1/4 cup"
click at [577, 189] on div "Etiqueta Frontal del Envase" at bounding box center [560, 183] width 198 height 23
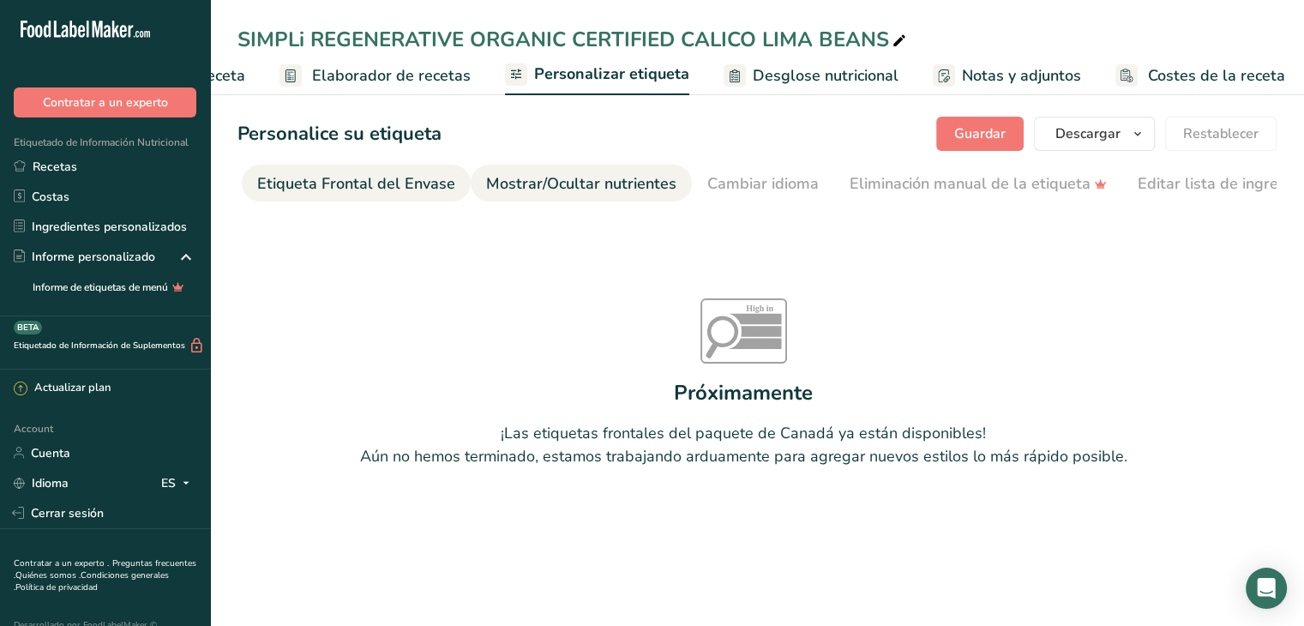
click at [618, 189] on div "Mostrar/Ocultar nutrientes" at bounding box center [581, 183] width 190 height 23
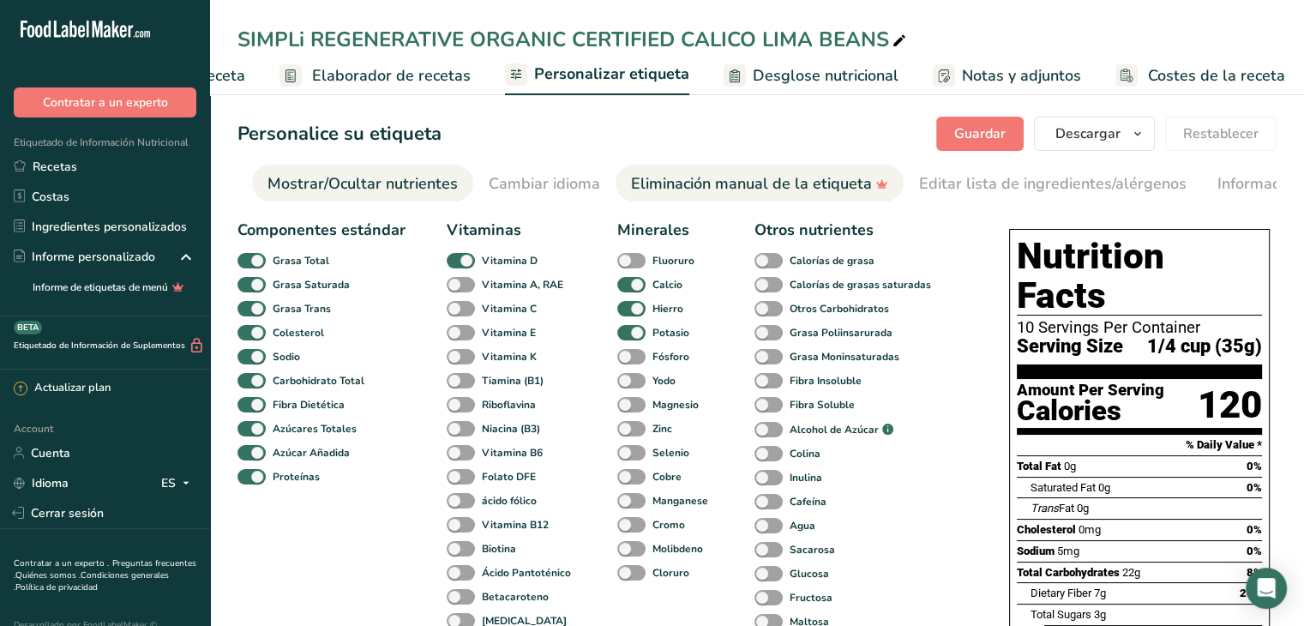
scroll to position [0, 428]
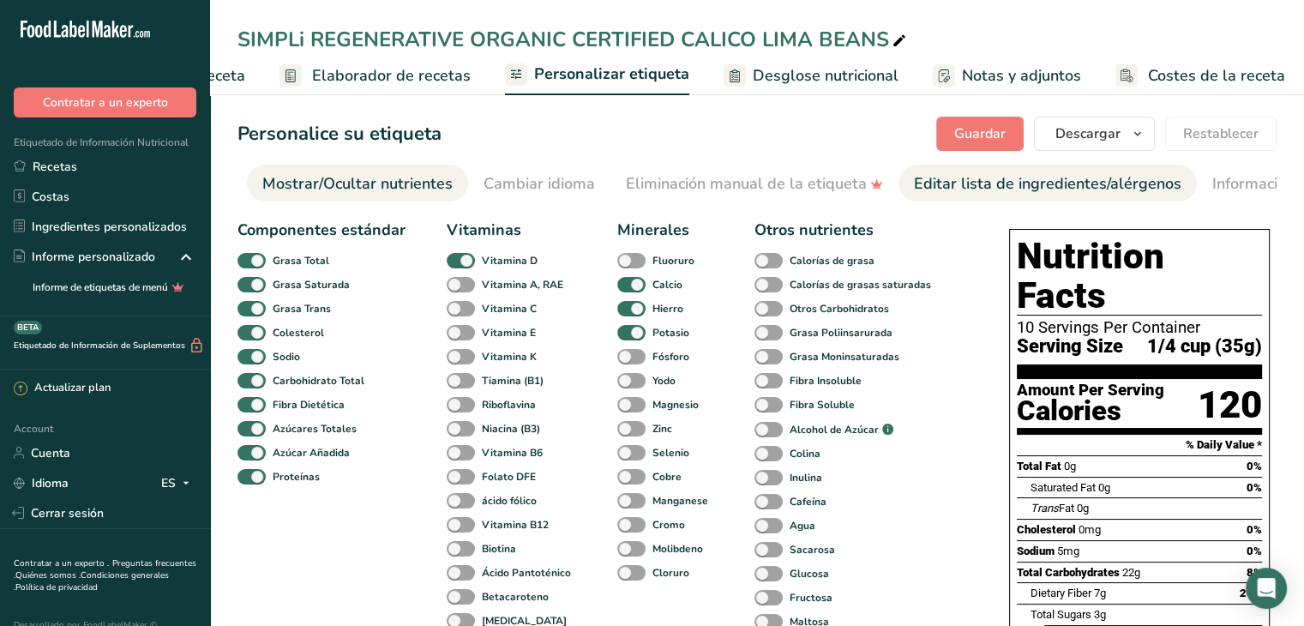
click at [987, 179] on div "Editar lista de ingredientes/alérgenos" at bounding box center [1047, 183] width 267 height 23
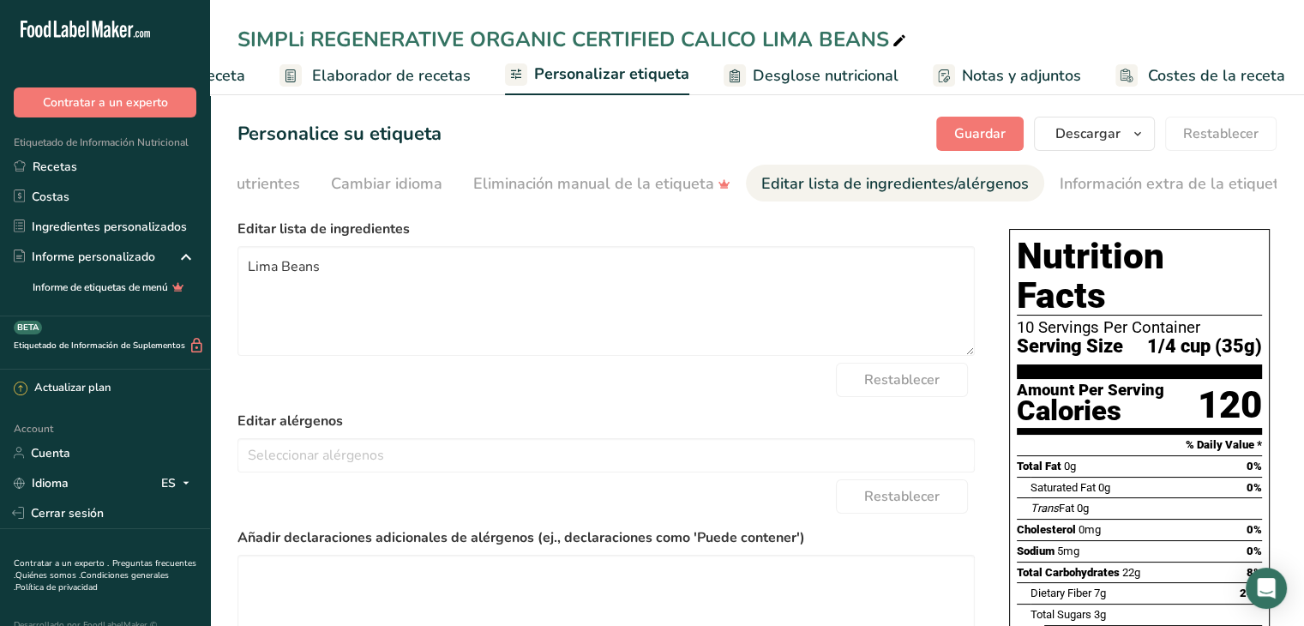
scroll to position [0, 581]
click at [247, 270] on textarea "Lima Beans" at bounding box center [605, 301] width 737 height 110
type textarea "Calico Lima Beans"
click at [1098, 185] on div "Información extra de la etiqueta" at bounding box center [1173, 183] width 228 height 23
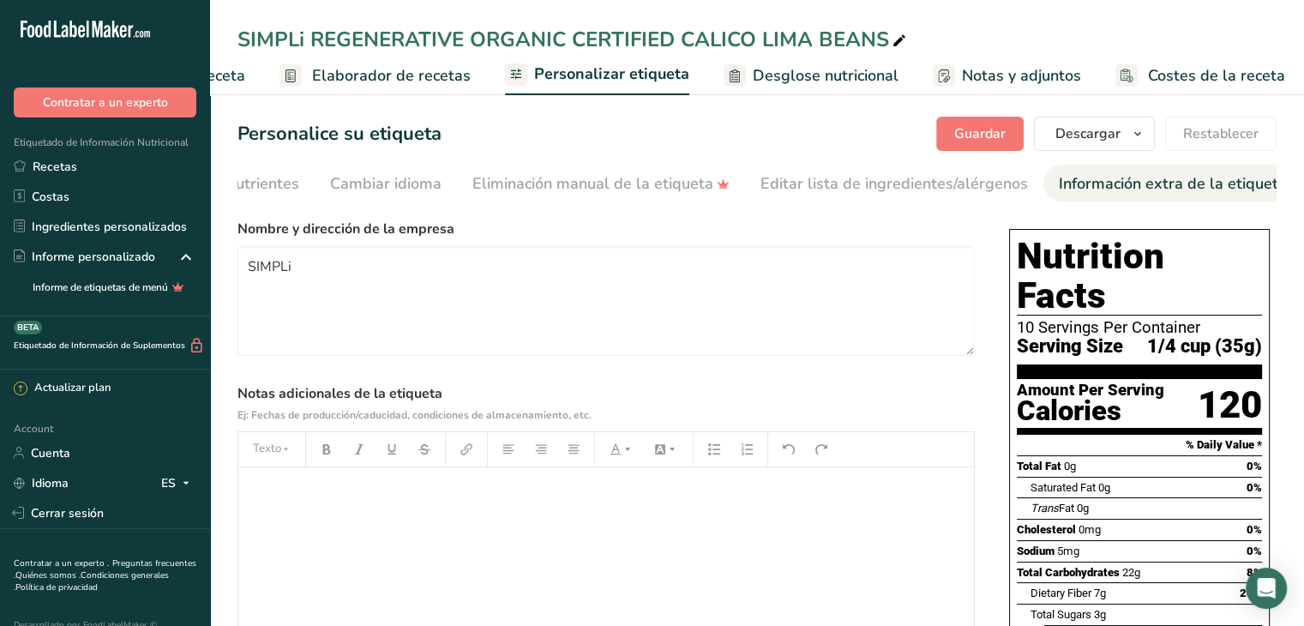
click at [304, 515] on div "﻿" at bounding box center [605, 574] width 735 height 214
click at [1000, 123] on span "Guardar" at bounding box center [979, 133] width 51 height 21
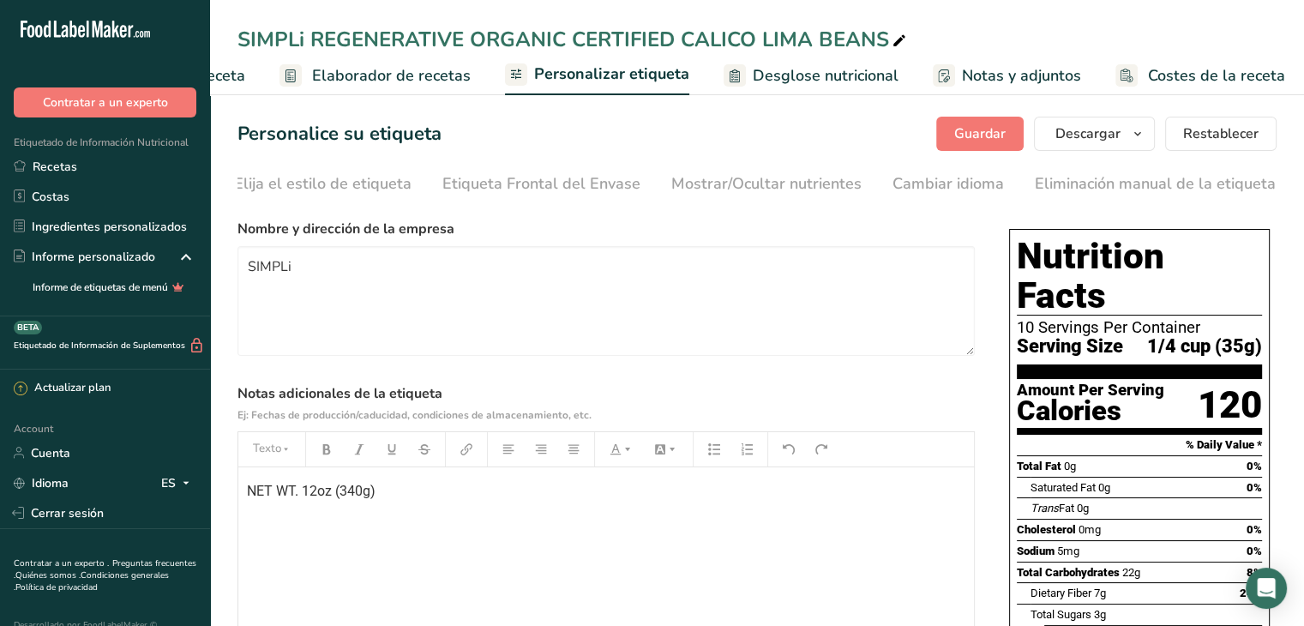
scroll to position [0, 0]
click at [315, 186] on div "Elija el estilo de etiqueta" at bounding box center [341, 183] width 177 height 23
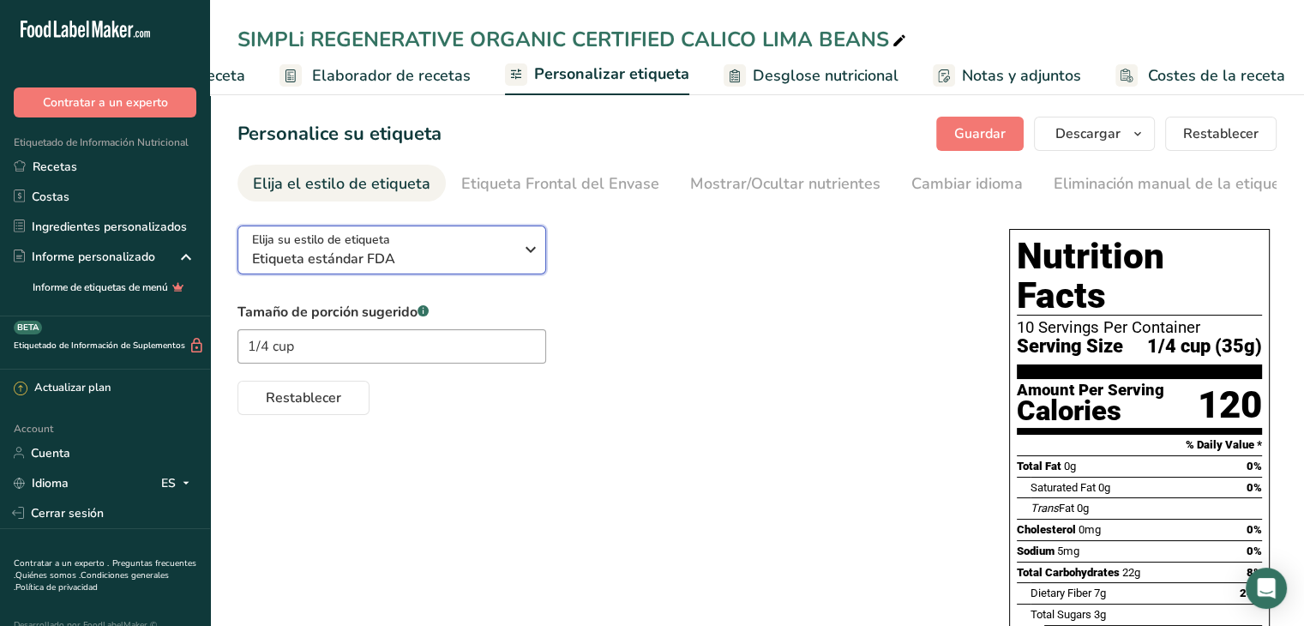
click at [530, 255] on icon "button" at bounding box center [530, 249] width 21 height 31
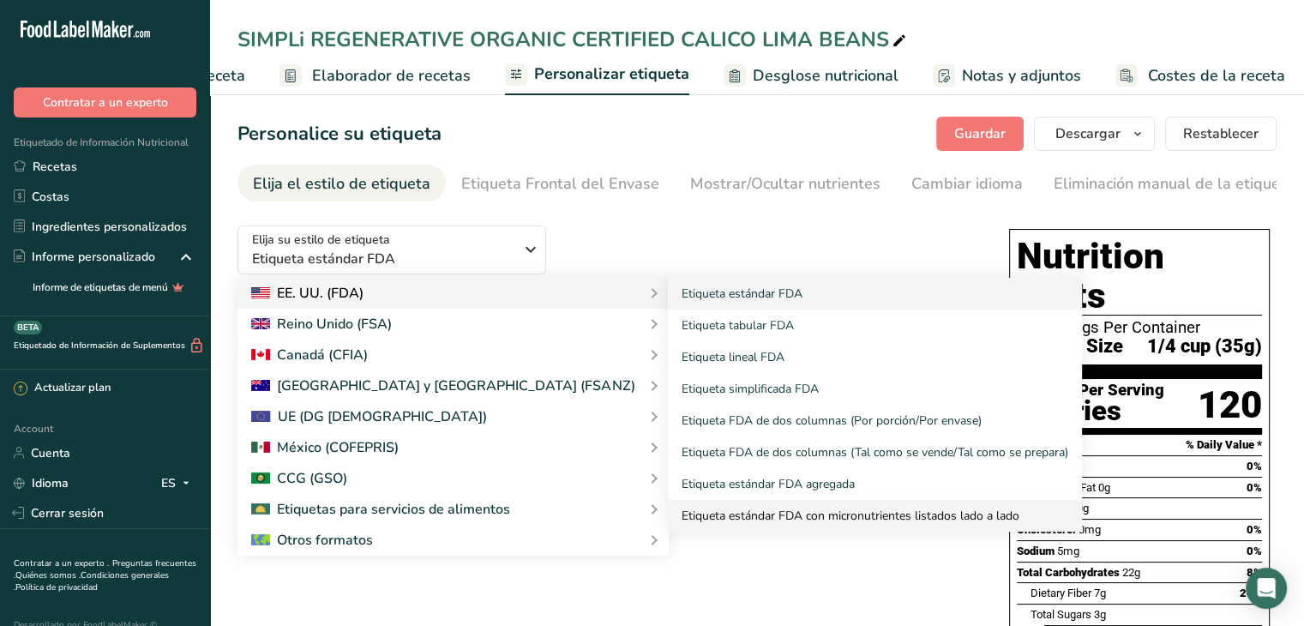
click at [668, 511] on link "Etiqueta estándar FDA con micronutrientes listados lado a lado" at bounding box center [875, 516] width 414 height 32
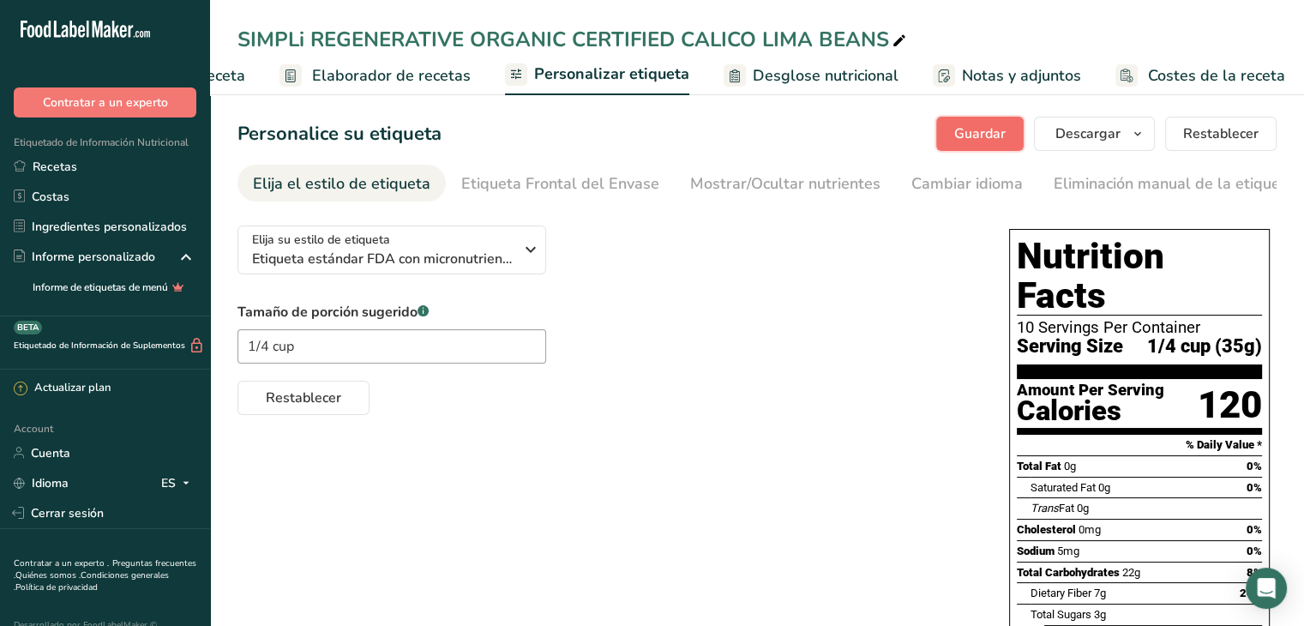
click at [987, 141] on span "Guardar" at bounding box center [979, 133] width 51 height 21
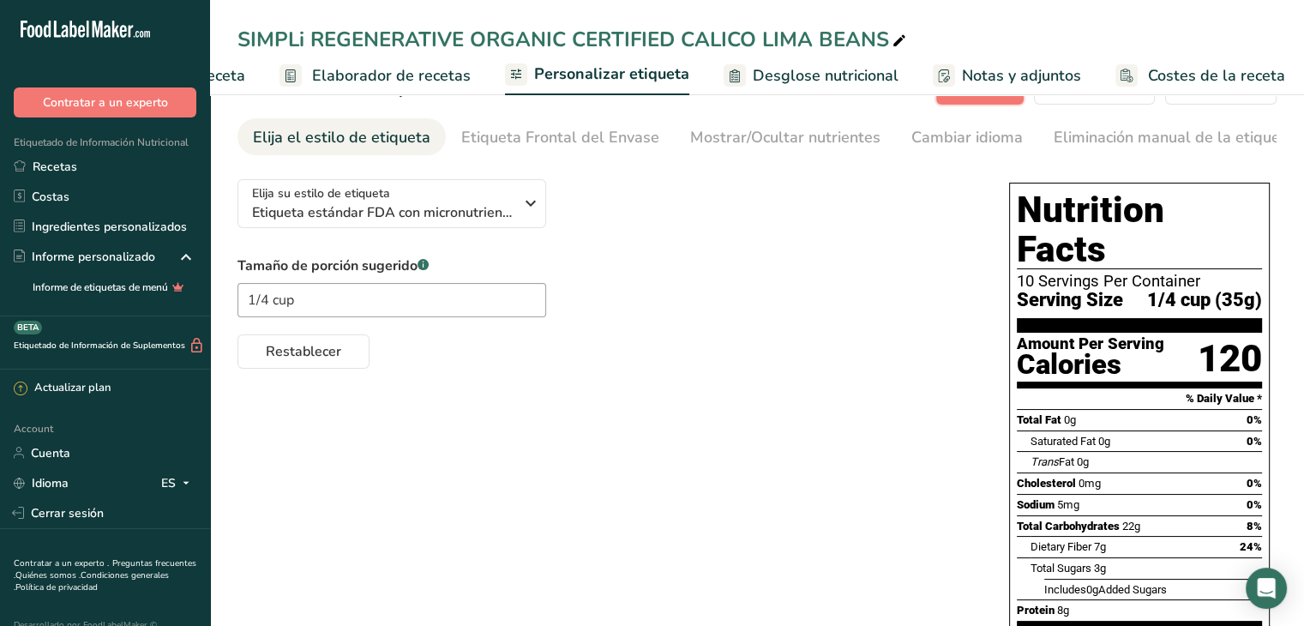
scroll to position [86, 0]
